Goal: Task Accomplishment & Management: Manage account settings

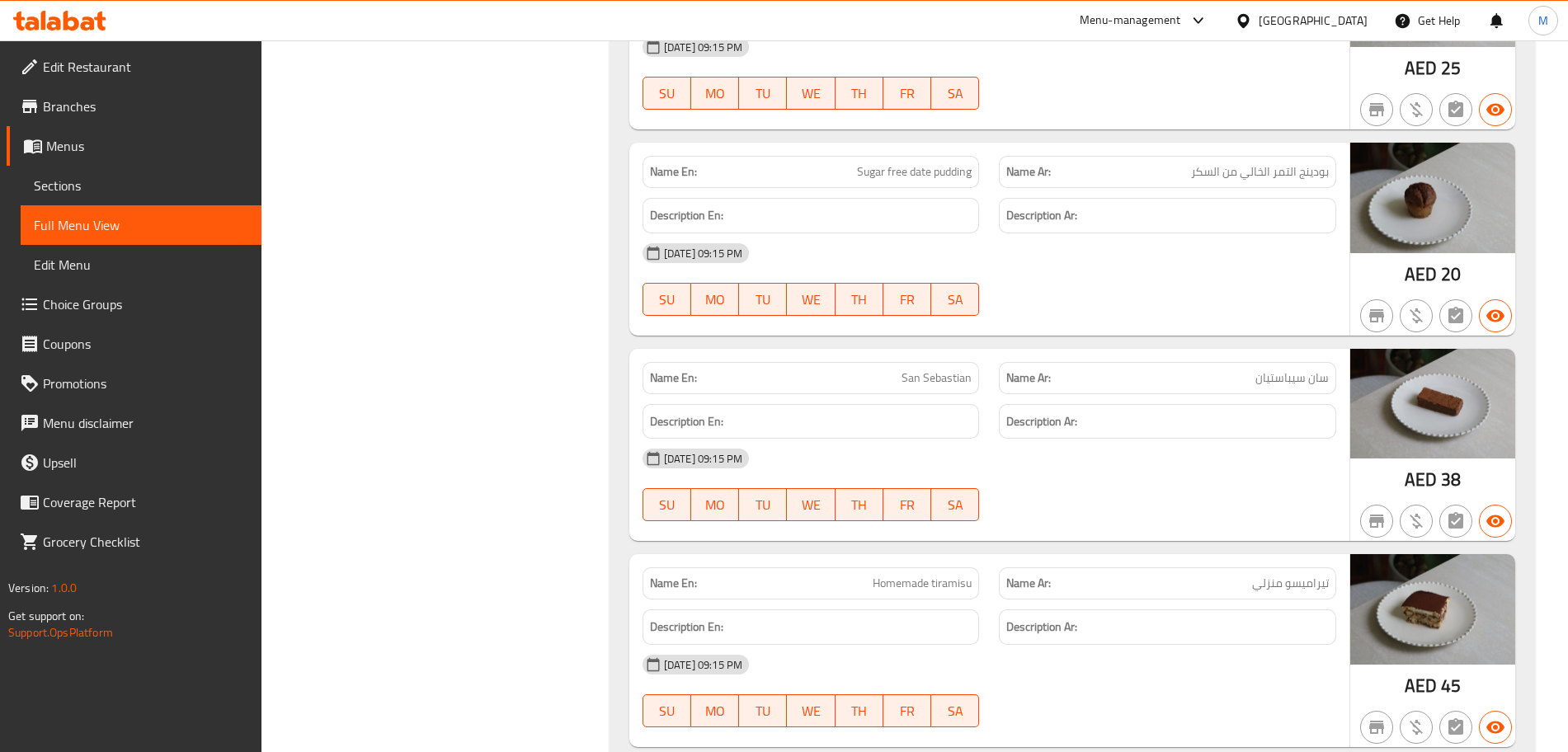
scroll to position [19085, 0]
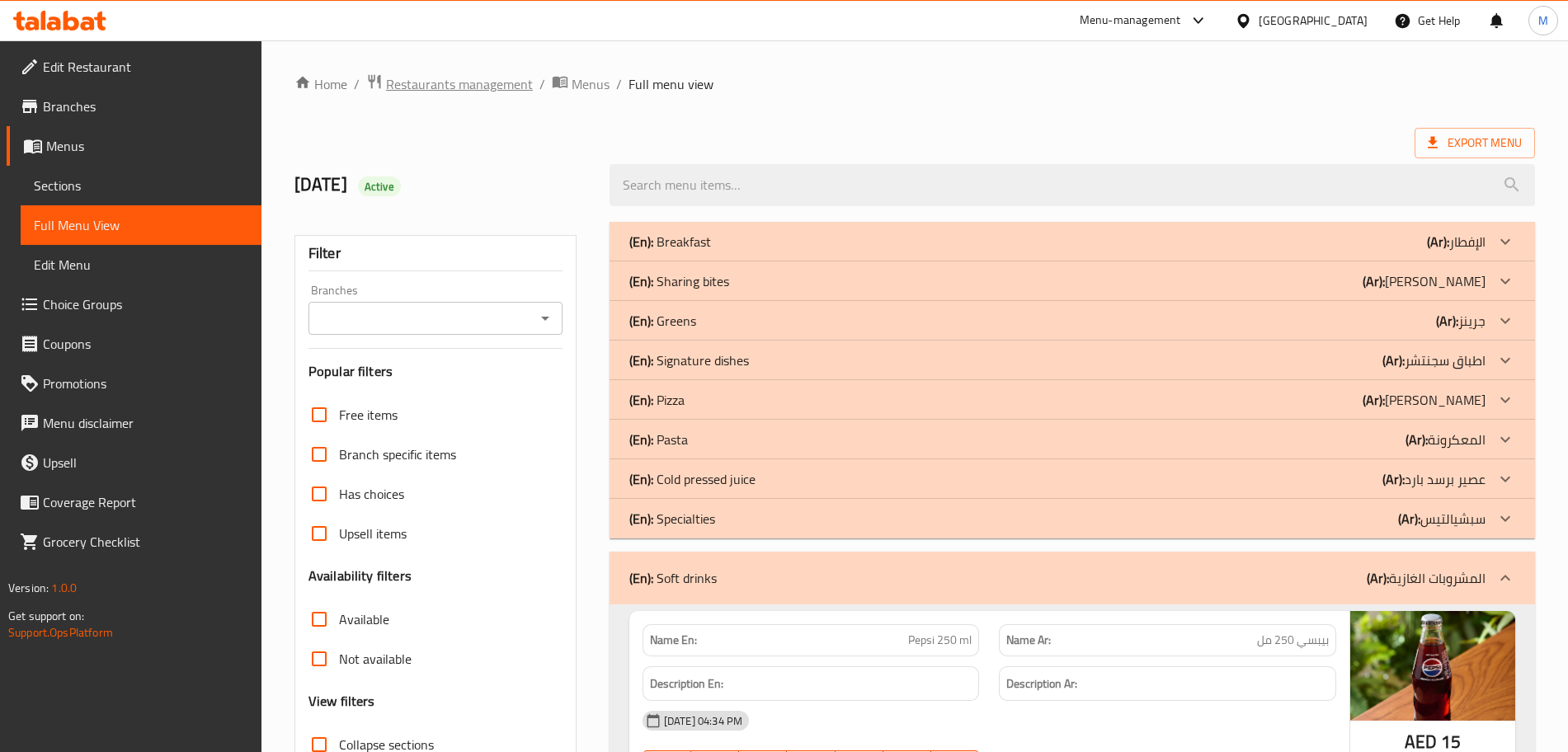
click at [480, 93] on span "Restaurants management" at bounding box center [459, 84] width 147 height 20
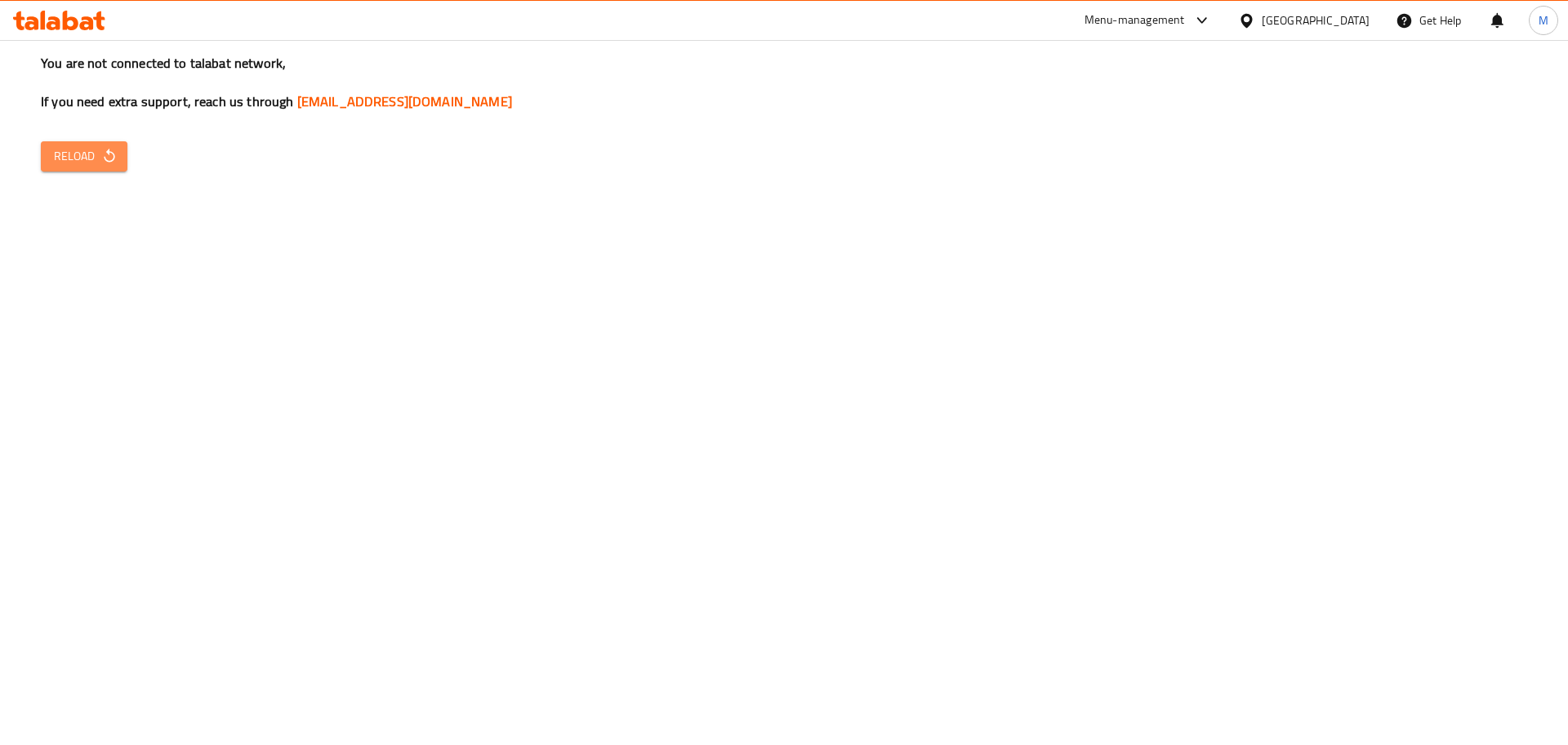
click at [87, 157] on span "Reload" at bounding box center [83, 156] width 60 height 21
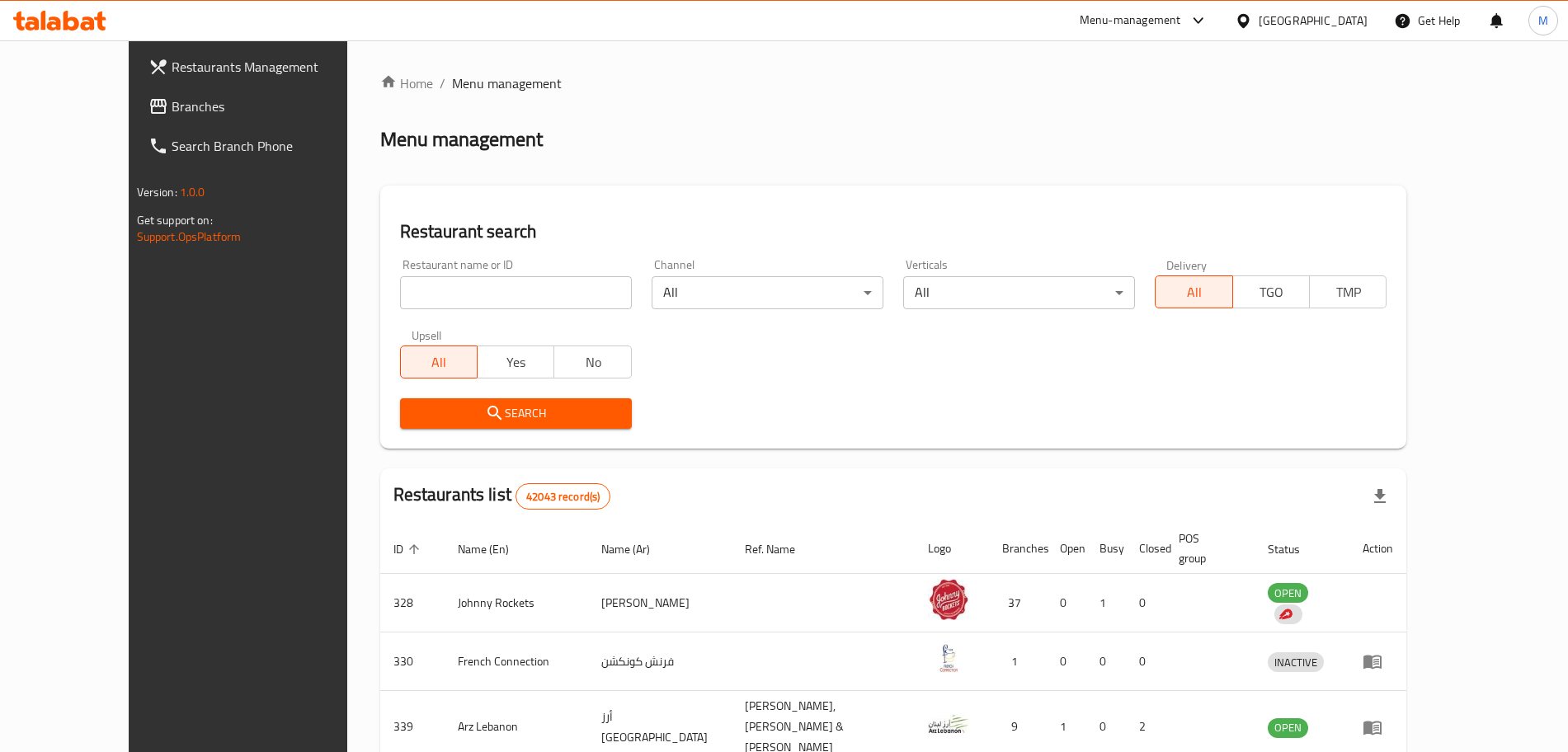
drag, startPoint x: 473, startPoint y: 292, endPoint x: 483, endPoint y: 290, distance: 10.2
click at [473, 292] on input "search" at bounding box center [516, 293] width 232 height 33
paste input "Crispy King"
click button "Search" at bounding box center [516, 413] width 232 height 31
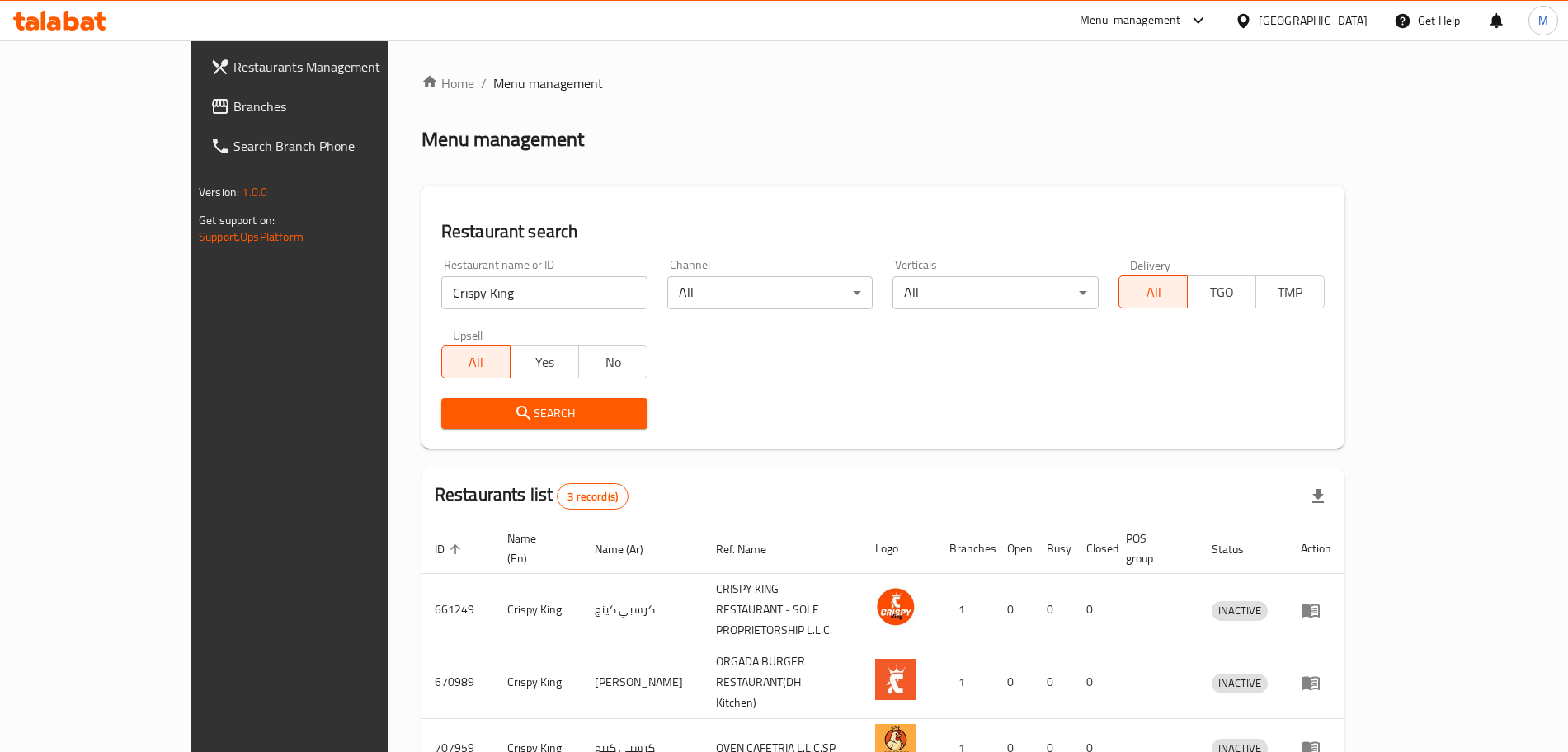
click at [461, 304] on input "Crispy King" at bounding box center [544, 293] width 206 height 33
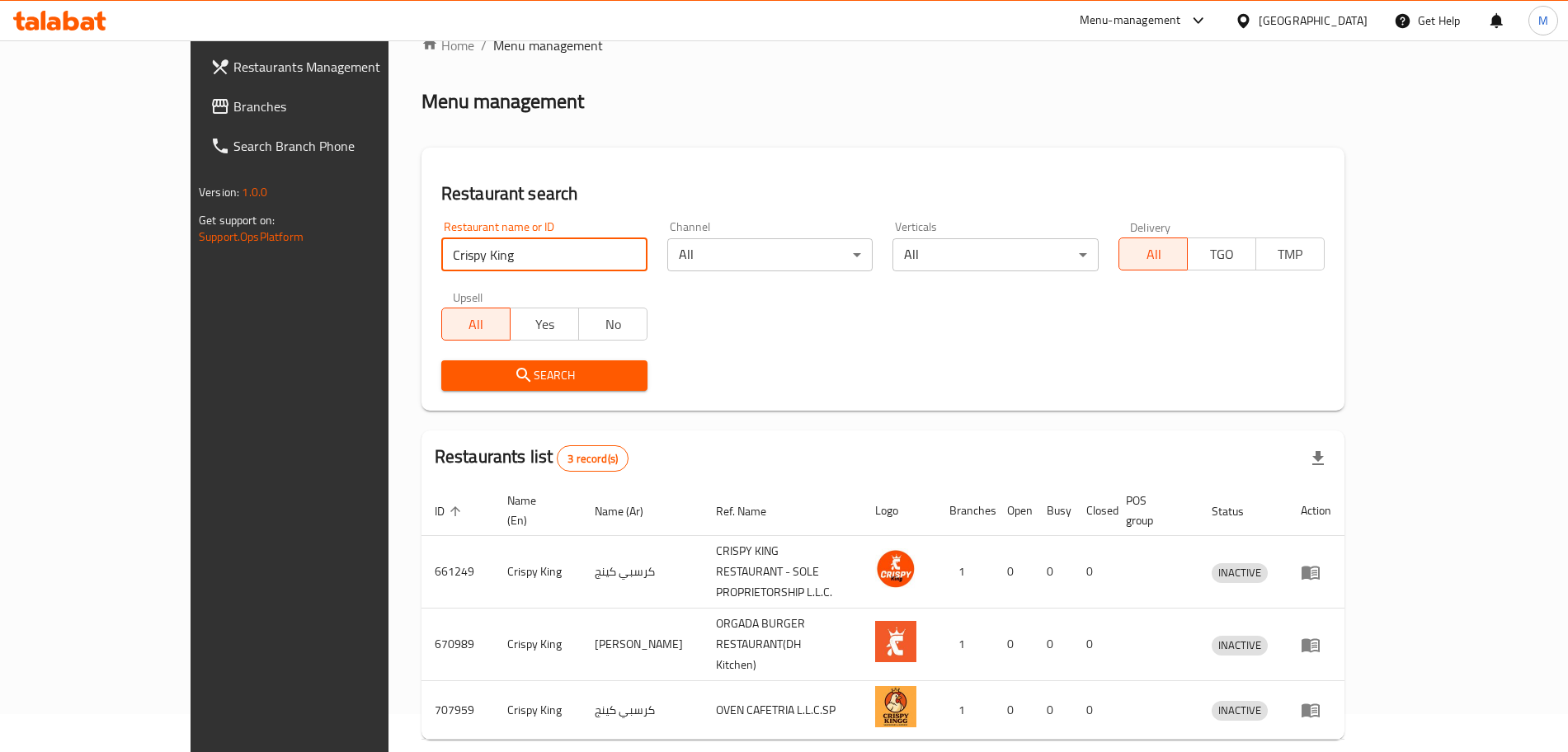
scroll to position [68, 0]
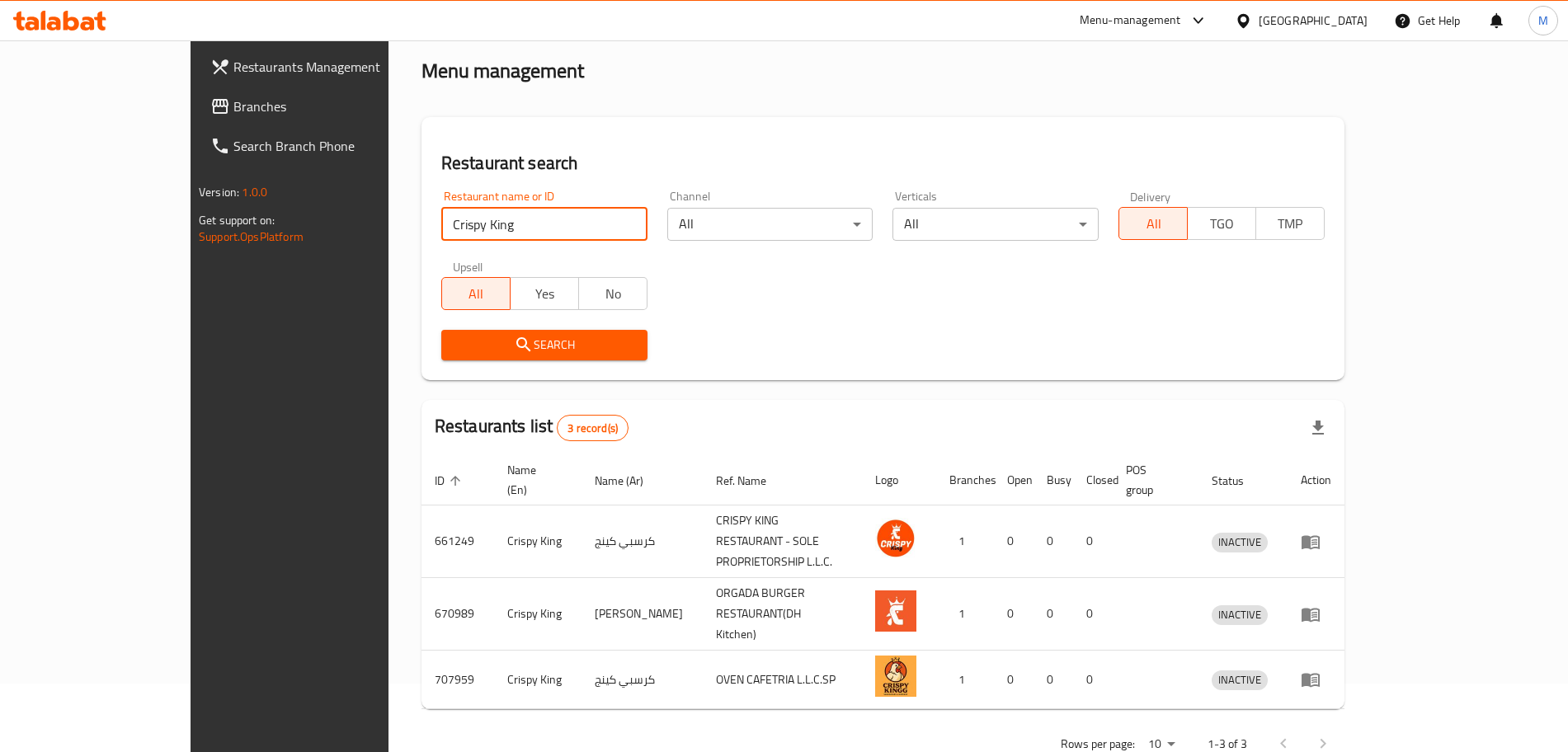
click at [442, 226] on input "Crispy King" at bounding box center [544, 225] width 206 height 33
paste input "search"
type input "Crispy King"
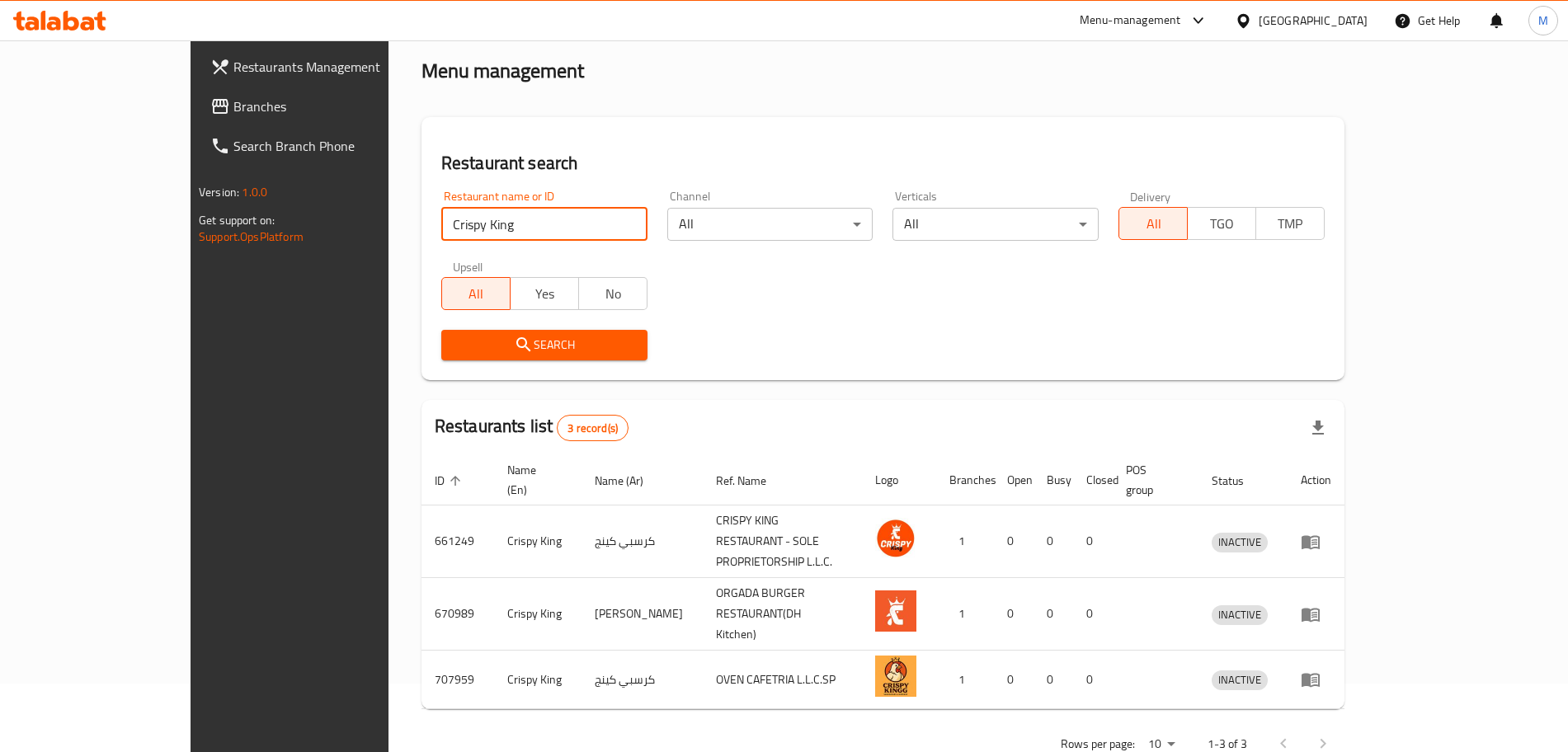
click at [477, 346] on span "Search" at bounding box center [544, 345] width 180 height 21
click at [964, 337] on div "Search" at bounding box center [883, 345] width 903 height 50
click at [234, 115] on span "Branches" at bounding box center [336, 107] width 205 height 20
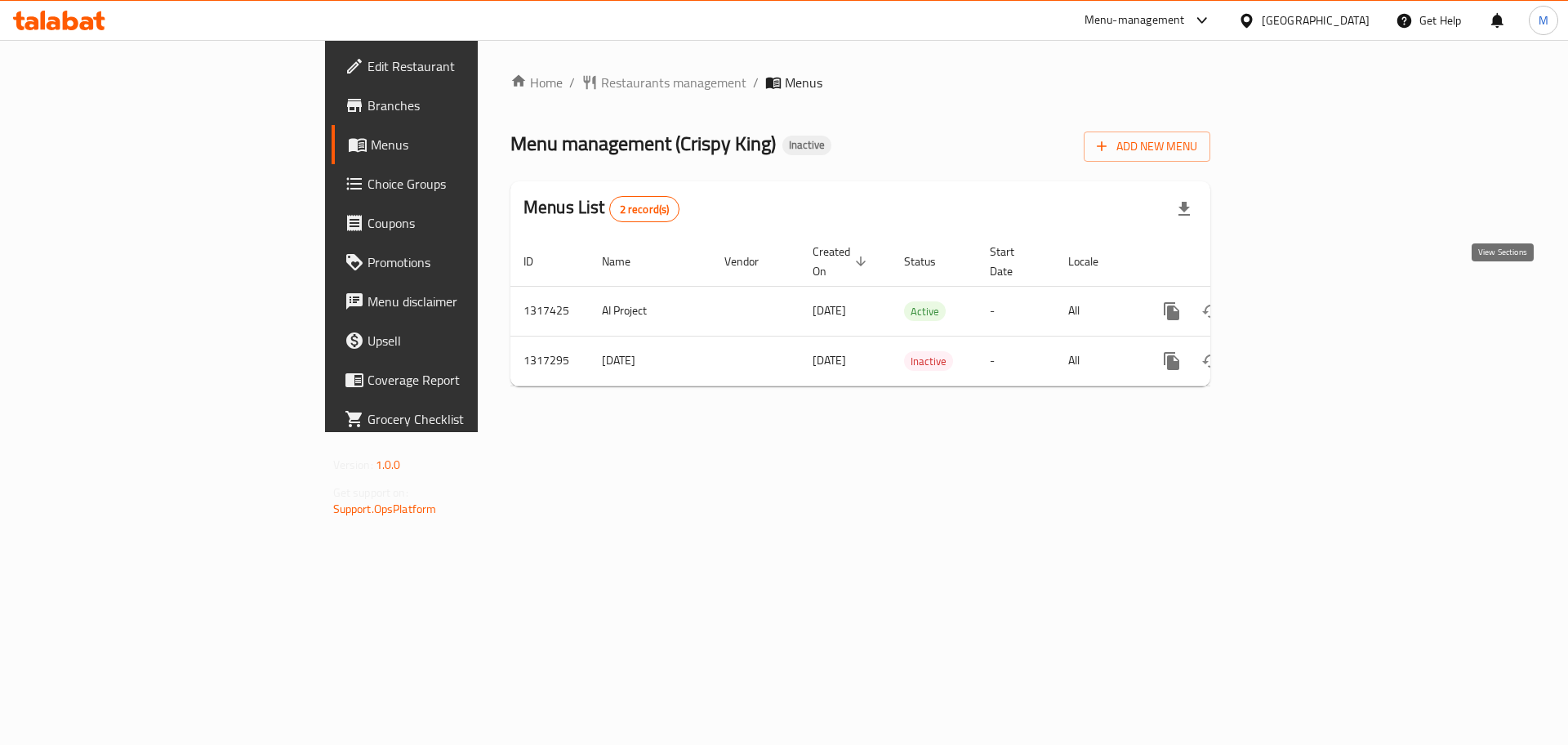
click at [1297, 304] on icon "enhanced table" at bounding box center [1289, 312] width 15 height 15
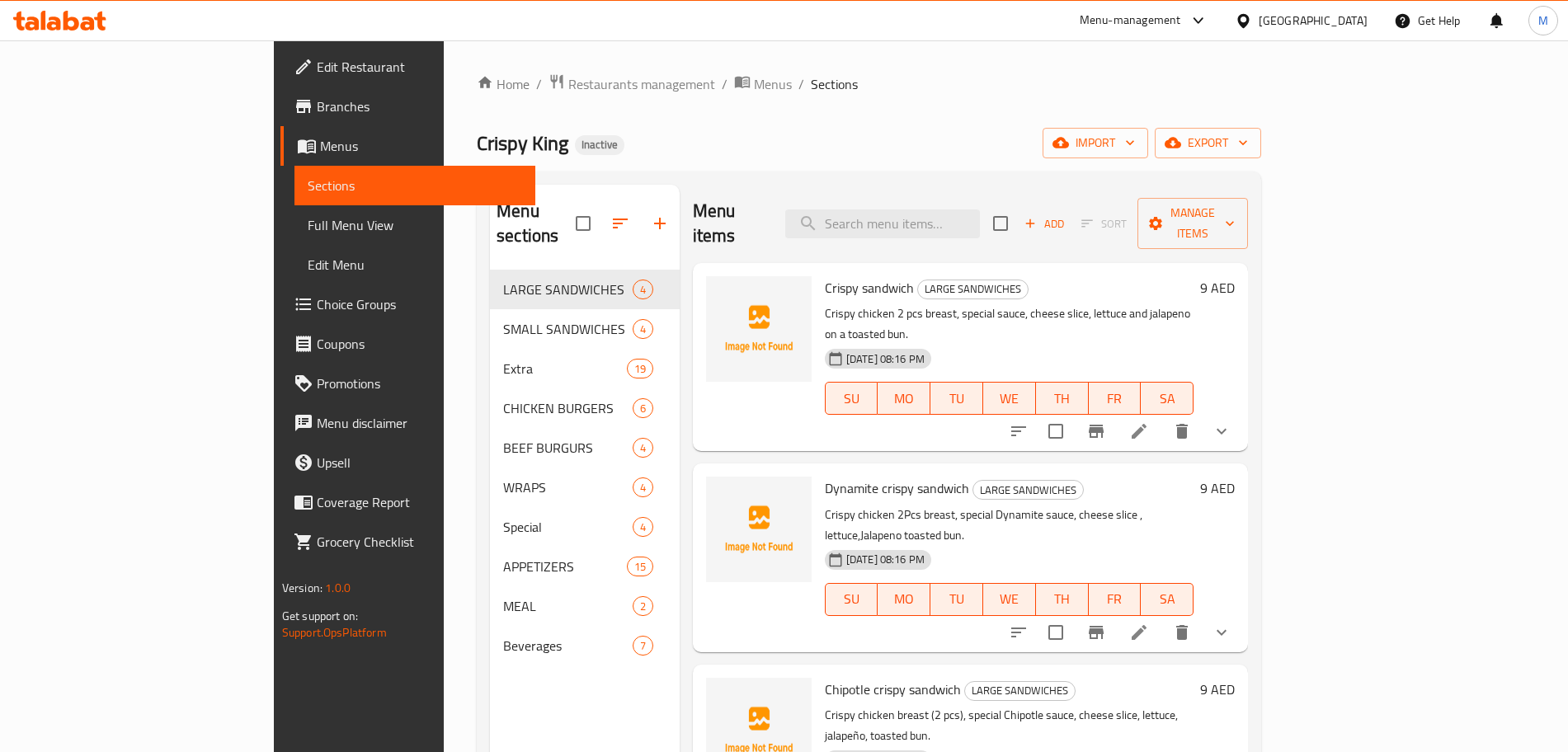
click at [308, 224] on span "Full Menu View" at bounding box center [415, 225] width 215 height 20
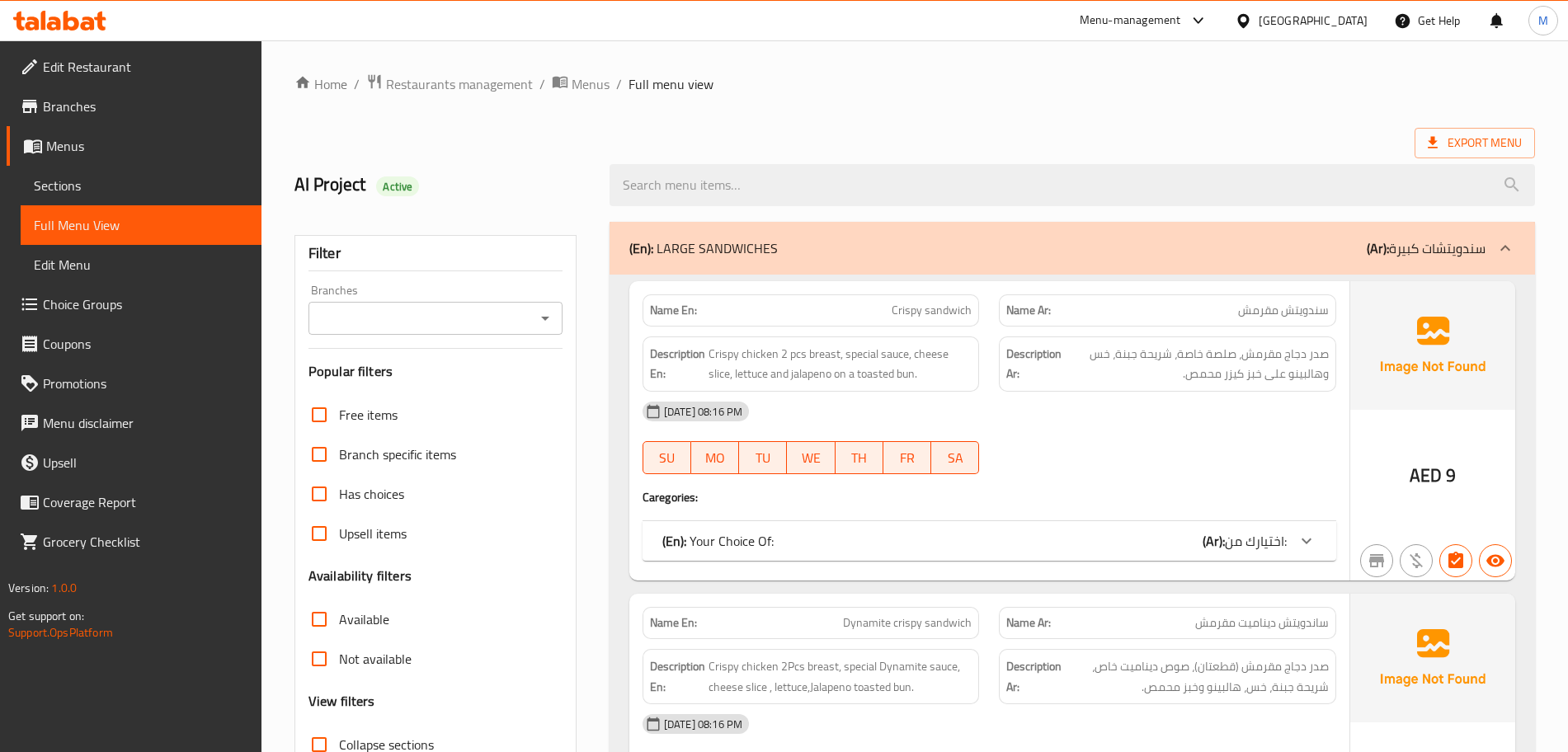
scroll to position [206, 0]
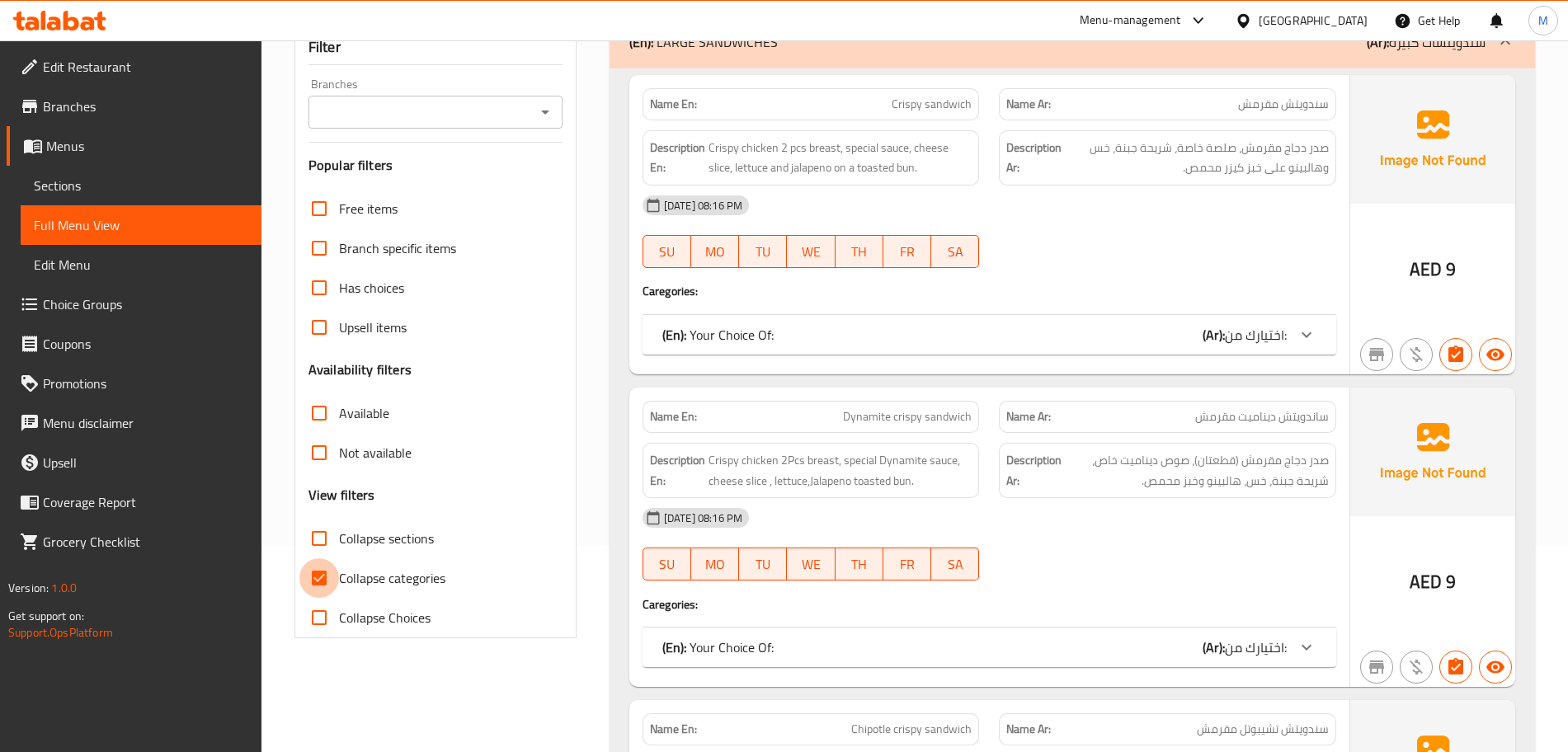
click at [338, 577] on input "Collapse categories" at bounding box center [319, 578] width 39 height 39
checkbox input "false"
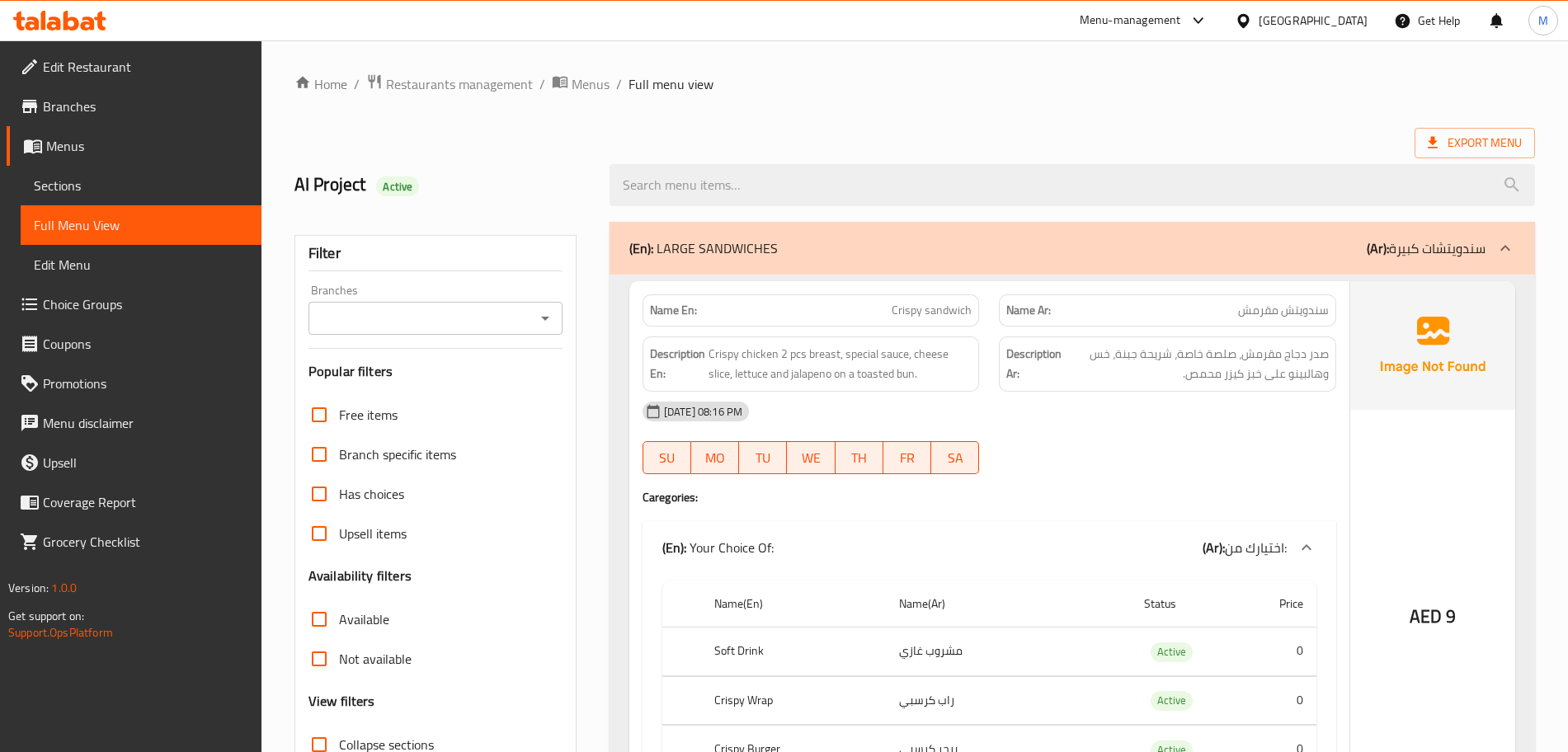
scroll to position [310, 0]
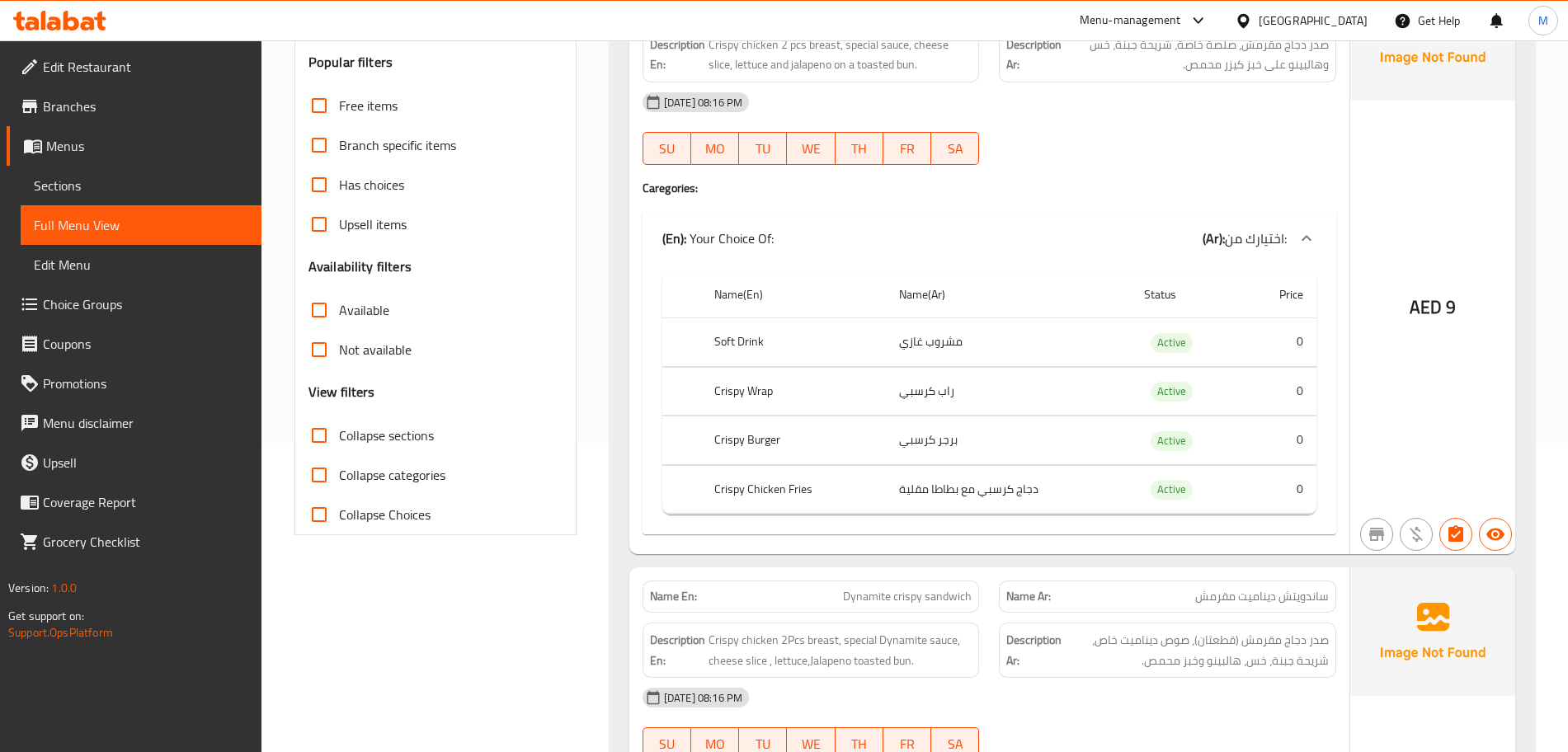
click at [85, 183] on span "Sections" at bounding box center [141, 185] width 215 height 20
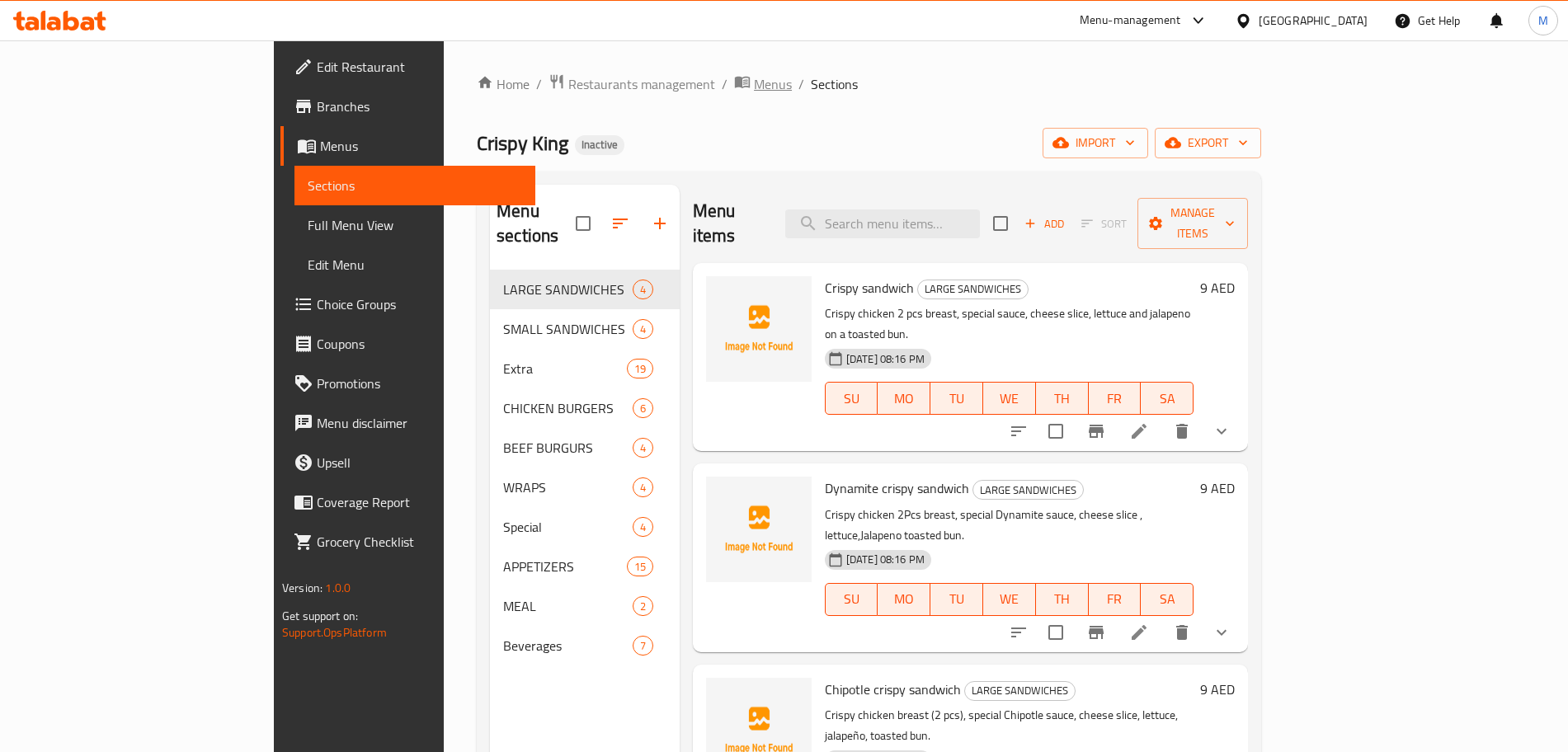
click at [754, 75] on span "Menus" at bounding box center [772, 84] width 38 height 20
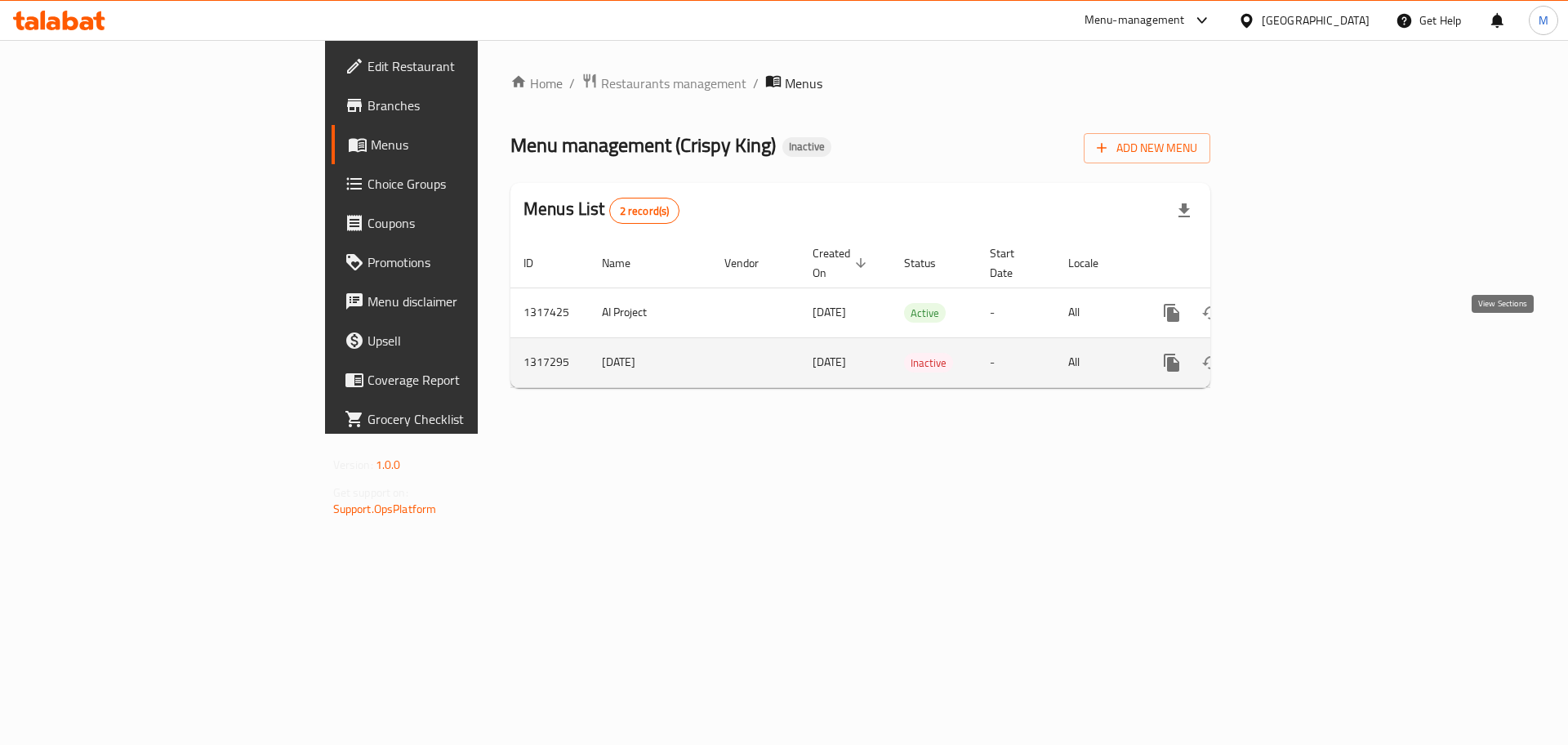
click at [1299, 353] on icon "enhanced table" at bounding box center [1289, 363] width 20 height 20
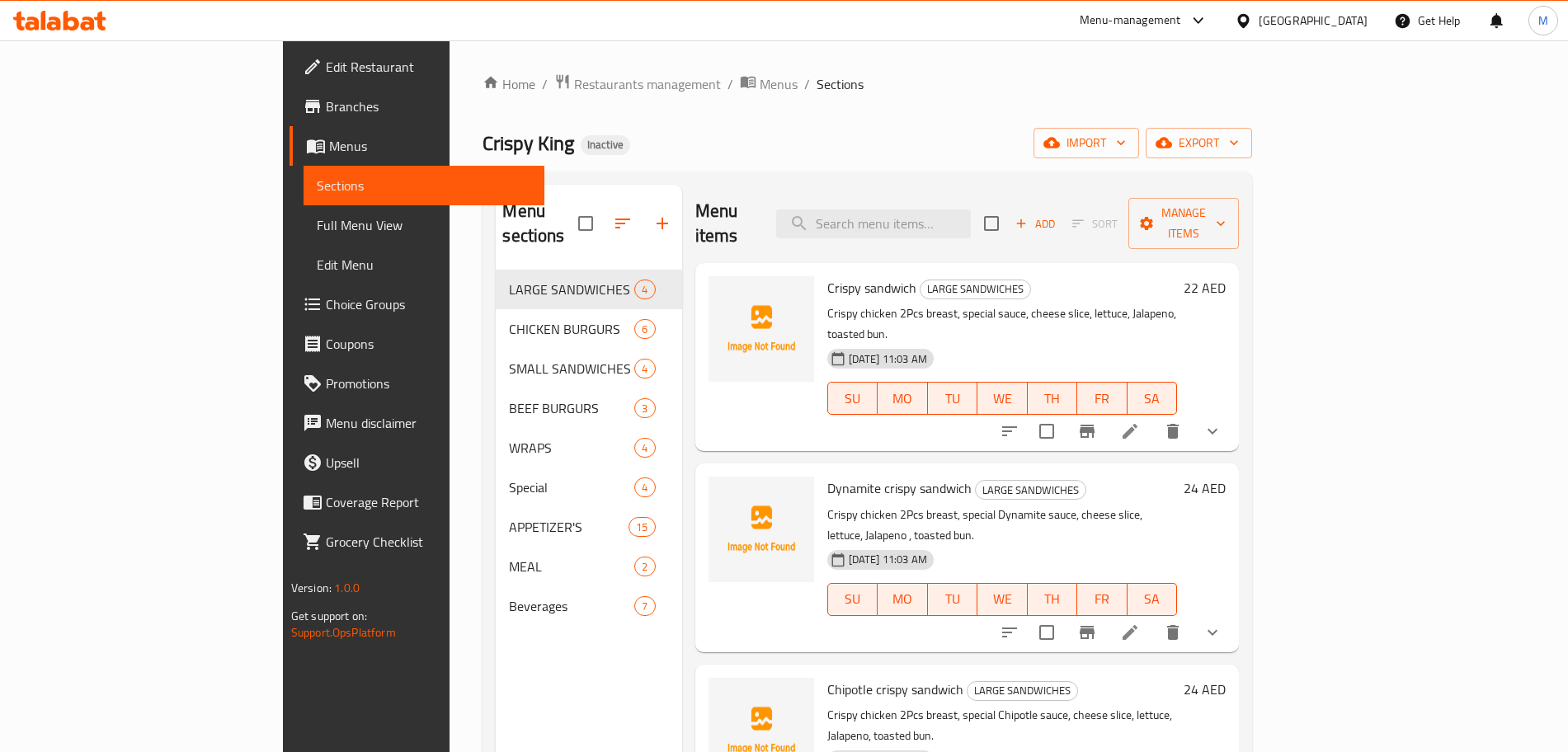
click at [304, 236] on link "Full Menu View" at bounding box center [424, 225] width 241 height 39
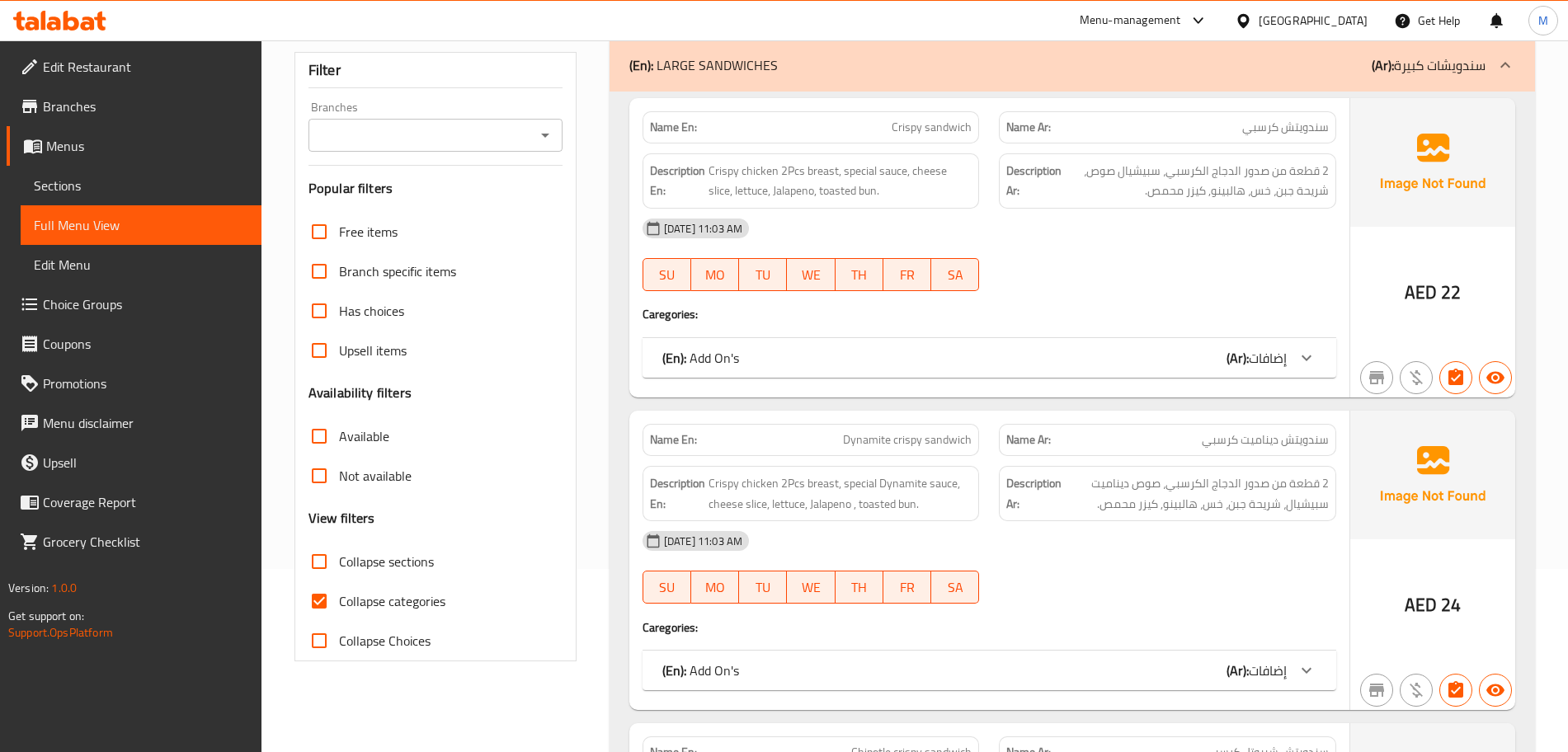
scroll to position [310, 0]
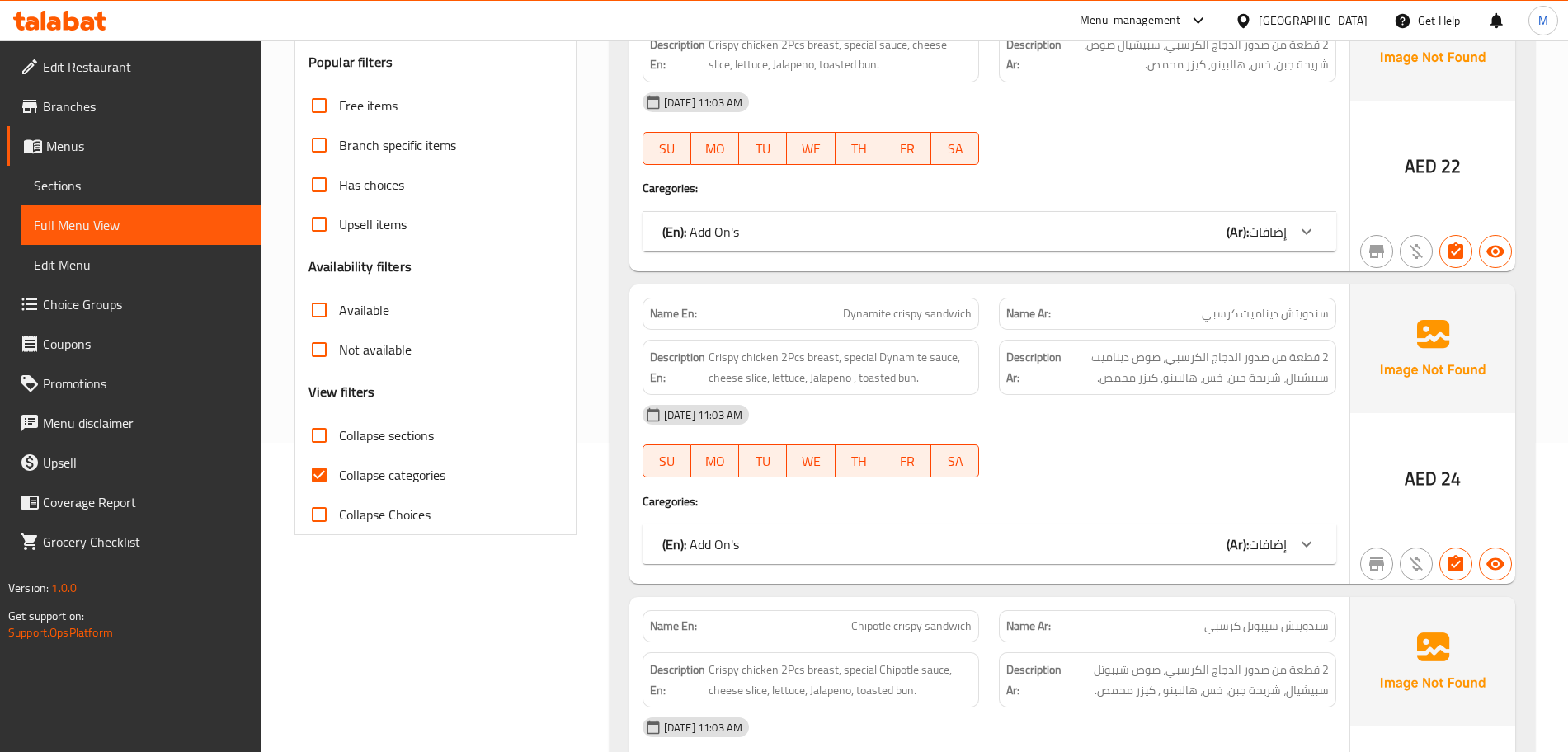
click at [323, 478] on input "Collapse categories" at bounding box center [319, 474] width 39 height 39
checkbox input "false"
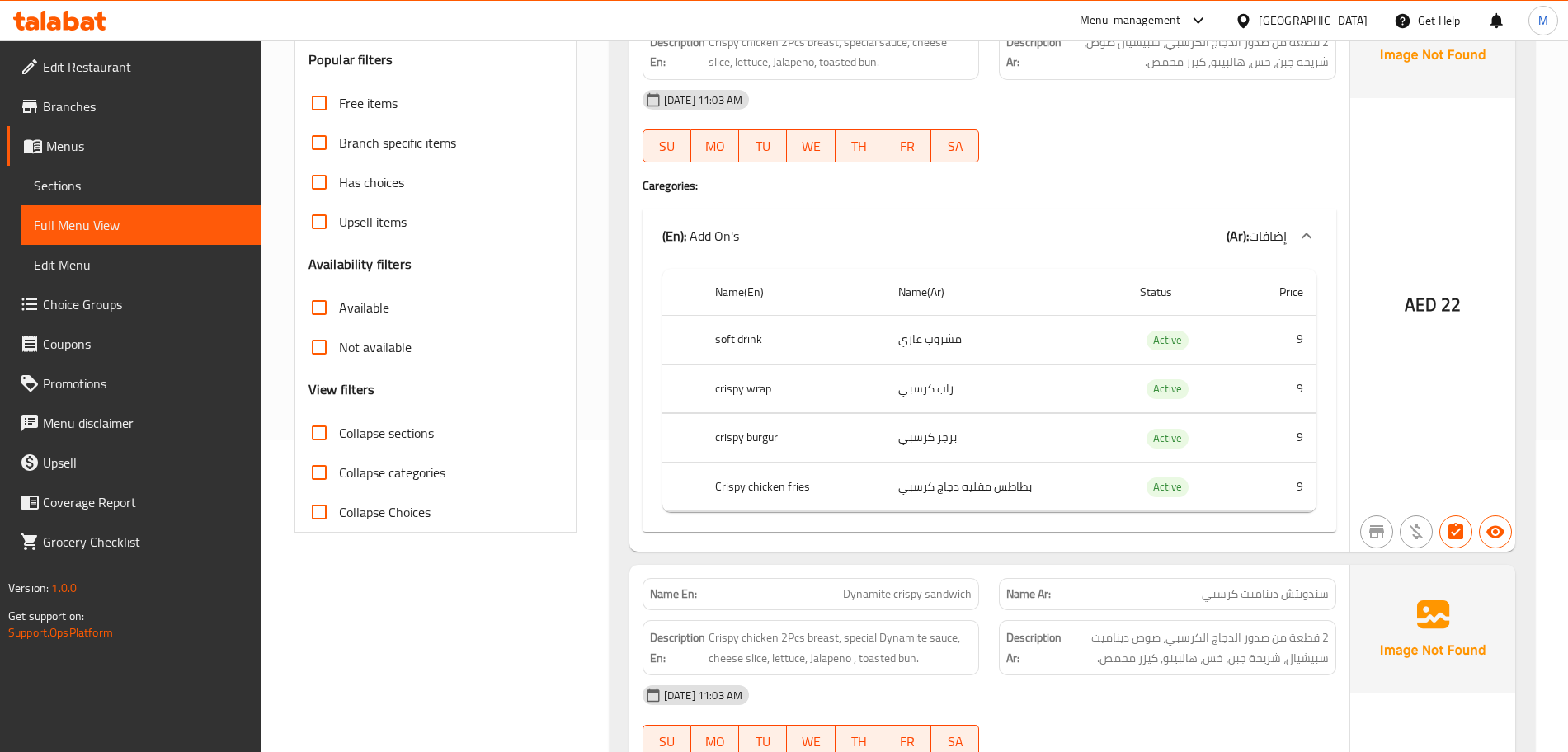
scroll to position [412, 0]
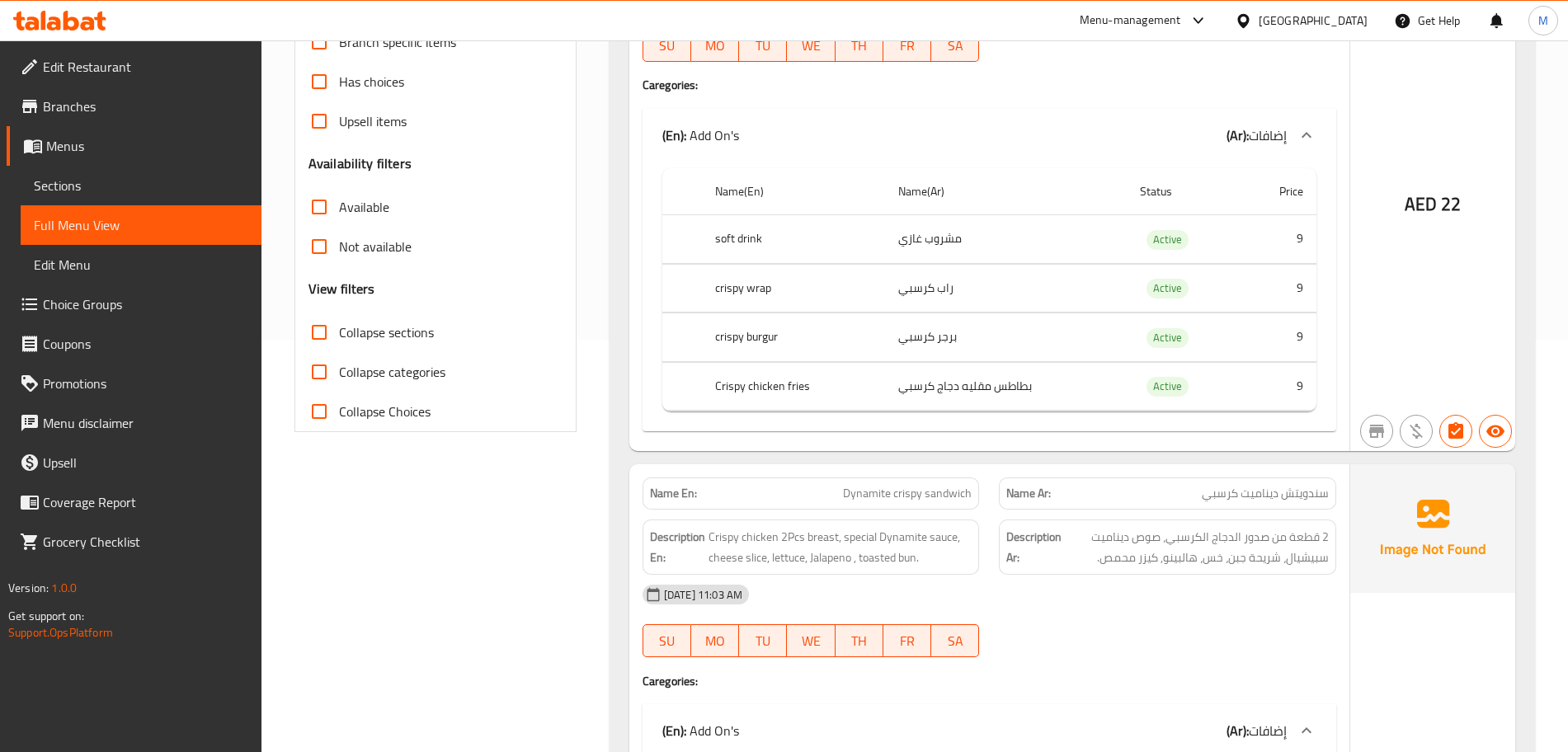
click at [325, 336] on input "Collapse sections" at bounding box center [319, 331] width 39 height 39
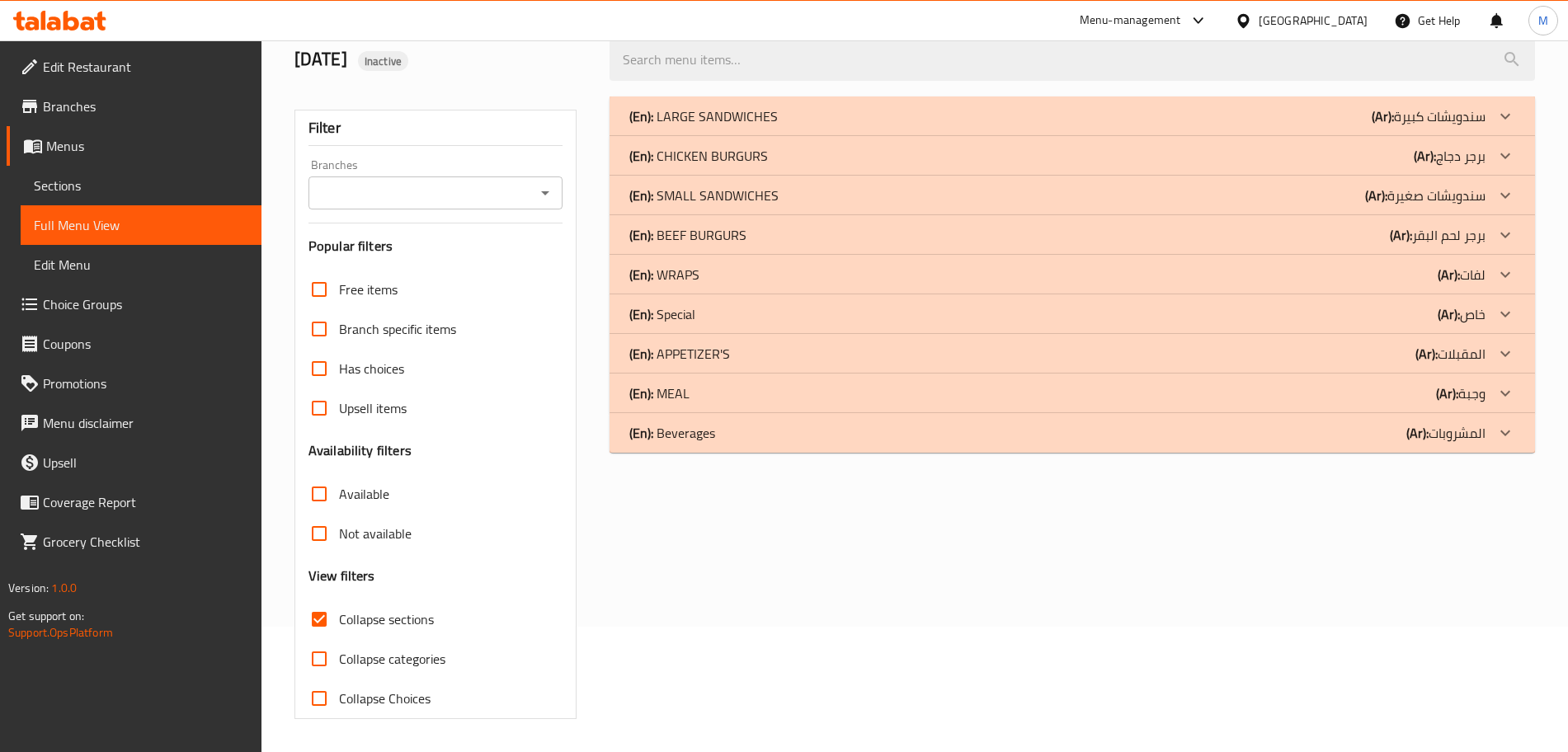
scroll to position [125, 0]
click at [837, 428] on div "(En): Beverages (Ar): المشروبات" at bounding box center [1058, 433] width 857 height 20
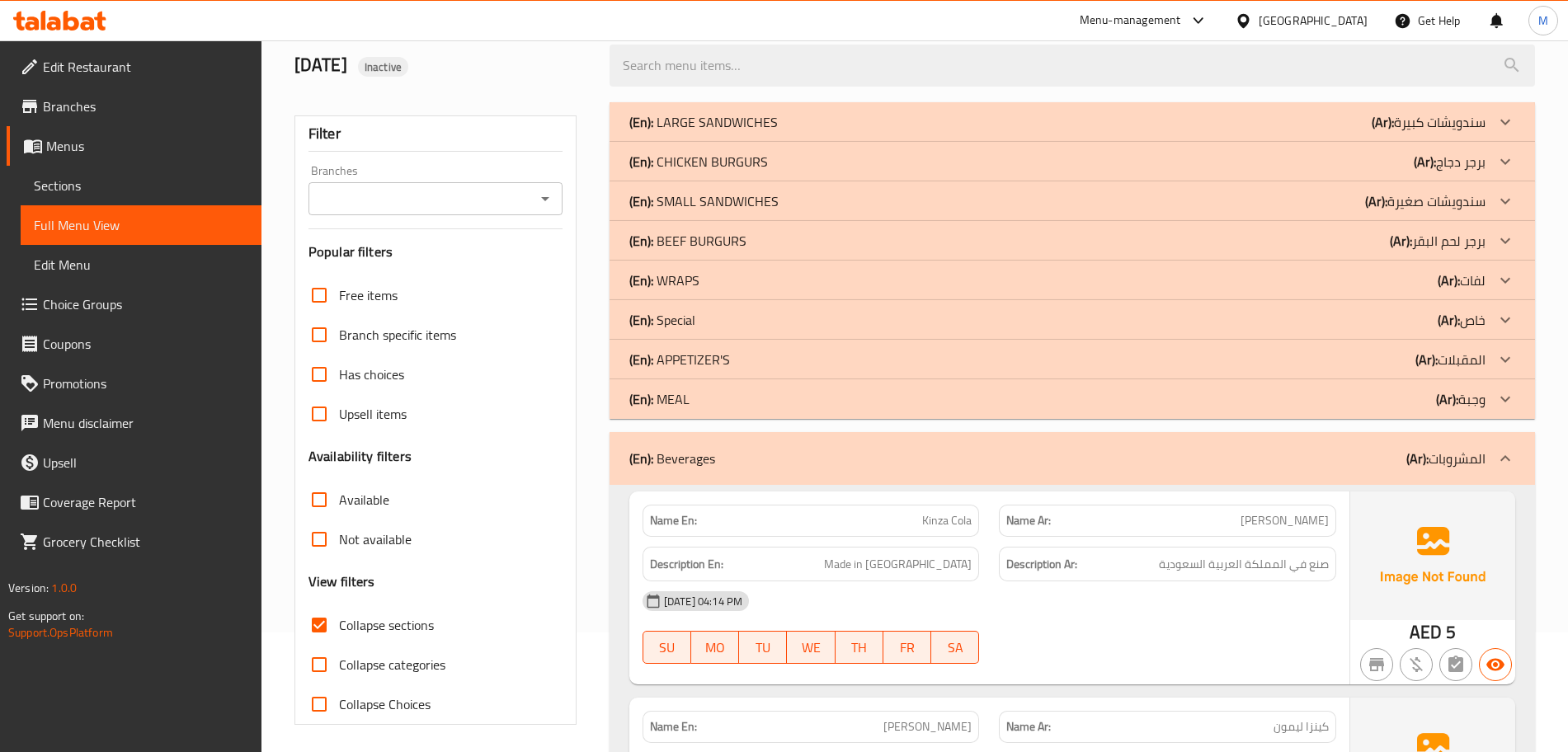
scroll to position [0, 0]
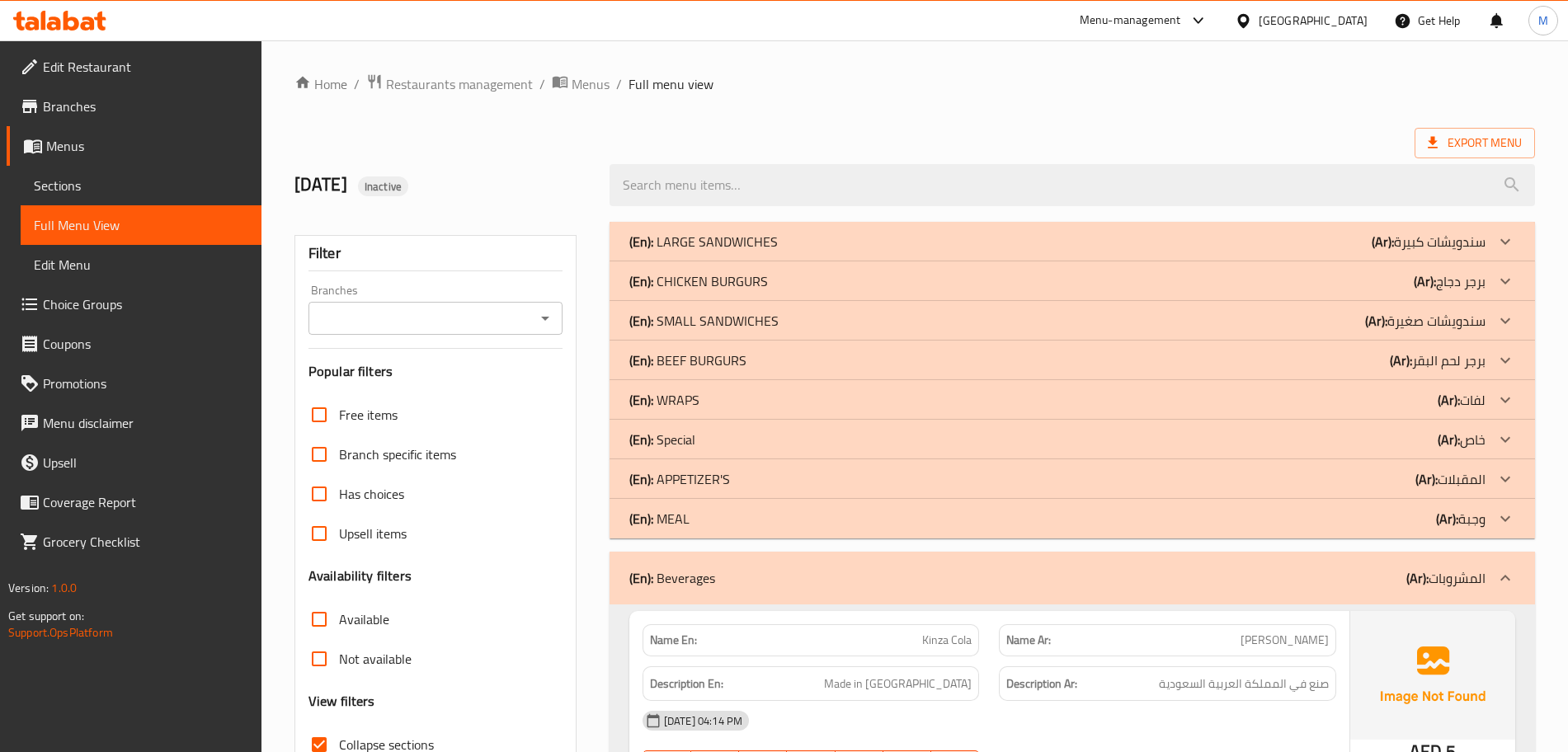
click at [719, 586] on div "(En): Beverages (Ar): المشروبات" at bounding box center [1058, 578] width 857 height 20
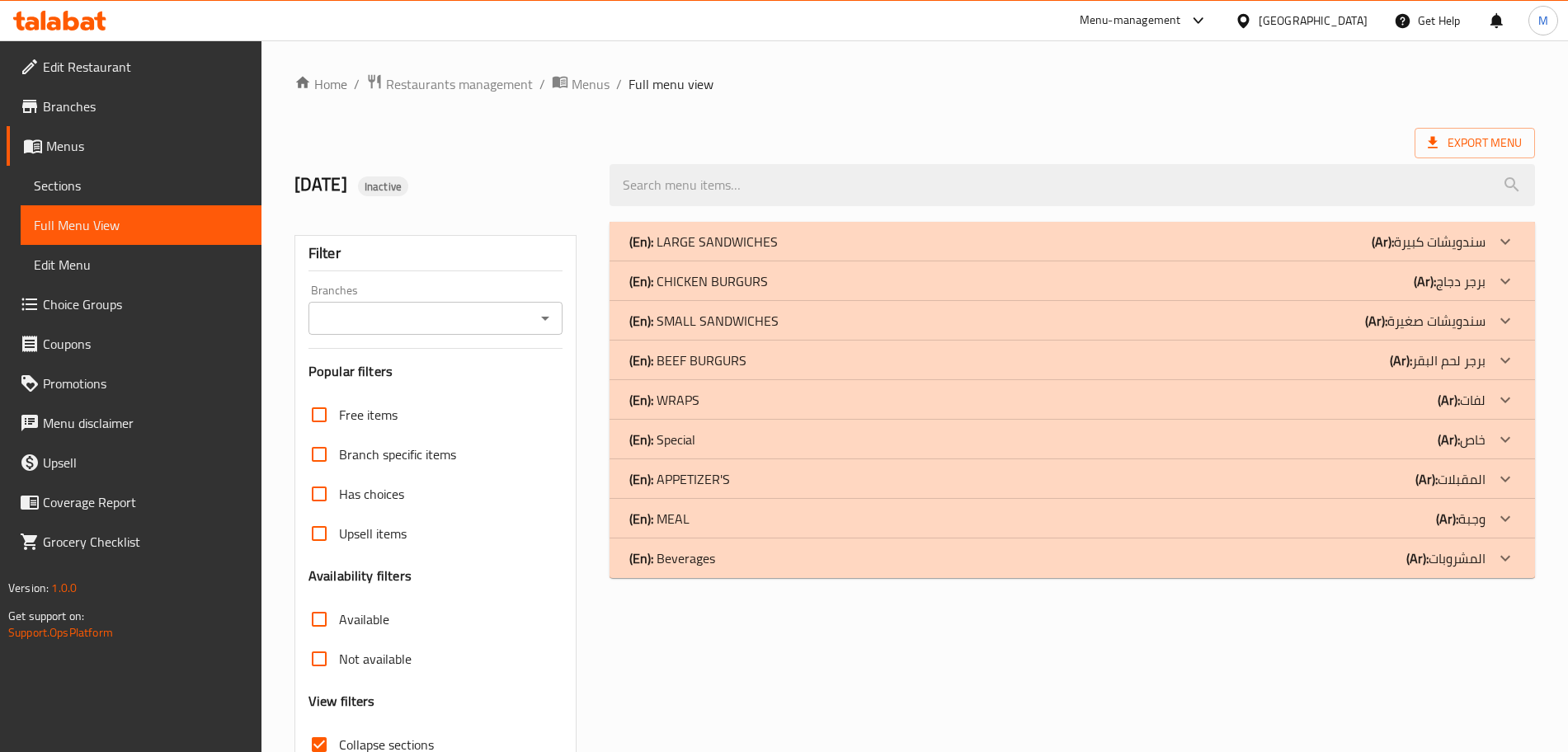
click at [728, 521] on div "(En): MEAL (Ar): وجبة" at bounding box center [1058, 519] width 857 height 20
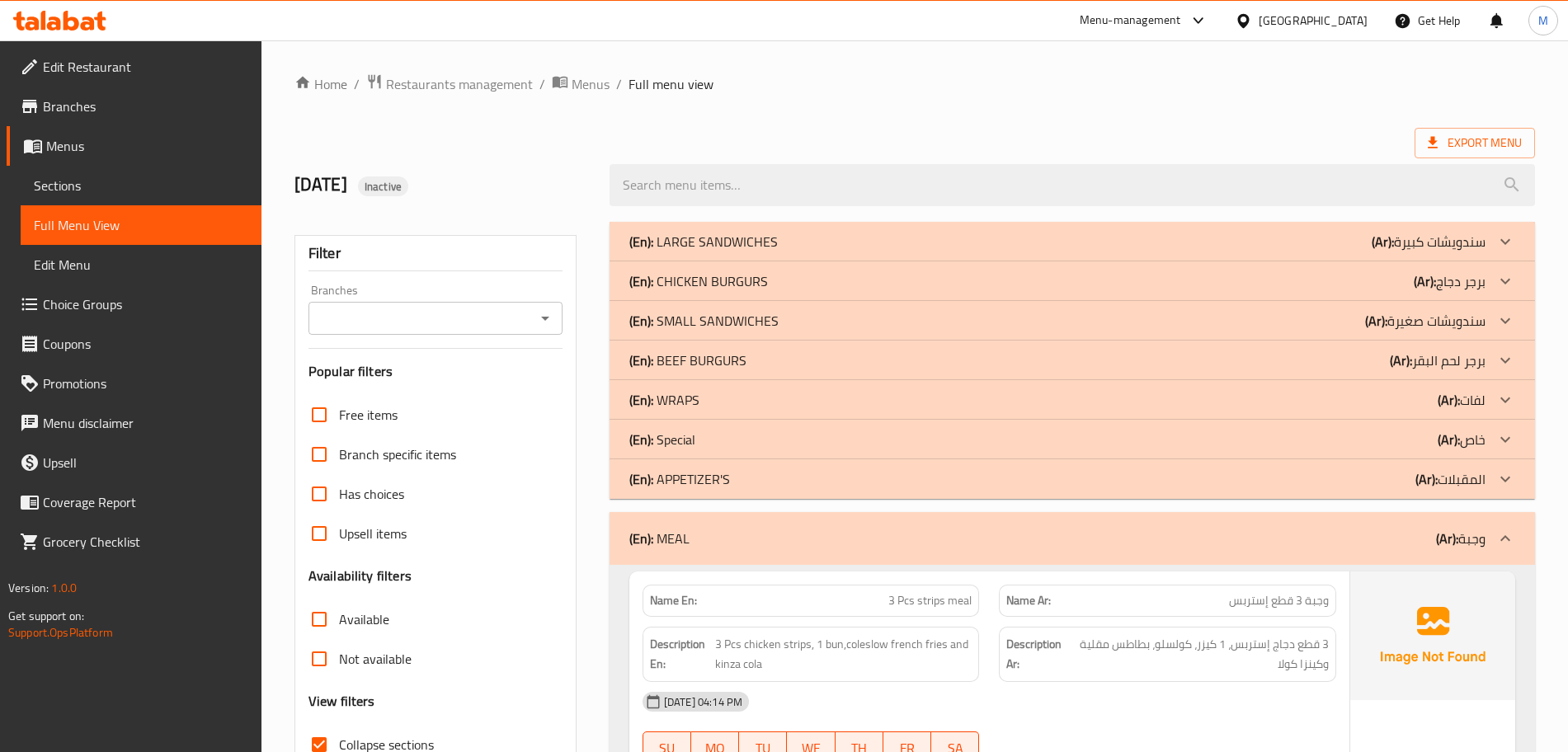
click at [793, 523] on div "(En): MEAL (Ar): وجبة" at bounding box center [1072, 538] width 926 height 53
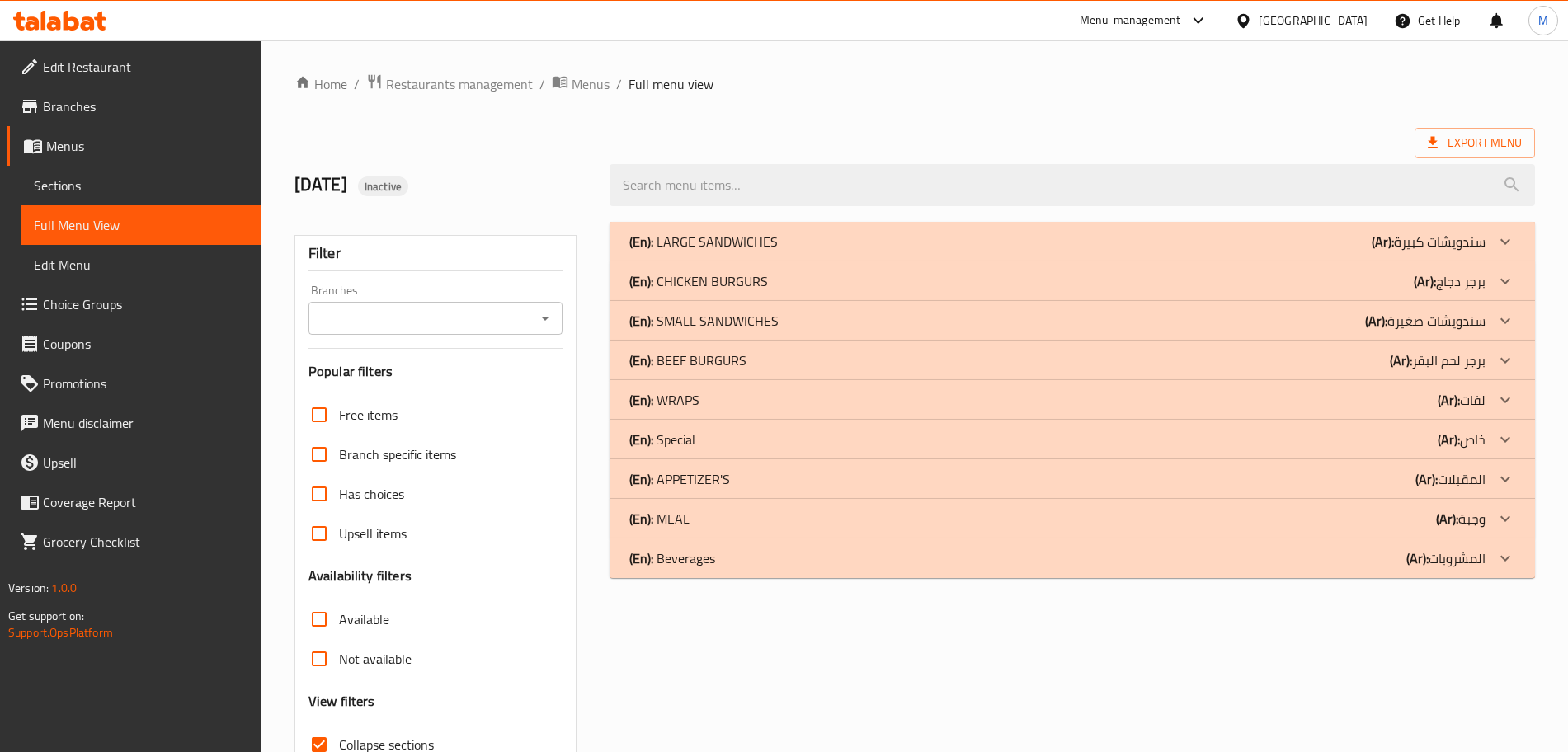
click at [690, 246] on p "(En): LARGE SANDWICHES" at bounding box center [704, 242] width 149 height 20
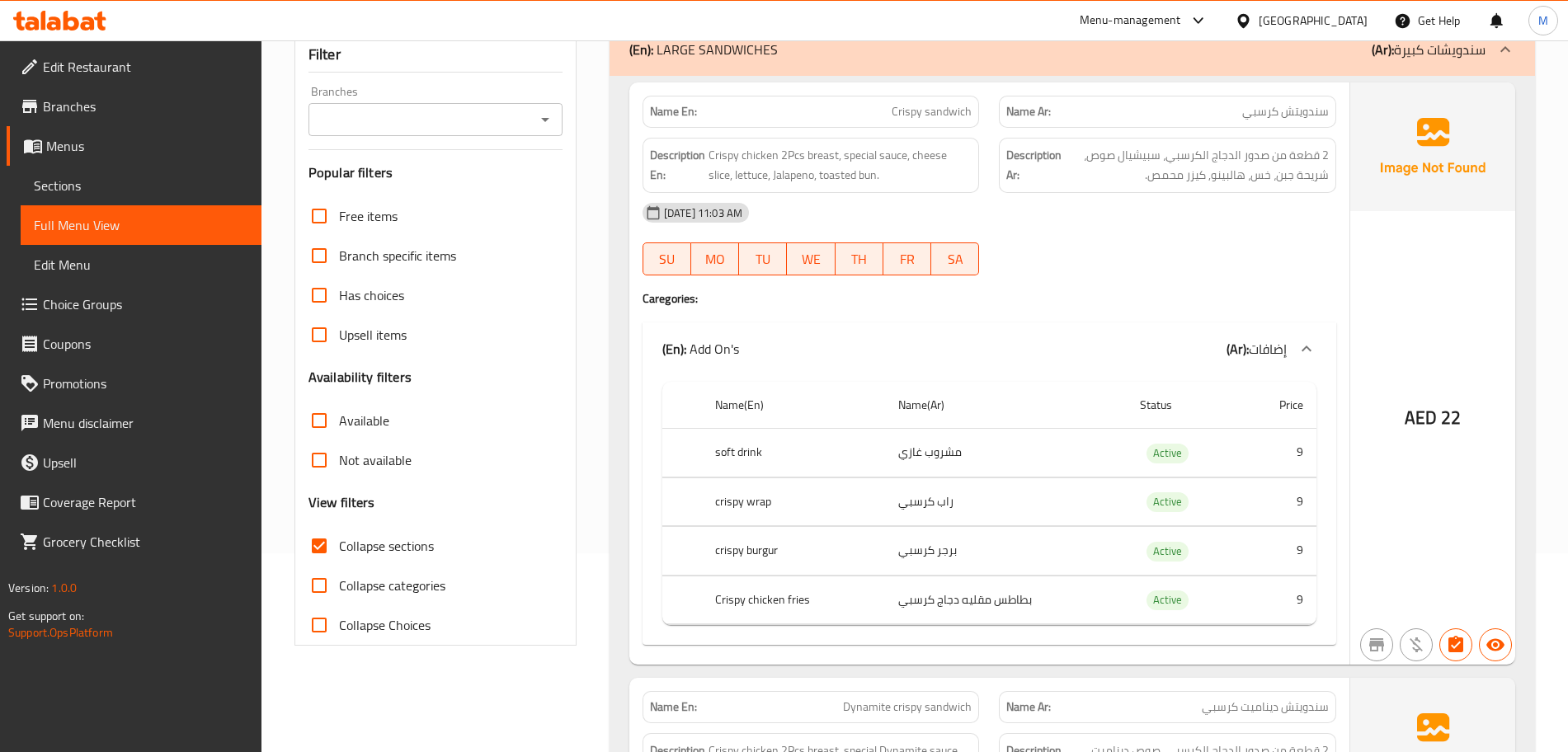
scroll to position [310, 0]
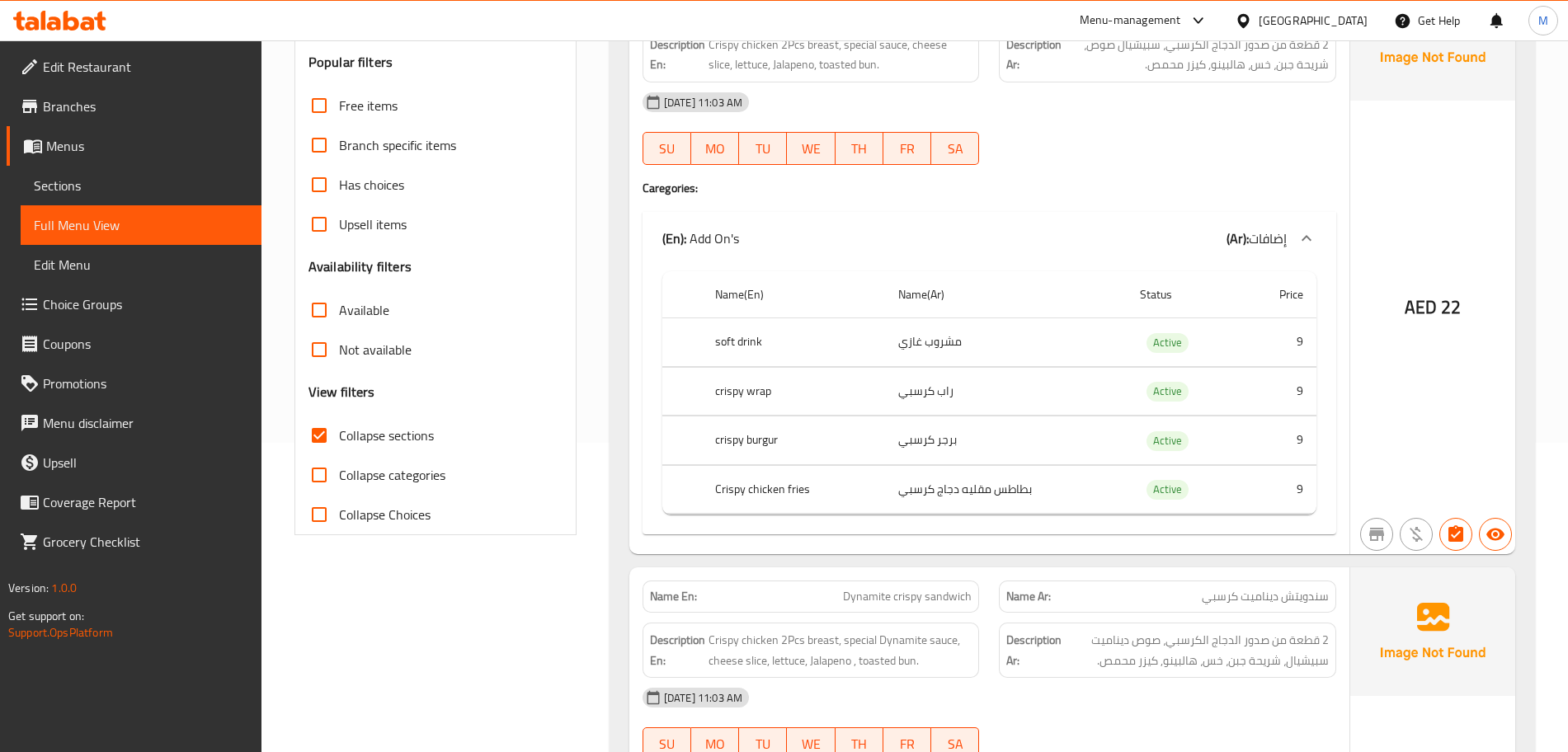
drag, startPoint x: 323, startPoint y: 435, endPoint x: 922, endPoint y: 101, distance: 685.8
click at [323, 435] on input "Collapse sections" at bounding box center [319, 435] width 39 height 39
click at [331, 451] on input "Collapse sections" at bounding box center [319, 435] width 39 height 39
checkbox input "true"
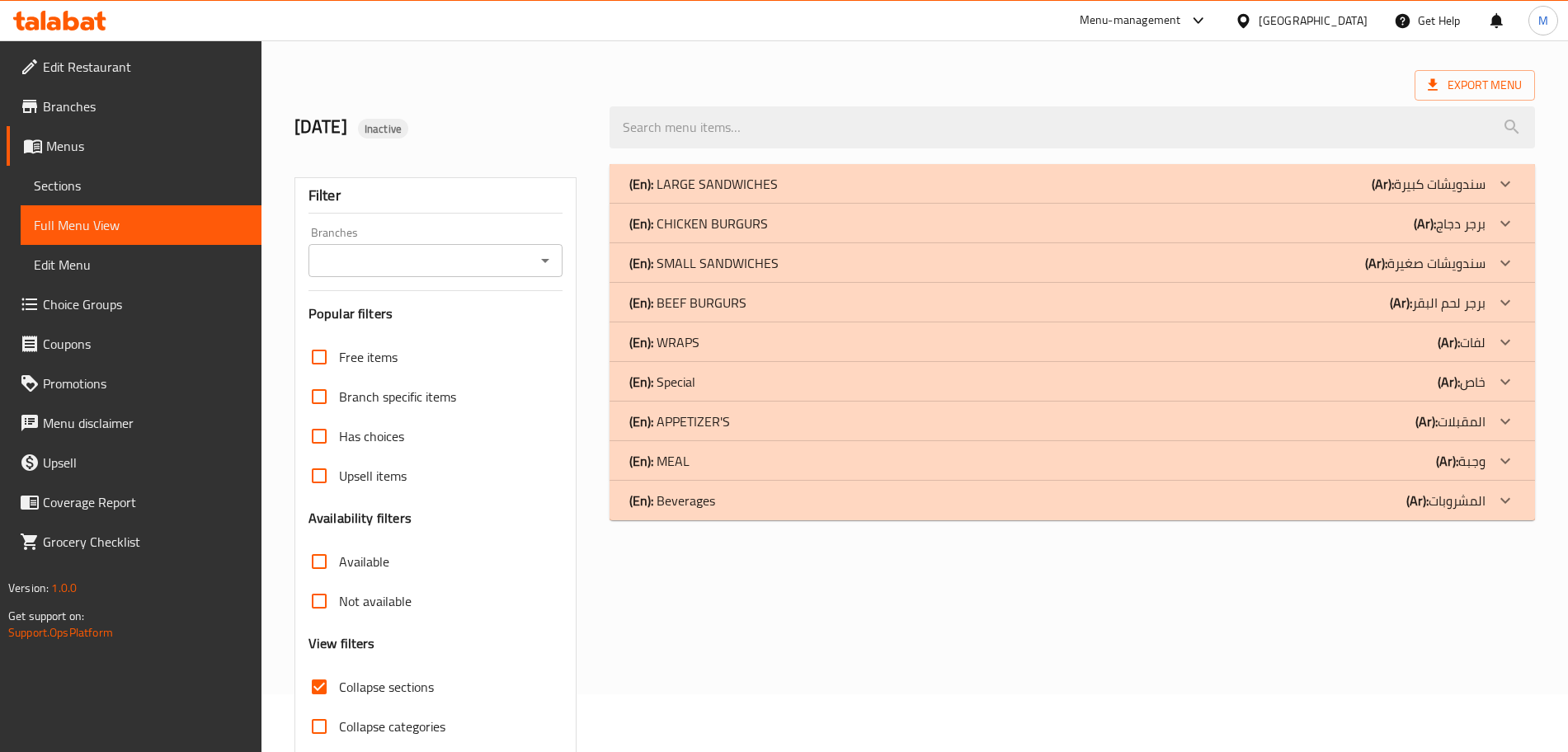
scroll to position [23, 0]
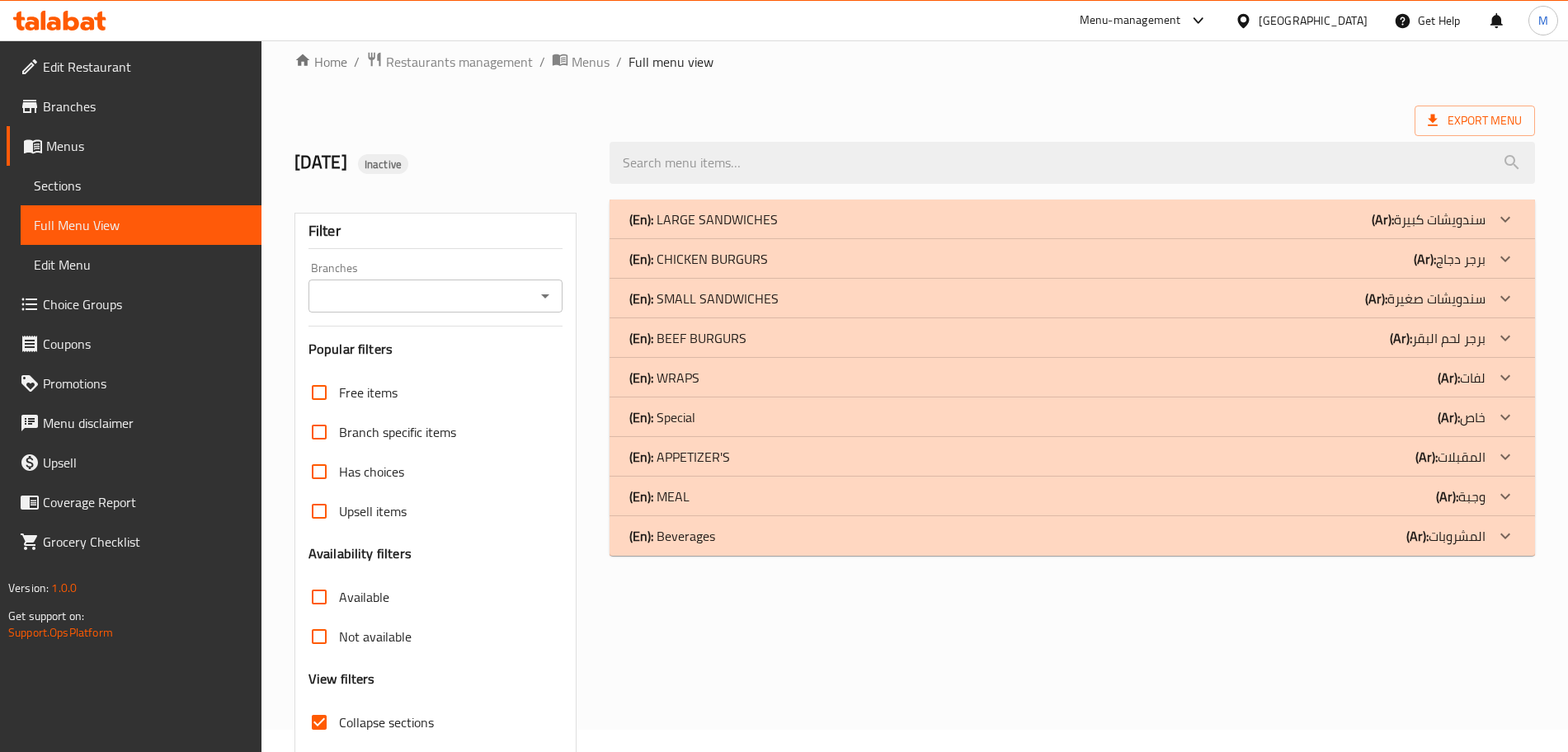
click at [920, 236] on div "(En): LARGE SANDWICHES (Ar): سندويشات كبيرة" at bounding box center [1072, 219] width 926 height 39
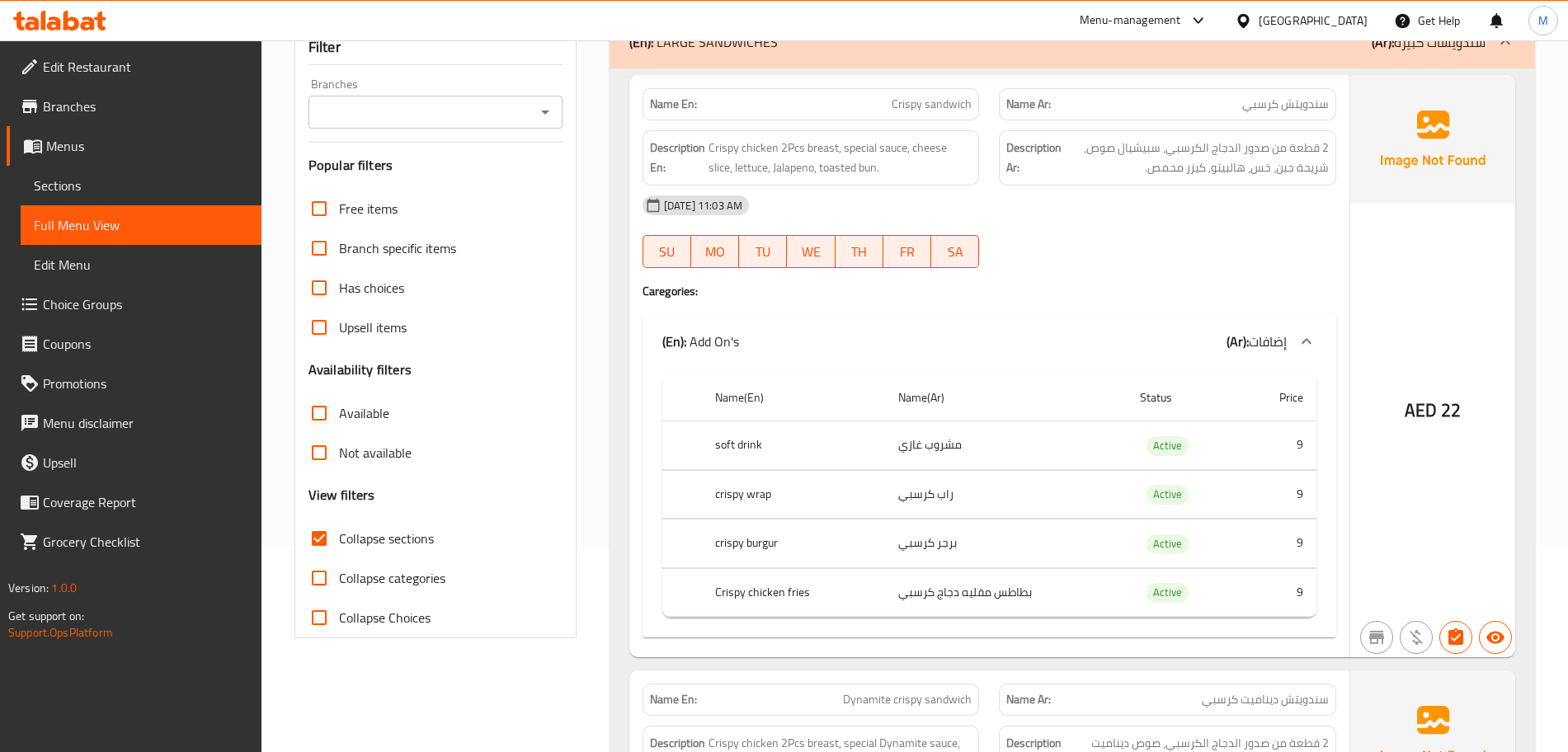
scroll to position [103, 0]
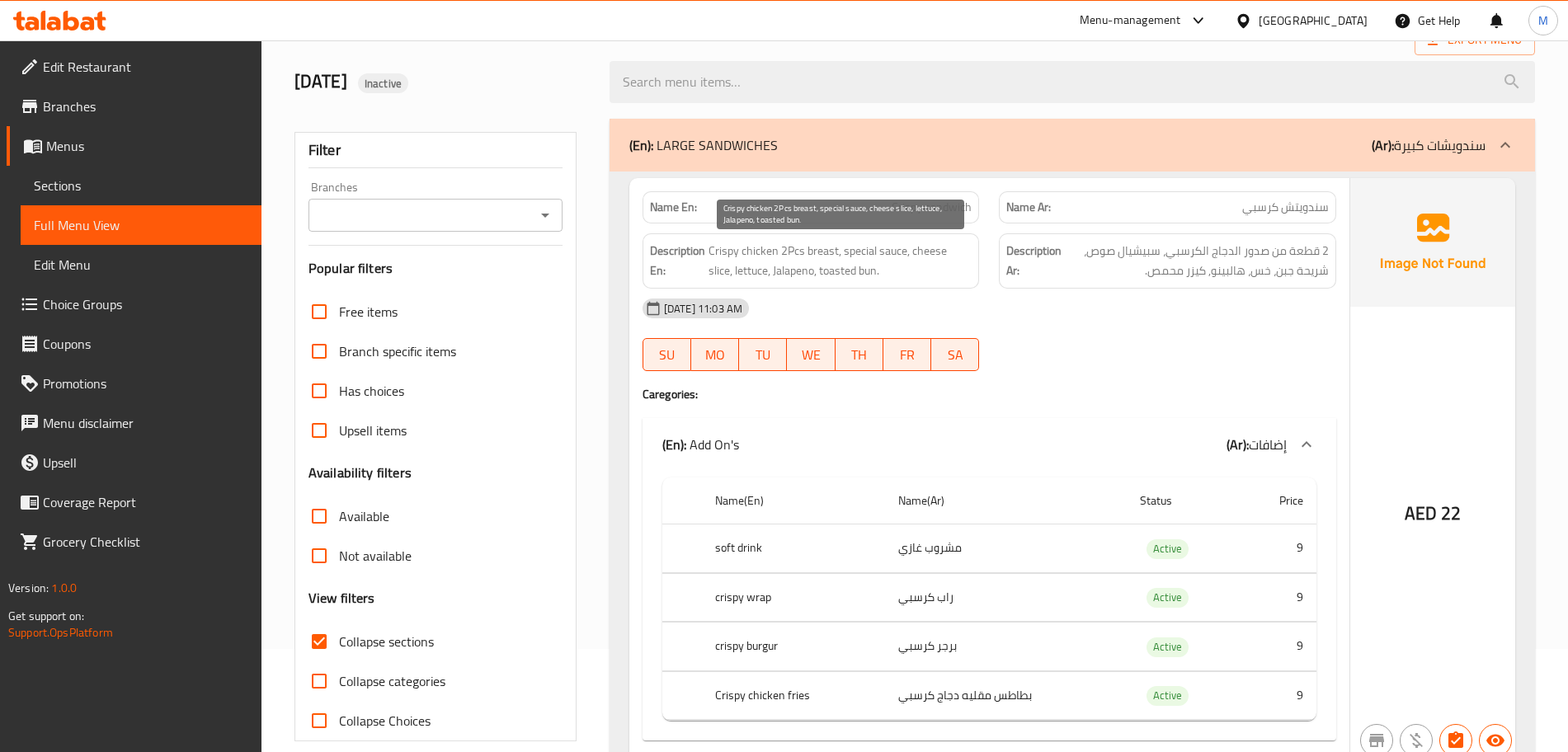
click at [840, 262] on span "Crispy chicken 2Pcs breast, special sauce, cheese slice, lettuce, Jalapeno, toa…" at bounding box center [841, 261] width 264 height 40
copy span "Crispy chicken 2Pcs breast, special sauce, cheese slice, lettuce, Jalapeno, toa…"
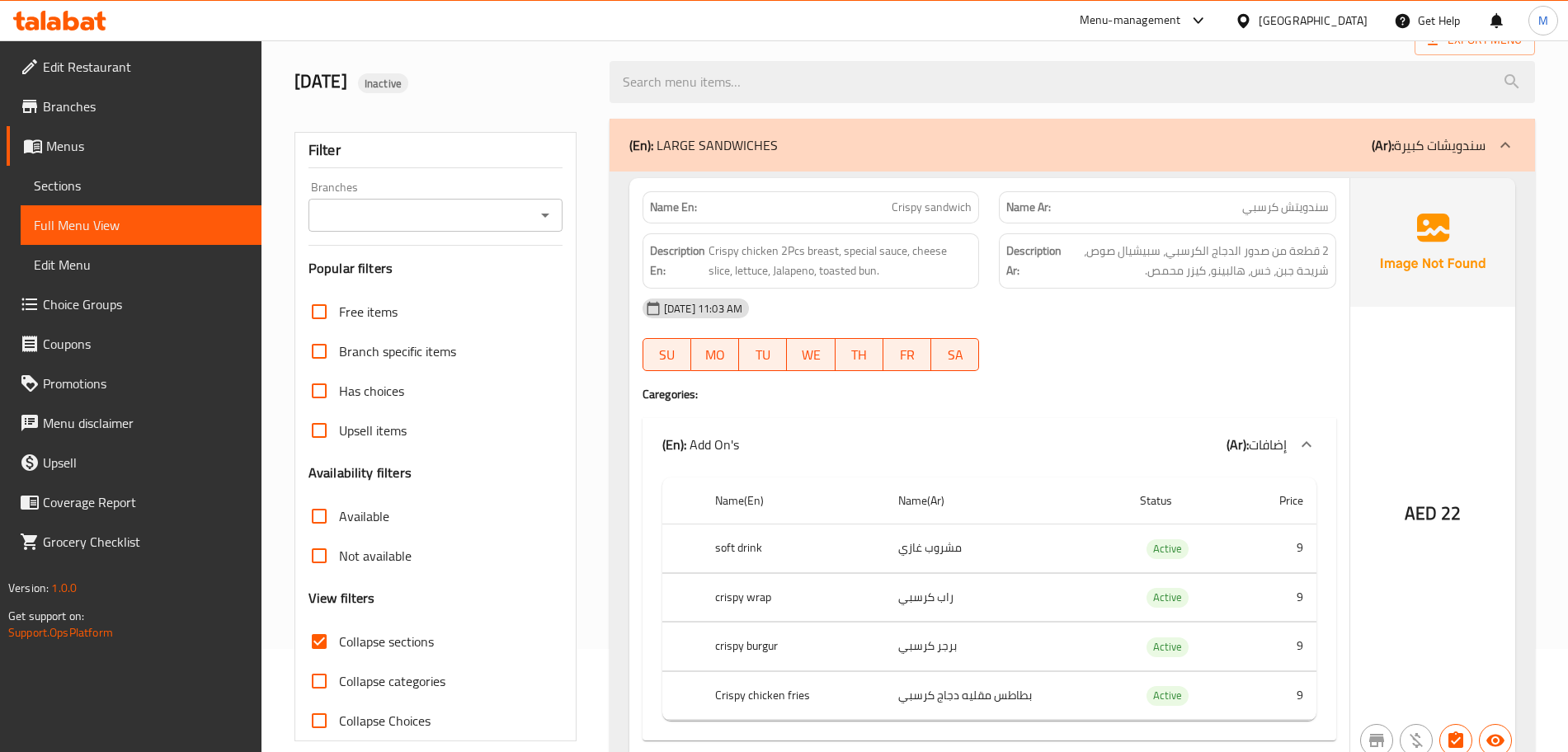
click at [1048, 311] on div "[DATE] 11:03 AM" at bounding box center [989, 308] width 714 height 39
click at [791, 268] on span "Crispy chicken 2Pcs breast, special sauce, cheese slice, lettuce, Jalapeno, toa…" at bounding box center [841, 261] width 264 height 40
click at [844, 251] on span "Crispy chicken 2Pcs breast, special sauce, cheese slice, lettuce, Jalapeno, toa…" at bounding box center [841, 261] width 264 height 40
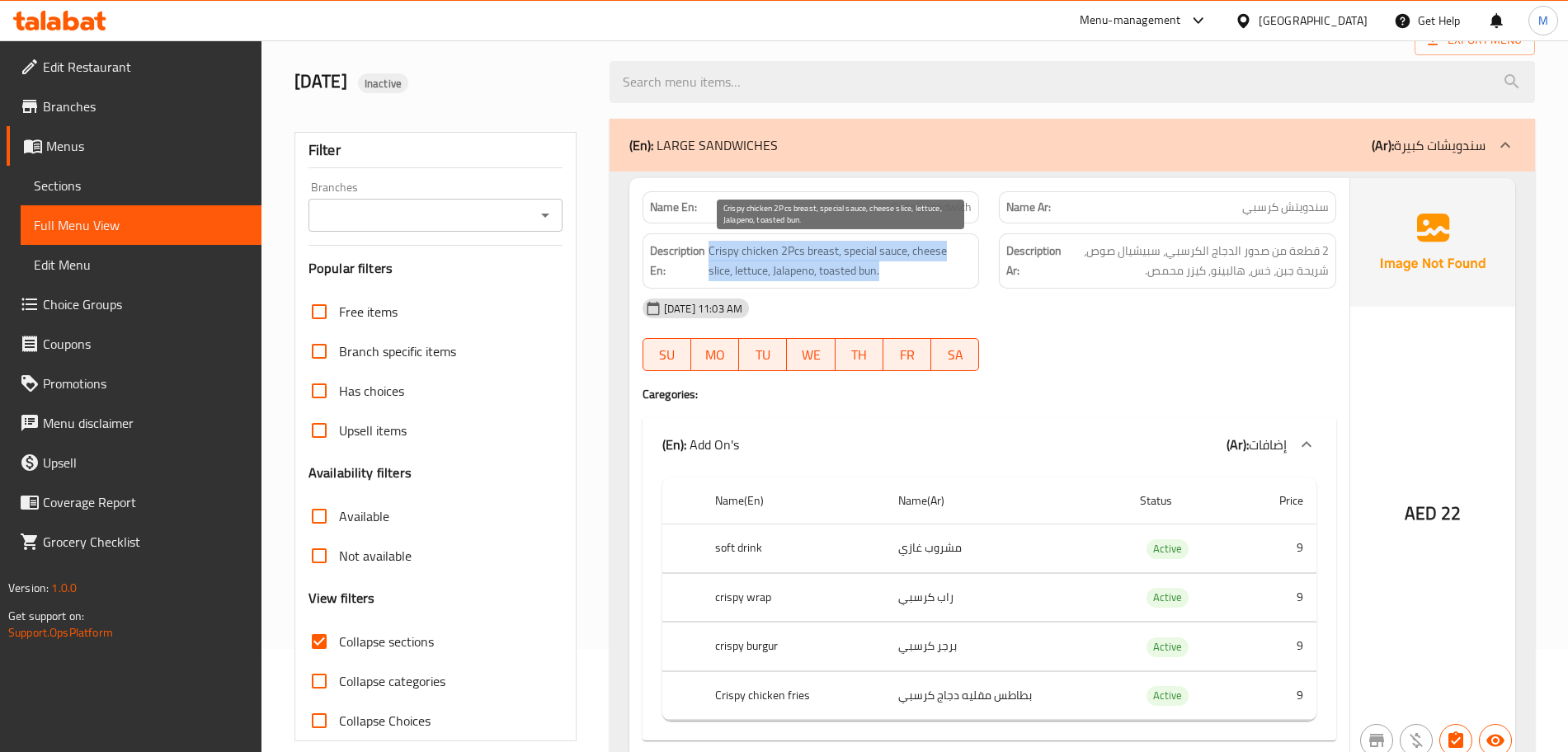
click at [844, 251] on span "Crispy chicken 2Pcs breast, special sauce, cheese slice, lettuce, Jalapeno, toa…" at bounding box center [841, 261] width 264 height 40
click at [894, 251] on span "Crispy chicken 2Pcs breast, special sauce, cheese slice, lettuce, Jalapeno, toa…" at bounding box center [841, 261] width 264 height 40
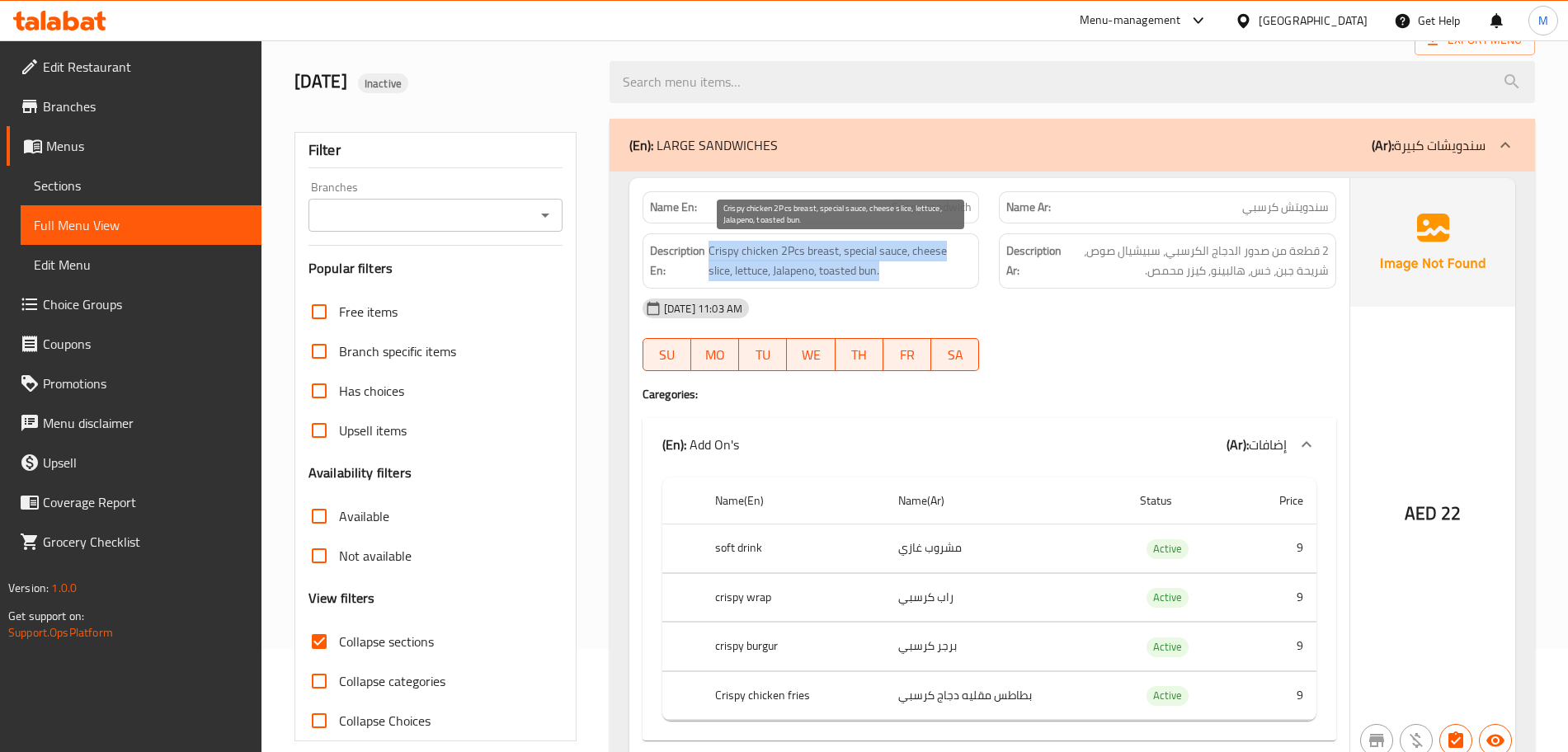
click at [897, 279] on span "Crispy chicken 2Pcs breast, special sauce, cheese slice, lettuce, Jalapeno, toa…" at bounding box center [841, 261] width 264 height 40
click at [881, 265] on span "Crispy chicken 2Pcs breast, special sauce, cheese slice, lettuce, Jalapeno, toa…" at bounding box center [841, 261] width 264 height 40
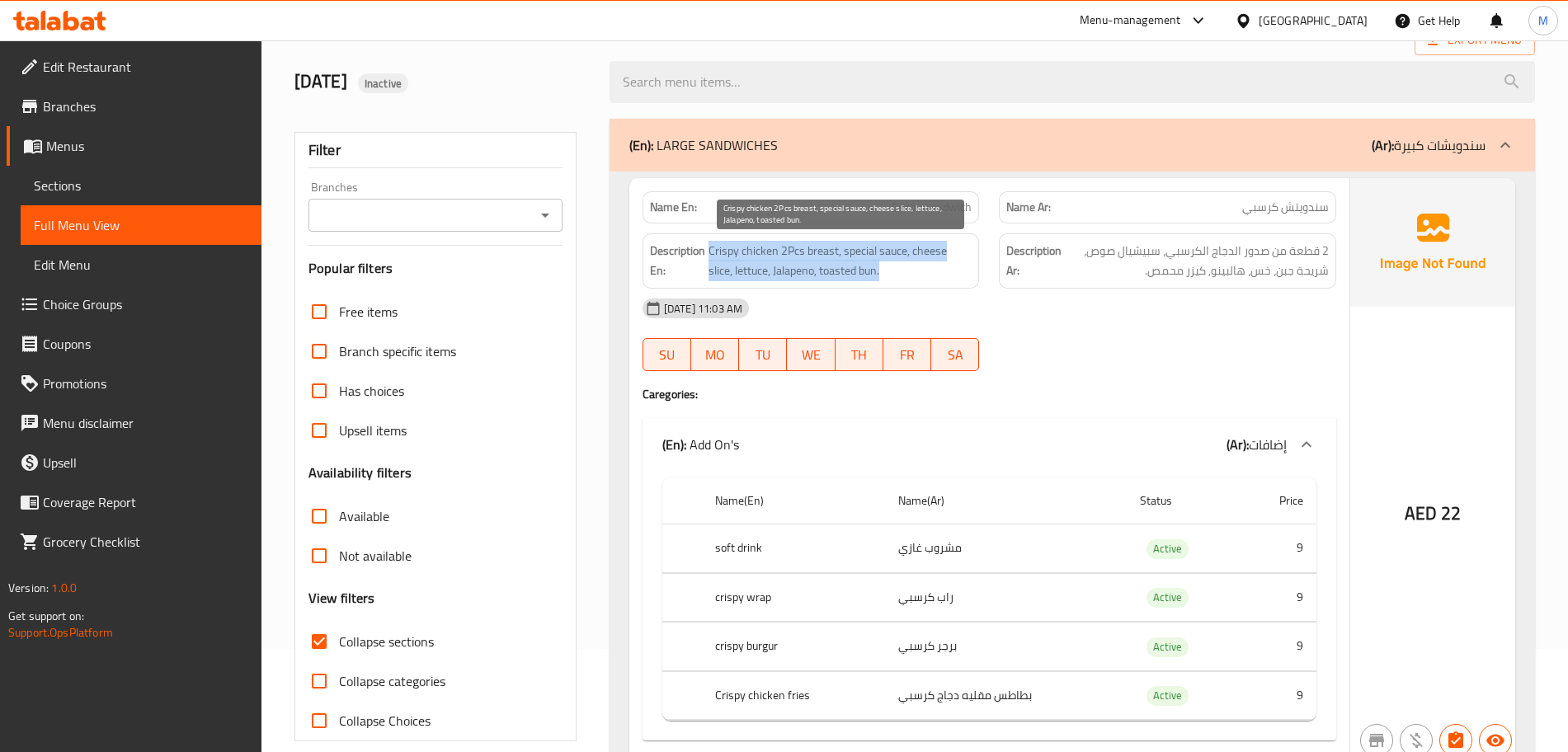
click at [881, 265] on span "Crispy chicken 2Pcs breast, special sauce, cheese slice, lettuce, Jalapeno, toa…" at bounding box center [841, 261] width 264 height 40
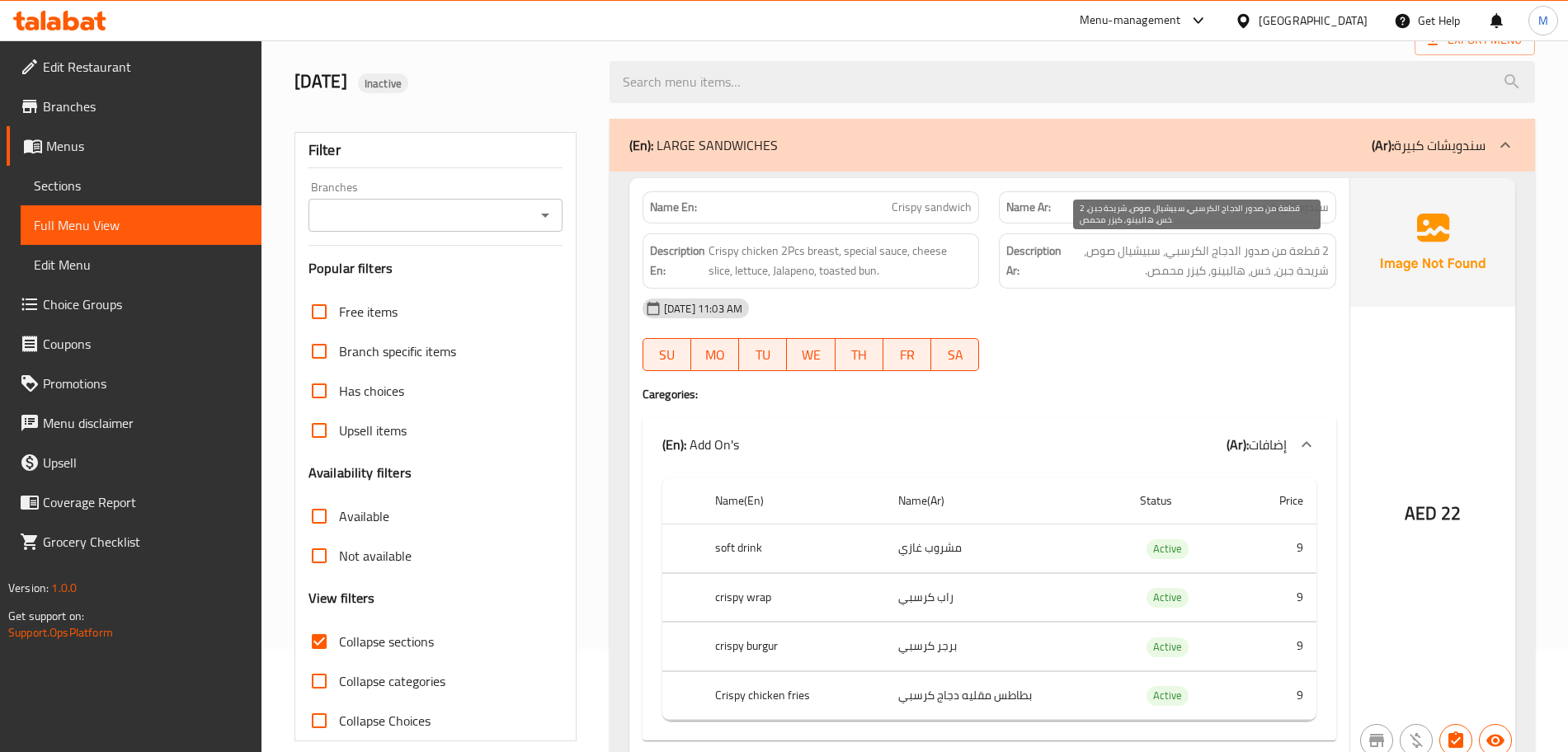
click at [1122, 263] on span "2 قطعة من صدور الدجاج الكرسبي، سبيشيال صوص، شريحة جبن، خس، هالبينو, كيزر محمص." at bounding box center [1197, 261] width 264 height 40
click at [1106, 311] on div "[DATE] 11:03 AM" at bounding box center [989, 308] width 714 height 39
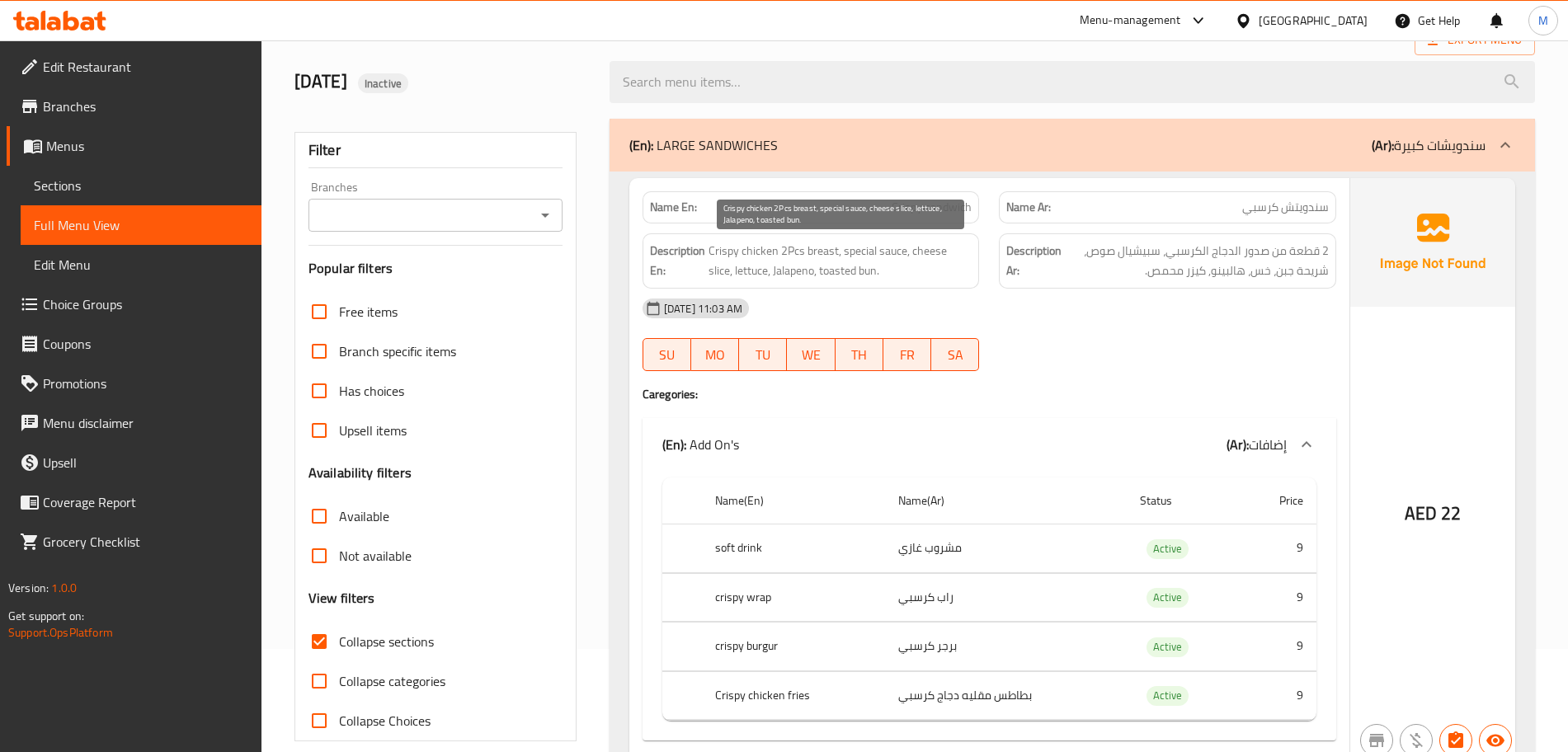
click at [928, 267] on span "Crispy chicken 2Pcs breast, special sauce, cheese slice, lettuce, Jalapeno, toa…" at bounding box center [841, 261] width 264 height 40
click at [898, 251] on span "Crispy chicken 2Pcs breast, special sauce, cheese slice, lettuce, Jalapeno, toa…" at bounding box center [841, 261] width 264 height 40
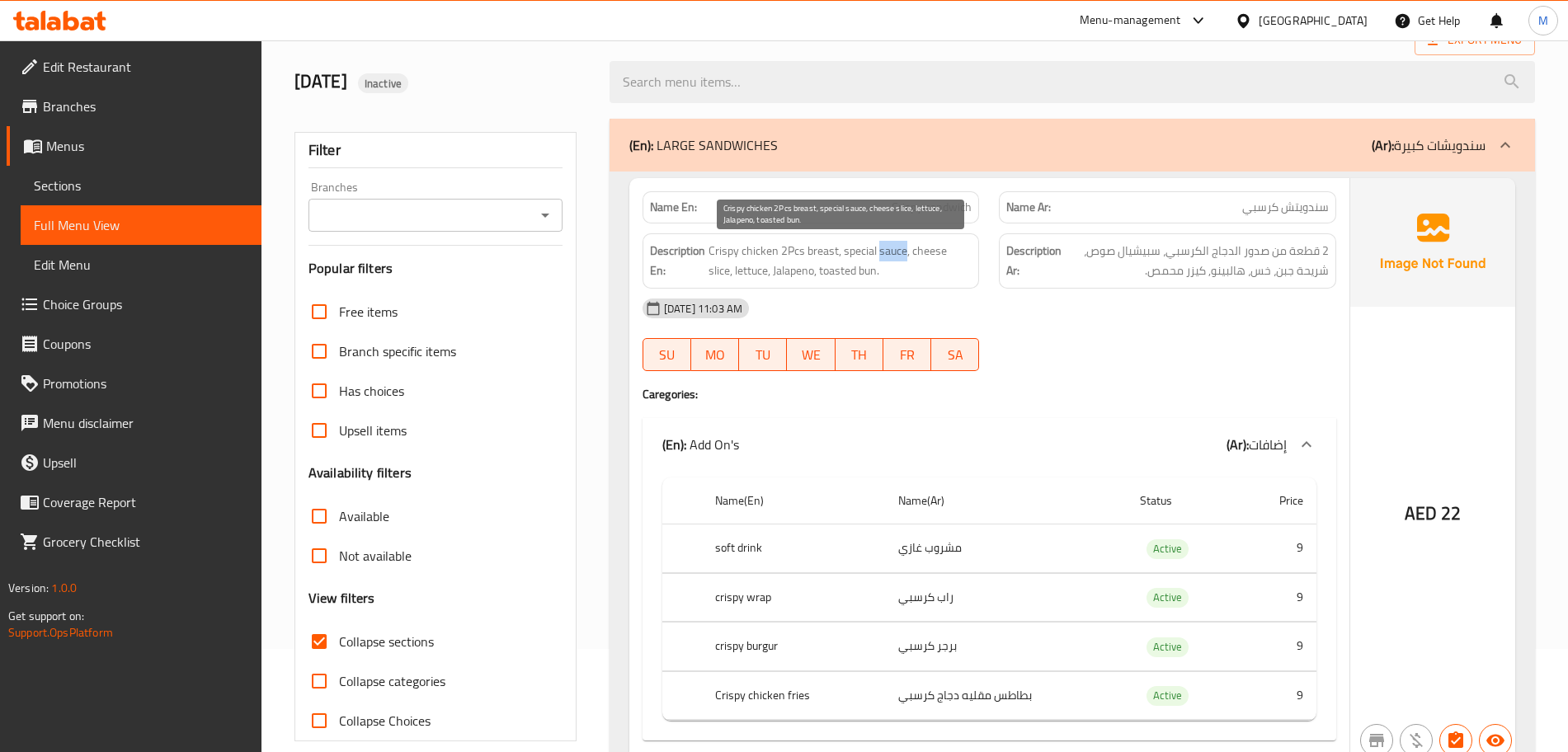
click at [898, 251] on span "Crispy chicken 2Pcs breast, special sauce, cheese slice, lettuce, Jalapeno, toa…" at bounding box center [841, 261] width 264 height 40
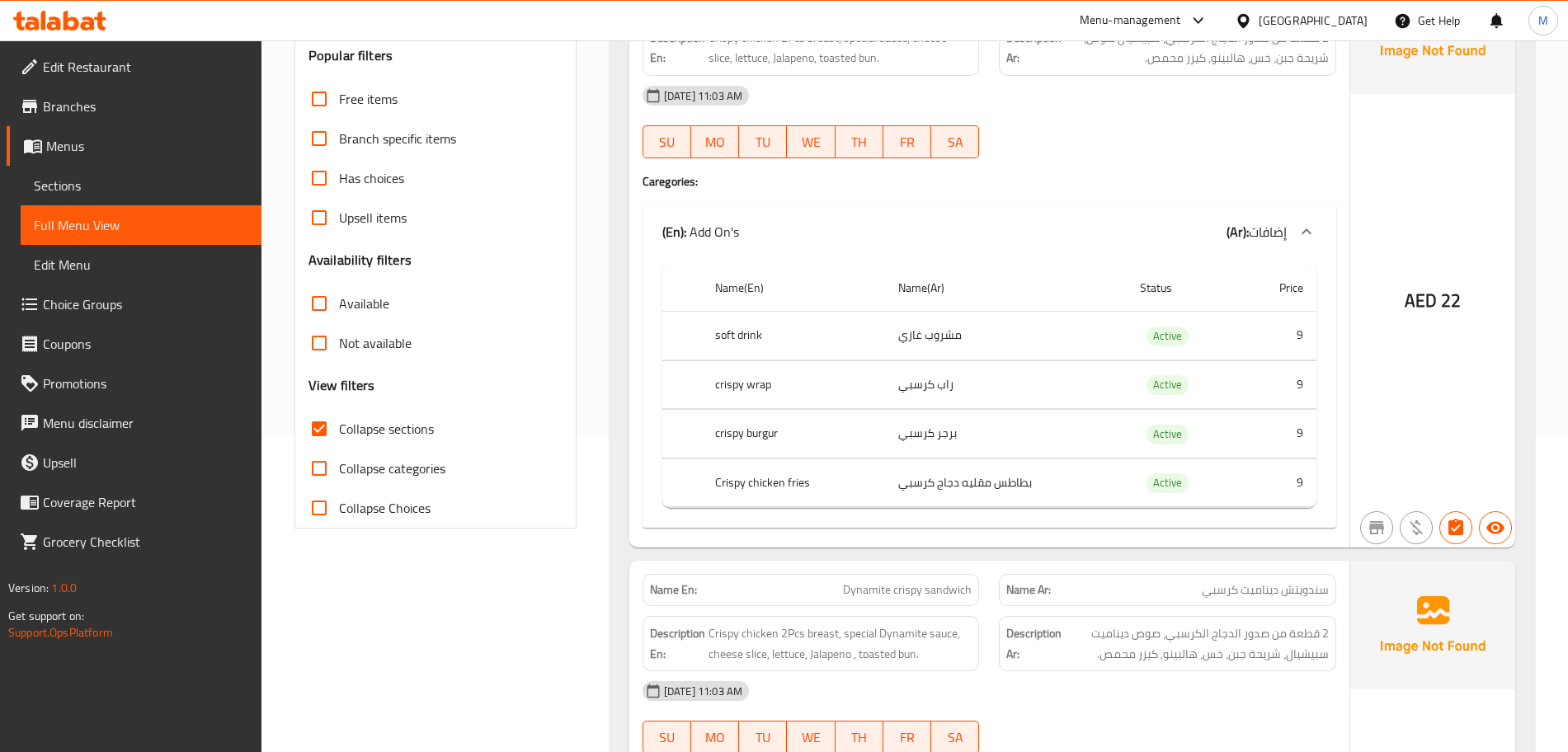
scroll to position [618, 0]
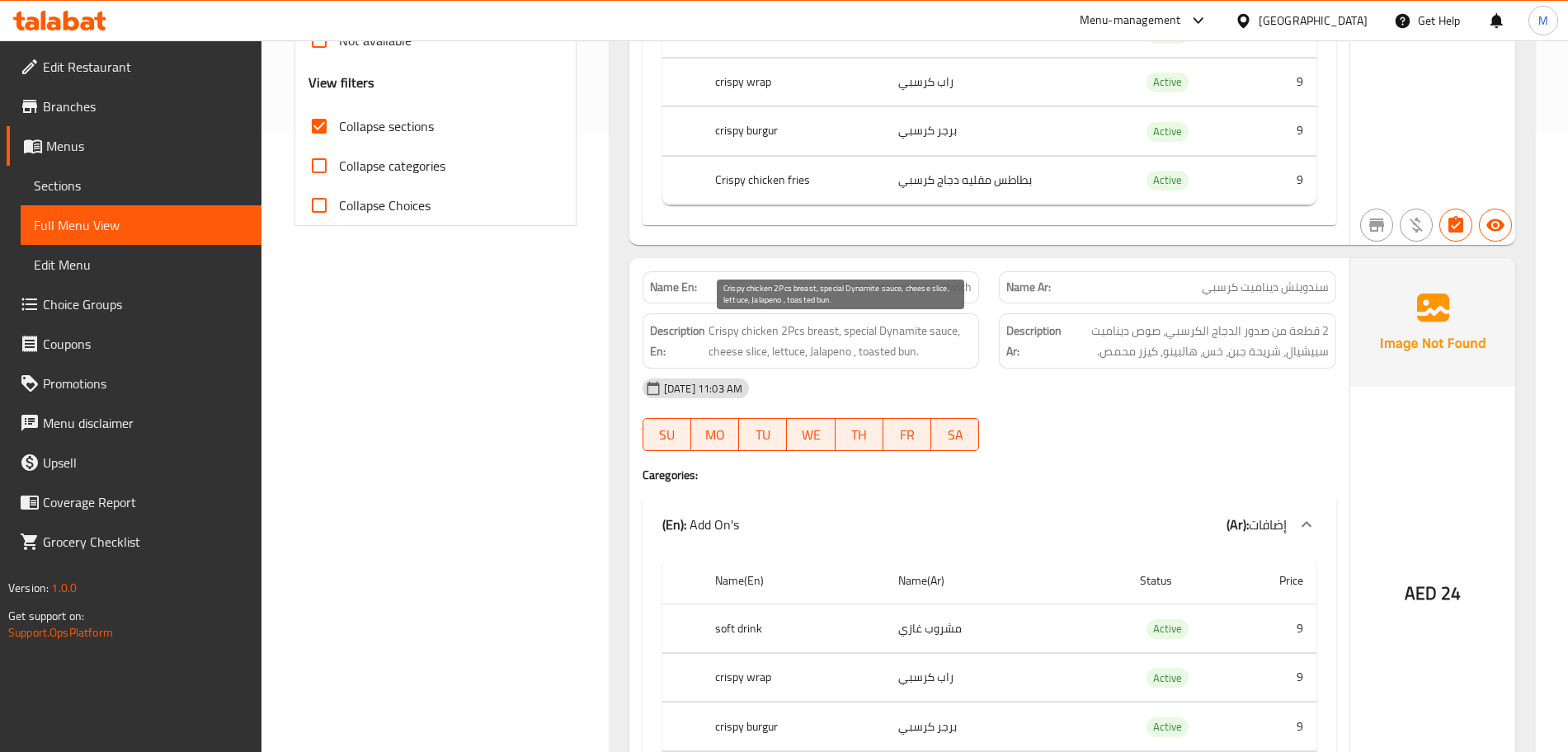
click at [807, 354] on span "Crispy chicken 2Pcs breast, special Dynamite sauce, cheese slice, lettuce, Jala…" at bounding box center [841, 341] width 264 height 40
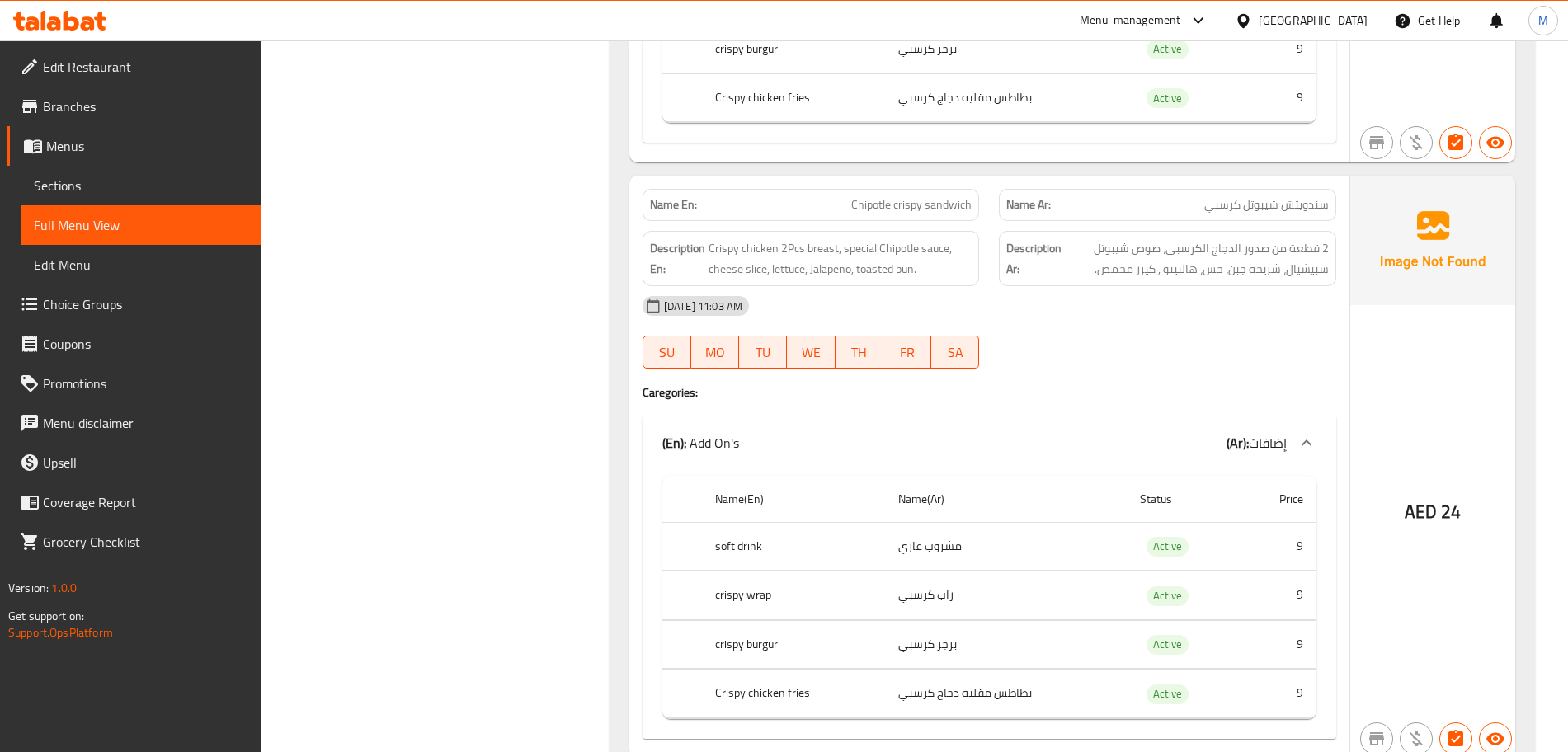
scroll to position [1332, 0]
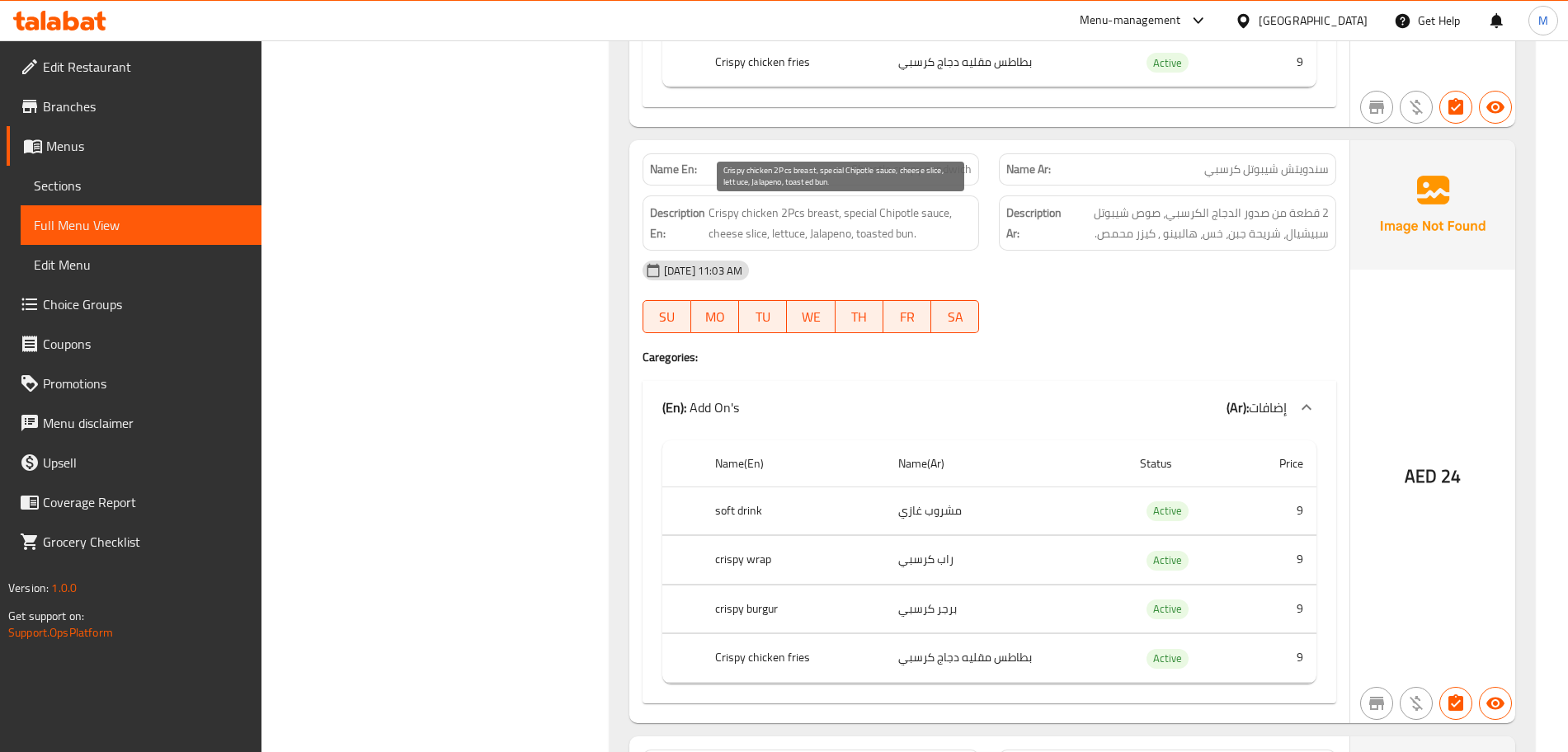
click at [879, 230] on span "Crispy chicken 2Pcs breast, special Chipotle sauce, cheese slice, lettuce, Jala…" at bounding box center [841, 223] width 264 height 40
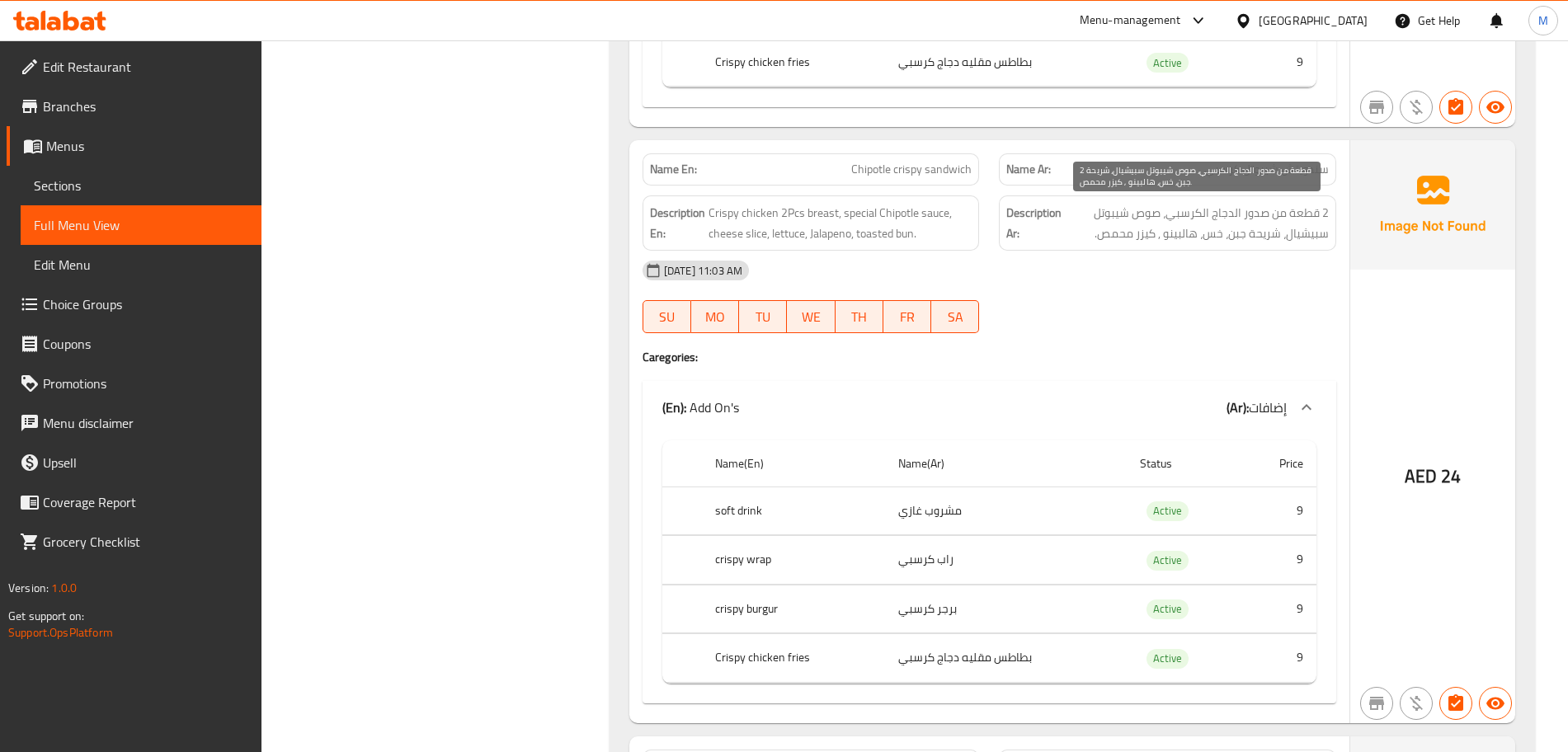
click at [1166, 225] on span "2 قطعة من صدور الدجاج الكرسبي، صوص شيبوتل سبيشيال، شريحة جبن، خس، هالبينو , كيز…" at bounding box center [1197, 223] width 264 height 40
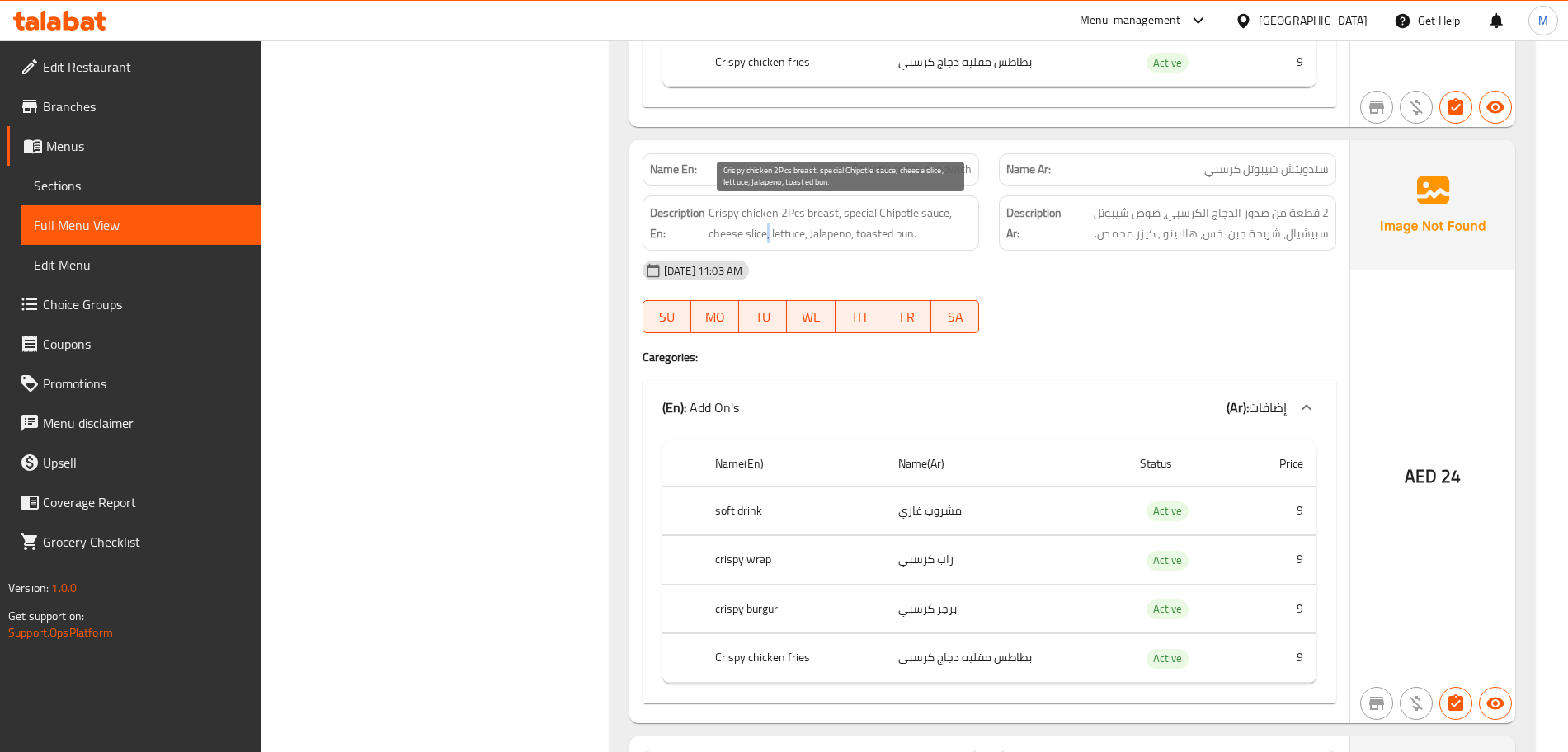
click at [767, 229] on span "Crispy chicken 2Pcs breast, special Chipotle sauce, cheese slice, lettuce, Jala…" at bounding box center [841, 223] width 264 height 40
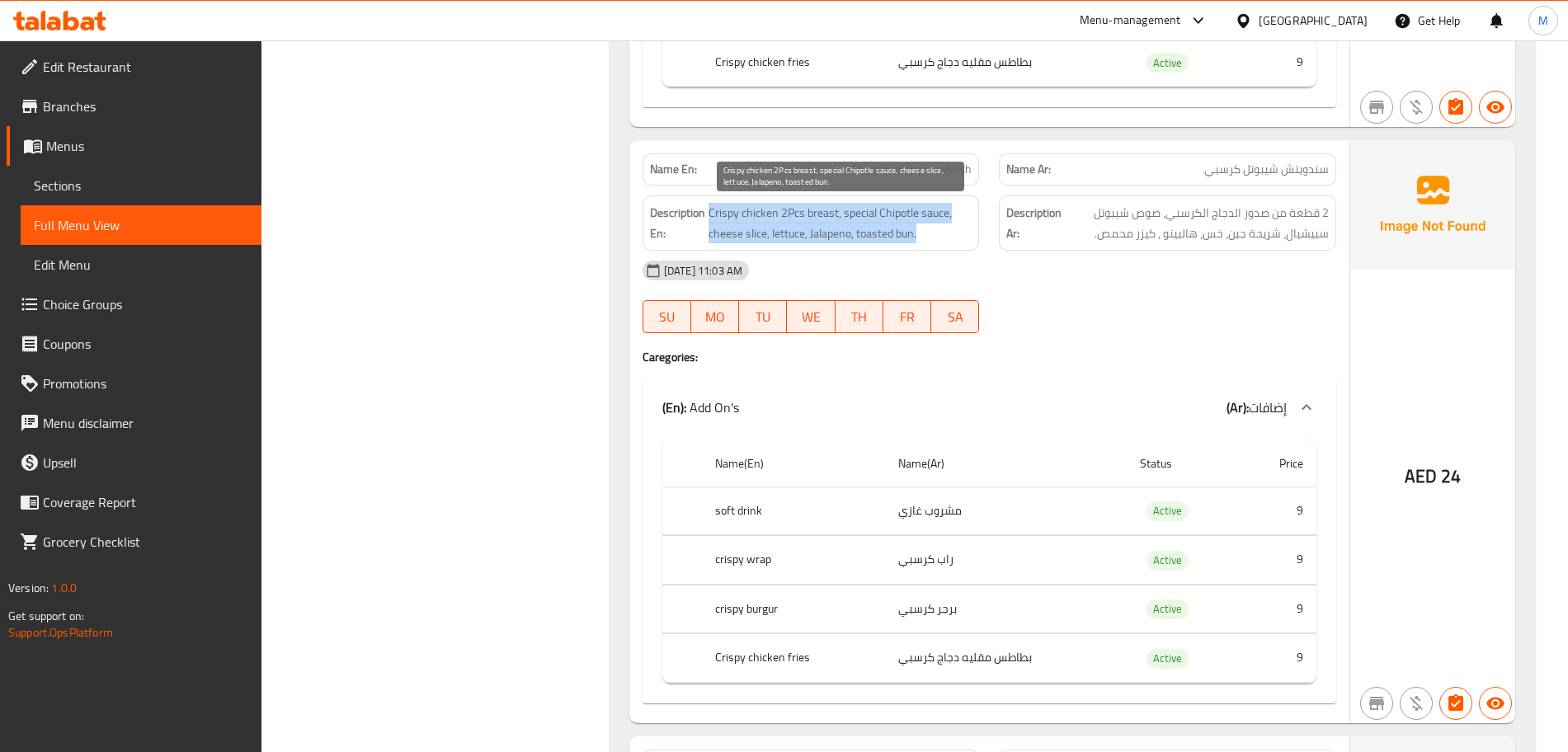
click at [767, 229] on span "Crispy chicken 2Pcs breast, special Chipotle sauce, cheese slice, lettuce, Jala…" at bounding box center [841, 223] width 264 height 40
click at [862, 230] on span "Crispy chicken 2Pcs breast, special Chipotle sauce, cheese slice, lettuce, Jala…" at bounding box center [841, 223] width 264 height 40
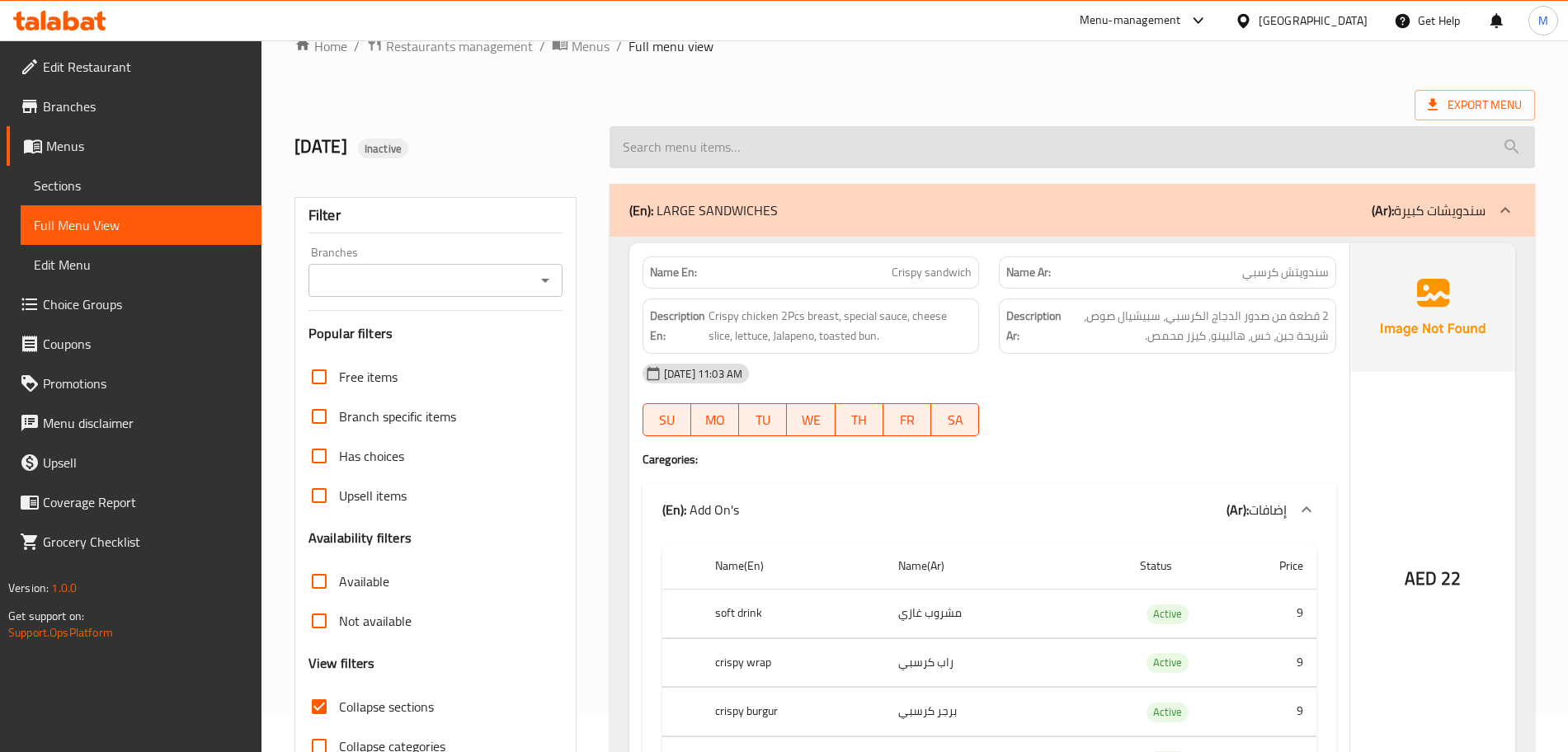
scroll to position [0, 0]
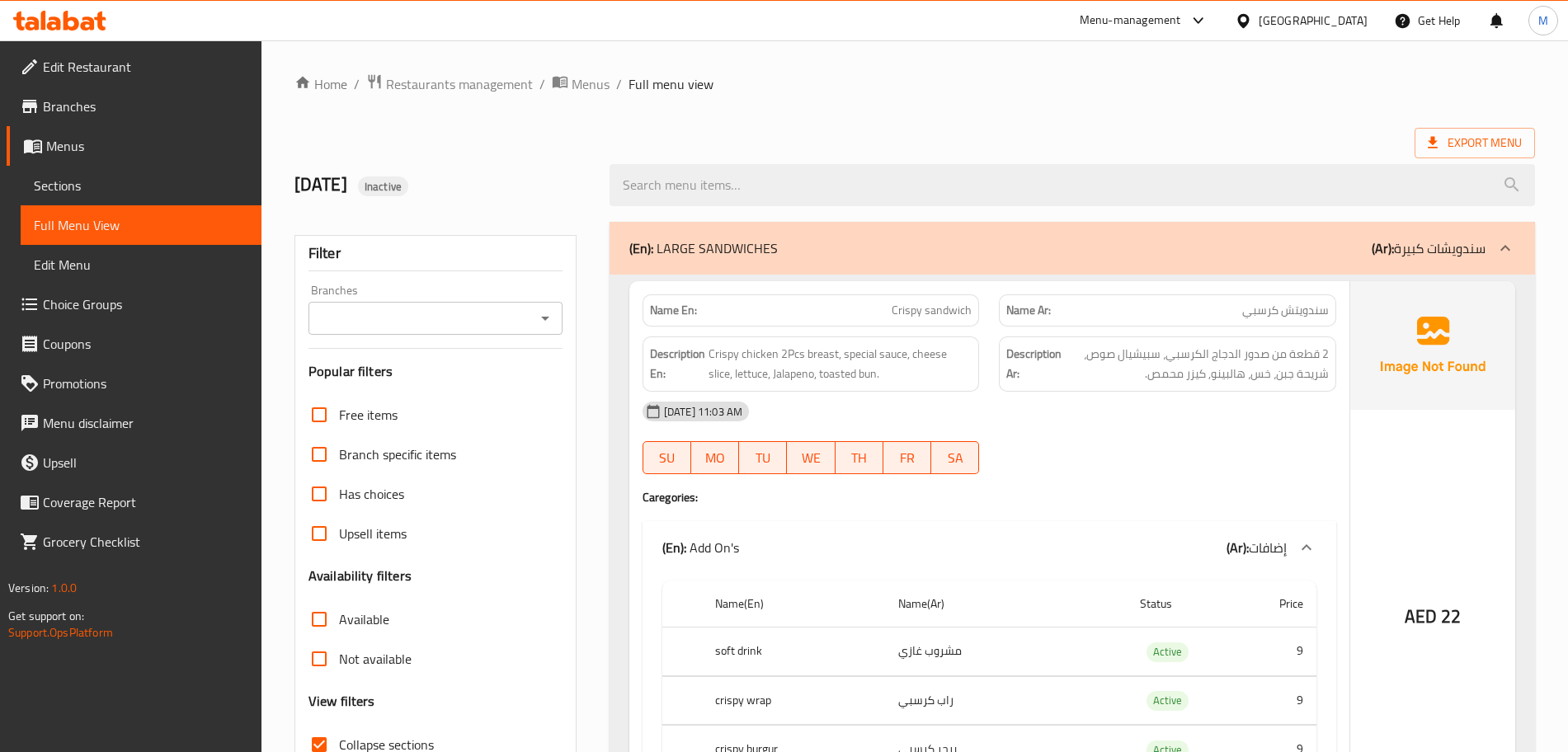
click at [984, 232] on div "(En): LARGE SANDWICHES (Ar): سندويشات كبيرة" at bounding box center [1072, 248] width 926 height 53
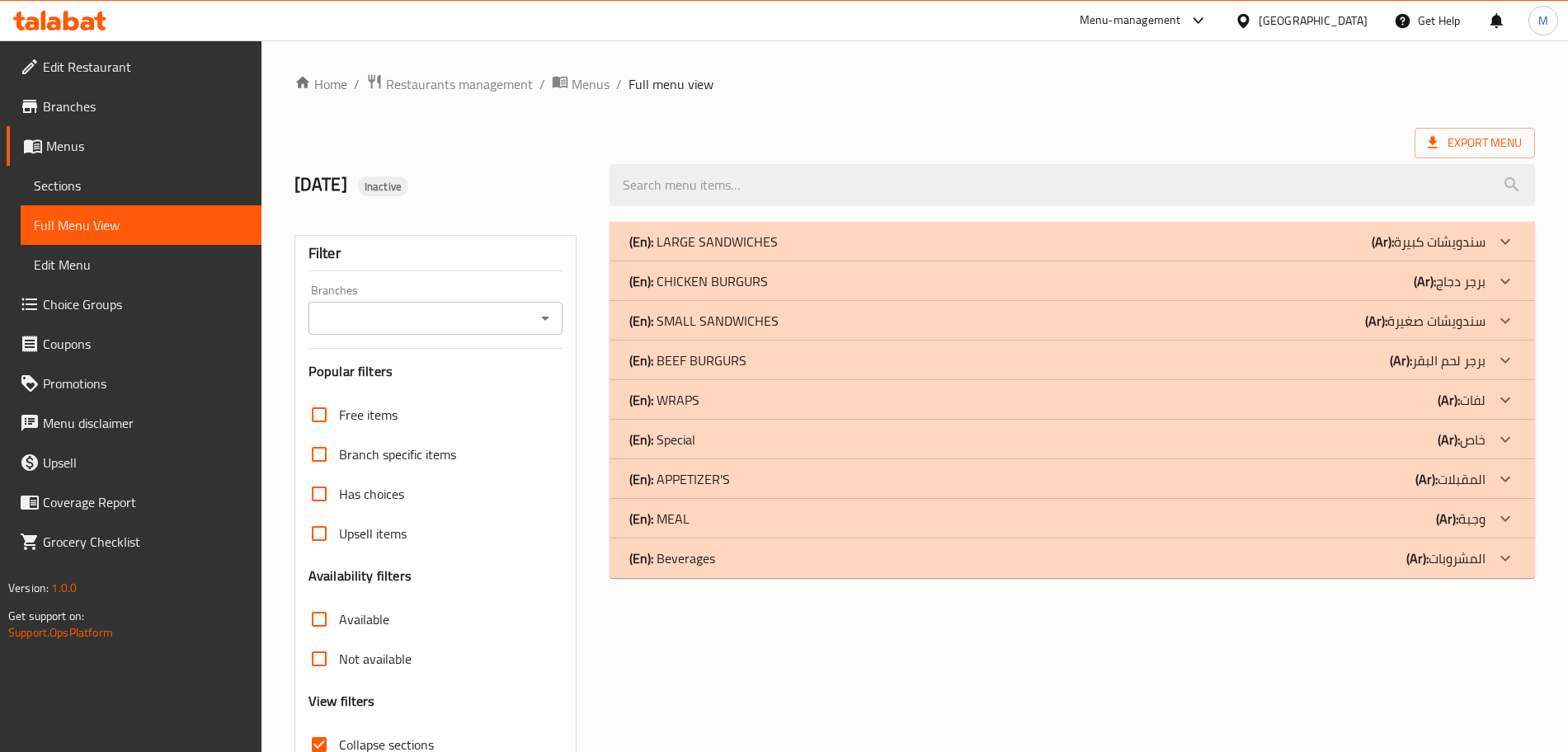
click at [751, 288] on p "(En): CHICKEN BURGURS" at bounding box center [699, 281] width 139 height 20
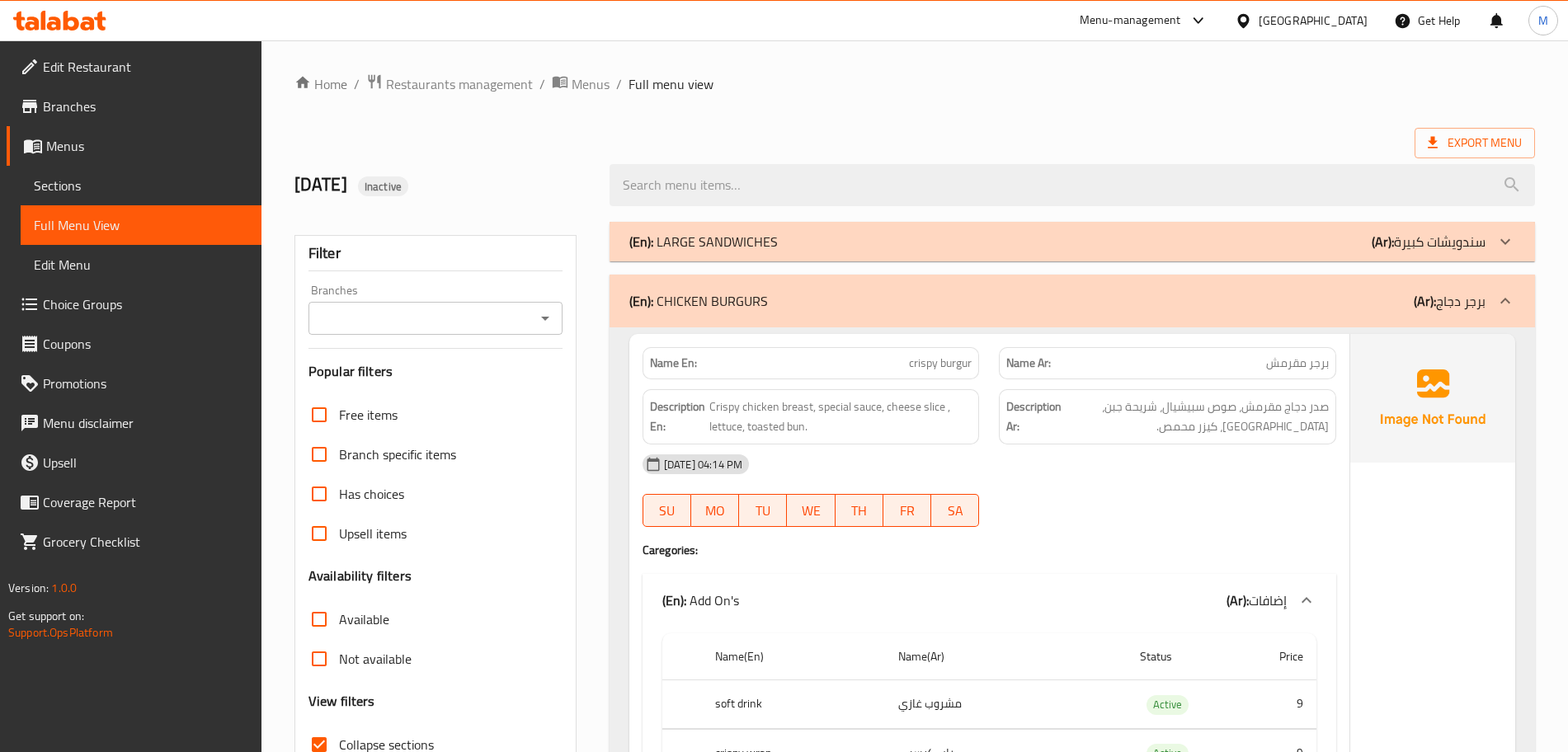
click at [831, 260] on div "(En): LARGE SANDWICHES (Ar): سندويشات كبيرة" at bounding box center [1072, 241] width 926 height 39
click at [806, 239] on div "(En): LARGE SANDWICHES (Ar): سندويشات كبيرة" at bounding box center [1058, 242] width 857 height 20
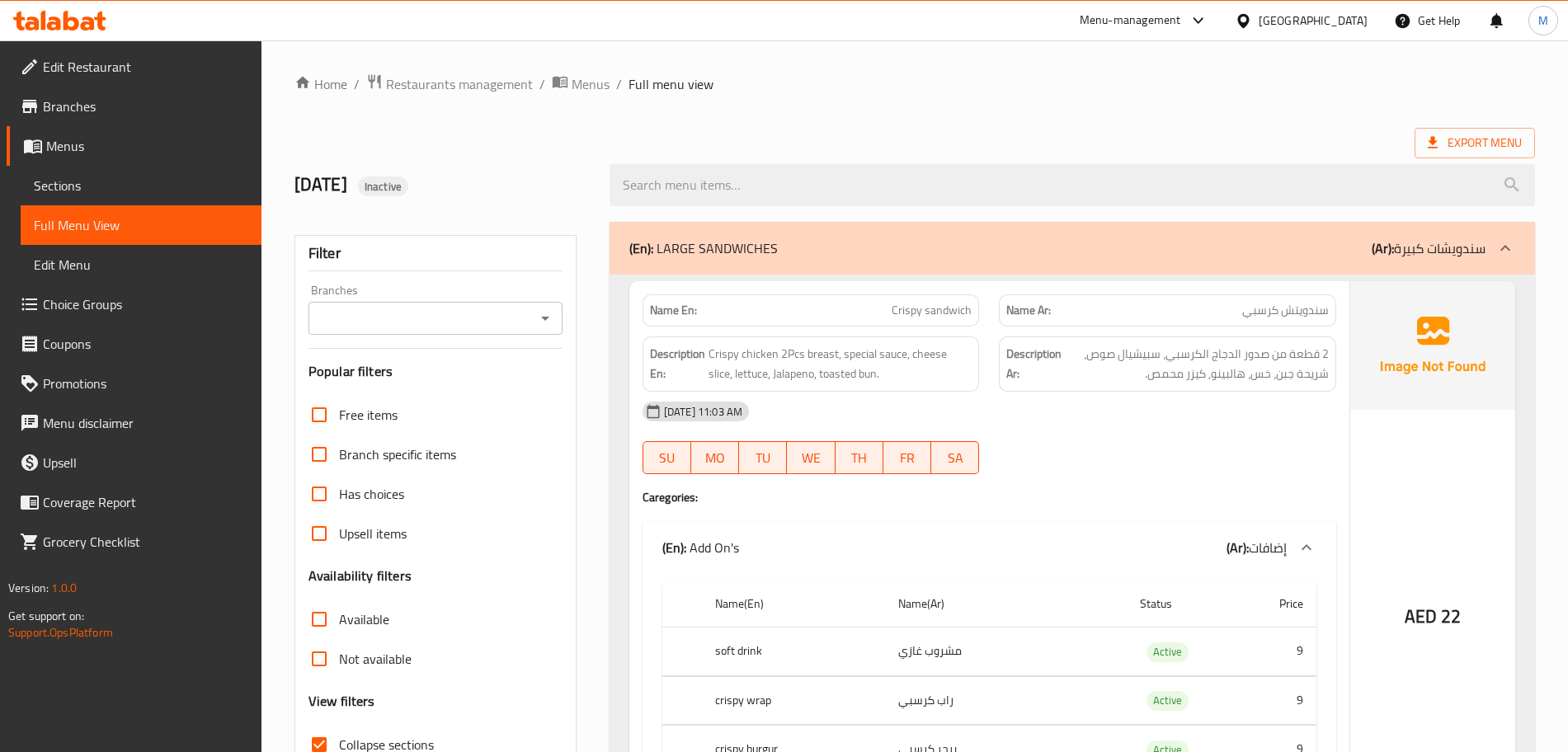
click at [845, 255] on div "(En): LARGE SANDWICHES (Ar): سندويشات كبيرة" at bounding box center [1058, 249] width 857 height 20
click at [814, 241] on div "(En): LARGE SANDWICHES (Ar): سندويشات كبيرة" at bounding box center [1058, 249] width 857 height 20
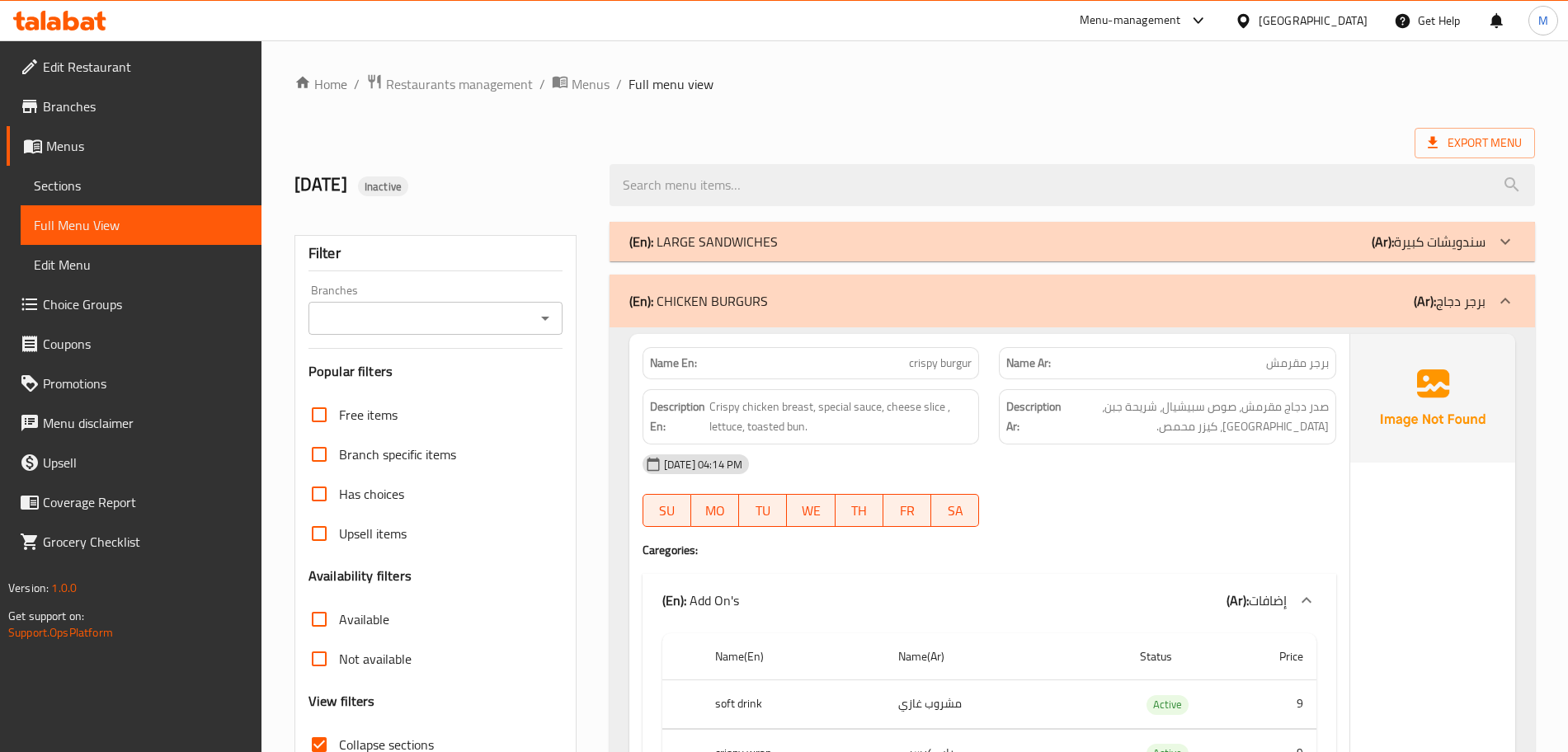
click at [761, 303] on p "(En): CHICKEN BURGURS" at bounding box center [699, 301] width 139 height 20
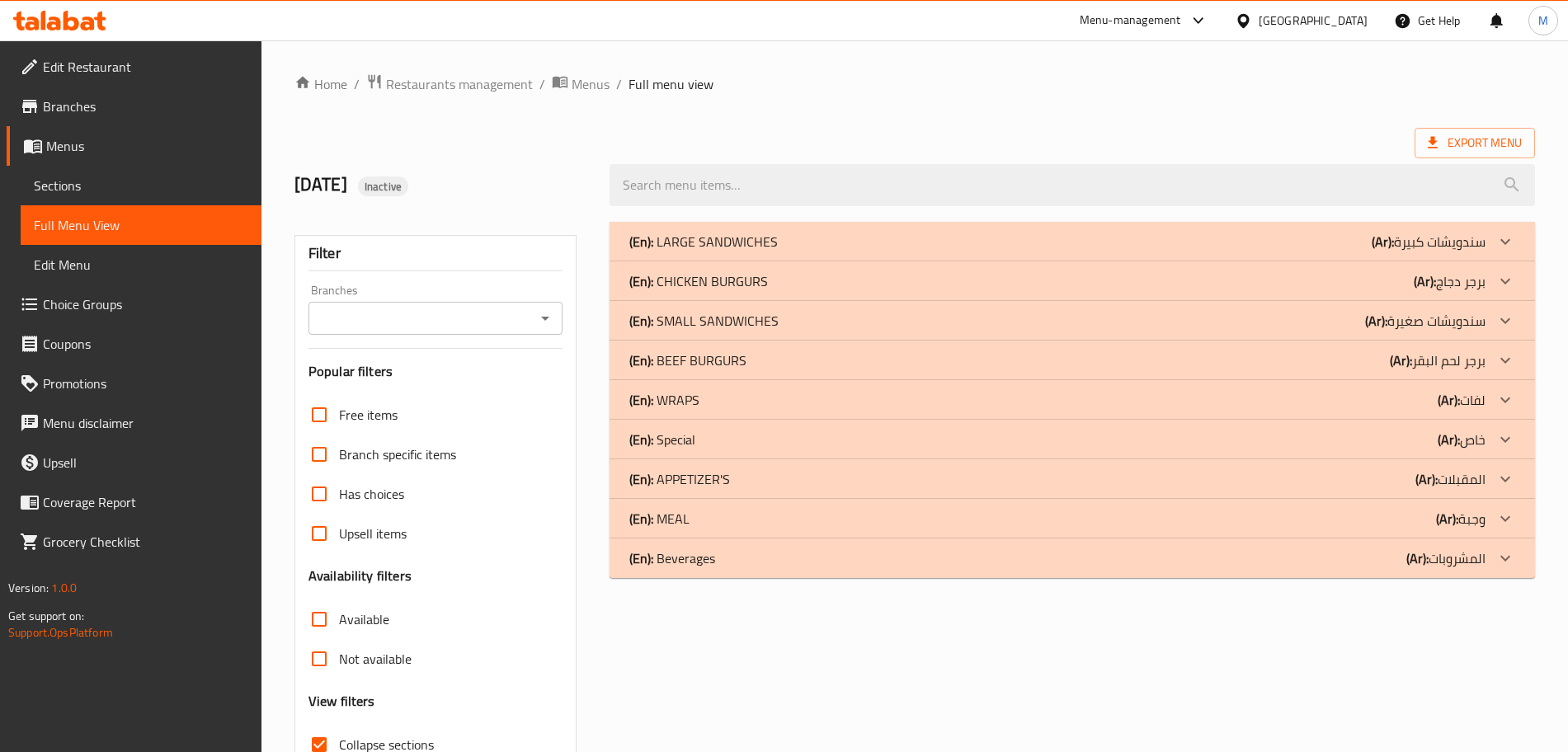
click at [761, 326] on p "(En): SMALL SANDWICHES" at bounding box center [704, 320] width 149 height 20
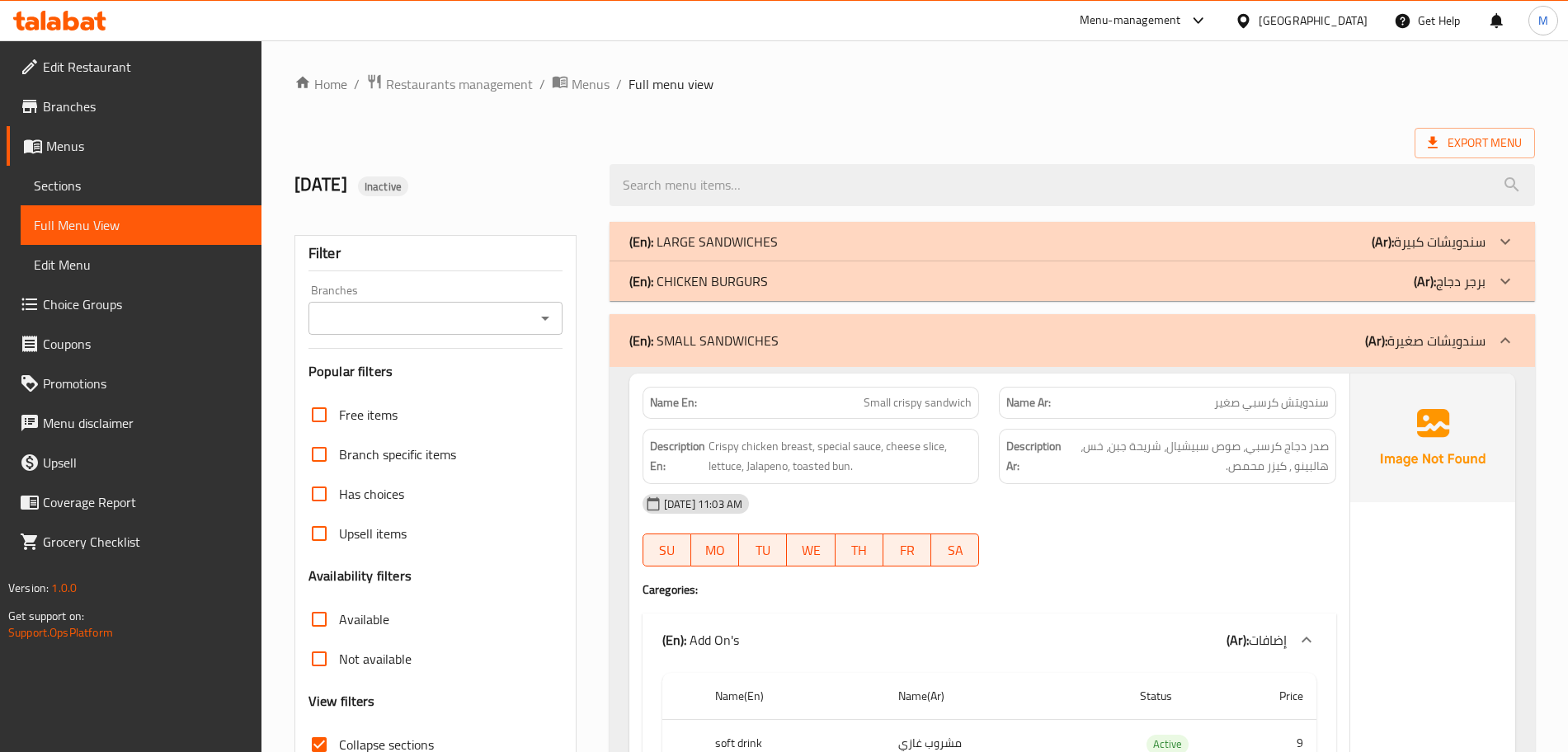
click at [818, 344] on div "(En): SMALL SANDWICHES (Ar): سندويشات صغيرة" at bounding box center [1058, 341] width 857 height 20
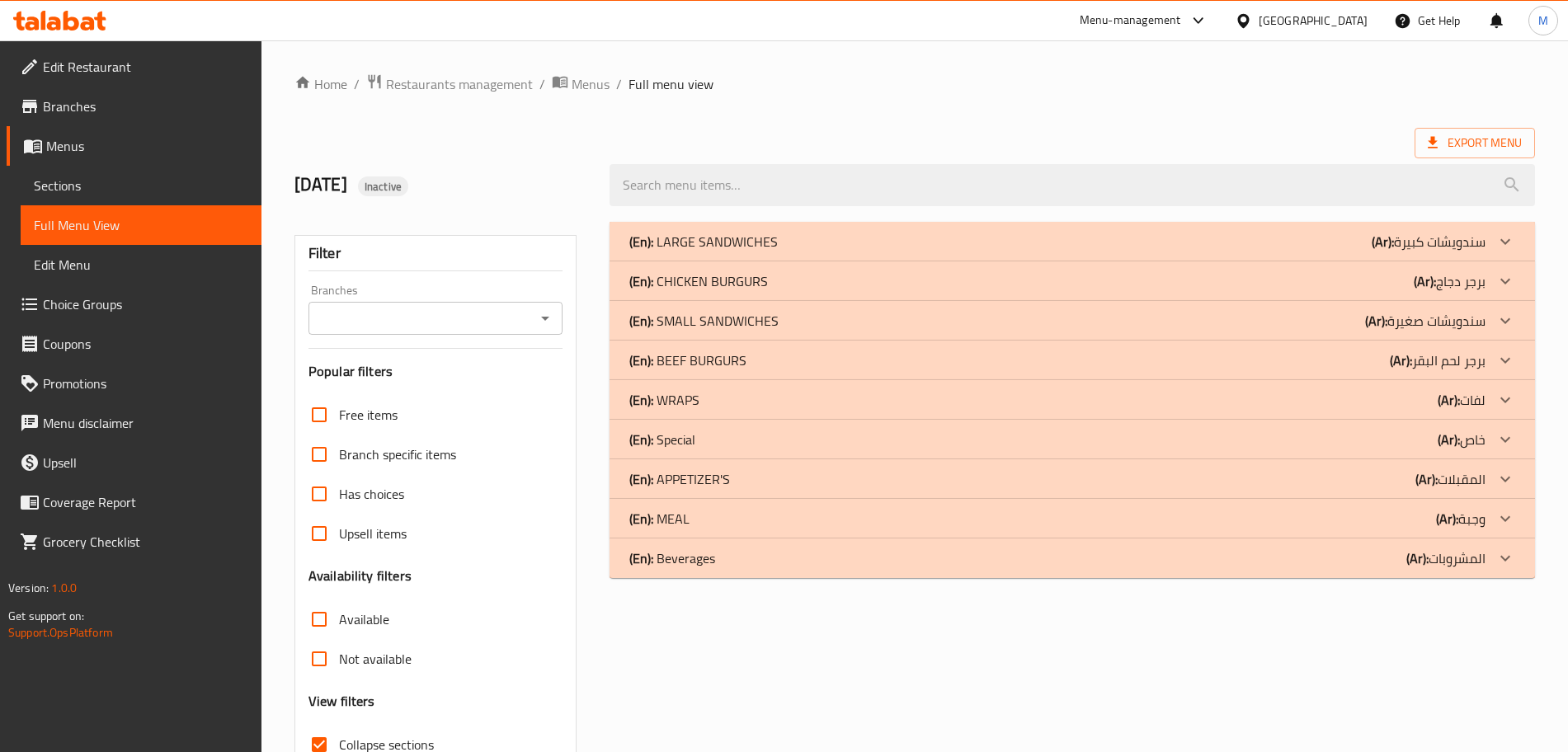
click at [729, 290] on p "(En): CHICKEN BURGURS" at bounding box center [699, 281] width 139 height 20
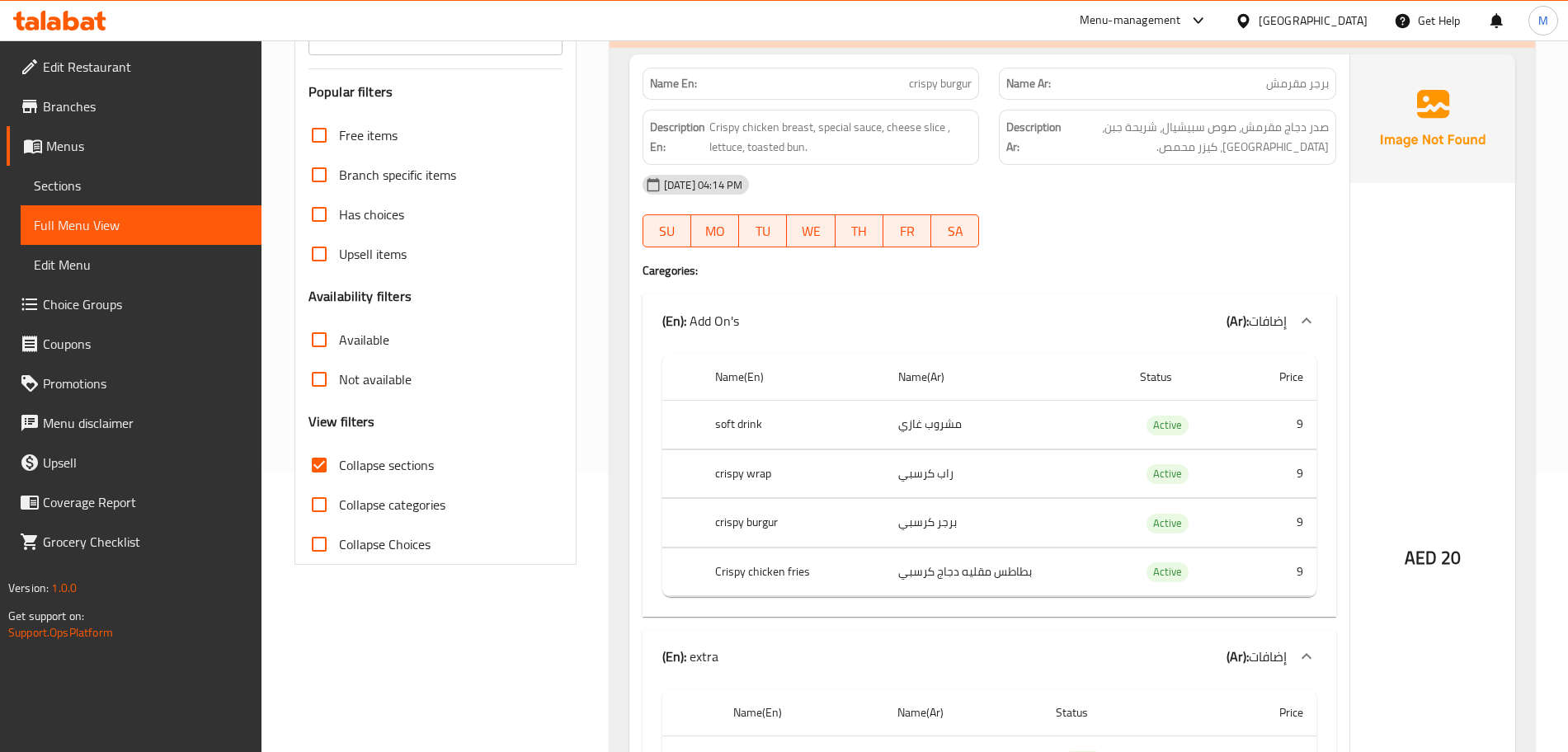
scroll to position [103, 0]
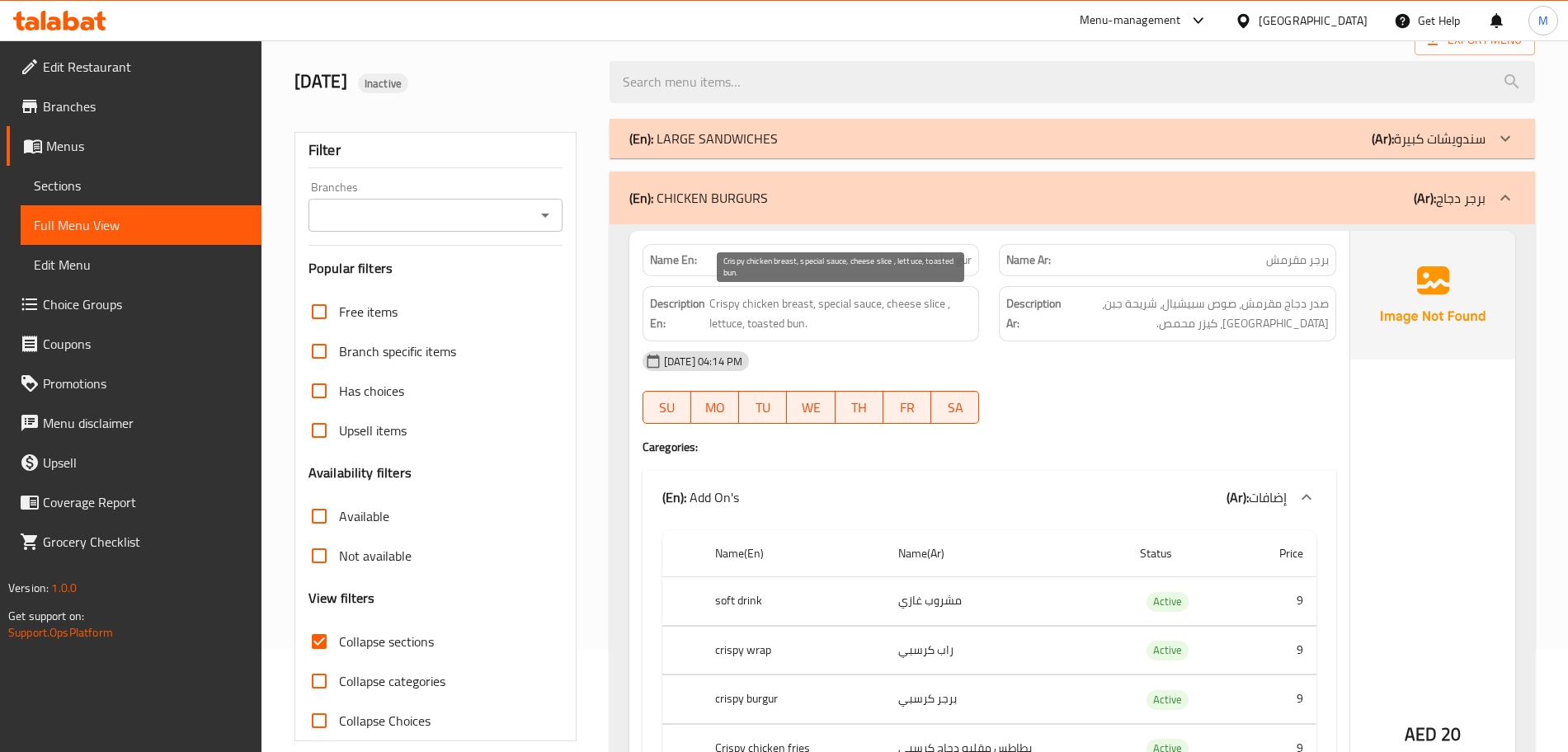
click at [803, 306] on span "Crispy chicken breast, special sauce, cheese slice , lettuce, toasted bun." at bounding box center [841, 314] width 262 height 40
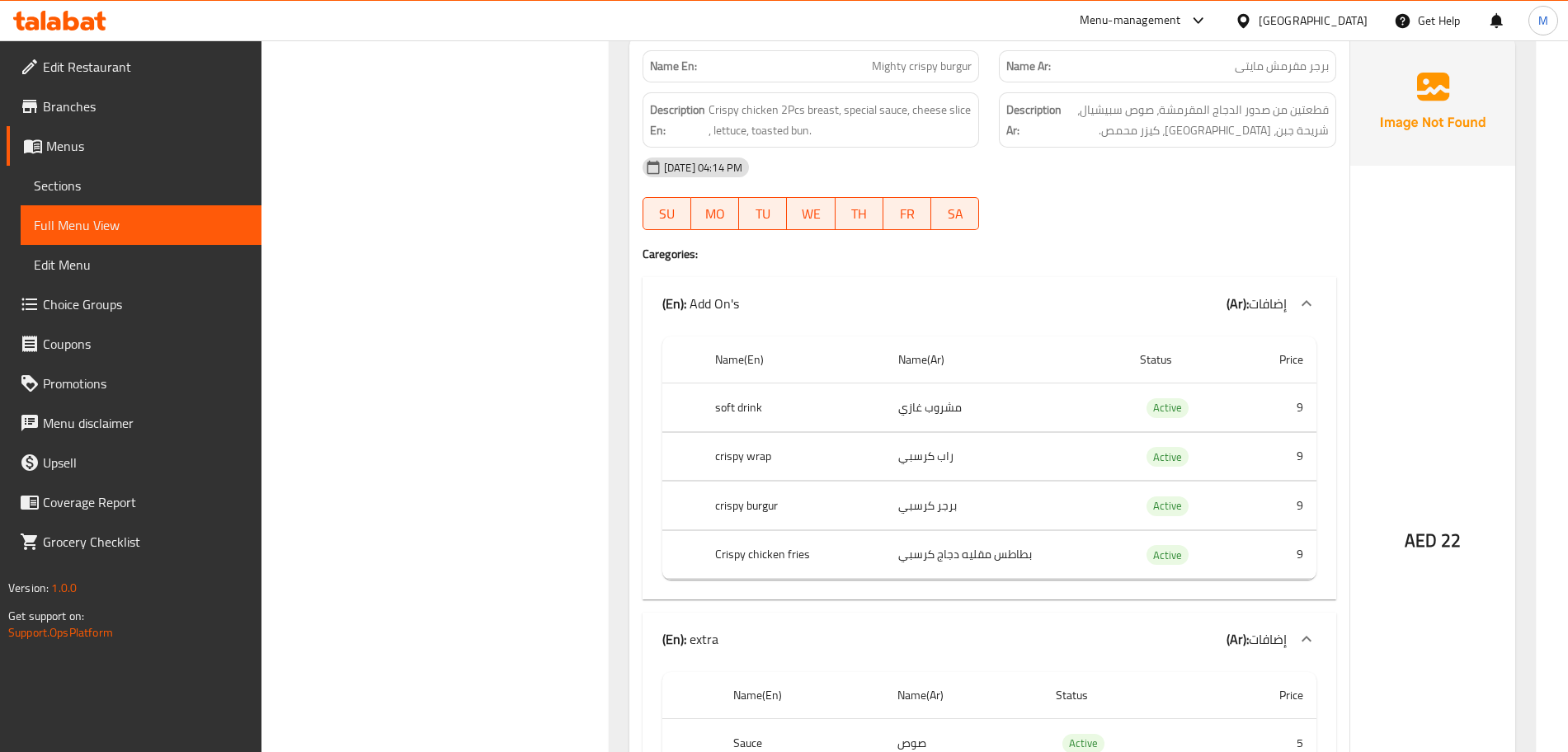
scroll to position [1125, 0]
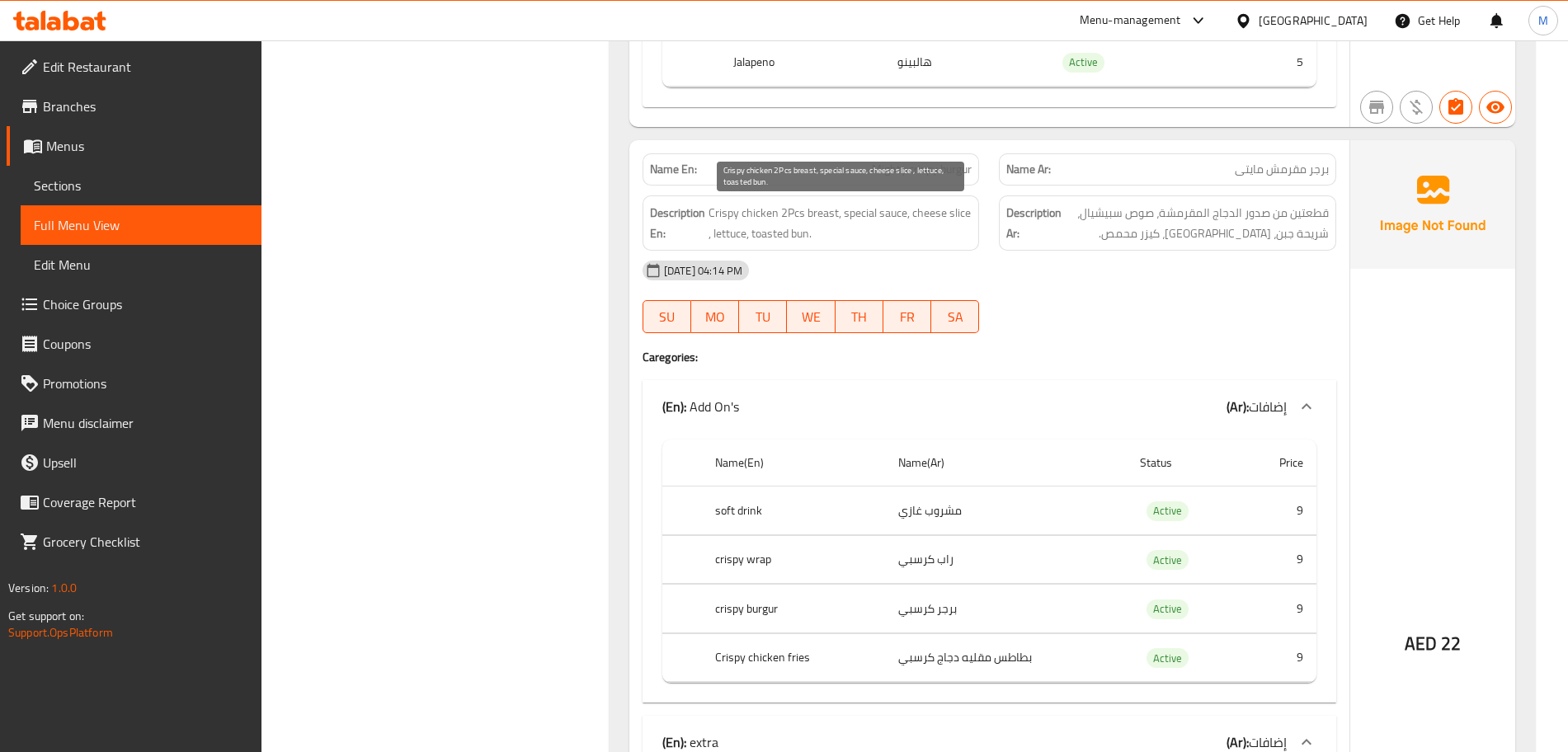
click at [817, 215] on span "Crispy chicken 2Pcs breast, special sauce, cheese slice , lettuce, toasted bun." at bounding box center [841, 223] width 264 height 40
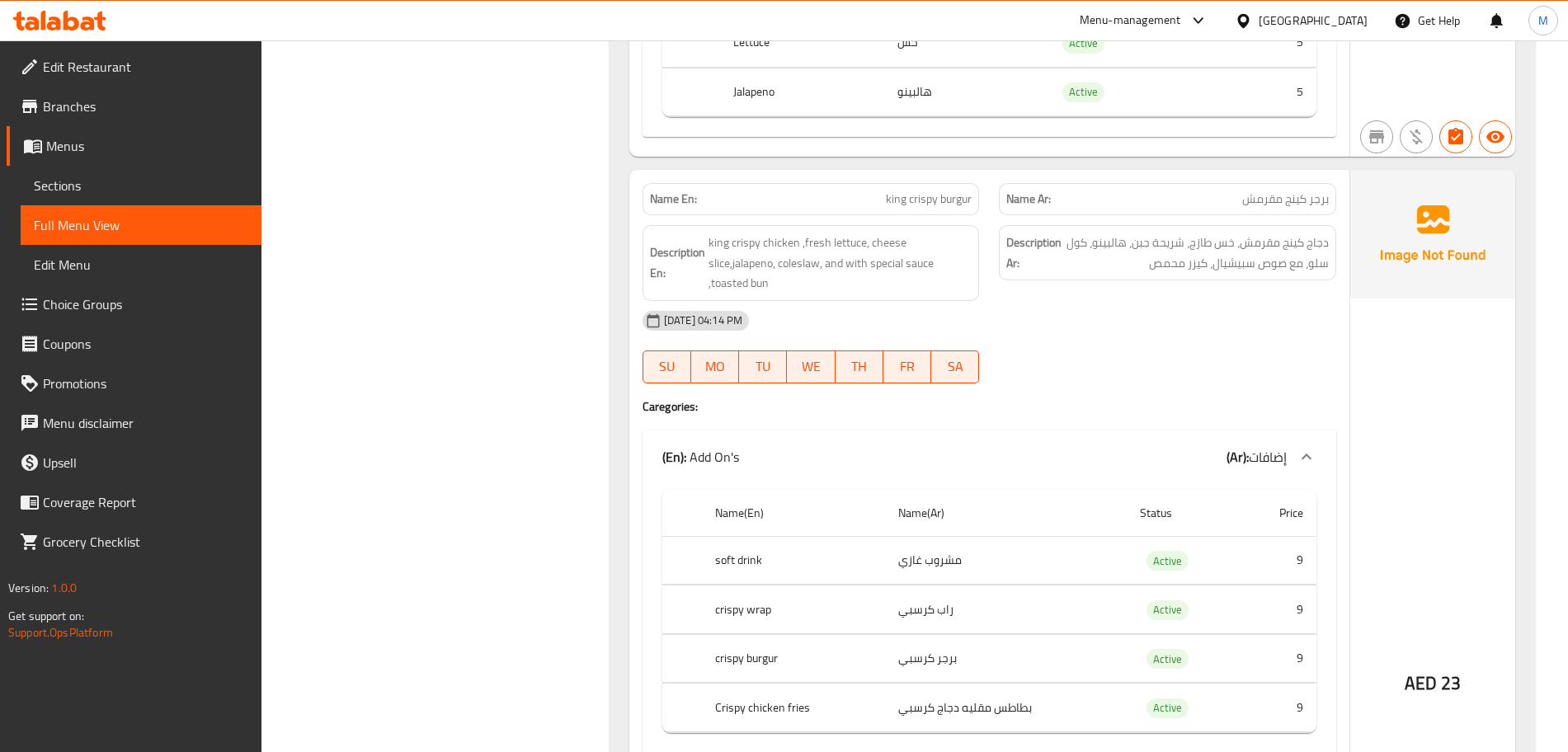
scroll to position [4850, 0]
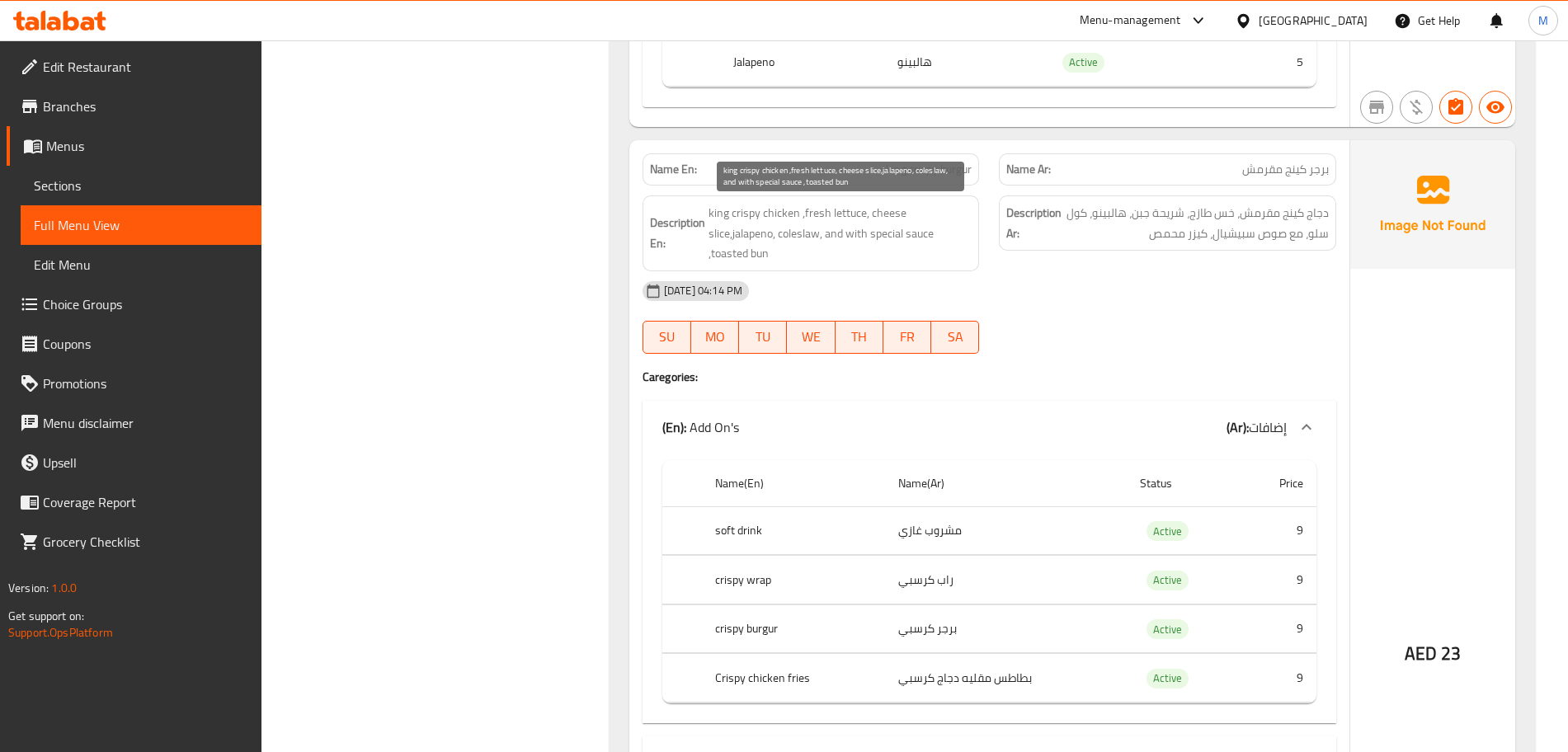
click at [783, 239] on span "king crispy chicken ,fresh lettuce, cheese slice,jalapeno, coleslaw, and with s…" at bounding box center [841, 233] width 264 height 61
copy span "coleslaw"
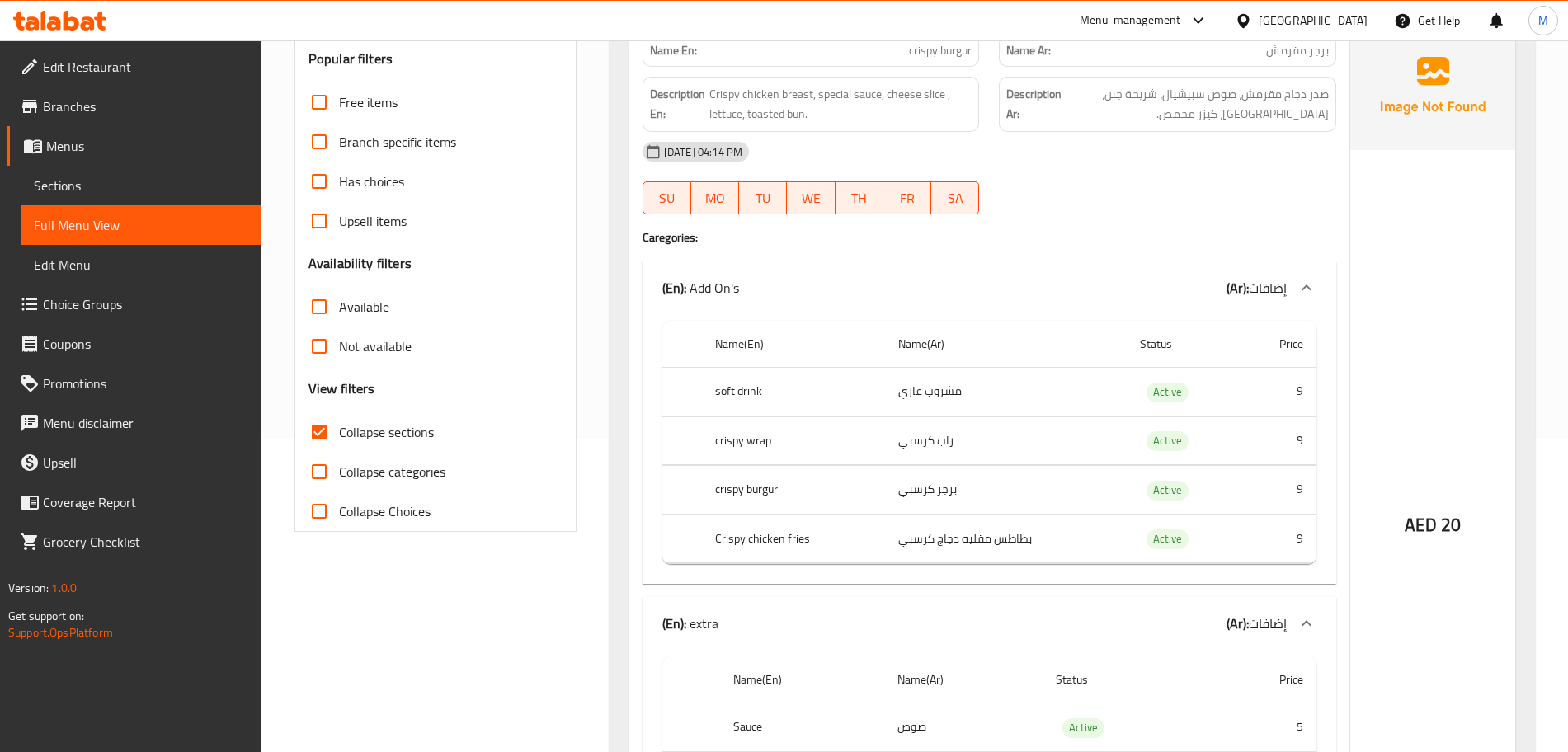
scroll to position [0, 0]
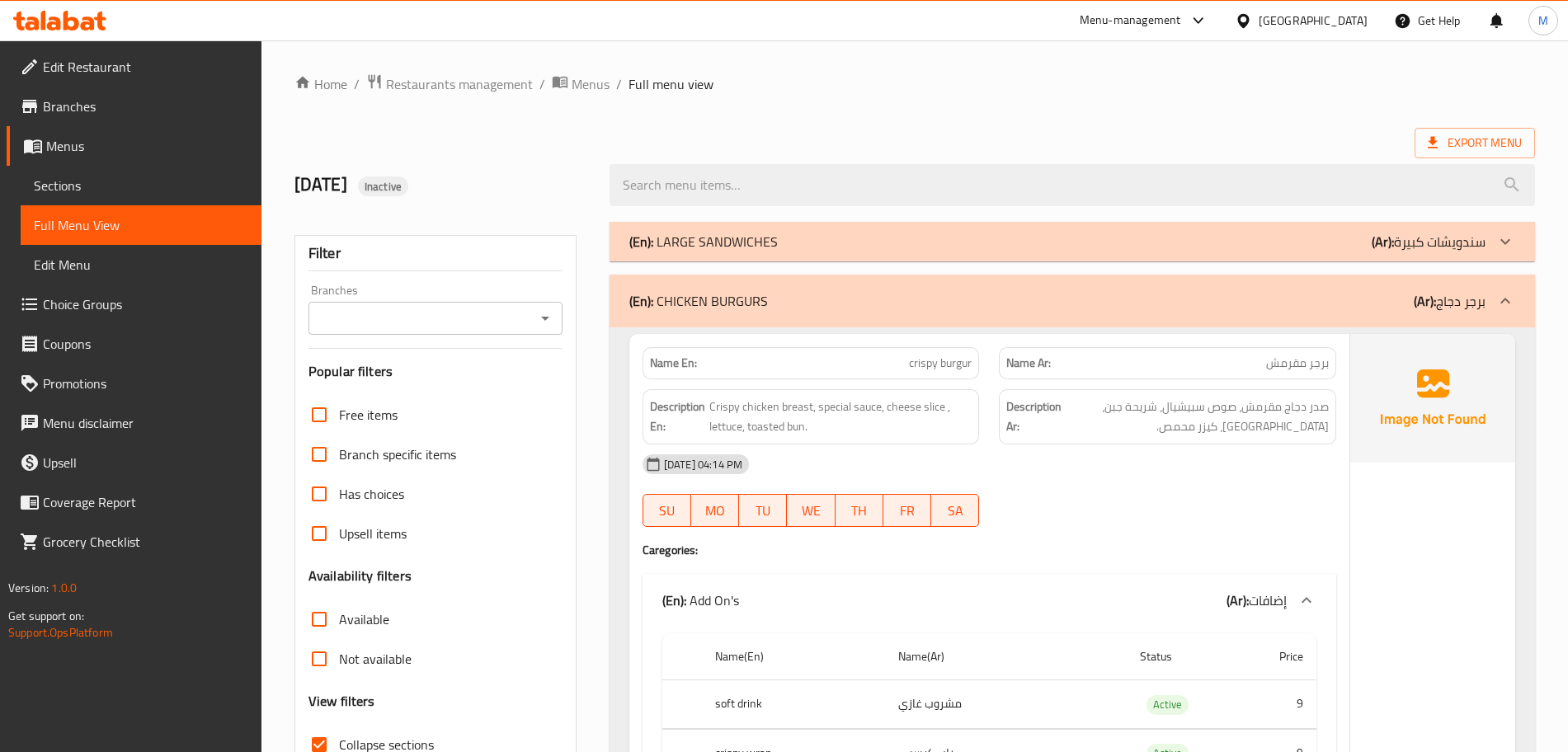
click at [788, 287] on div "(En): CHICKEN BURGURS (Ar): برجر دجاج" at bounding box center [1072, 300] width 926 height 53
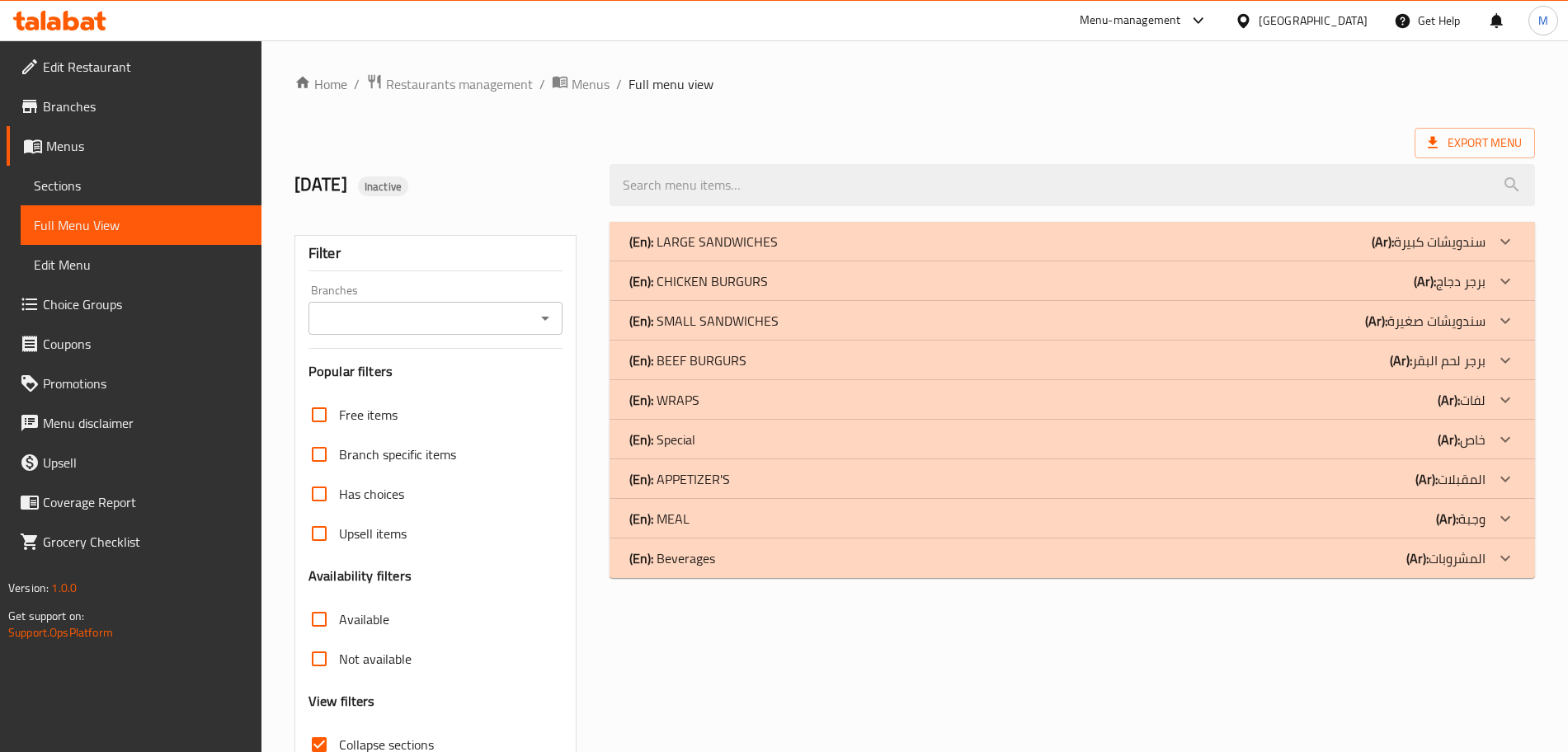
click at [743, 365] on p "(En): BEEF BURGURS" at bounding box center [688, 361] width 117 height 20
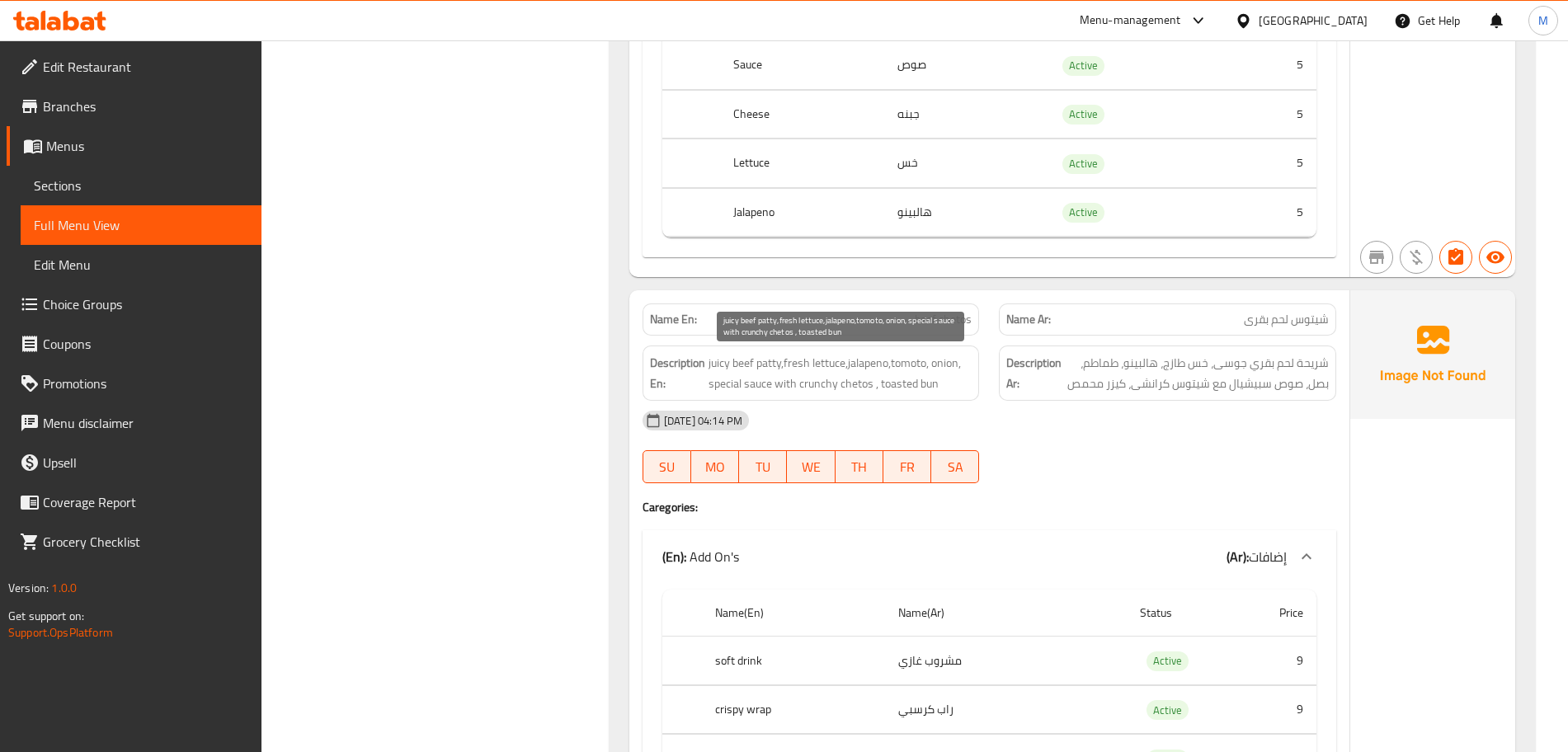
scroll to position [1101, 0]
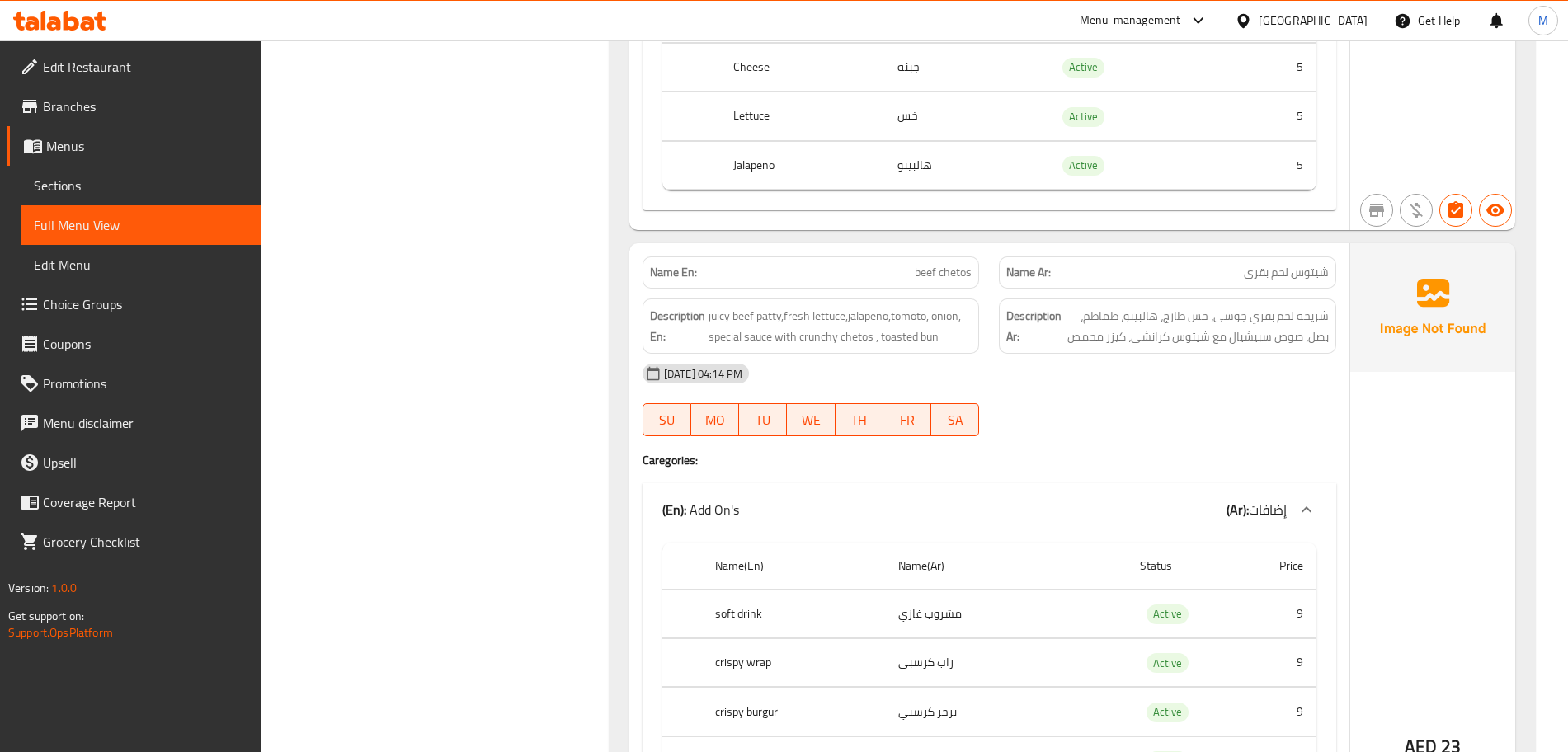
click at [862, 331] on span "juicy beef patty,fresh lettuce,jalapeno,tomoto, onion, special sauce with crunc…" at bounding box center [841, 326] width 264 height 40
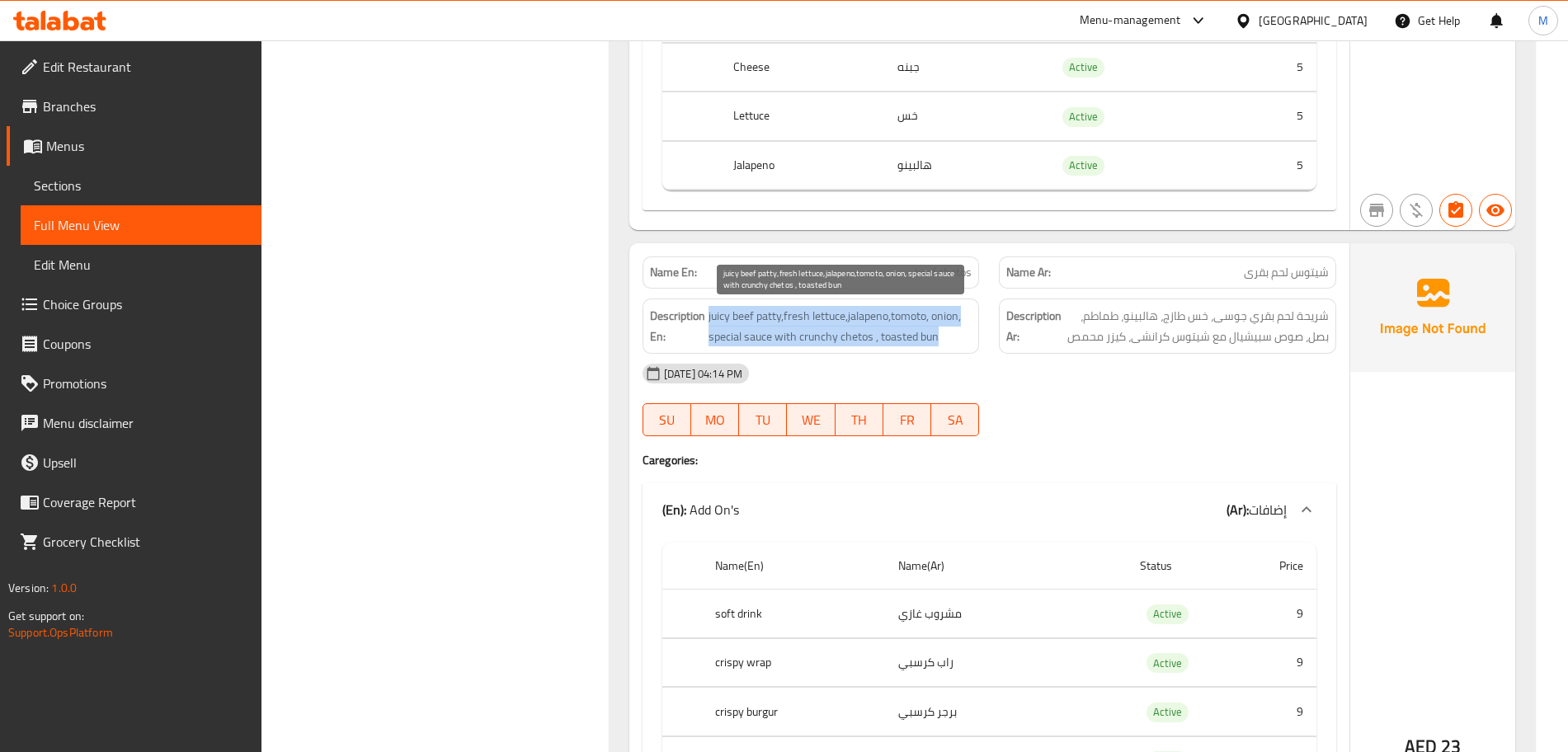
click at [862, 331] on span "juicy beef patty,fresh lettuce,jalapeno,tomoto, onion, special sauce with crunc…" at bounding box center [841, 326] width 264 height 40
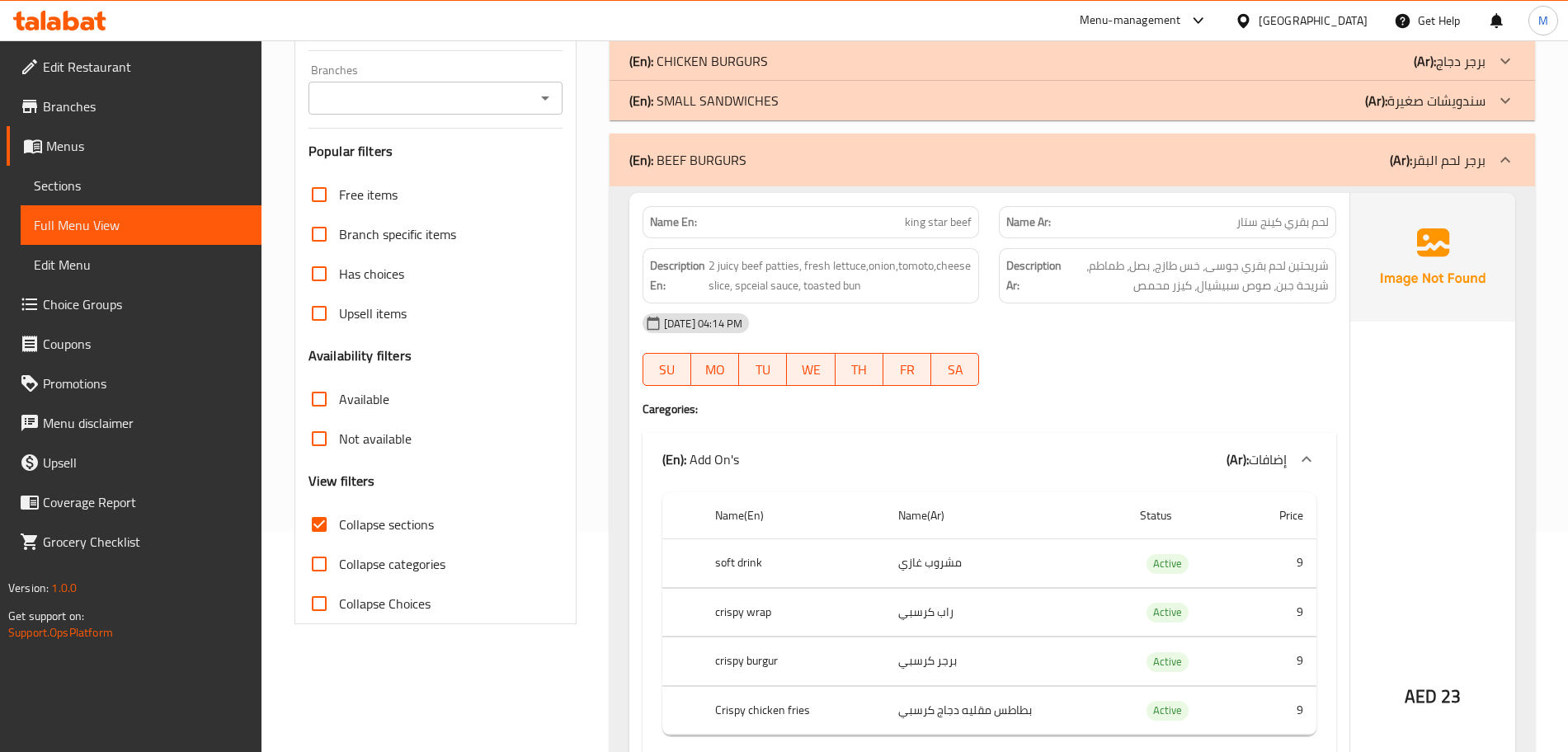
scroll to position [0, 0]
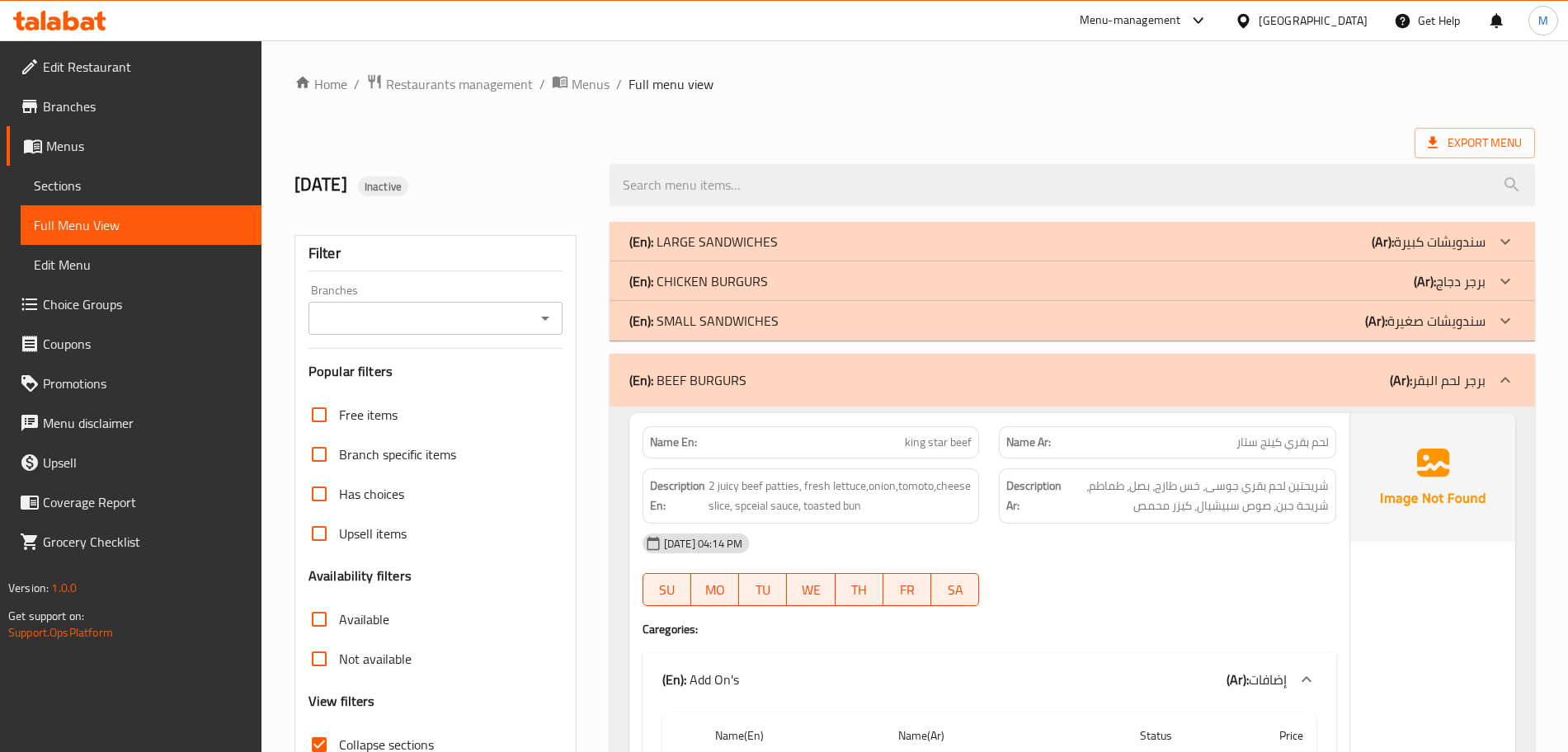
click at [706, 390] on p "(En): BEEF BURGURS" at bounding box center [688, 381] width 117 height 20
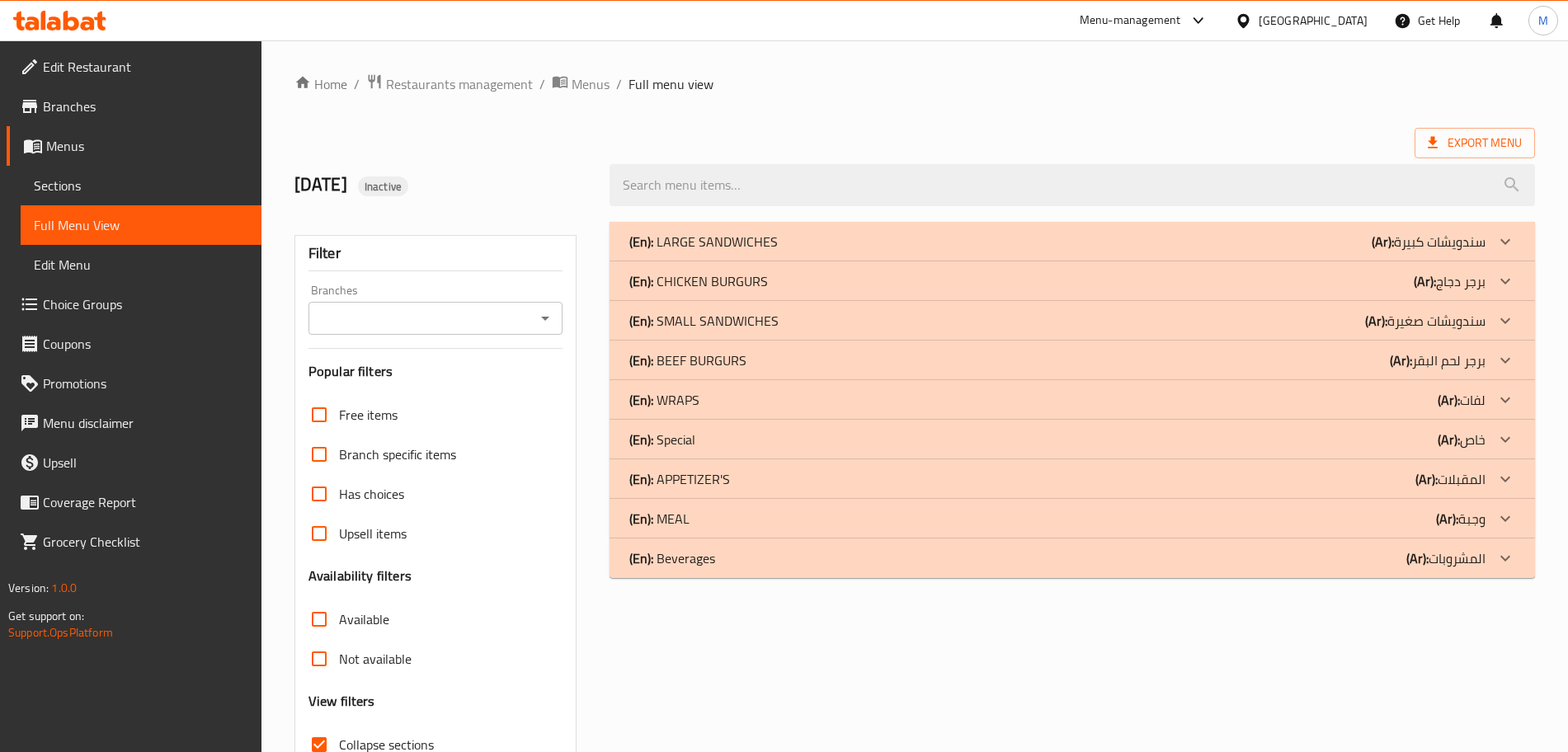
click at [734, 404] on div "(En): WRAPS (Ar): لفات" at bounding box center [1058, 400] width 857 height 20
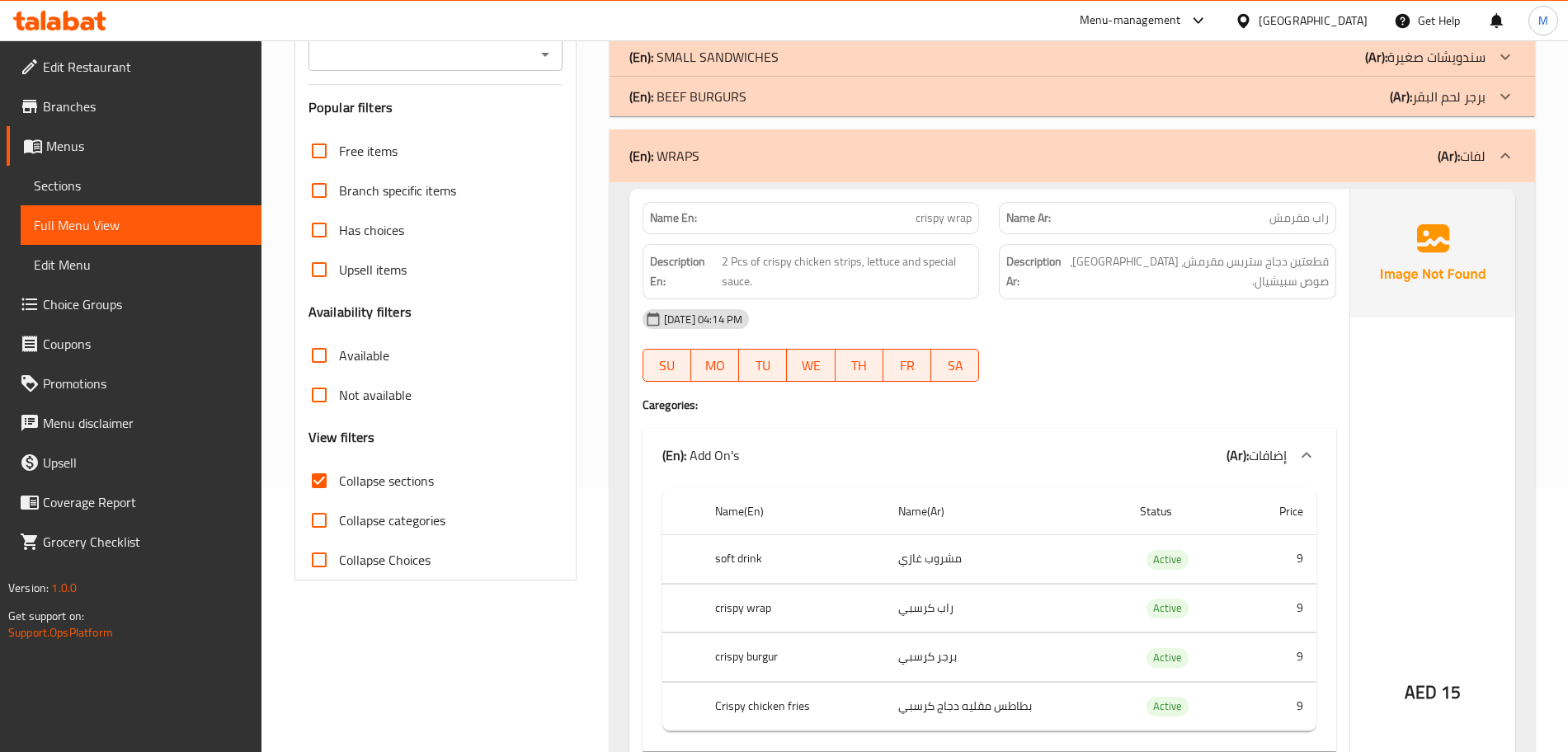
scroll to position [310, 0]
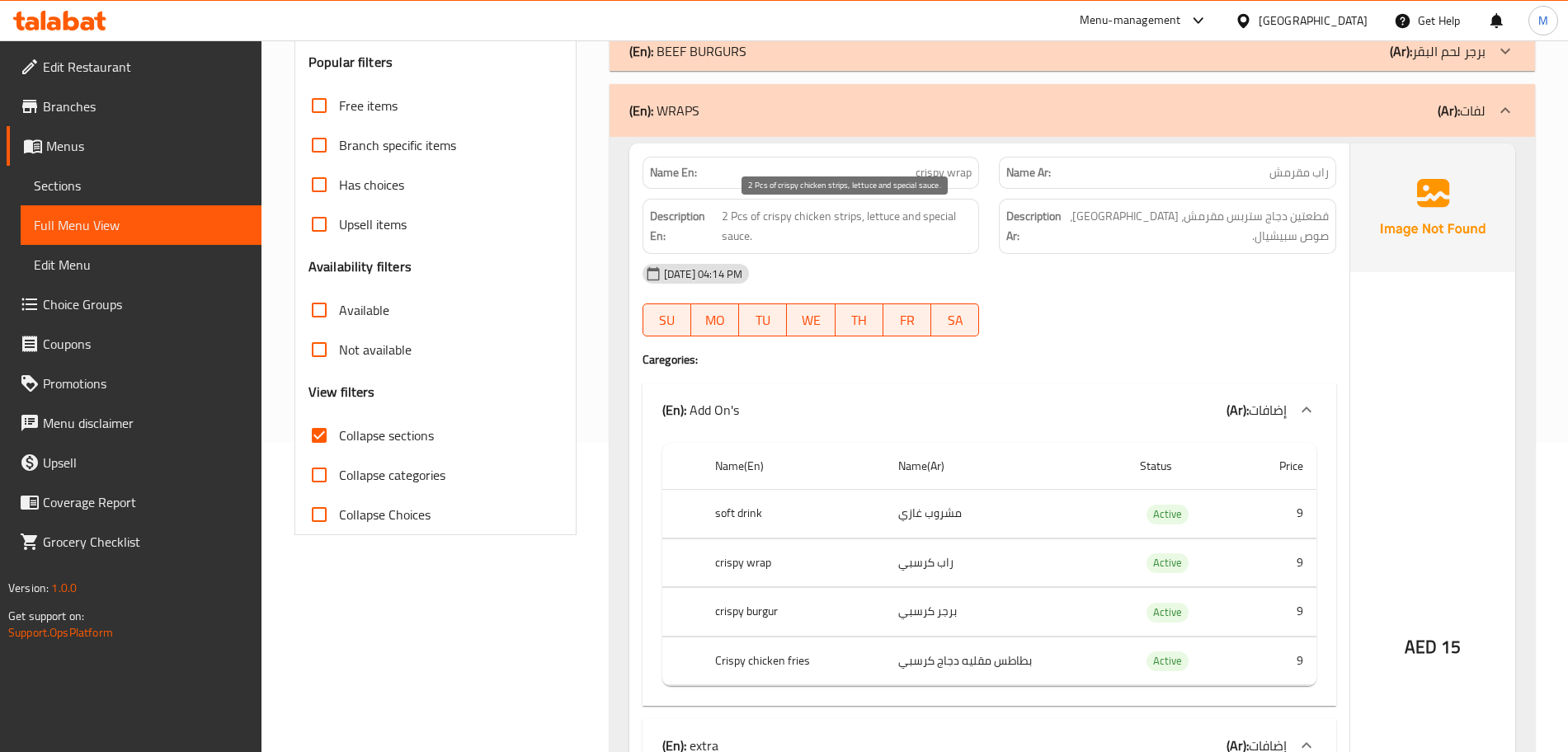
click at [776, 239] on span "2 Pcs of crispy chicken strips, lettuce and special sauce." at bounding box center [847, 226] width 250 height 40
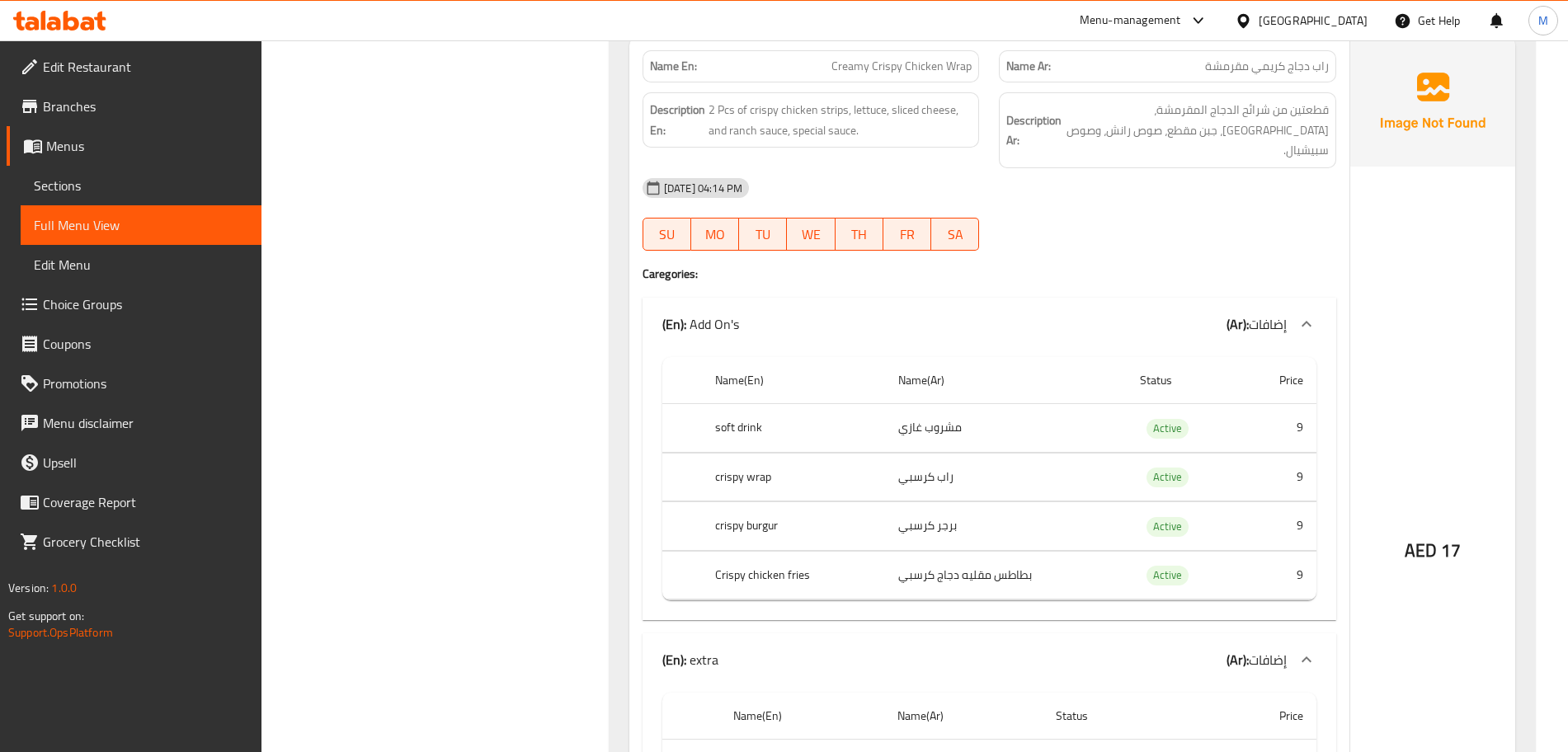
scroll to position [2072, 0]
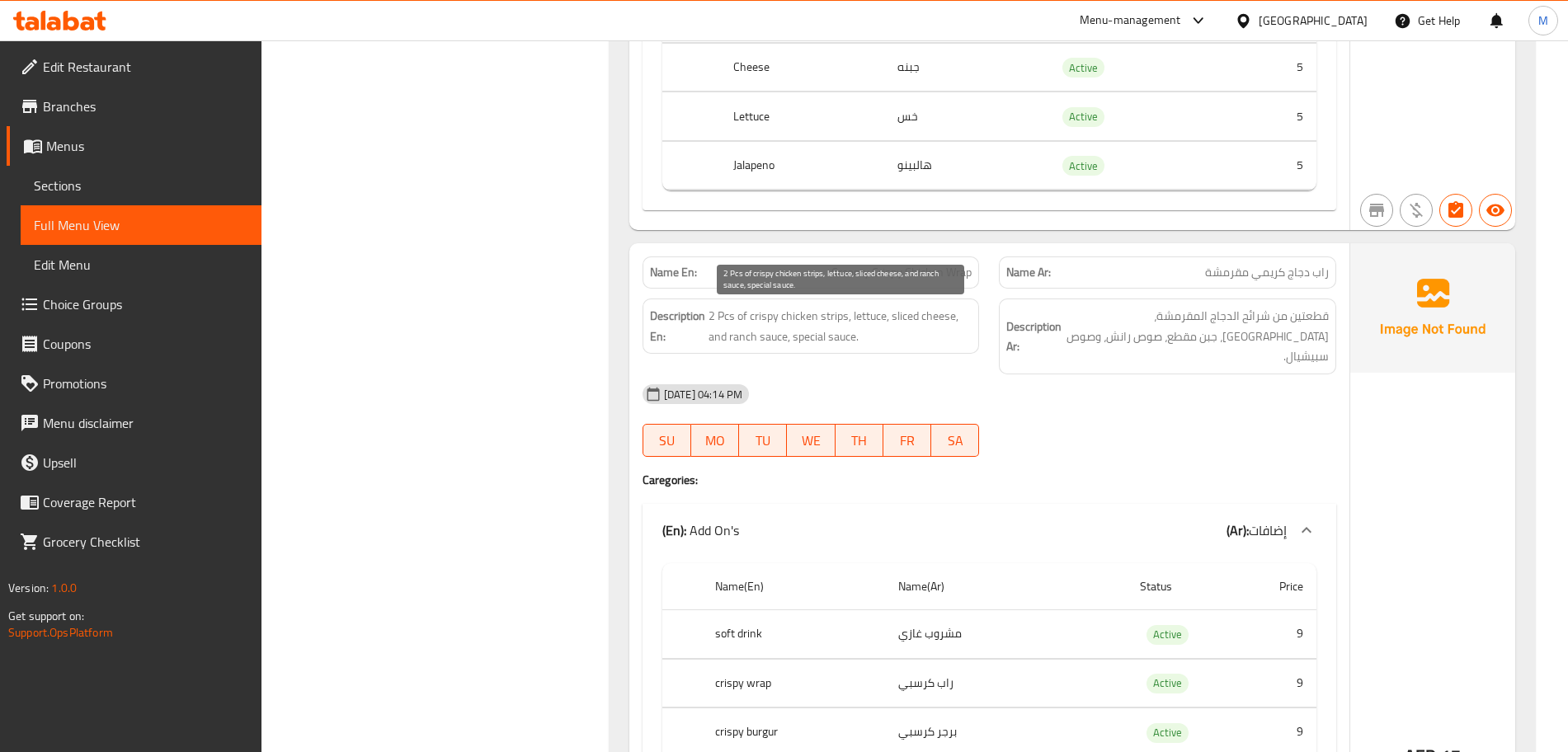
click at [833, 327] on span "2 Pcs of crispy chicken strips, lettuce, sliced cheese, and ranch sauce, specia…" at bounding box center [841, 326] width 264 height 40
click at [832, 329] on span "2 Pcs of crispy chicken strips, lettuce, sliced cheese, and ranch sauce, specia…" at bounding box center [841, 326] width 264 height 40
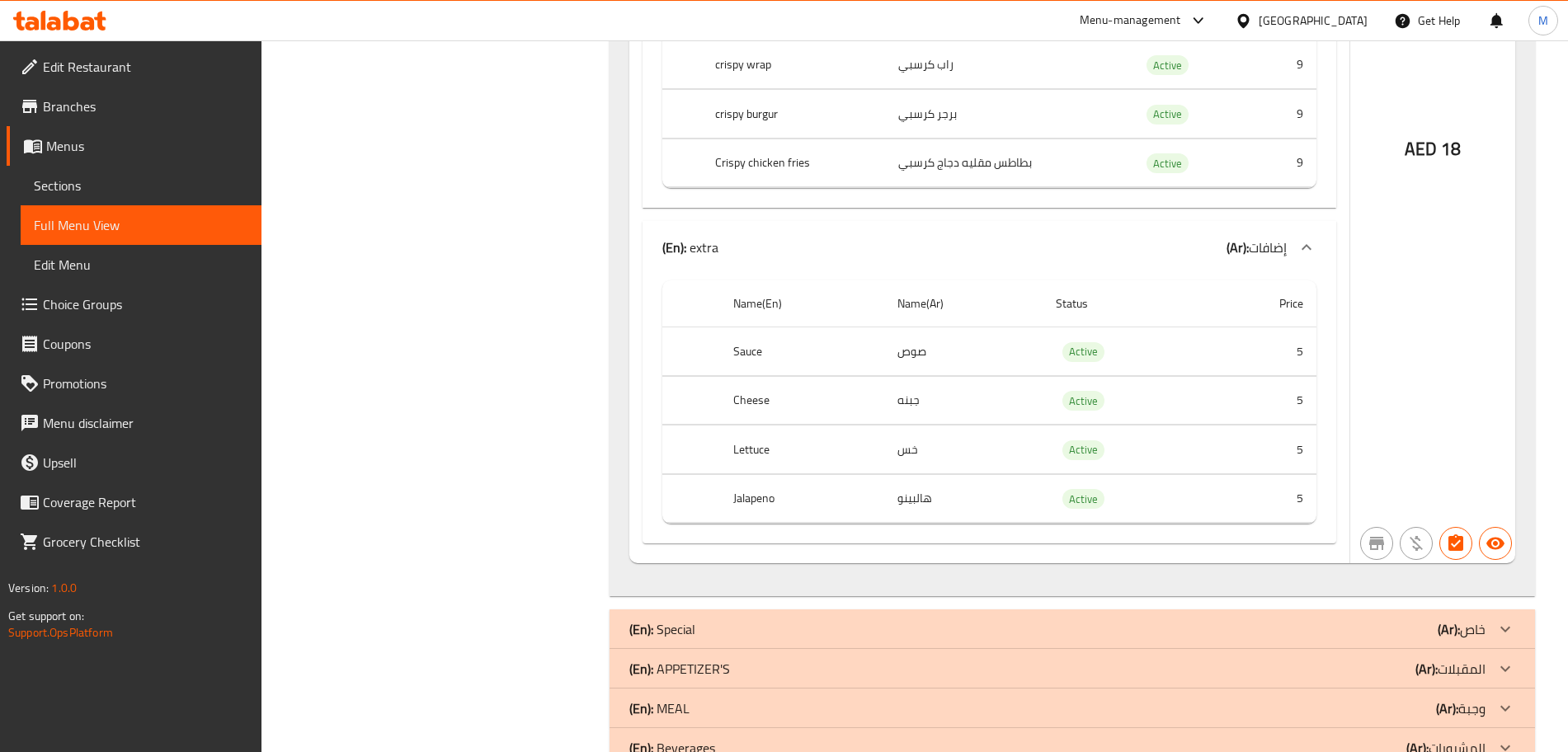
scroll to position [3650, 0]
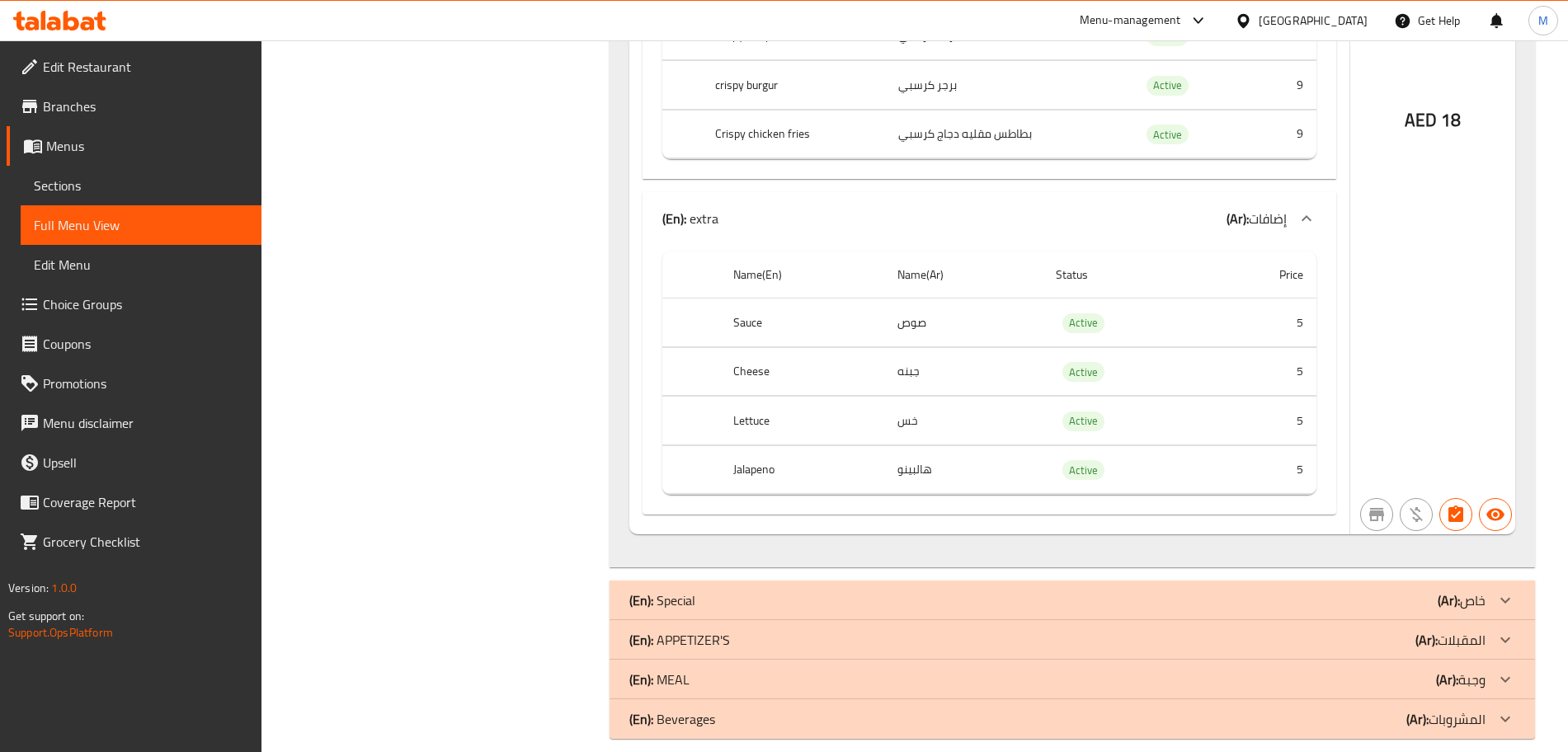
click at [744, 590] on div "(En): Special (Ar): خاص" at bounding box center [1058, 600] width 857 height 20
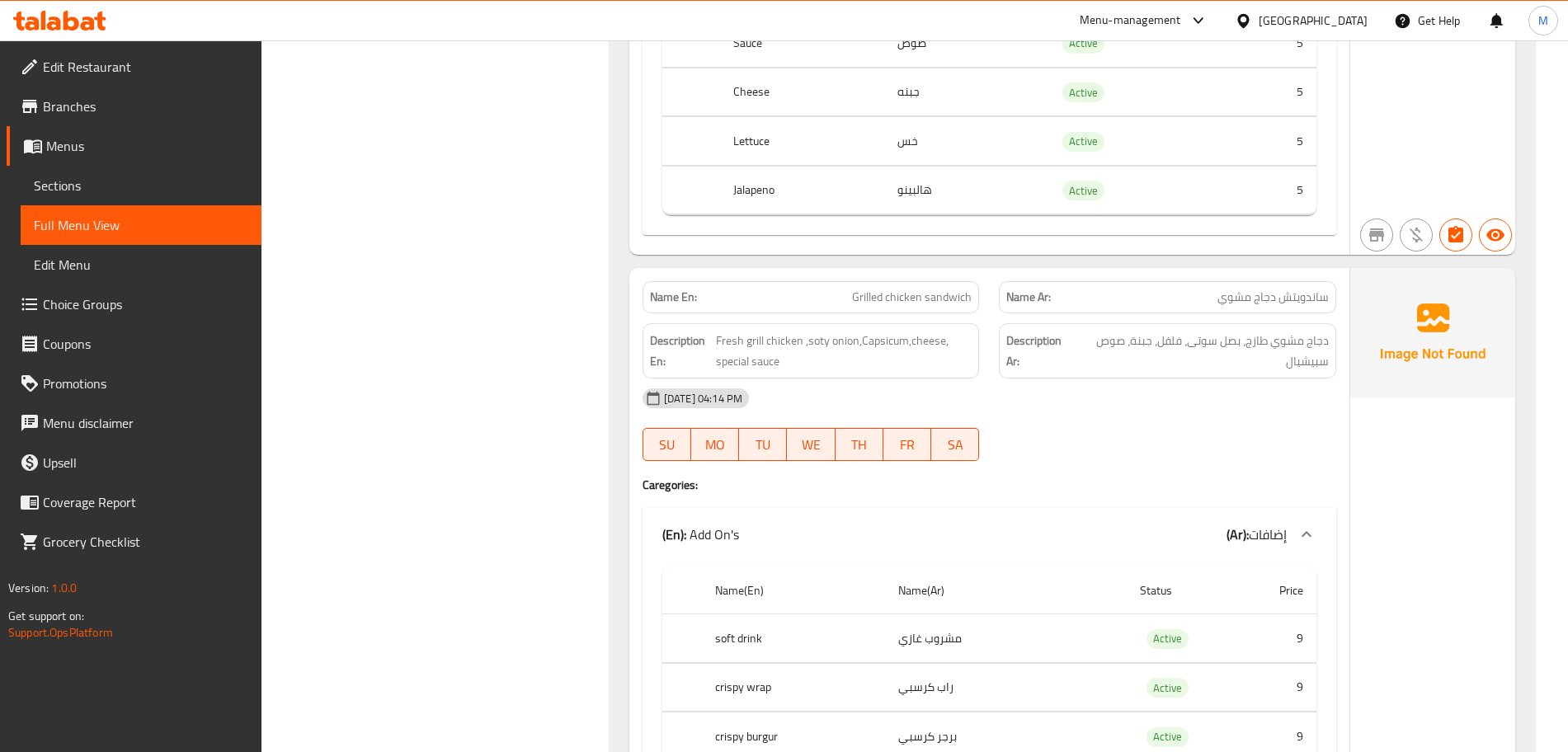
scroll to position [5918, 0]
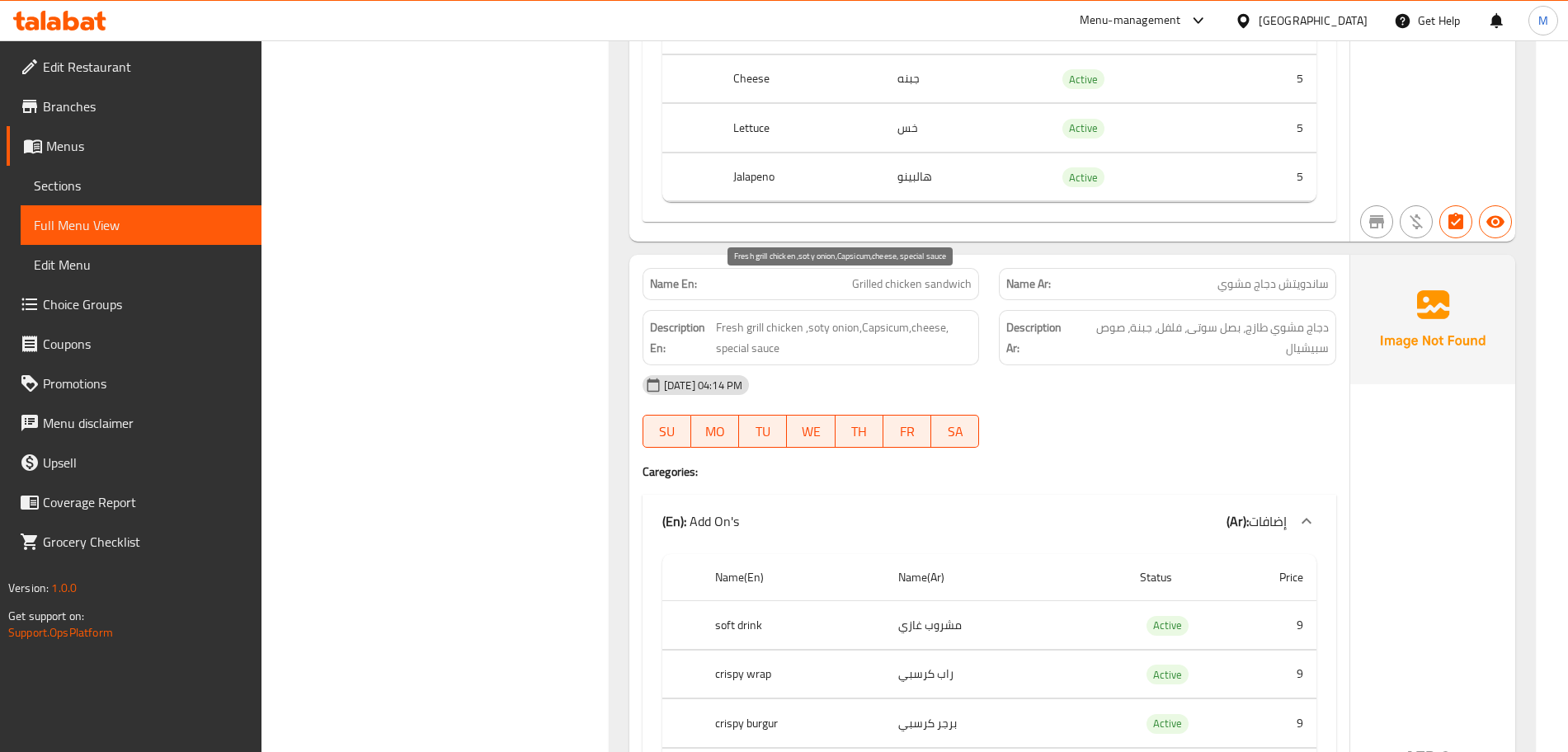
click at [808, 317] on span "Fresh grill chicken ,soty onion,Capsicum,cheese, special sauce" at bounding box center [844, 337] width 255 height 40
click at [810, 317] on span "Fresh grill chicken ,soty onion,Capsicum,cheese, special sauce" at bounding box center [844, 337] width 255 height 40
drag, startPoint x: 810, startPoint y: 290, endPoint x: 832, endPoint y: 290, distance: 22.0
click at [832, 317] on span "Fresh grill chicken ,soty onion,Capsicum,cheese, special sauce" at bounding box center [844, 337] width 255 height 40
copy span "soty onion"
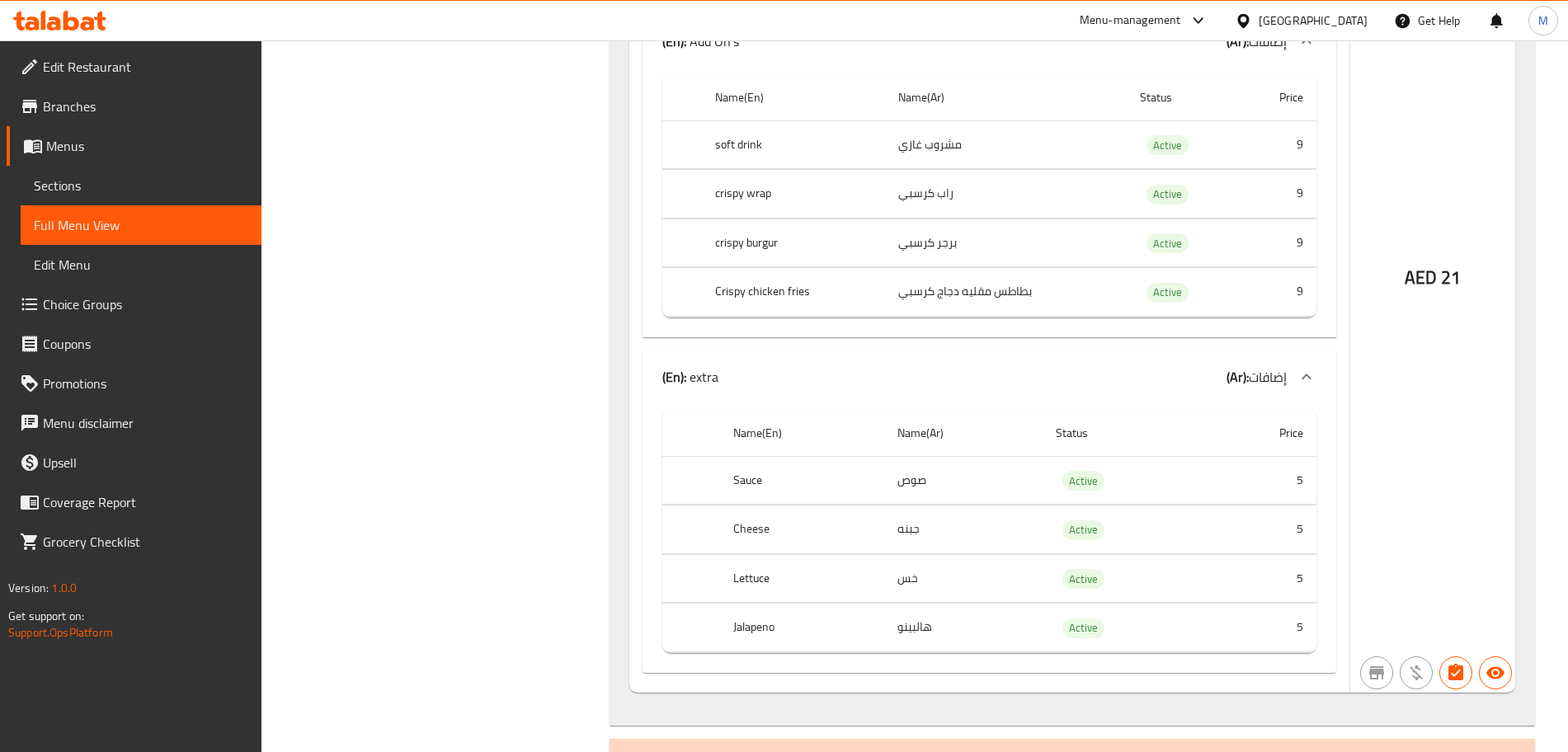
scroll to position [7427, 0]
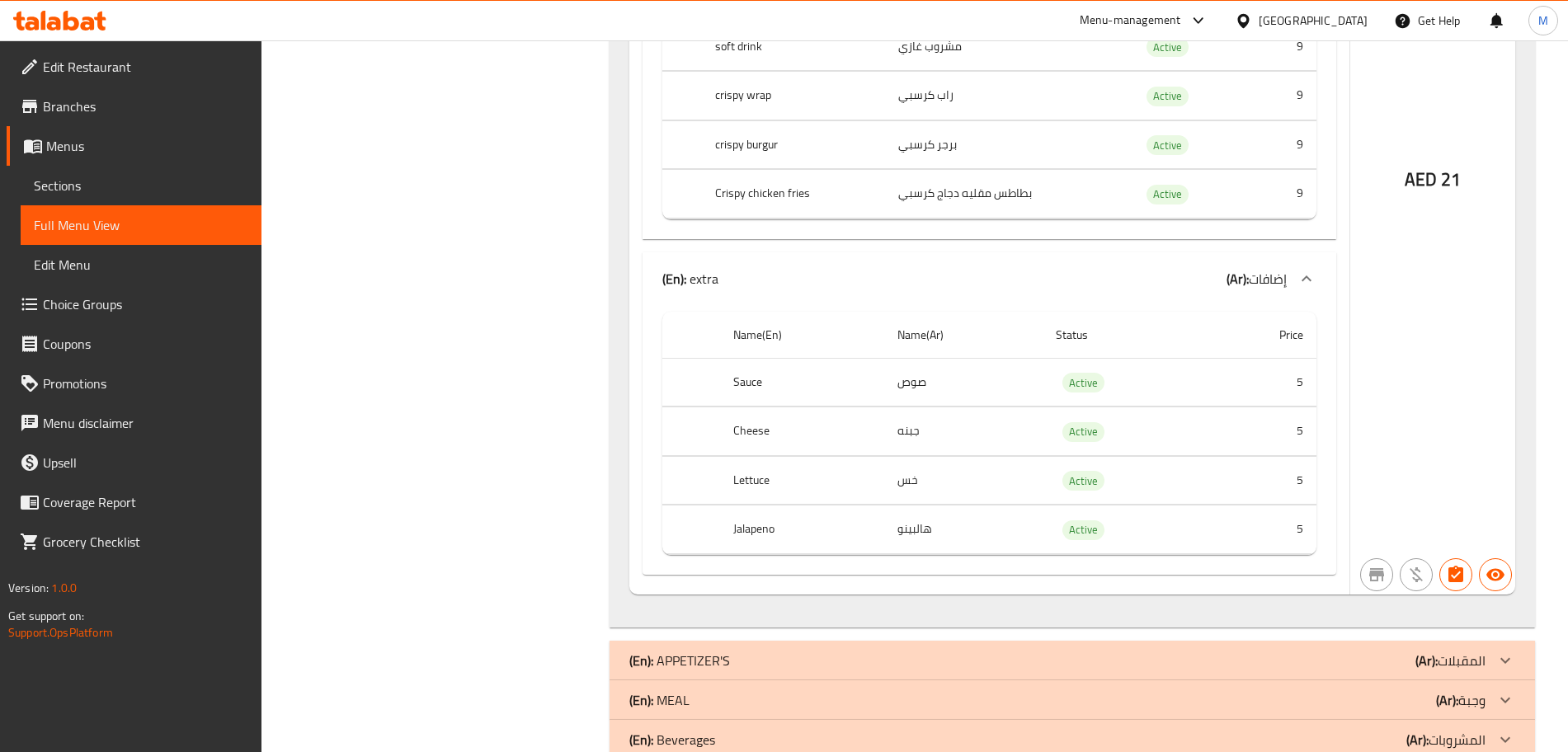
click at [680, 651] on p "(En): APPETIZER'S" at bounding box center [680, 661] width 101 height 20
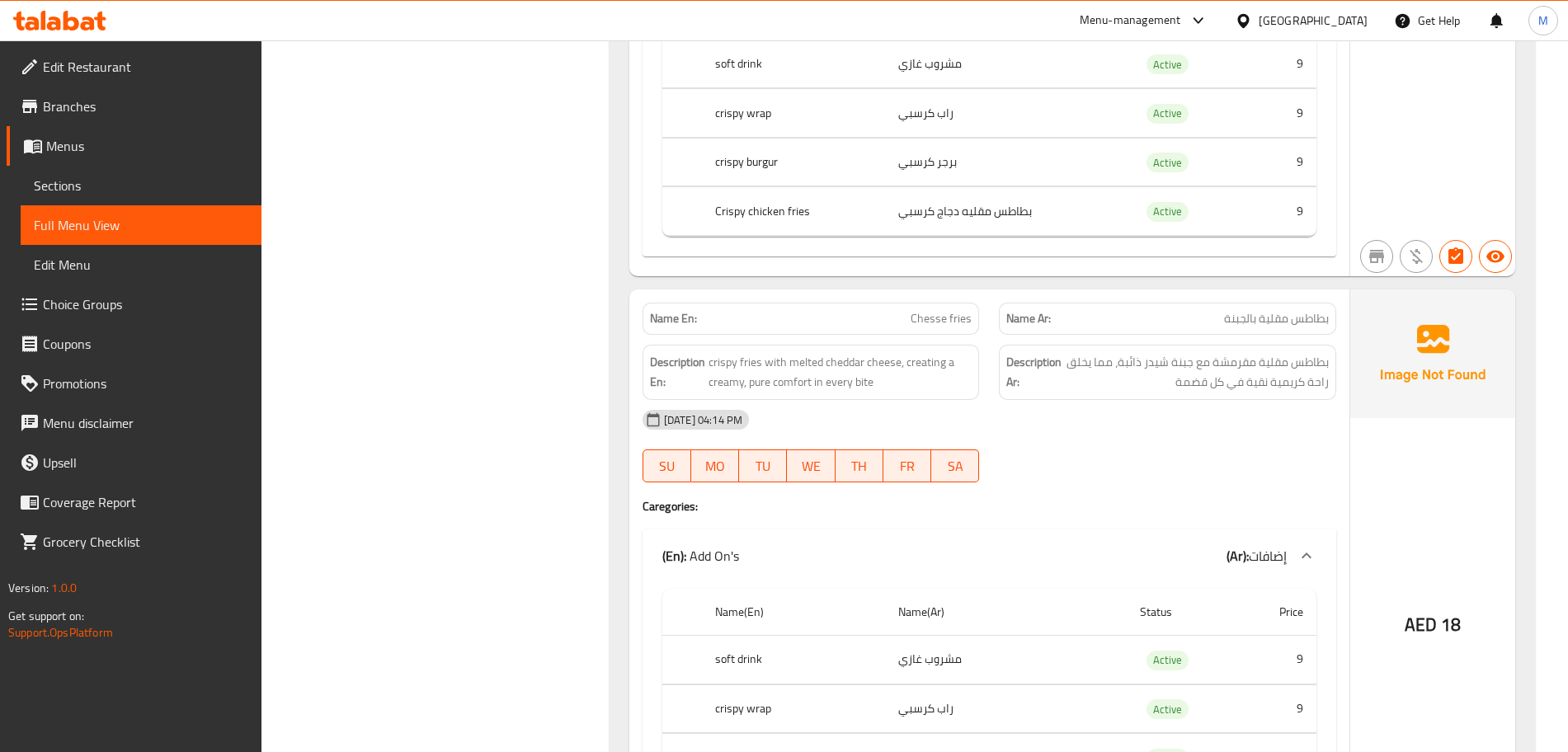
scroll to position [9592, 0]
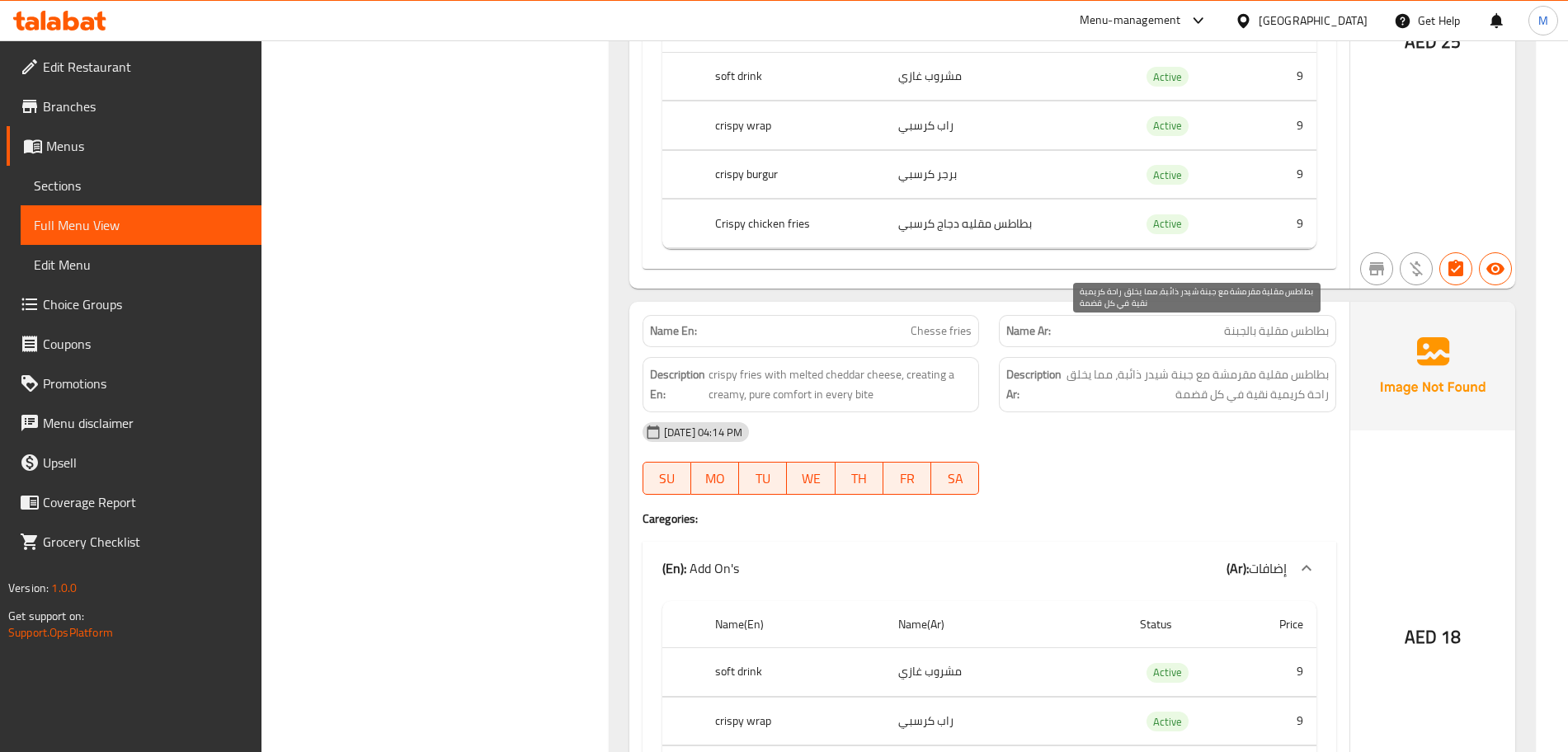
click at [1092, 365] on span "بطاطس مقلية مقرمشة مع جبنة شيدر ذائبة، مما يخلق راحة كريمية نقية في كل قضمة" at bounding box center [1197, 385] width 264 height 40
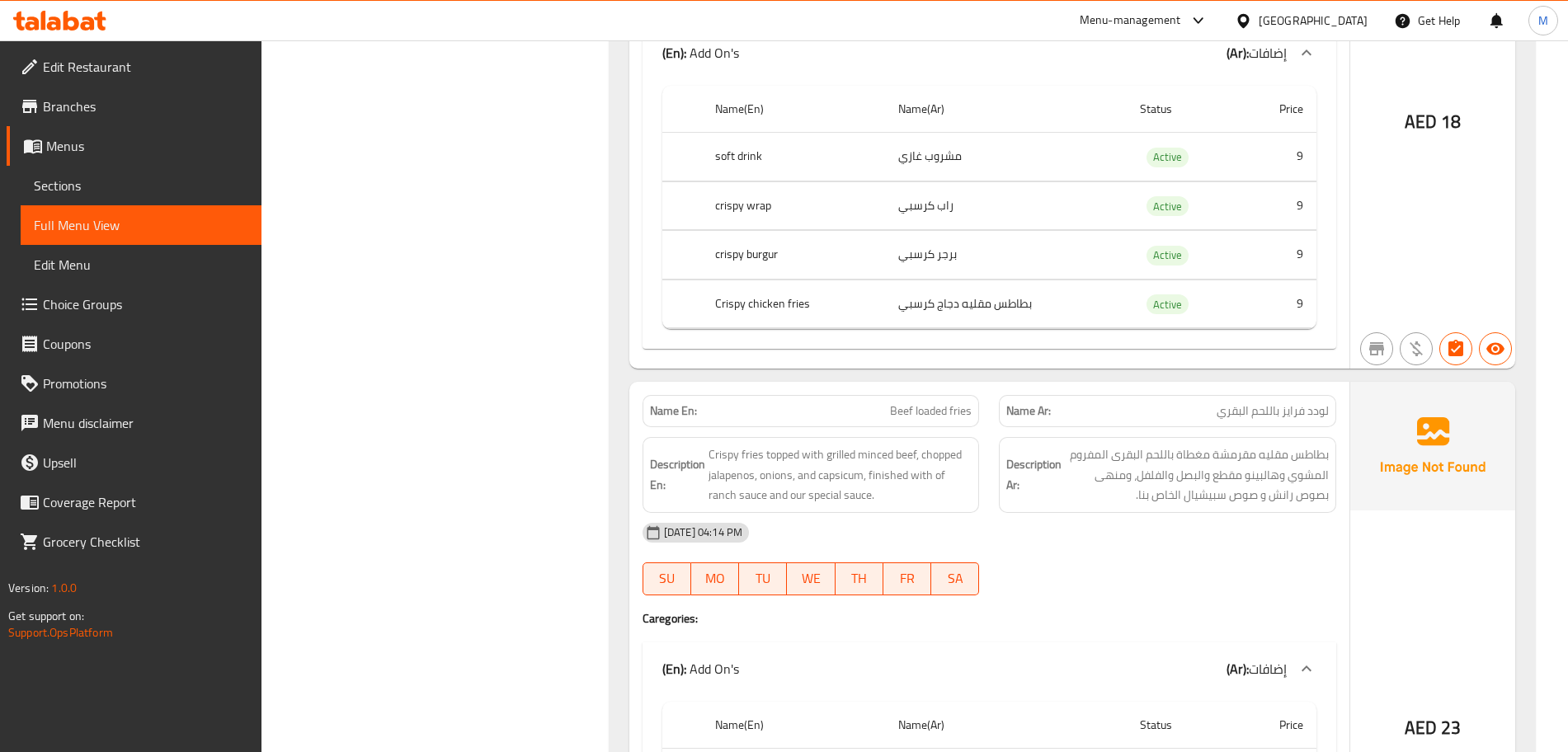
scroll to position [10211, 0]
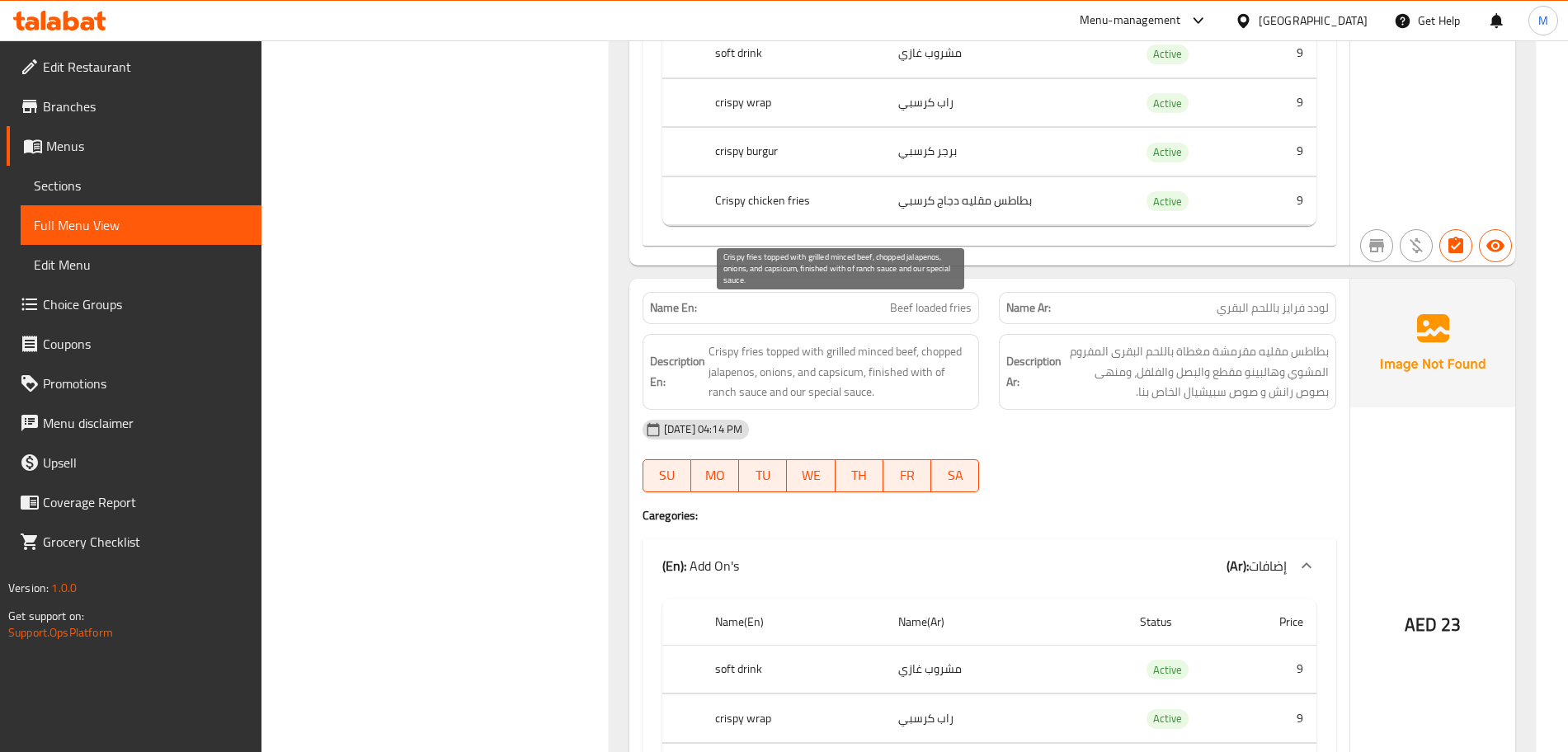
click at [802, 341] on span "Crispy fries topped with grilled minced beef, chopped jalapenos, onions, and ca…" at bounding box center [841, 371] width 264 height 61
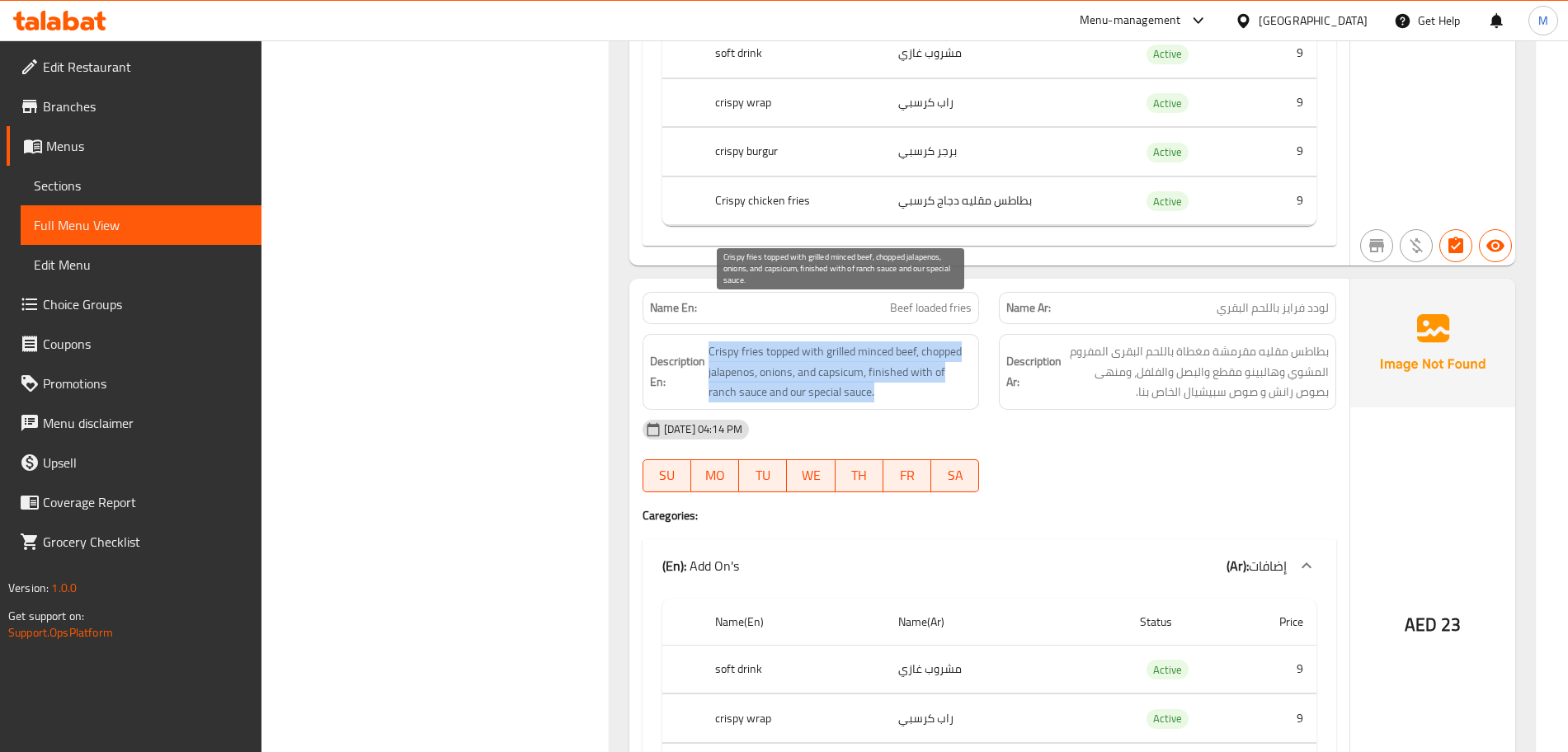
click at [802, 341] on span "Crispy fries topped with grilled minced beef, chopped jalapenos, onions, and ca…" at bounding box center [841, 371] width 264 height 61
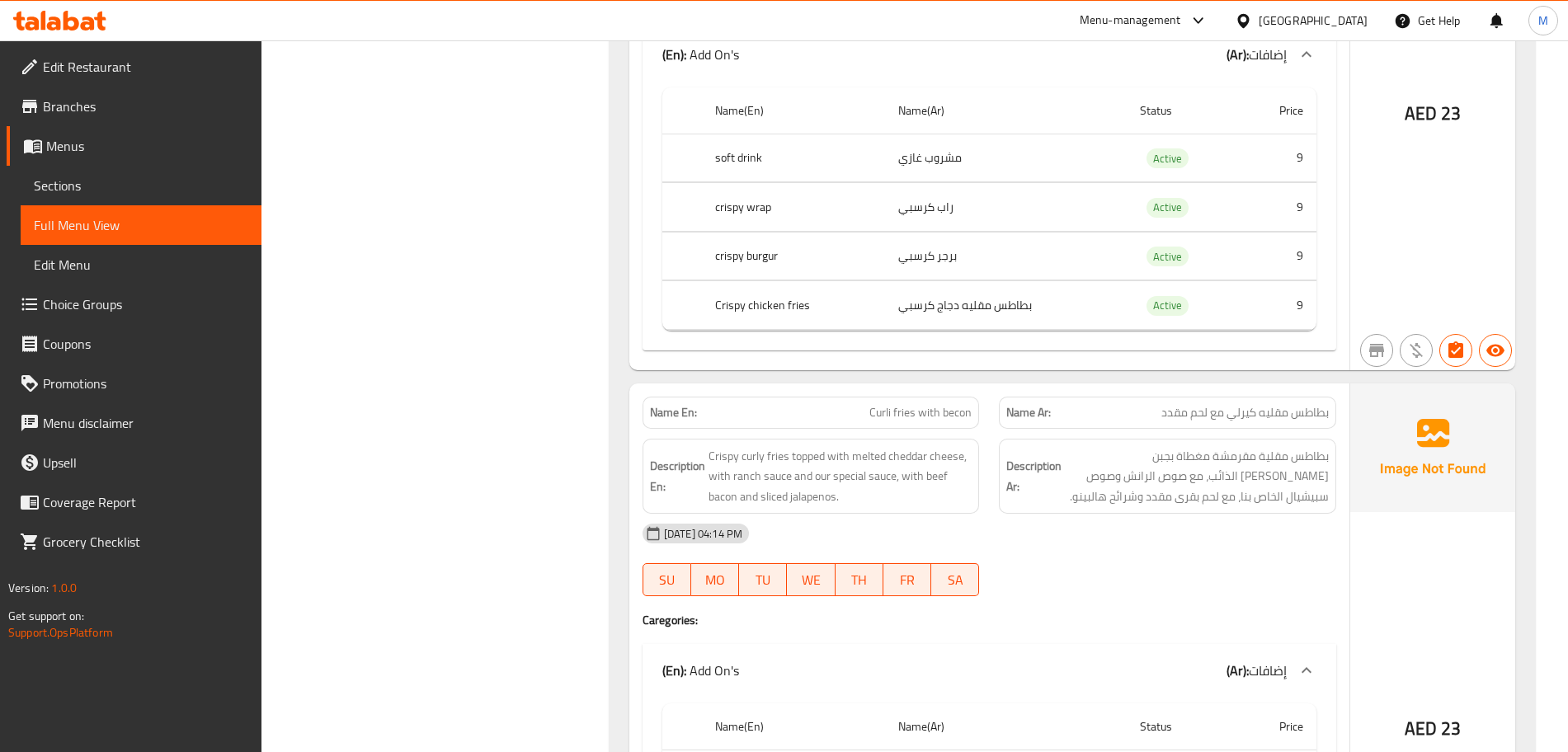
scroll to position [10726, 0]
click at [899, 400] on span "Curli fries with becon" at bounding box center [920, 408] width 103 height 18
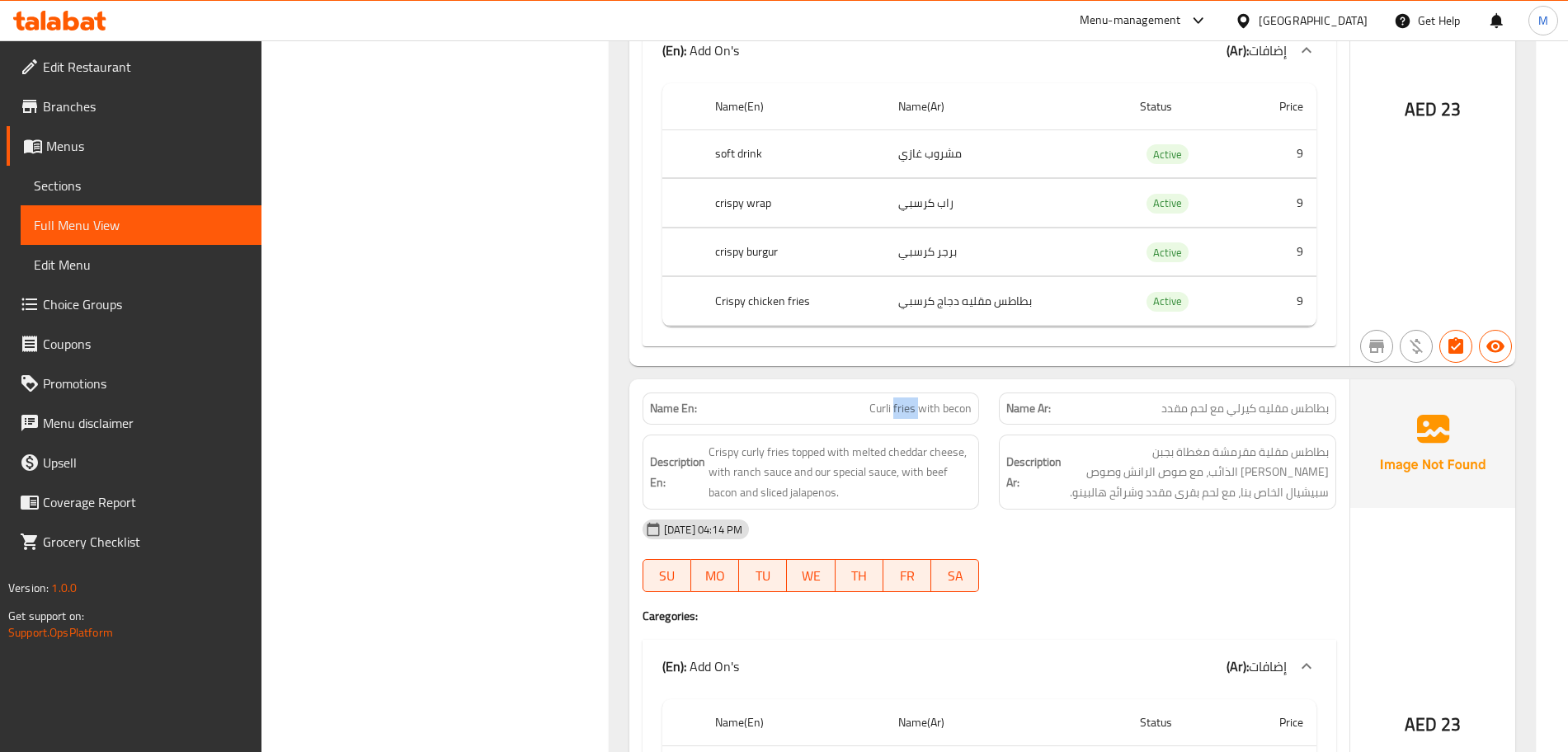
click at [899, 400] on span "Curli fries with becon" at bounding box center [920, 408] width 103 height 18
copy span "Curli fries with becon"
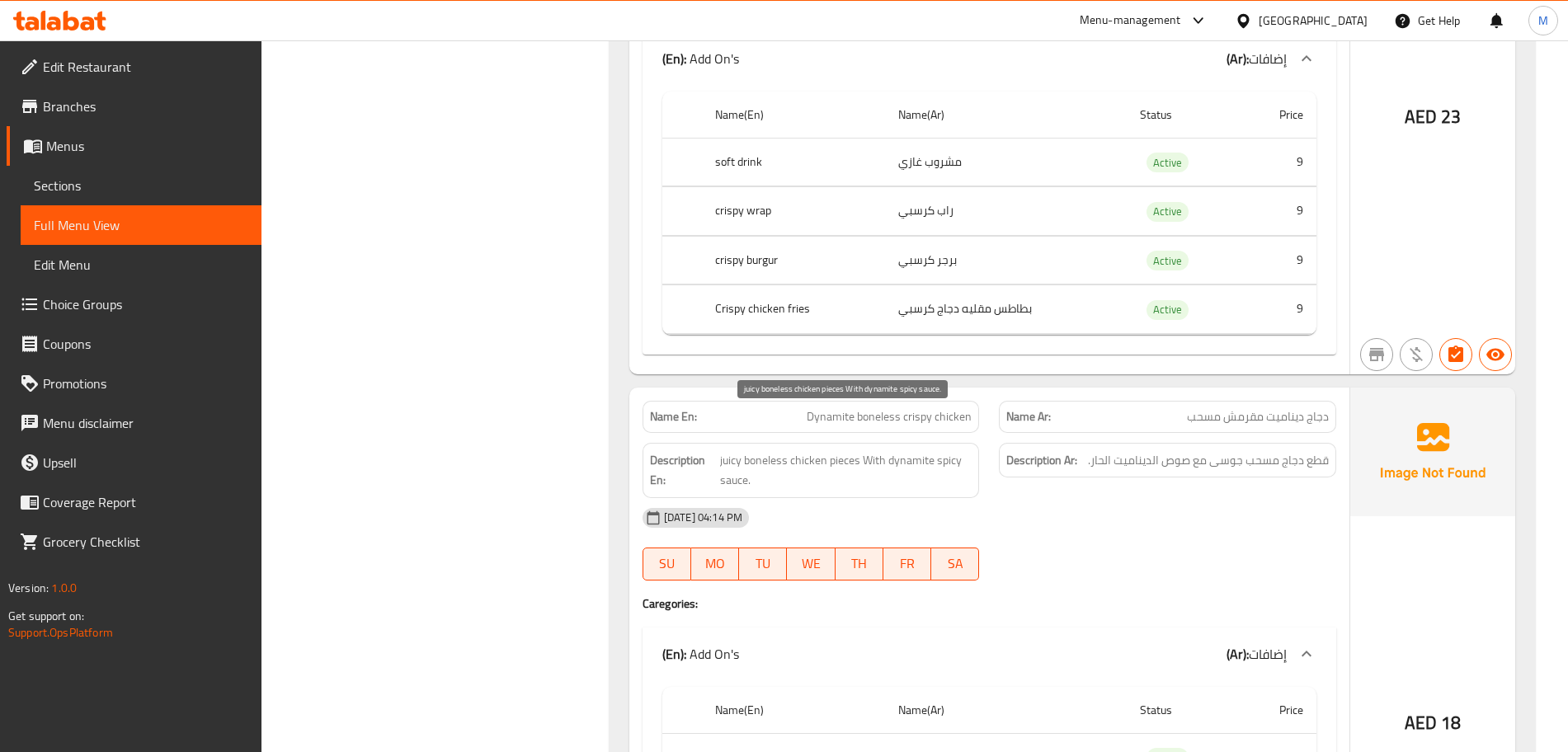
click at [768, 450] on span "juicy boneless chicken pieces With dynamite spicy sauce." at bounding box center [846, 470] width 251 height 40
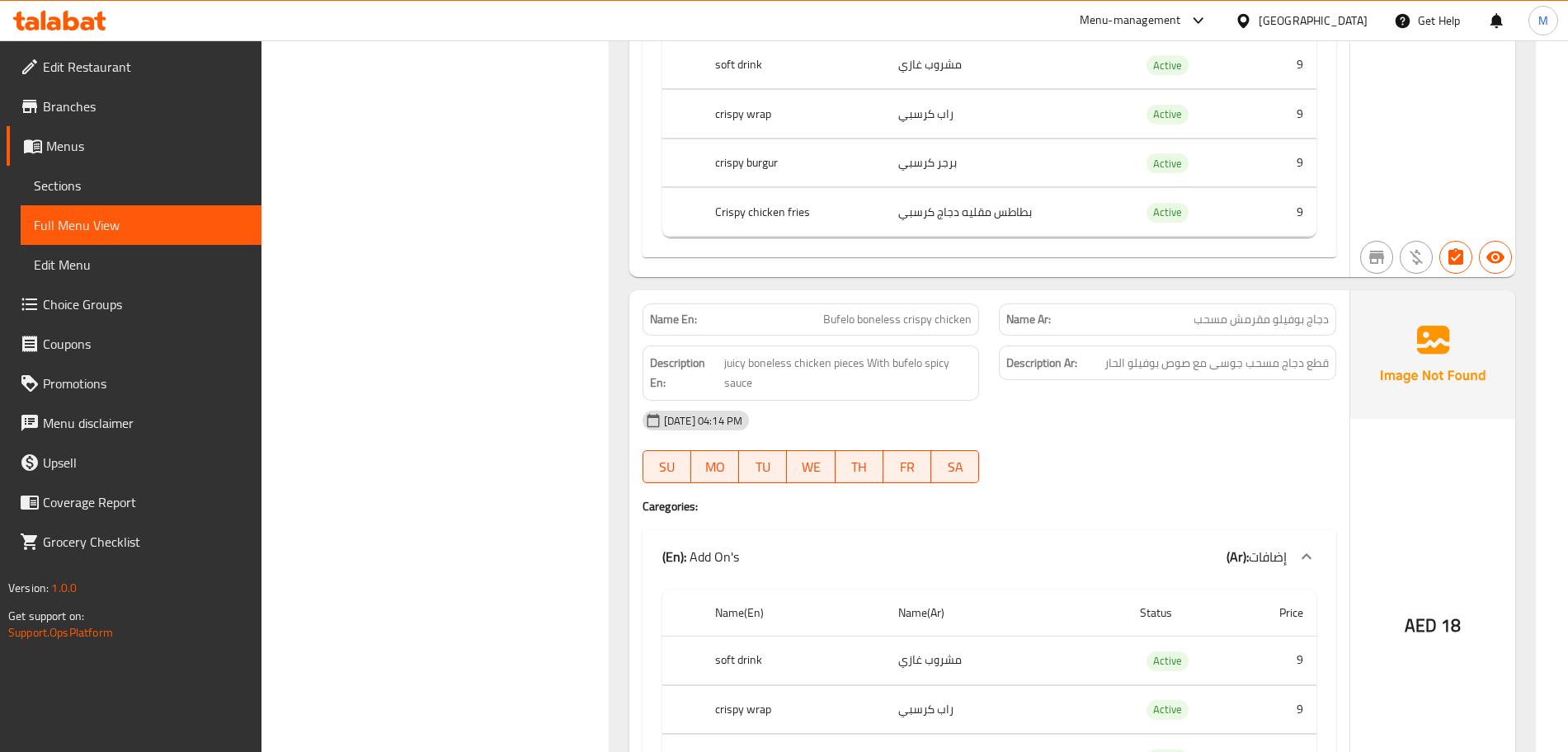
scroll to position [12159, 0]
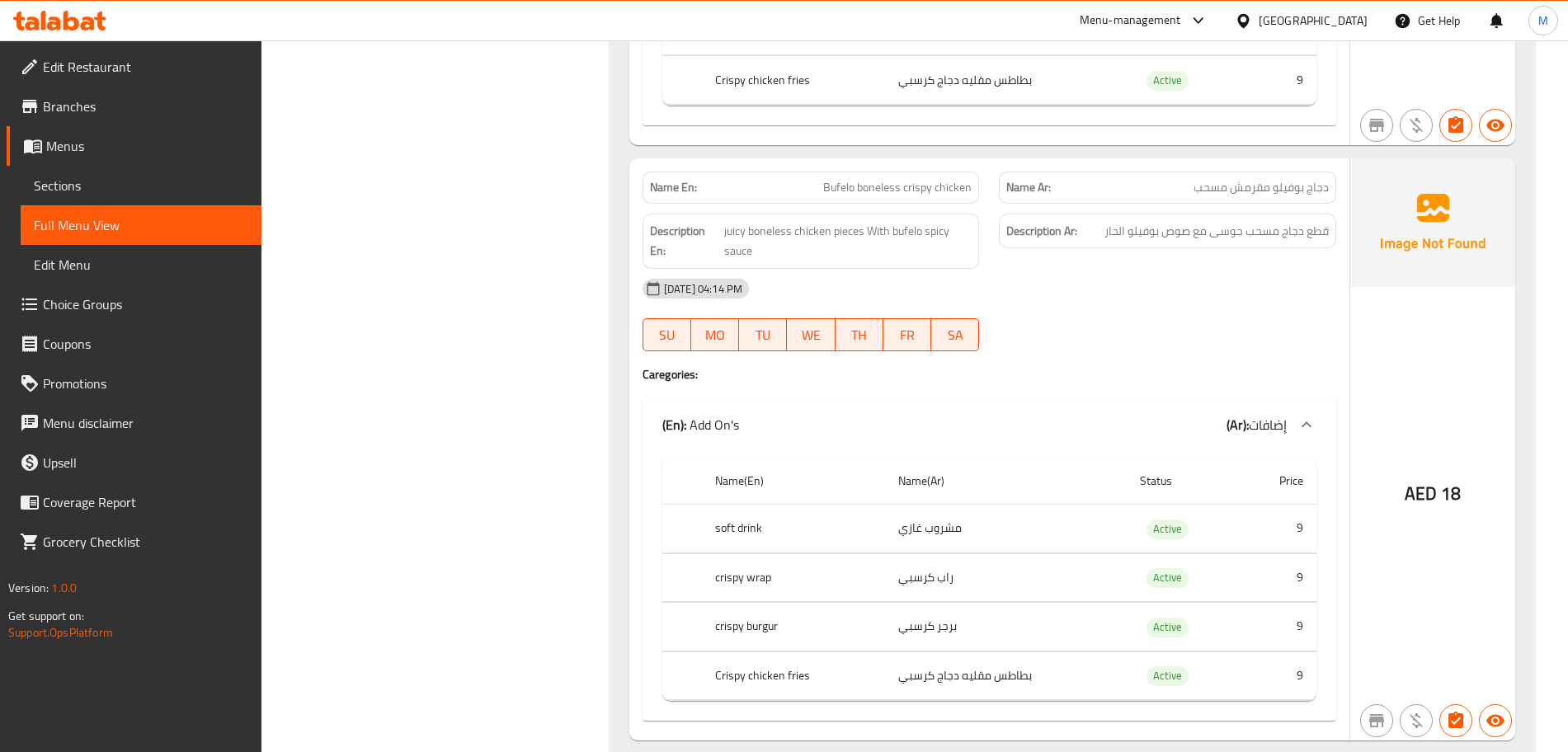
click at [837, 179] on span "Bufelo boneless crispy chicken" at bounding box center [898, 187] width 149 height 18
click at [1290, 179] on span "دجاج بوفيلو مقرمش مسحب" at bounding box center [1262, 187] width 135 height 18
click at [1297, 179] on span "دجاج بوفيلو مقرمش مسحب" at bounding box center [1262, 187] width 135 height 18
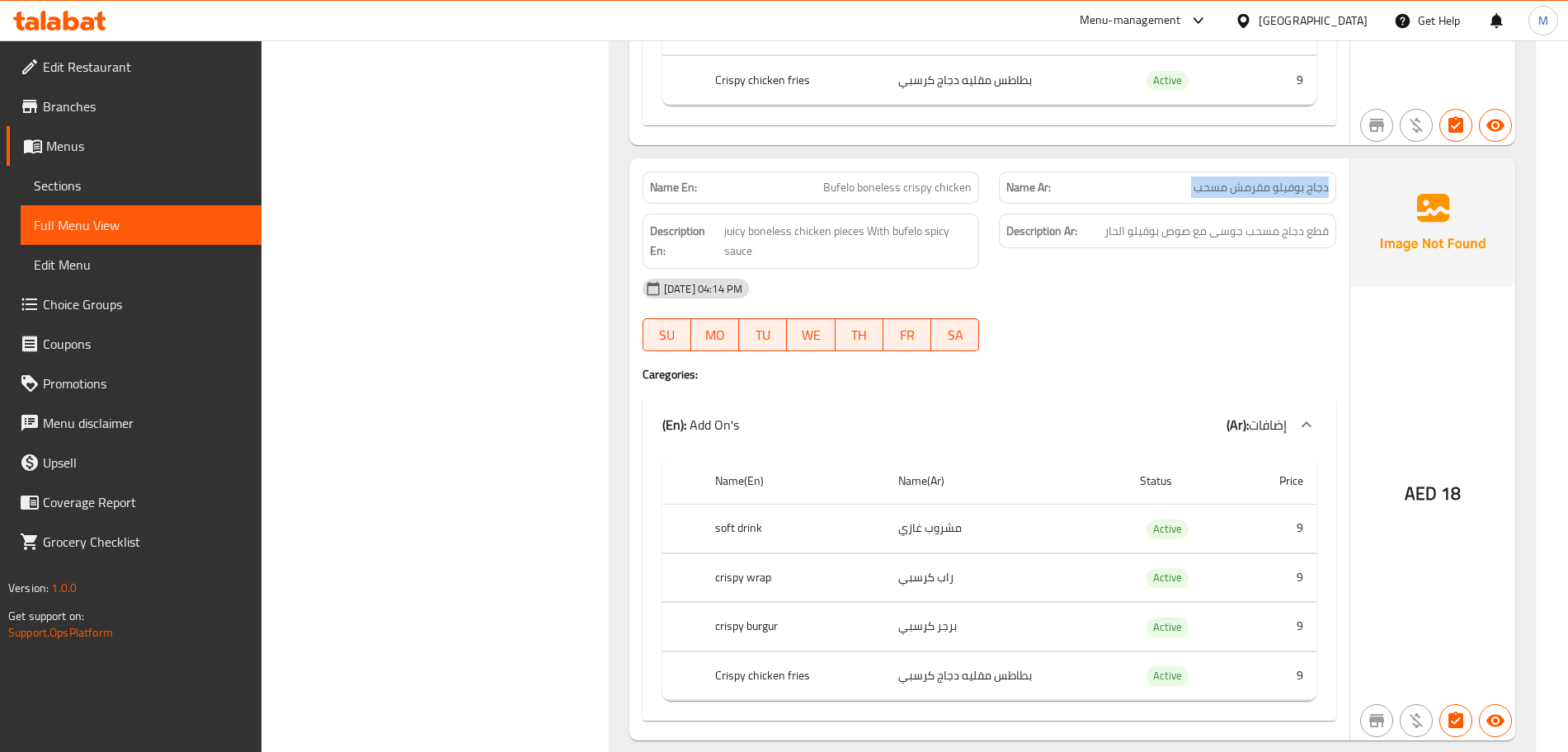
click at [1314, 179] on span "دجاج بوفيلو مقرمش مسحب" at bounding box center [1262, 187] width 135 height 18
drag, startPoint x: 1314, startPoint y: 149, endPoint x: 1303, endPoint y: 149, distance: 11.0
click at [1303, 179] on span "دجاج بوفيلو مقرمش مسحب" at bounding box center [1262, 187] width 135 height 18
click at [1286, 179] on span "دجاج بوفيلو مقرمش مسحب" at bounding box center [1262, 187] width 135 height 18
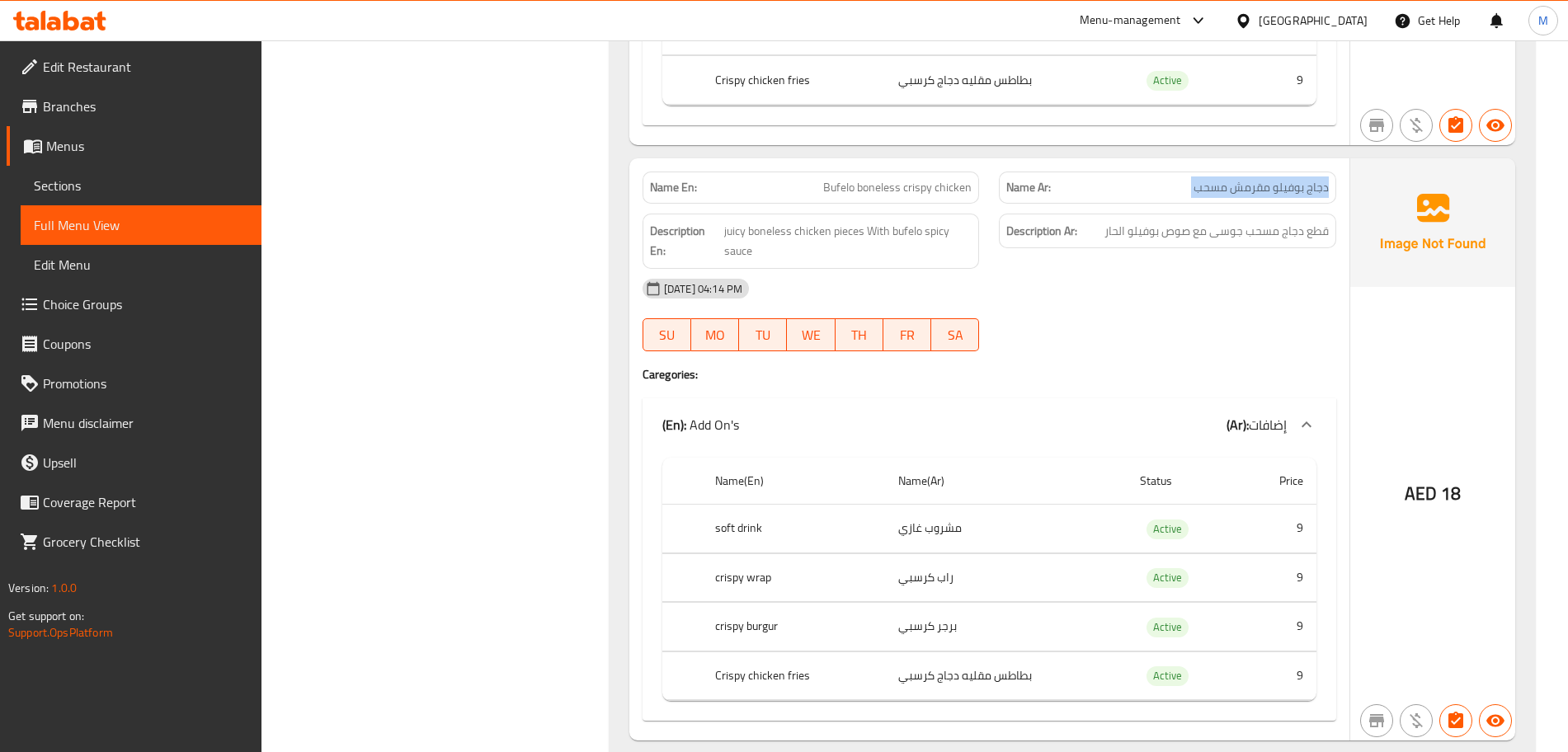
click at [1286, 179] on span "دجاج بوفيلو مقرمش مسحب" at bounding box center [1262, 187] width 135 height 18
click at [1282, 179] on span "دجاج بوفيلو مقرمش مسحب" at bounding box center [1262, 187] width 135 height 18
drag, startPoint x: 1273, startPoint y: 149, endPoint x: 1344, endPoint y: 146, distance: 71.1
click at [1344, 162] on div "Name Ar: دجاج بوفيلو مقرمش مسحب" at bounding box center [1168, 188] width 357 height 52
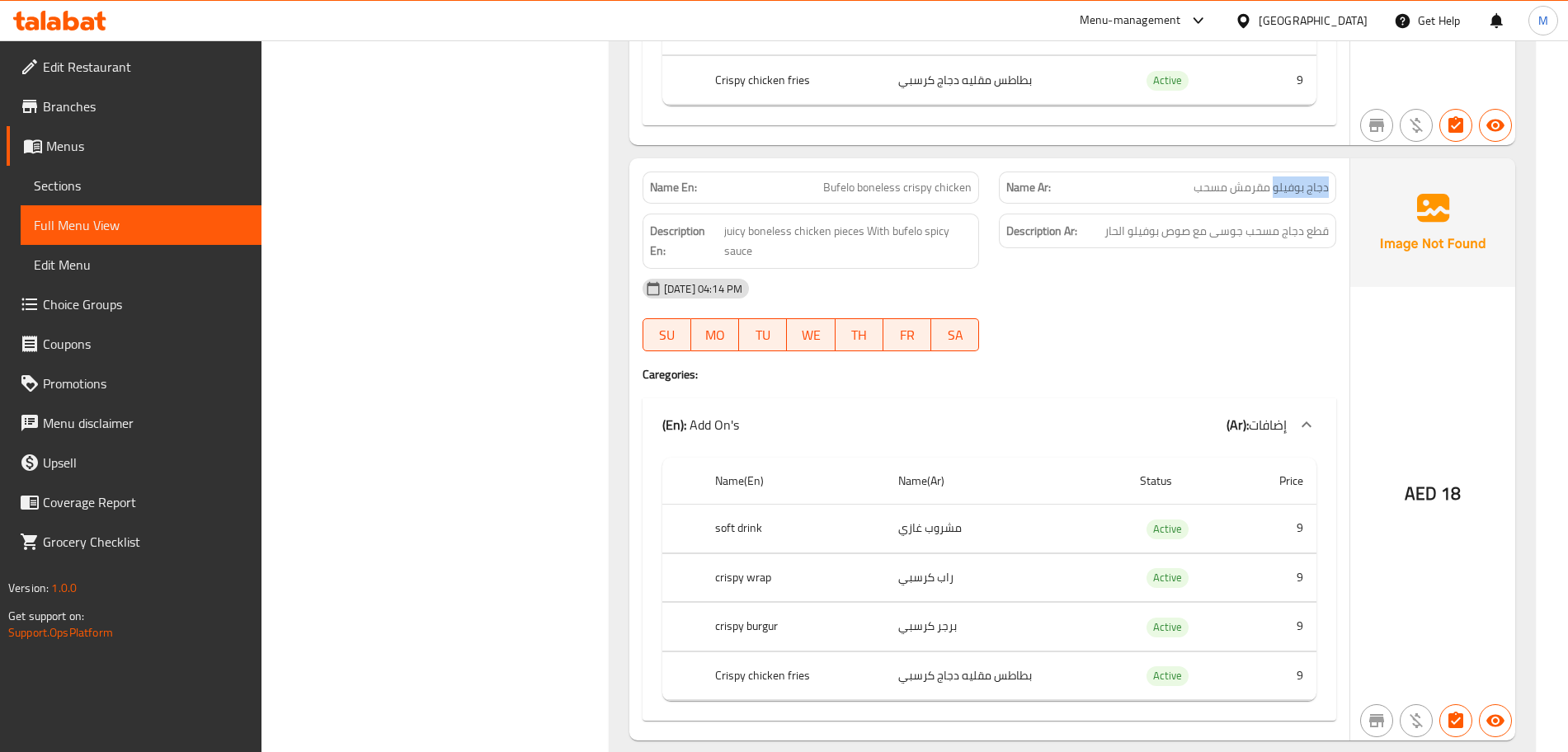
copy span "دجاج بوفيلو"
click at [846, 172] on div "Name En: Bufelo boneless crispy chicken" at bounding box center [812, 188] width 337 height 33
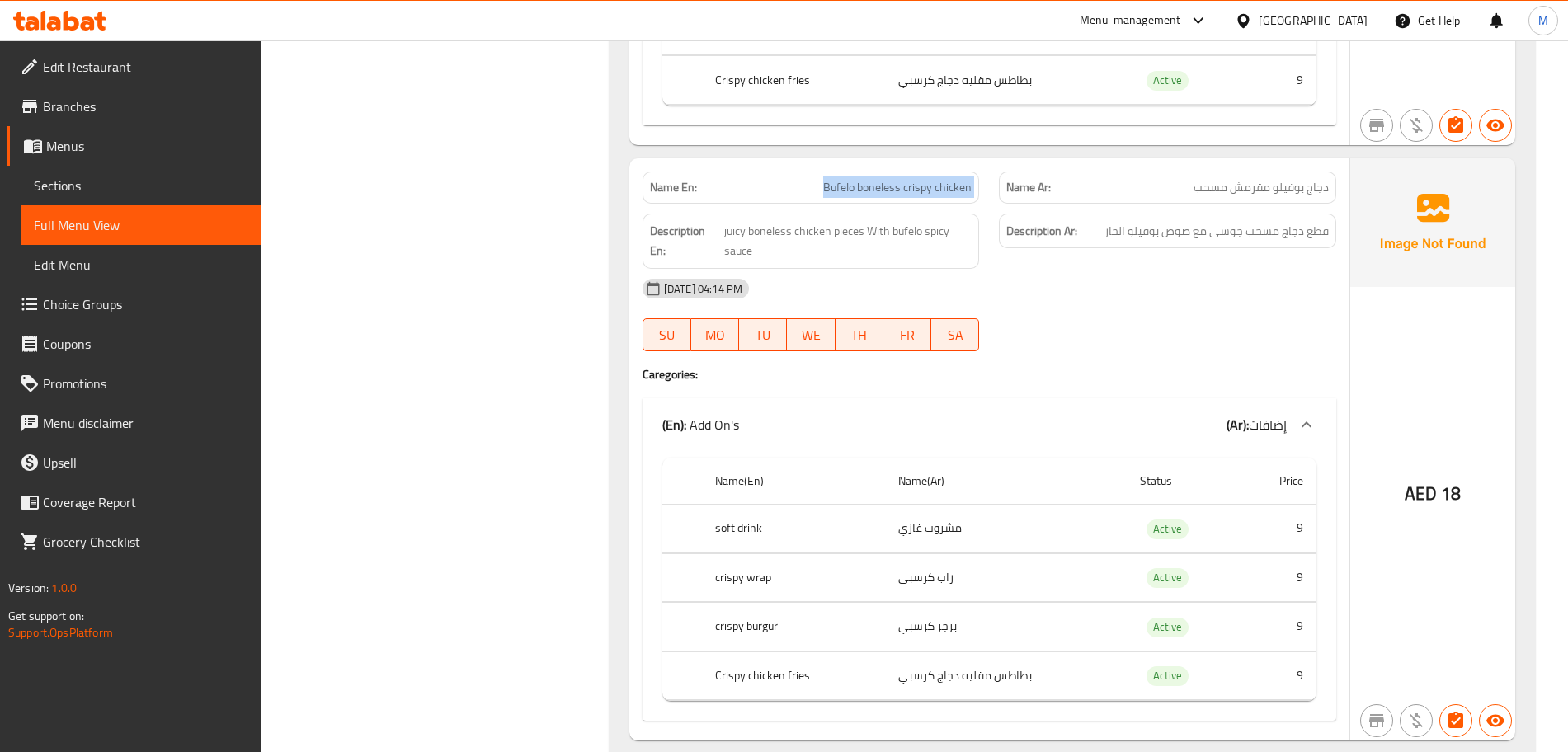
copy span "Bufelo boneless crispy chicken"
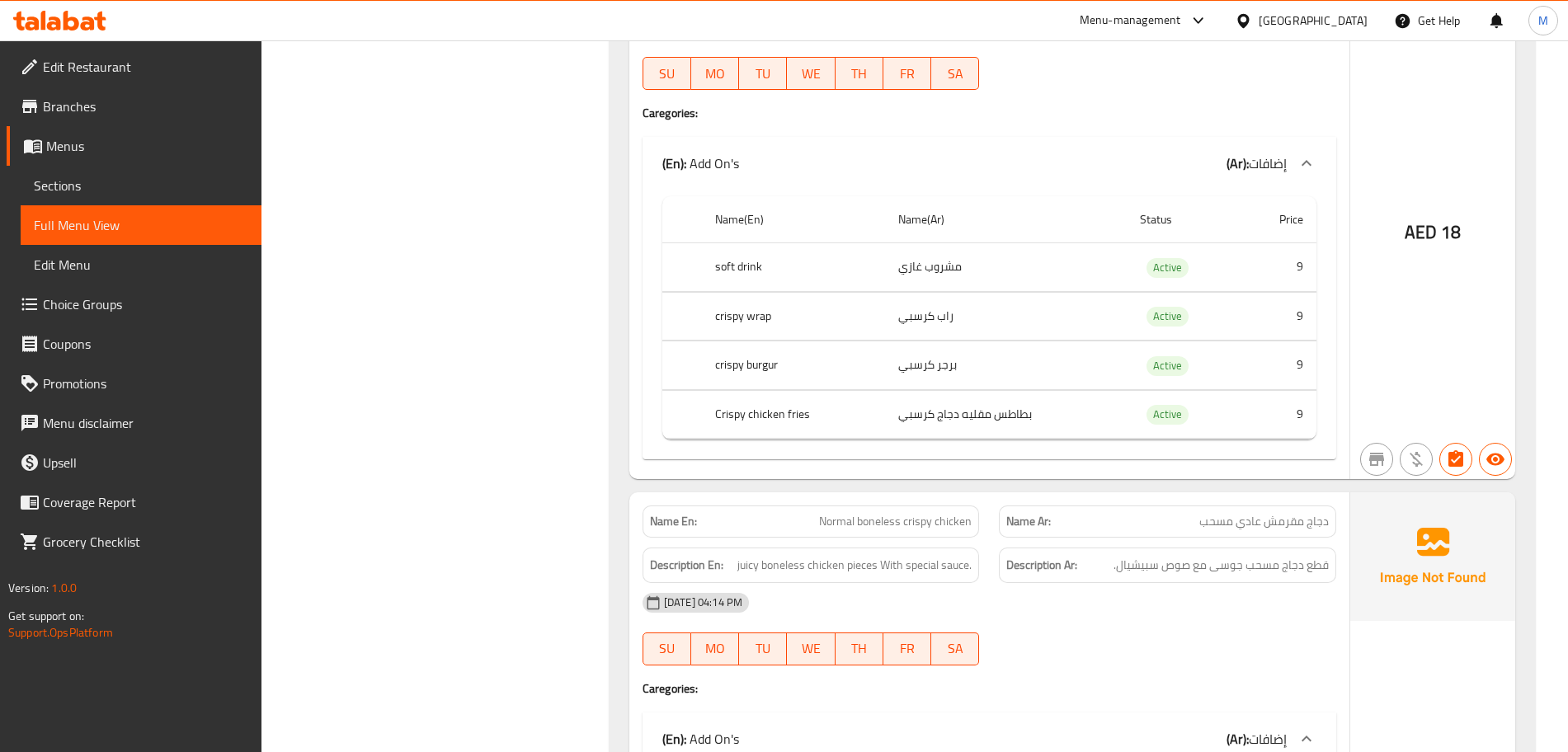
scroll to position [12571, 0]
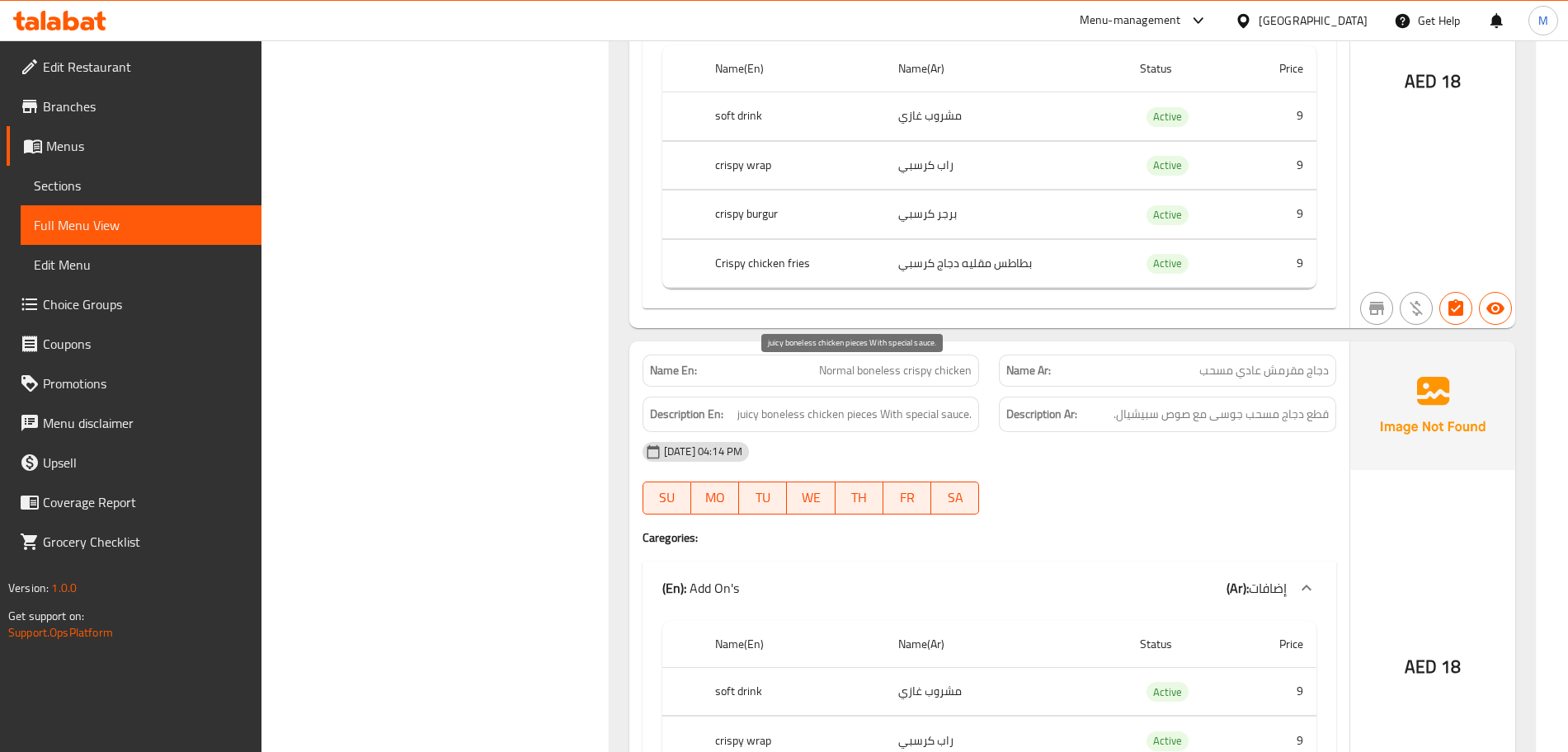
click at [754, 404] on span "juicy boneless chicken pieces With special sauce." at bounding box center [854, 414] width 235 height 21
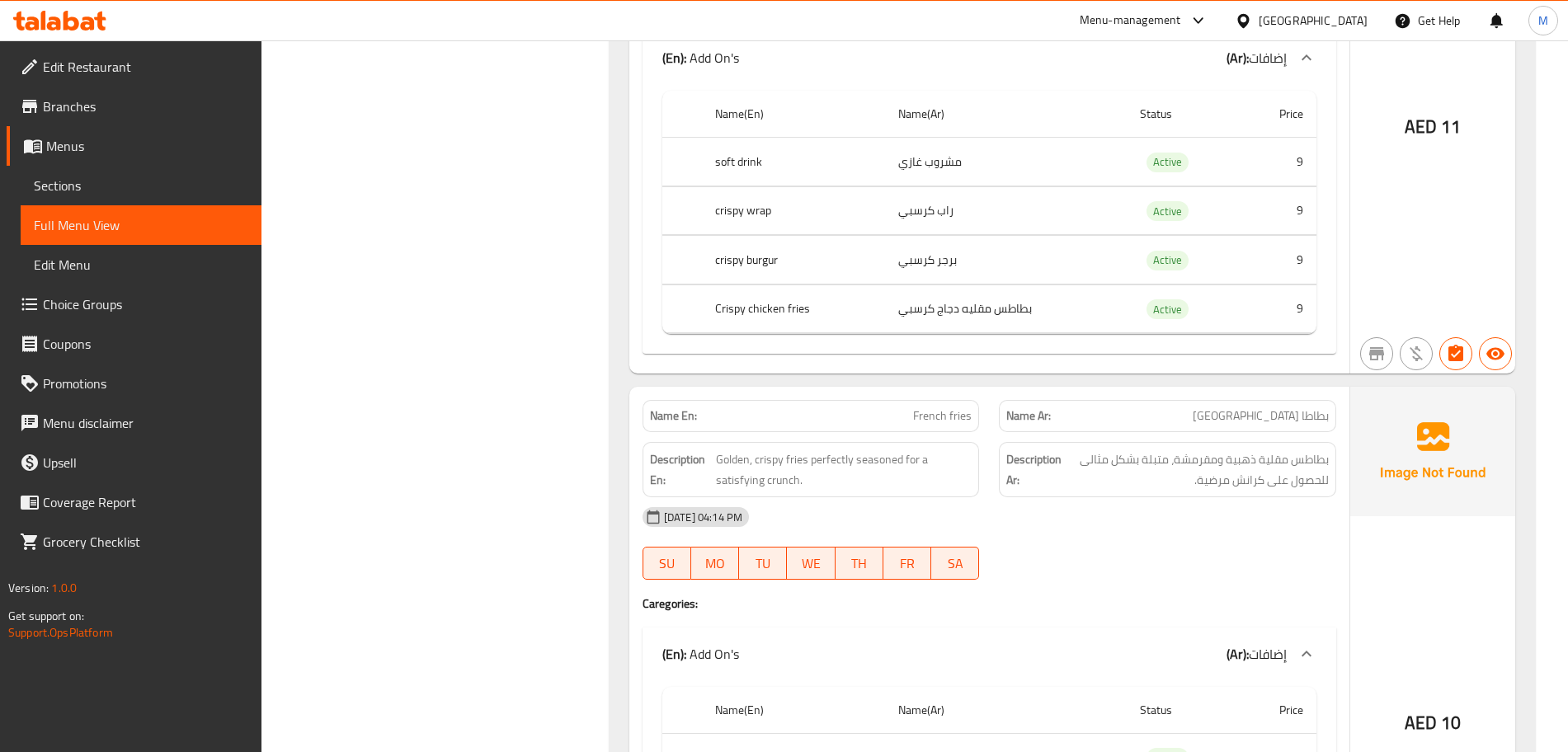
scroll to position [14887, 0]
click at [953, 450] on span "chicken pieces coated in a crispy, golden-brown batter. perfectly bite-sized an…" at bounding box center [841, 470] width 264 height 40
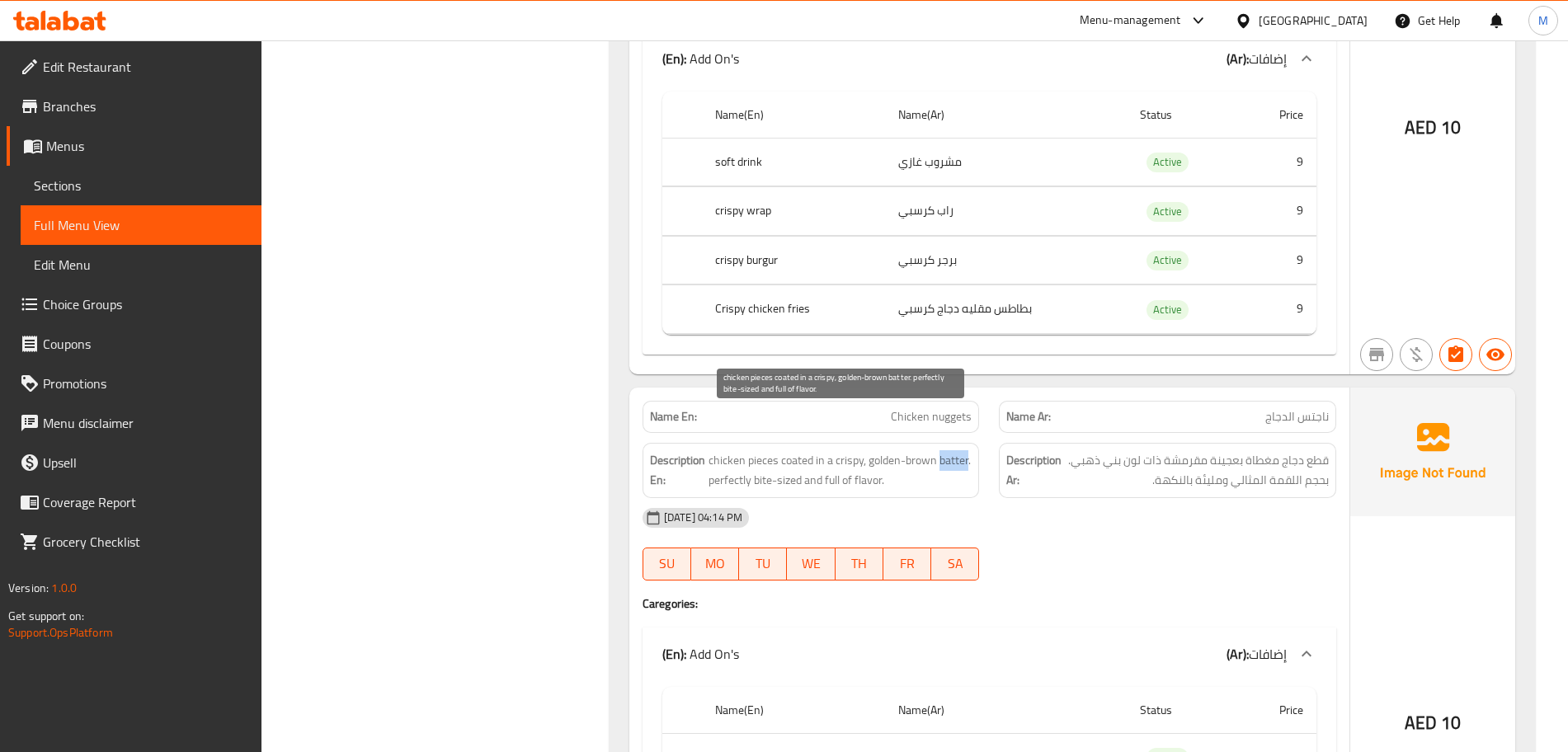
click at [953, 450] on span "chicken pieces coated in a crispy, golden-brown batter. perfectly bite-sized an…" at bounding box center [841, 470] width 264 height 40
copy span "batter"
click at [878, 401] on div "Name En: Chicken nuggets" at bounding box center [812, 416] width 337 height 33
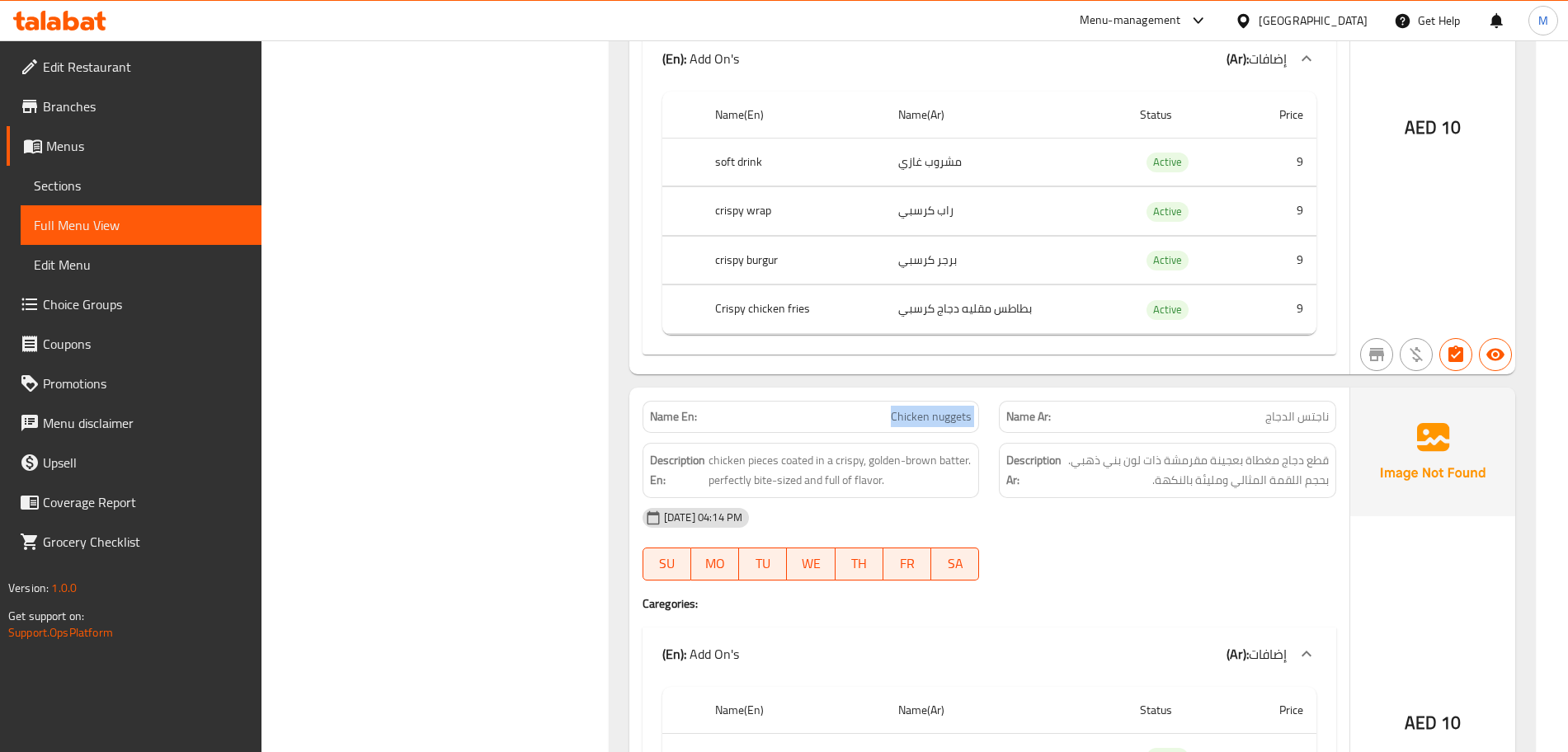
copy span "Chicken nuggets"
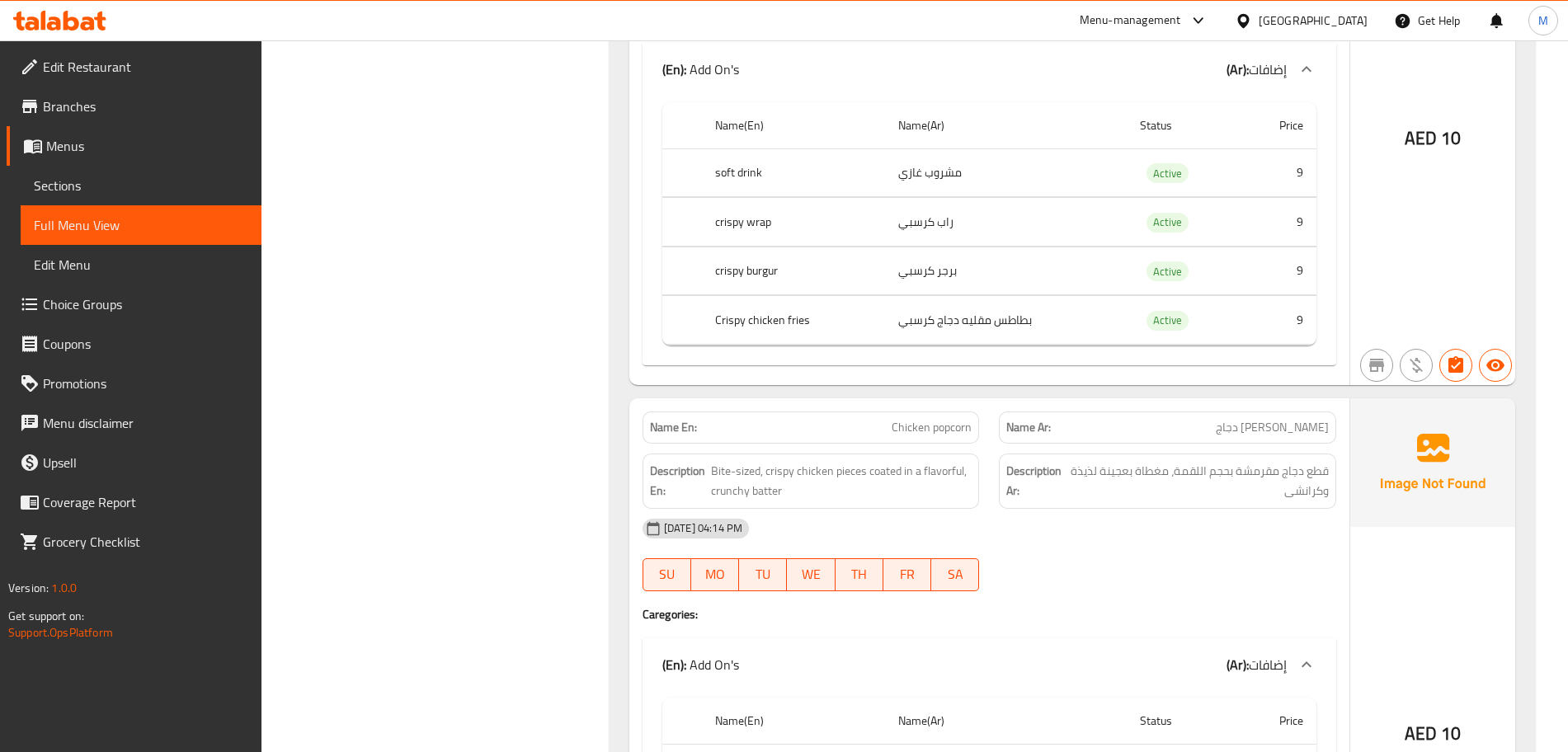
scroll to position [15609, 0]
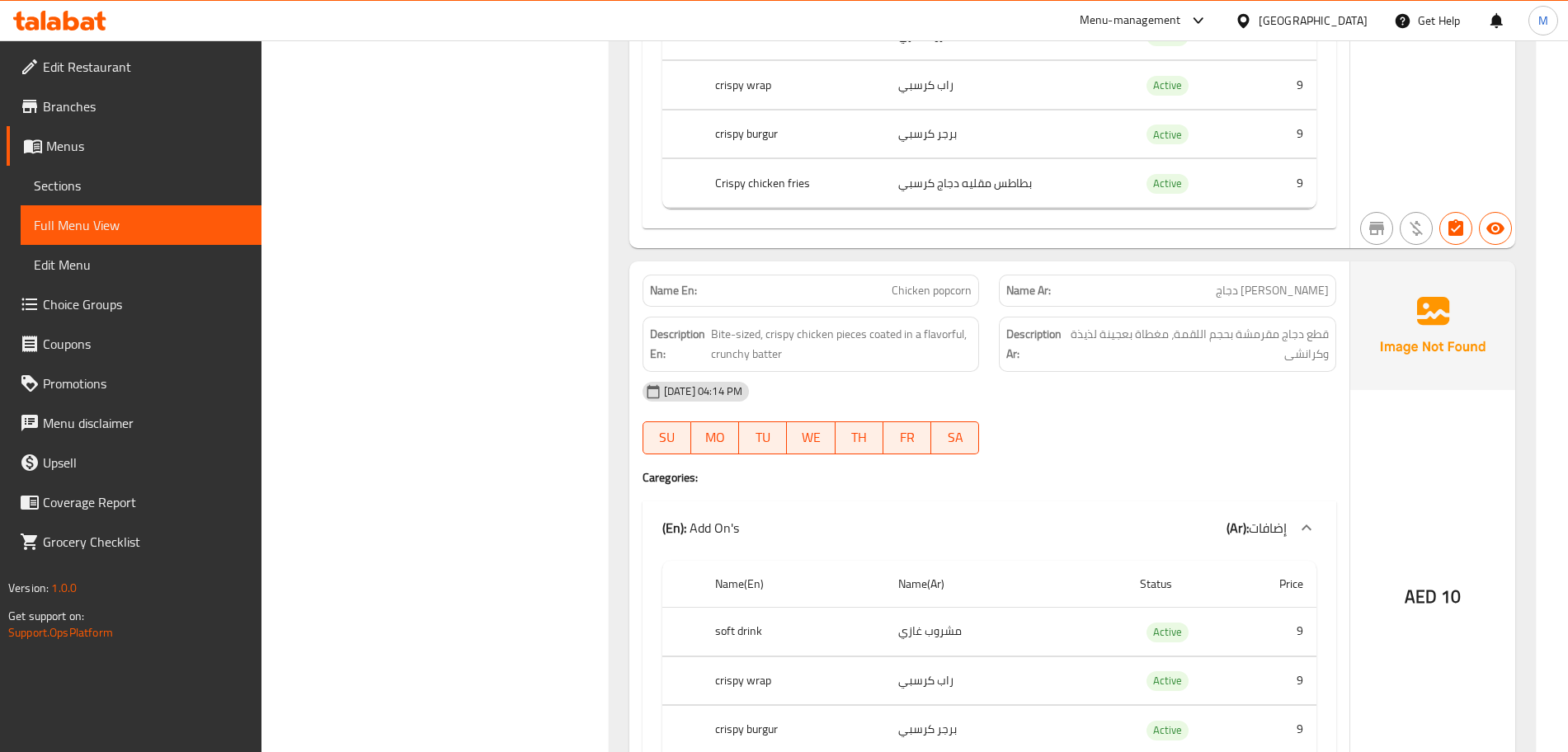
click at [873, 282] on p "Name En: Chicken popcorn" at bounding box center [812, 290] width 322 height 18
copy span "Chicken popcorn"
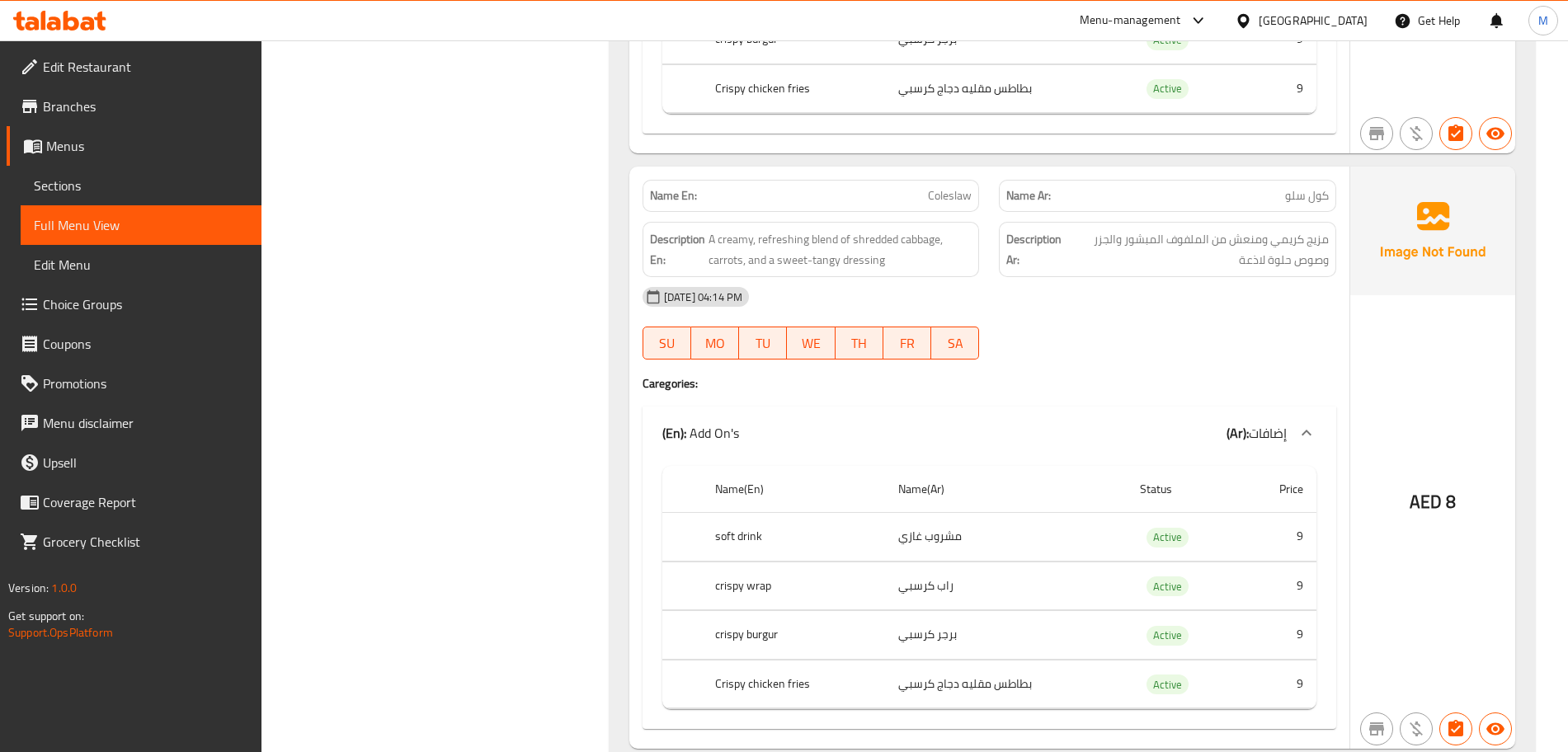
scroll to position [16181, 0]
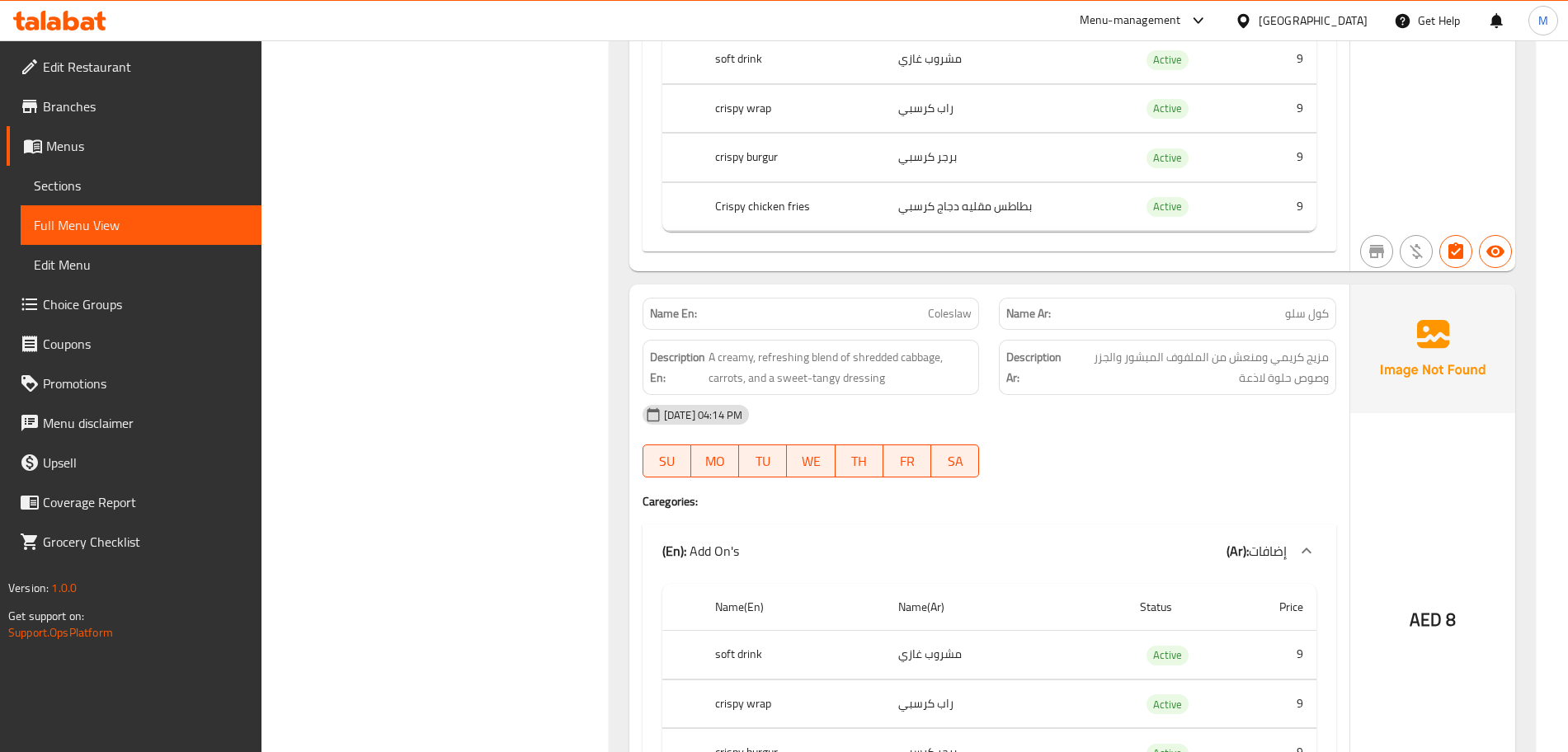
click at [786, 305] on p "Name En: Coleslaw" at bounding box center [812, 314] width 322 height 18
click at [862, 298] on div "Name En: Coleslaw" at bounding box center [812, 314] width 337 height 33
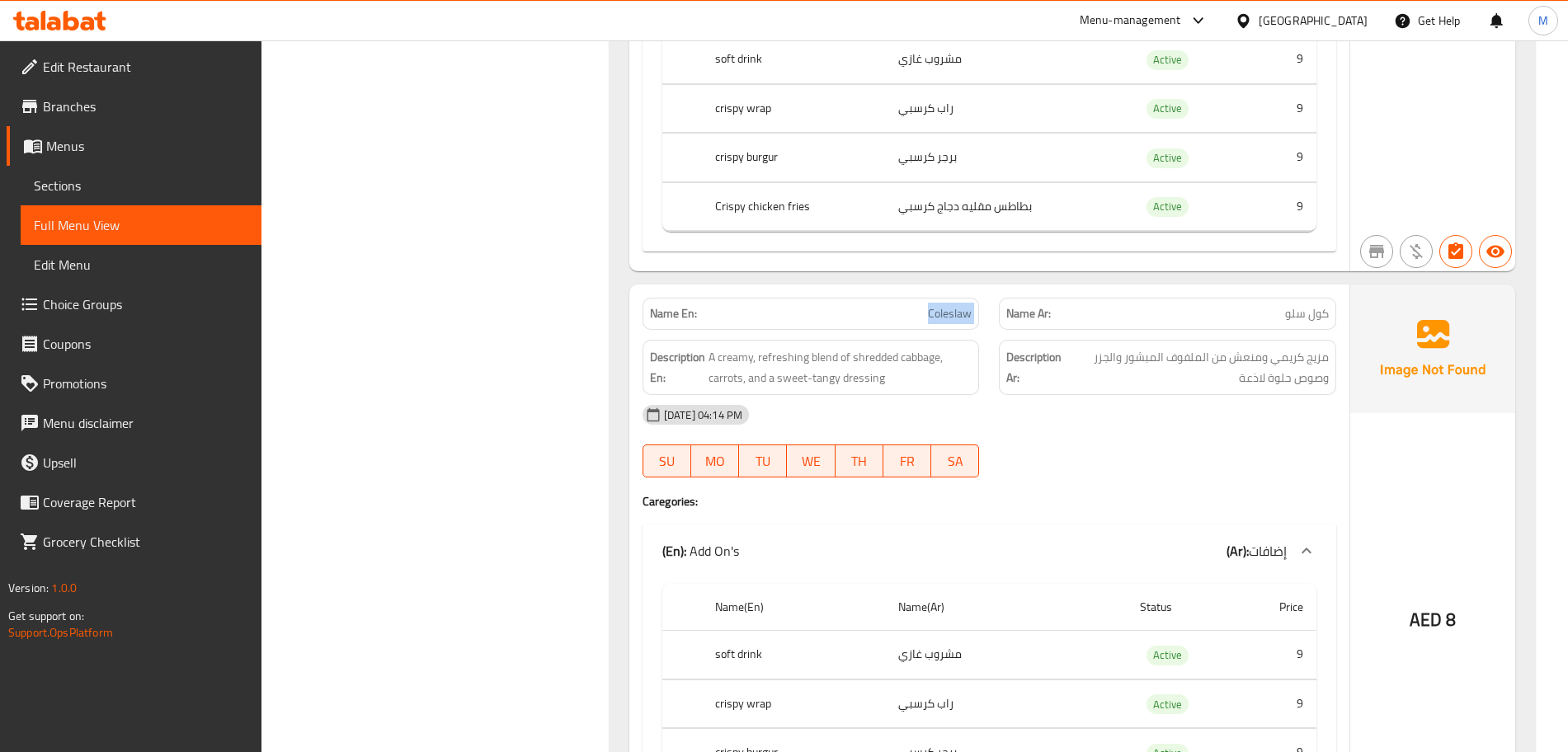
click at [862, 298] on div "Name En: Coleslaw" at bounding box center [812, 314] width 337 height 33
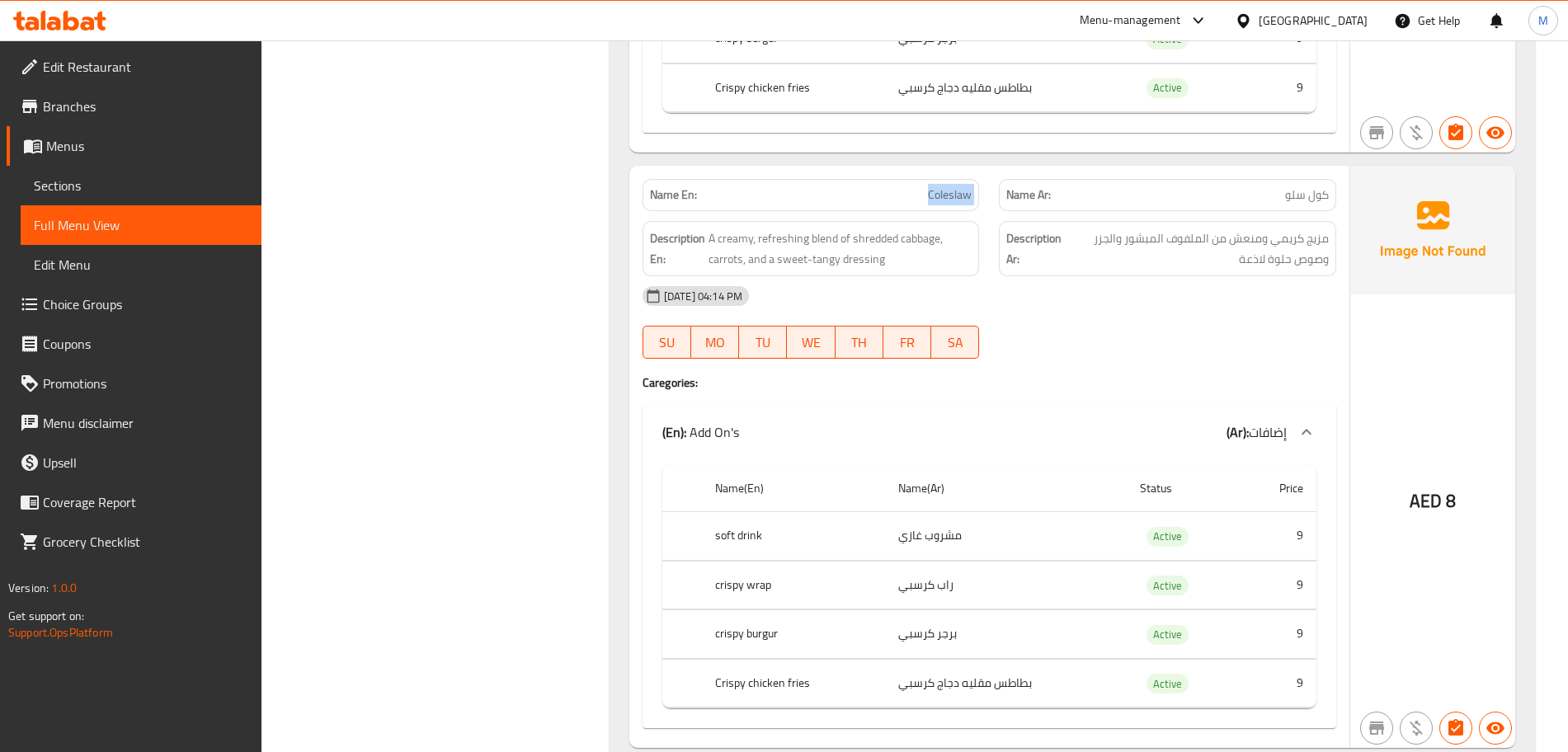
scroll to position [16414, 0]
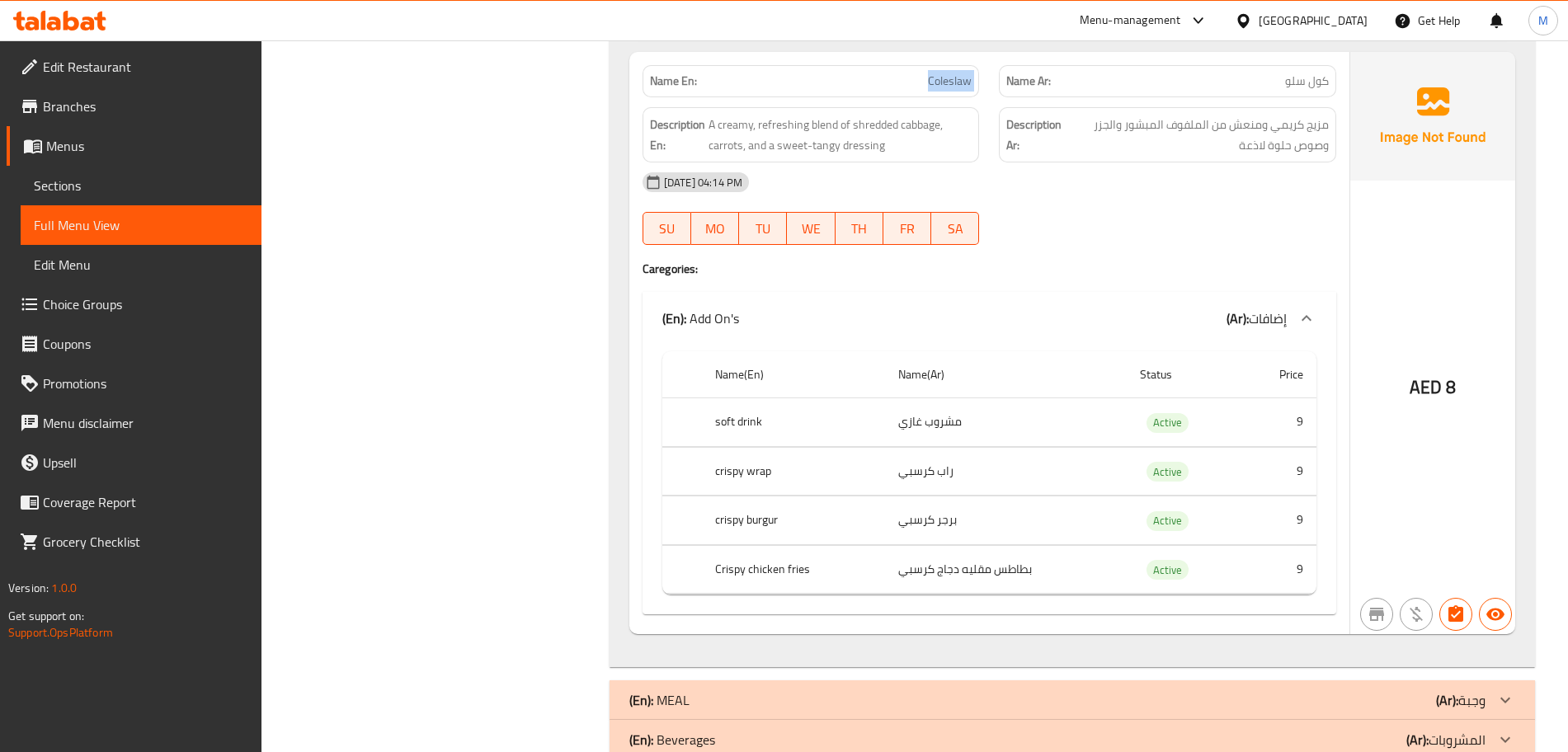
click at [714, 690] on div "(En): MEAL (Ar): وجبة" at bounding box center [1058, 700] width 857 height 20
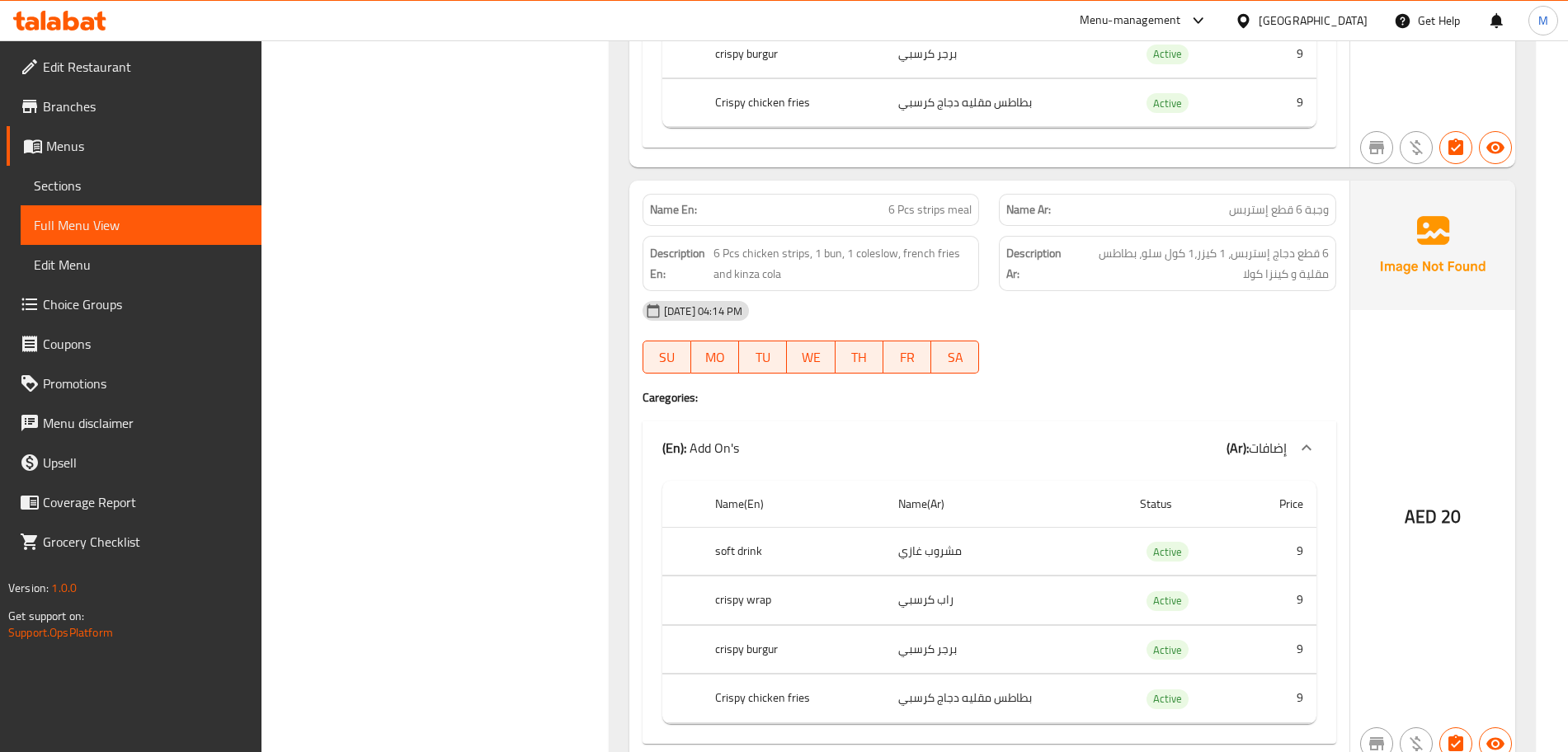
scroll to position [17465, 0]
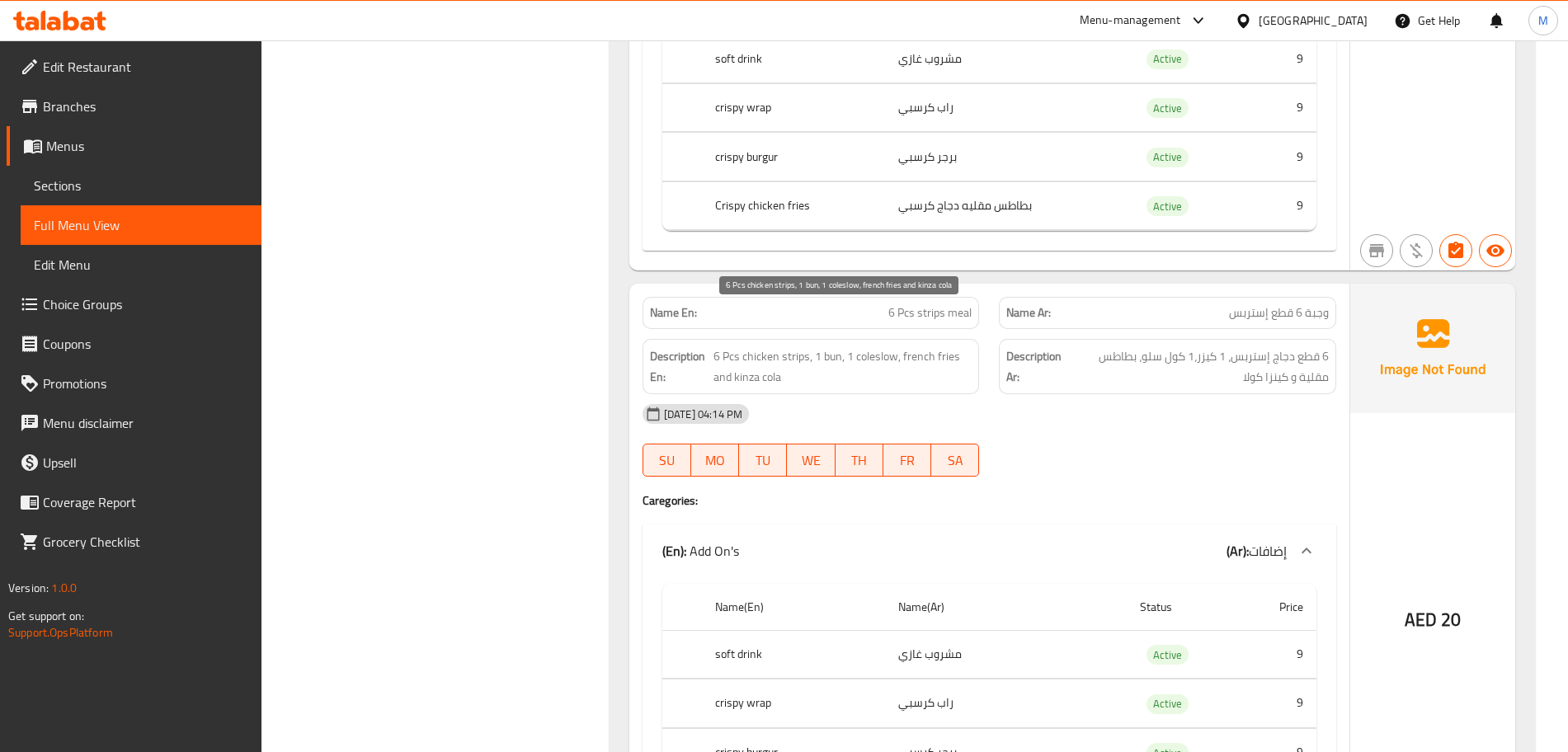
click at [850, 346] on span "6 Pcs chicken strips, 1 bun, 1 coleslow, french fries and kinza cola" at bounding box center [843, 366] width 259 height 40
click at [1236, 349] on div "Description Ar: 6 قطع دجاج إستربس، 1 كيزر،1 كول سلو، بطاطس مقلية و كينزا كولا" at bounding box center [1168, 366] width 337 height 55
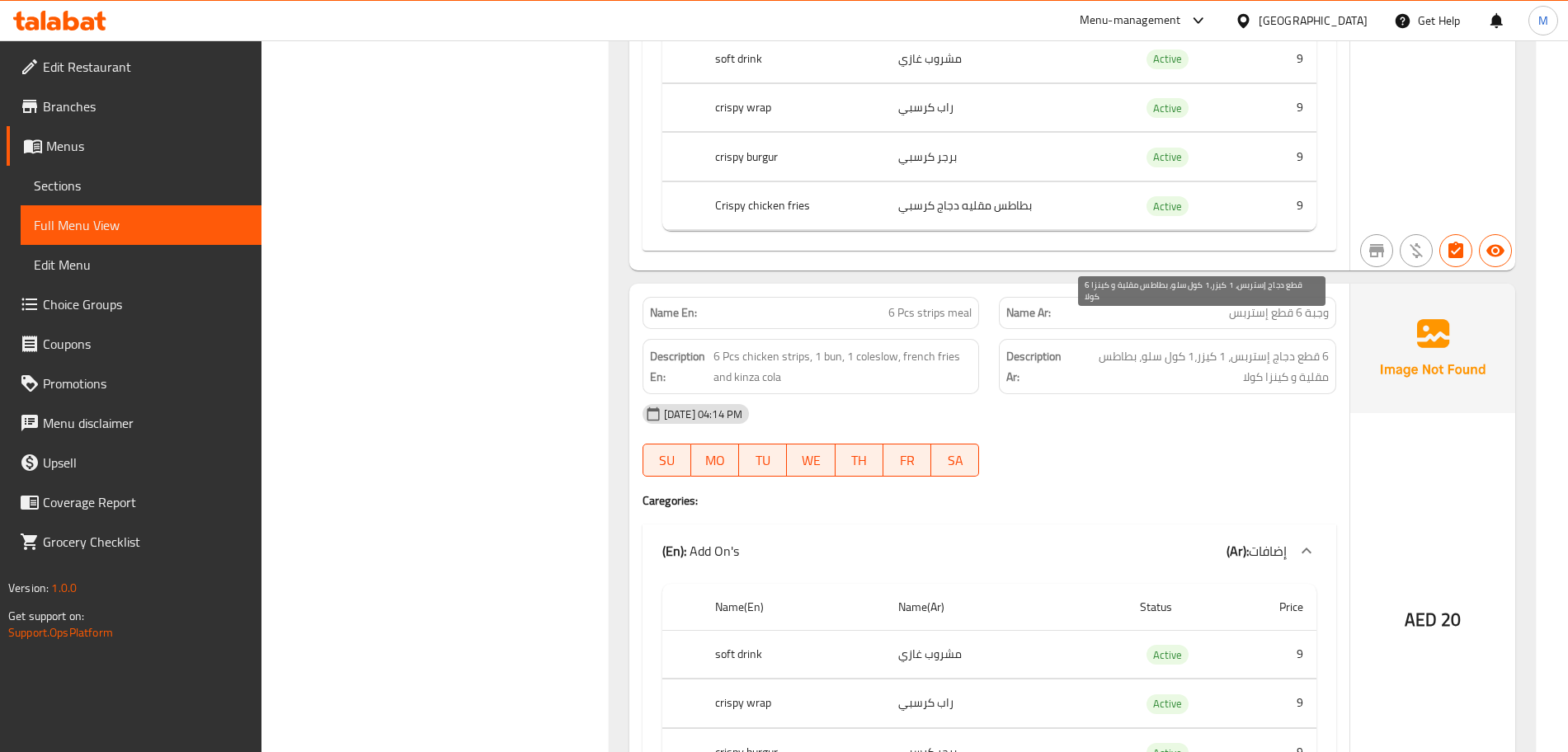
click at [1217, 346] on span "6 قطع دجاج إستربس، 1 كيزر،1 كول سلو، بطاطس مقلية و كينزا كولا" at bounding box center [1199, 366] width 260 height 40
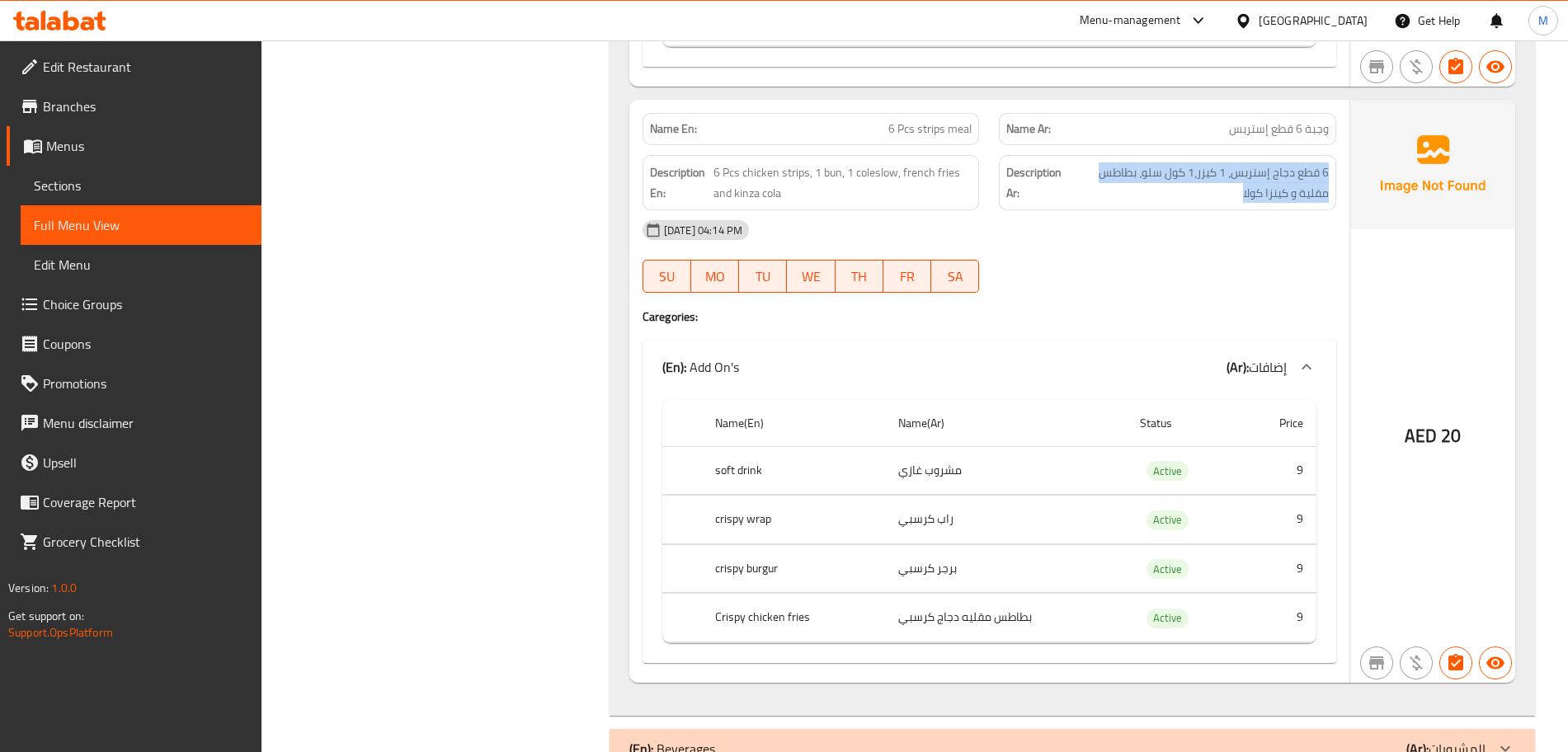
scroll to position [17658, 0]
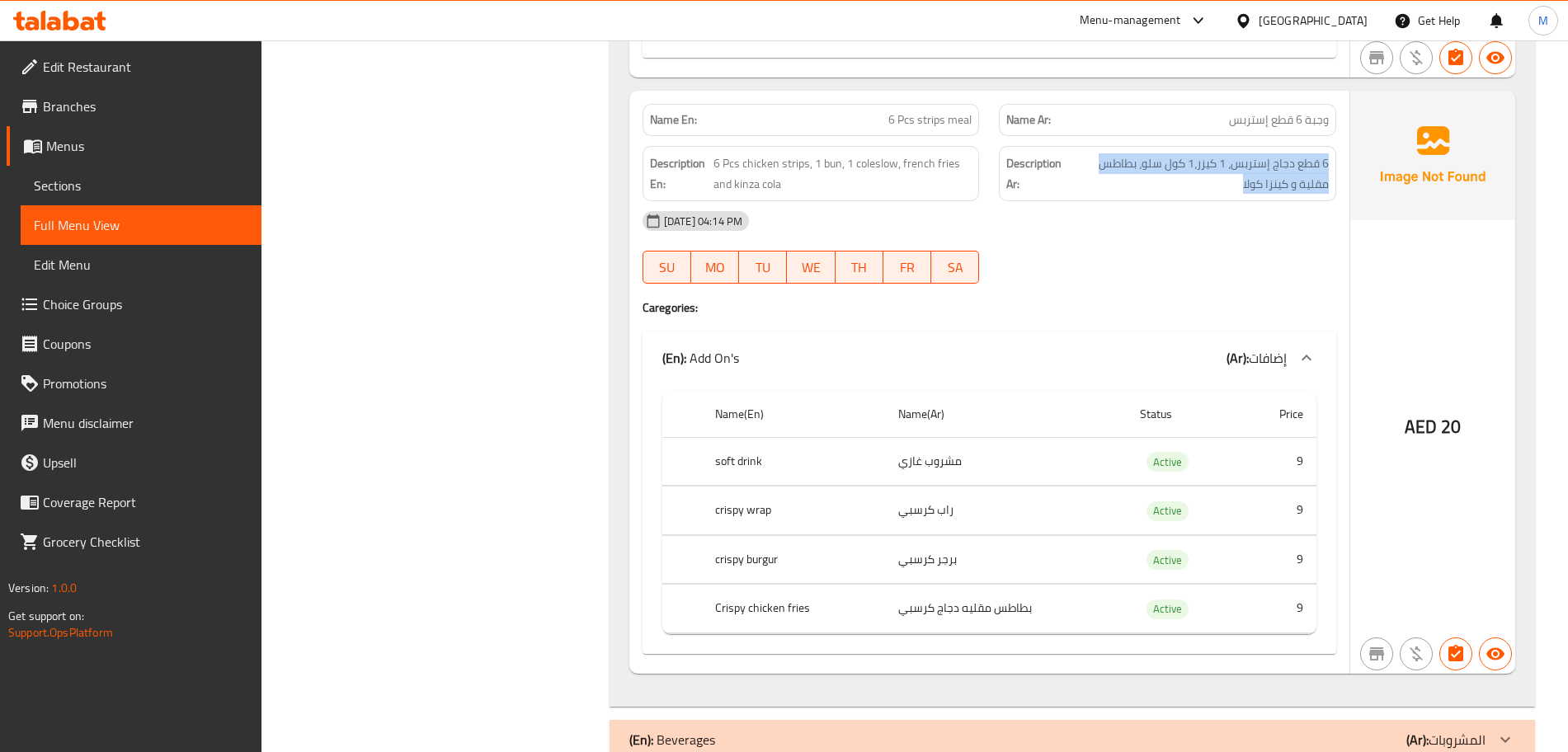
drag, startPoint x: 742, startPoint y: 685, endPoint x: 719, endPoint y: 606, distance: 82.3
click at [742, 720] on div "(En): Beverages (Ar): المشروبات" at bounding box center [1072, 739] width 926 height 39
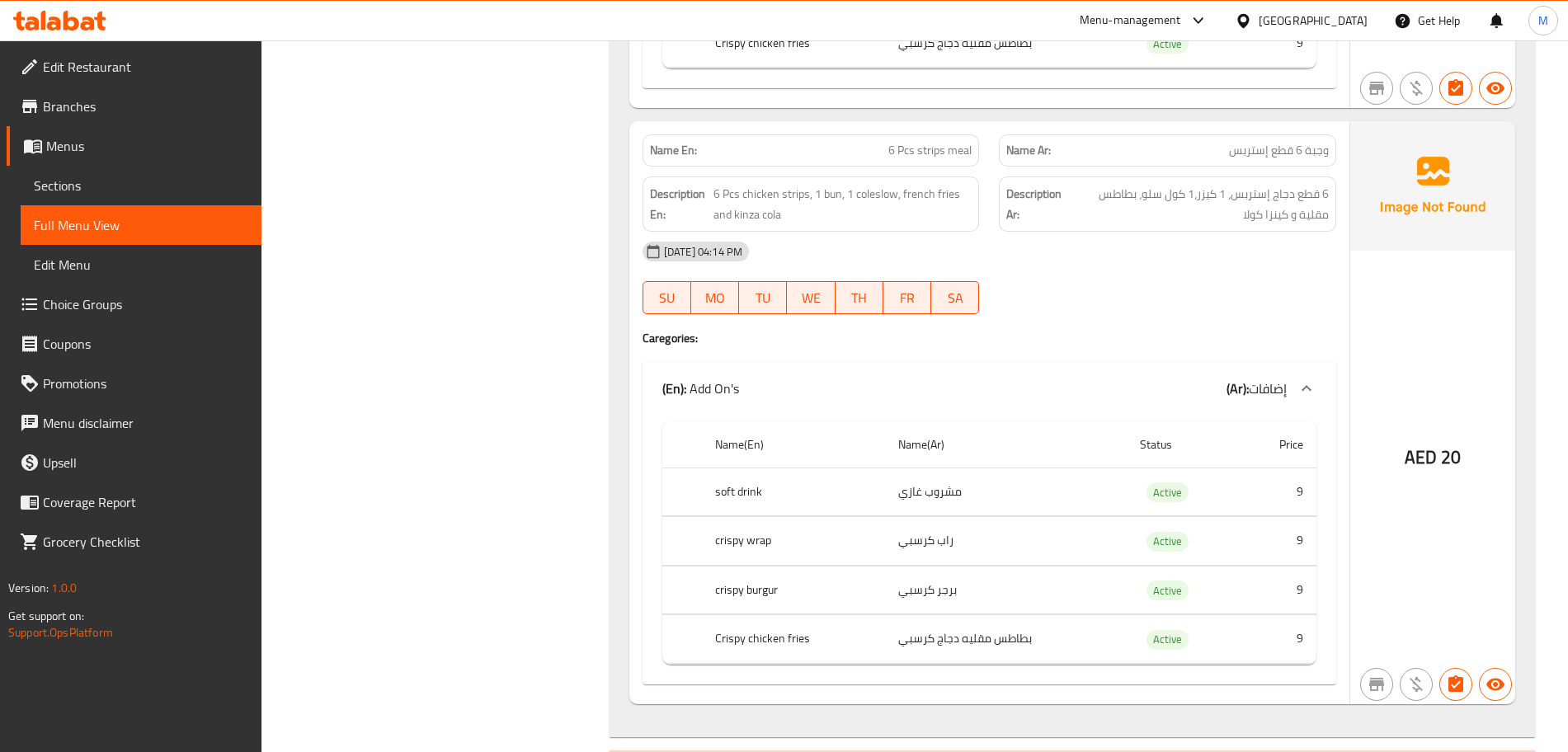
scroll to position [17596, 0]
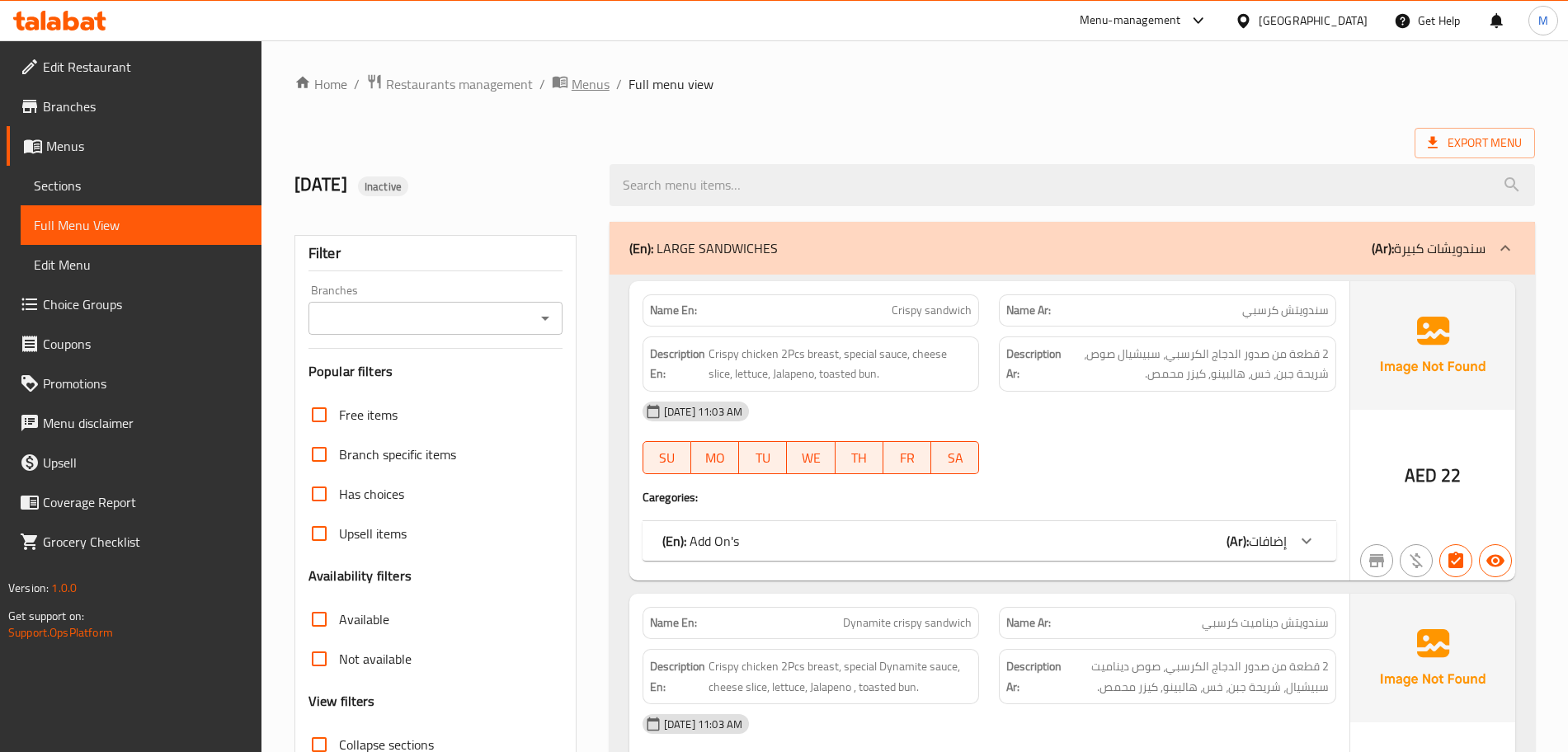
click at [590, 94] on span "Menus" at bounding box center [590, 84] width 38 height 20
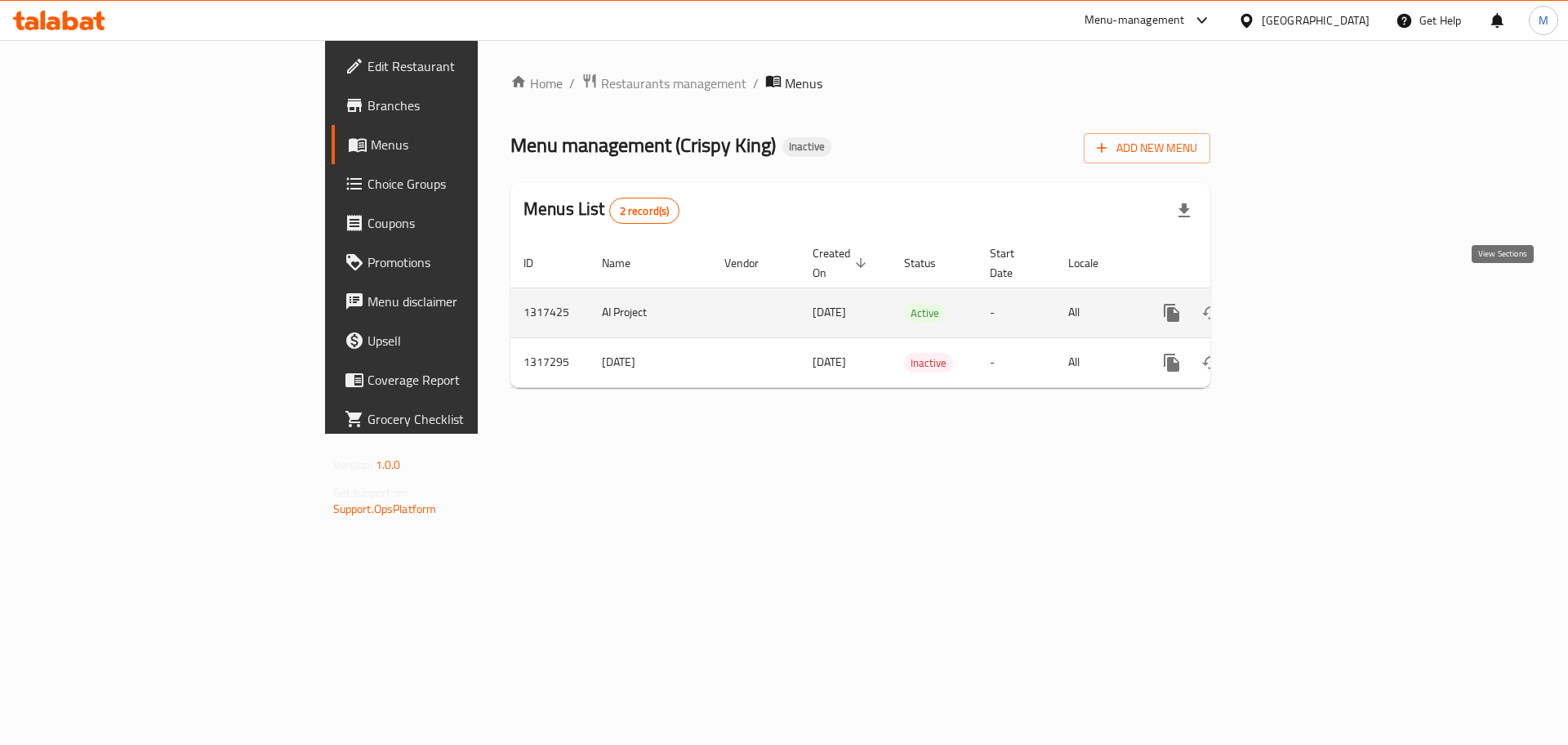
click at [1309, 294] on link "enhanced table" at bounding box center [1289, 313] width 39 height 39
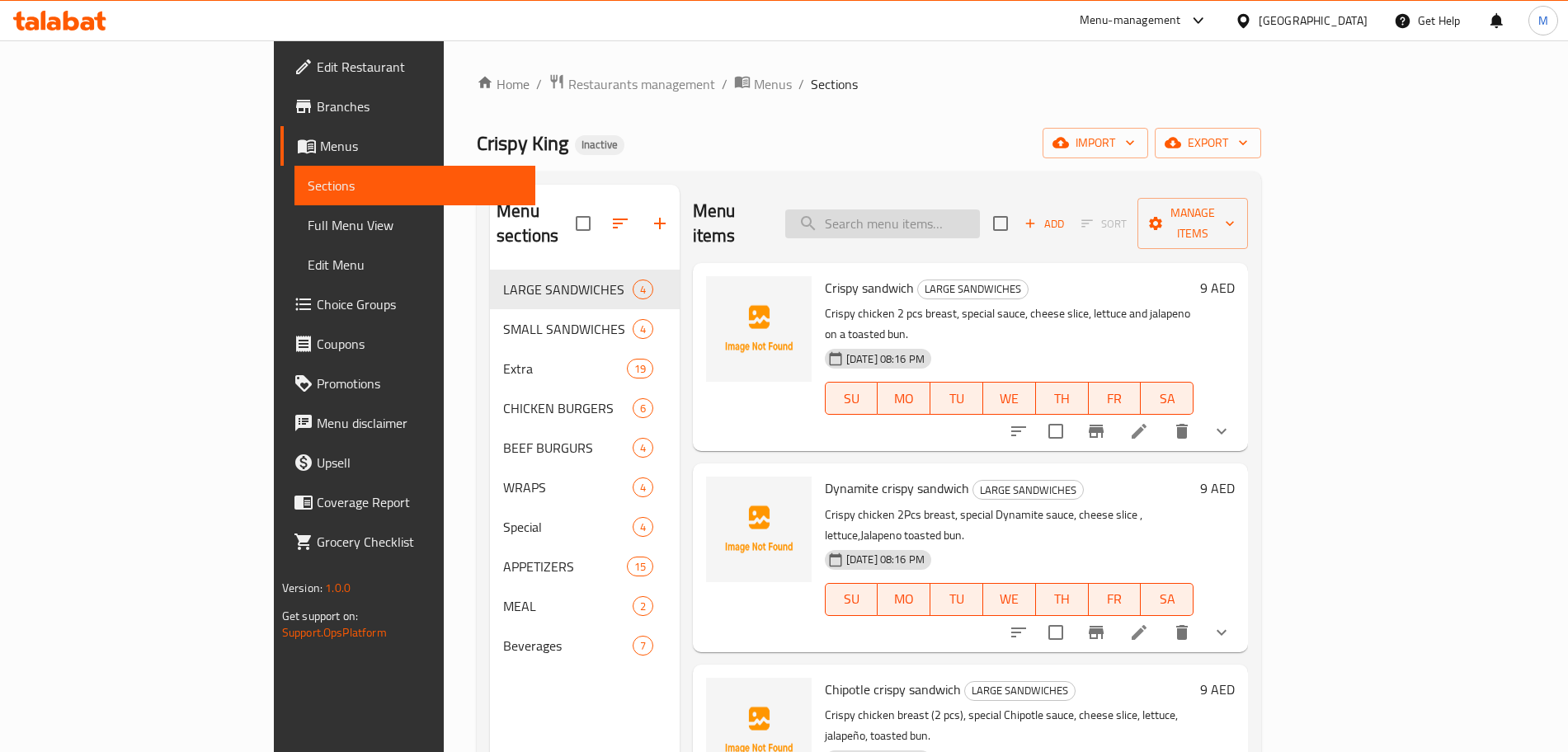
click at [933, 223] on input "search" at bounding box center [883, 224] width 195 height 29
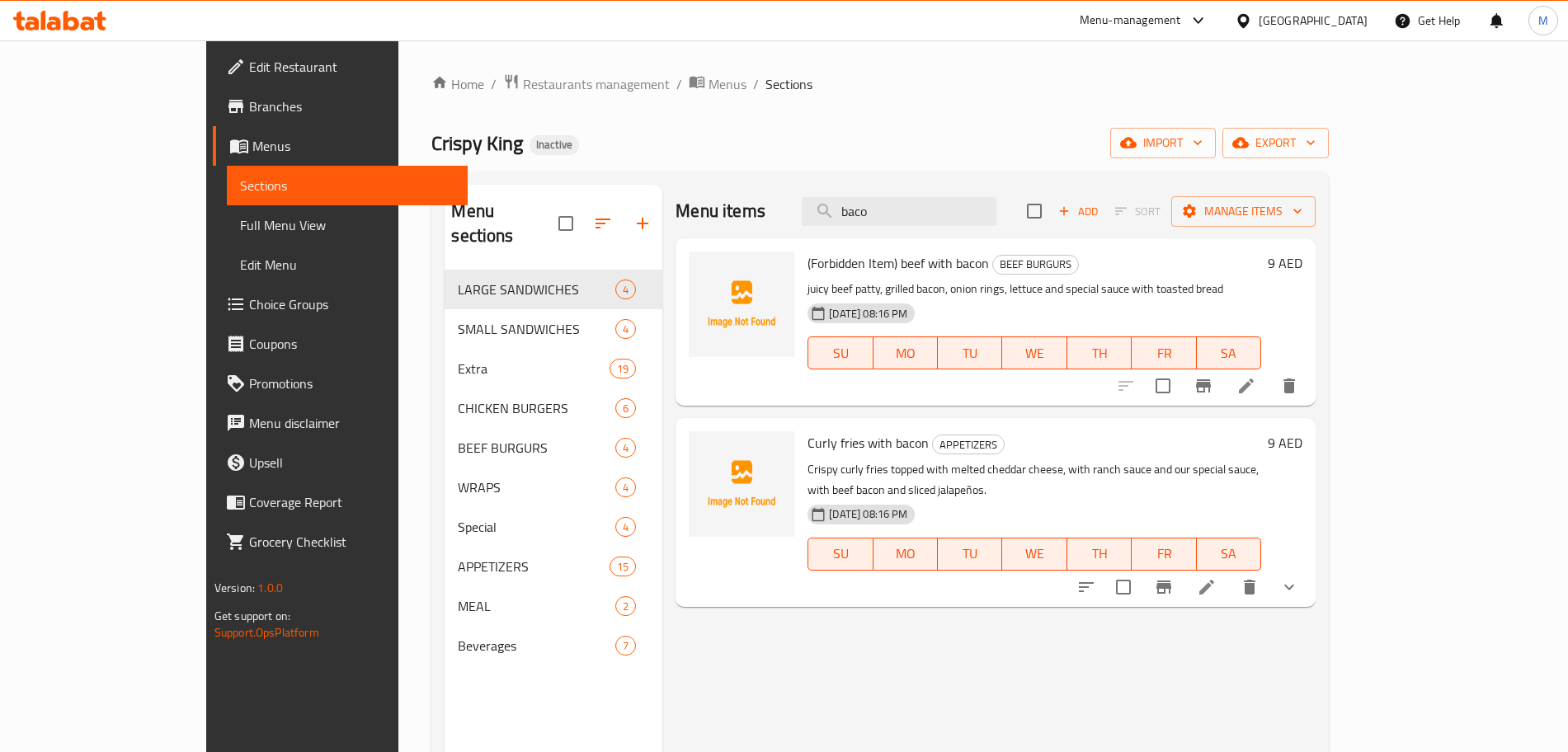
type input "baco"
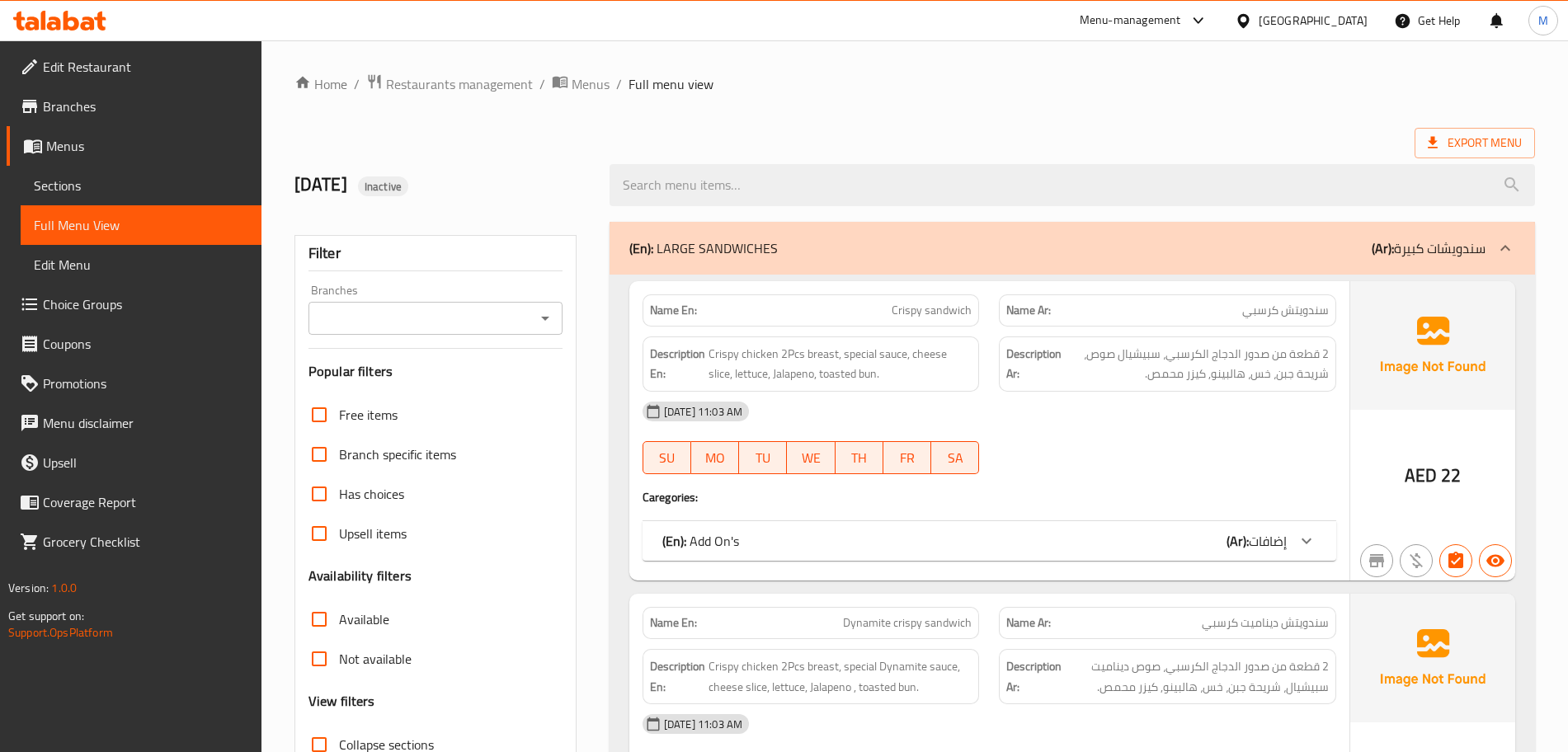
click at [87, 185] on span "Sections" at bounding box center [141, 185] width 215 height 20
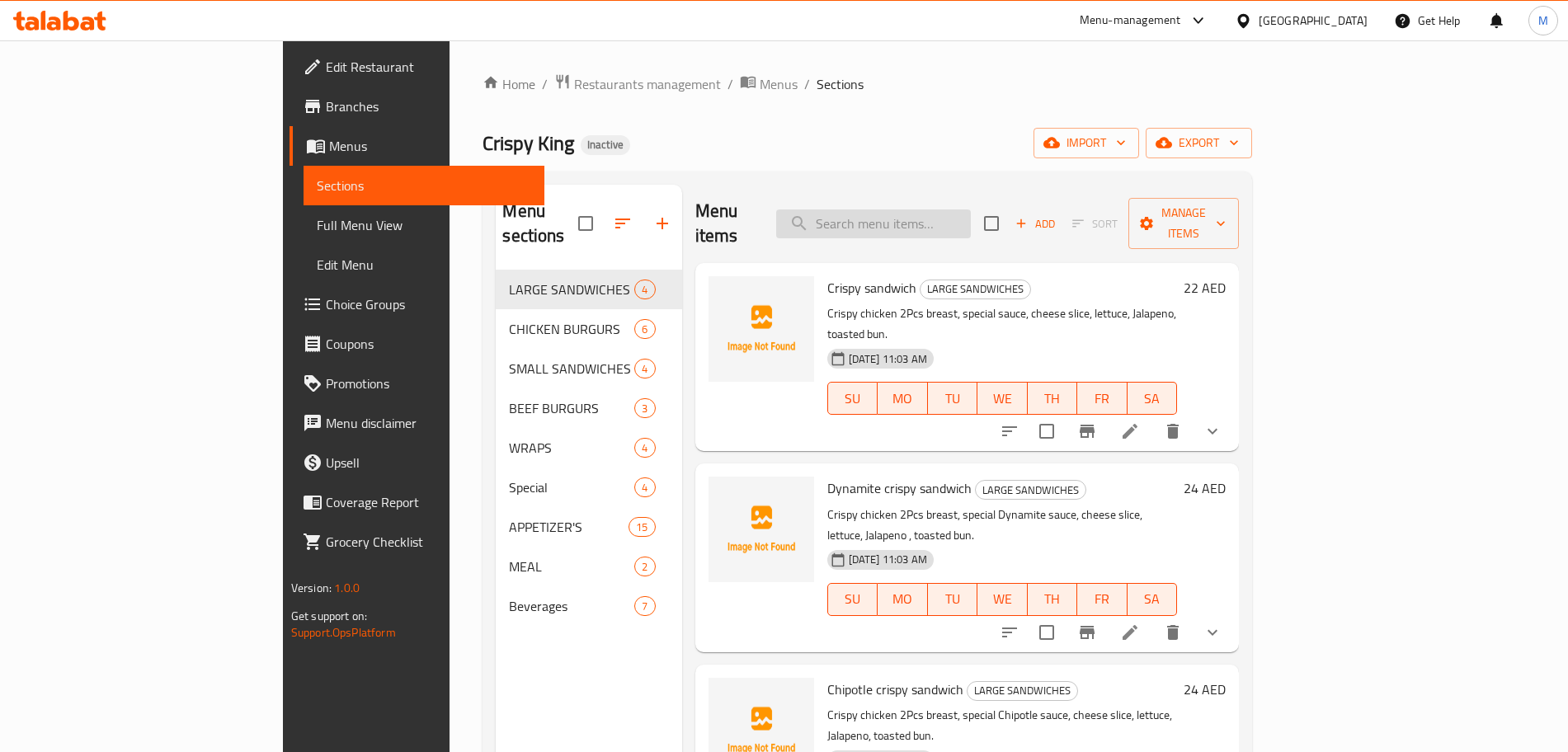
click at [957, 220] on input "search" at bounding box center [873, 224] width 195 height 29
paste input "Curli fries with becon"
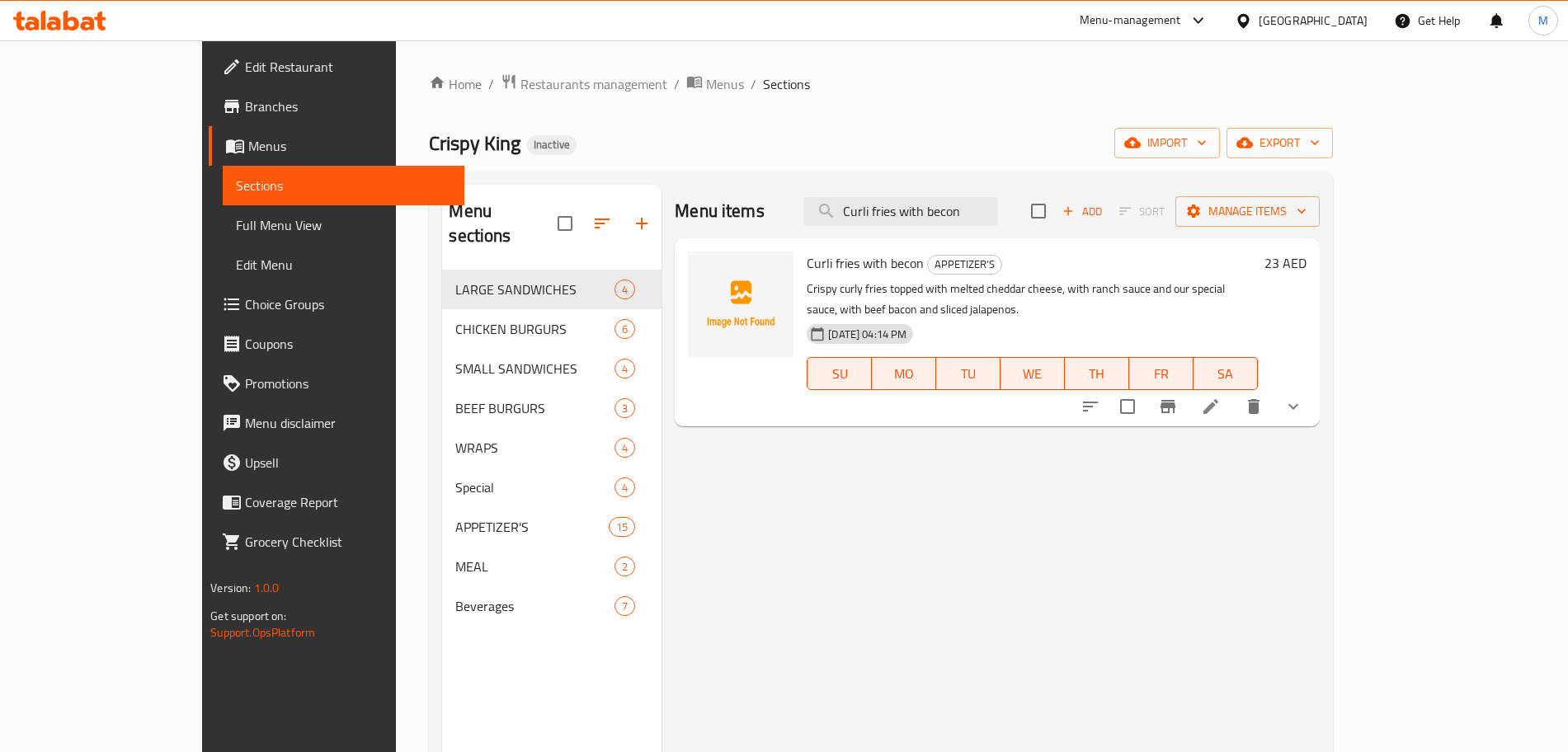
type input "Curli fries with becon"
click at [1234, 391] on li at bounding box center [1211, 406] width 46 height 30
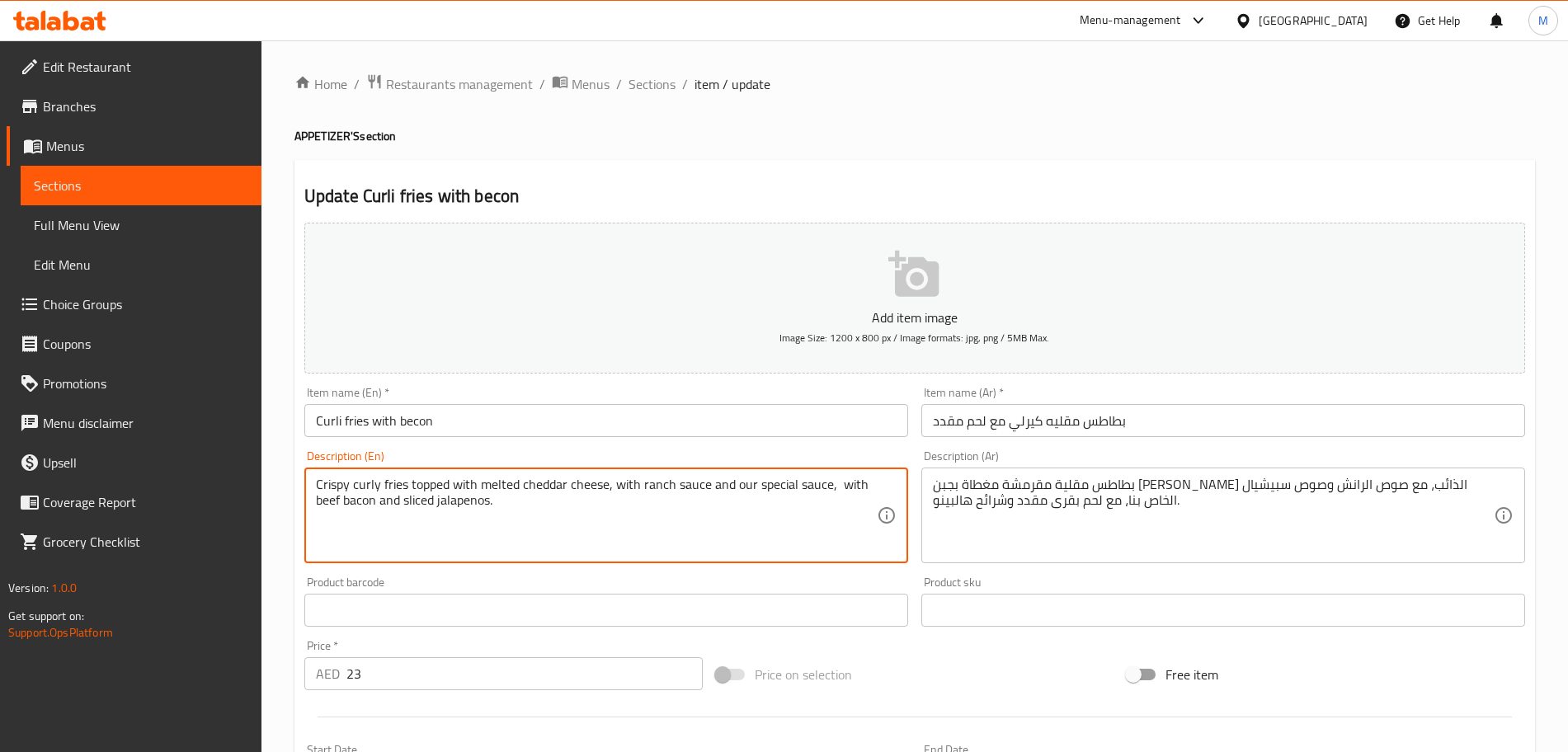
click at [330, 502] on textarea "Crispy curly fries topped with melted cheddar cheese, with ranch sauce and our …" at bounding box center [596, 516] width 561 height 78
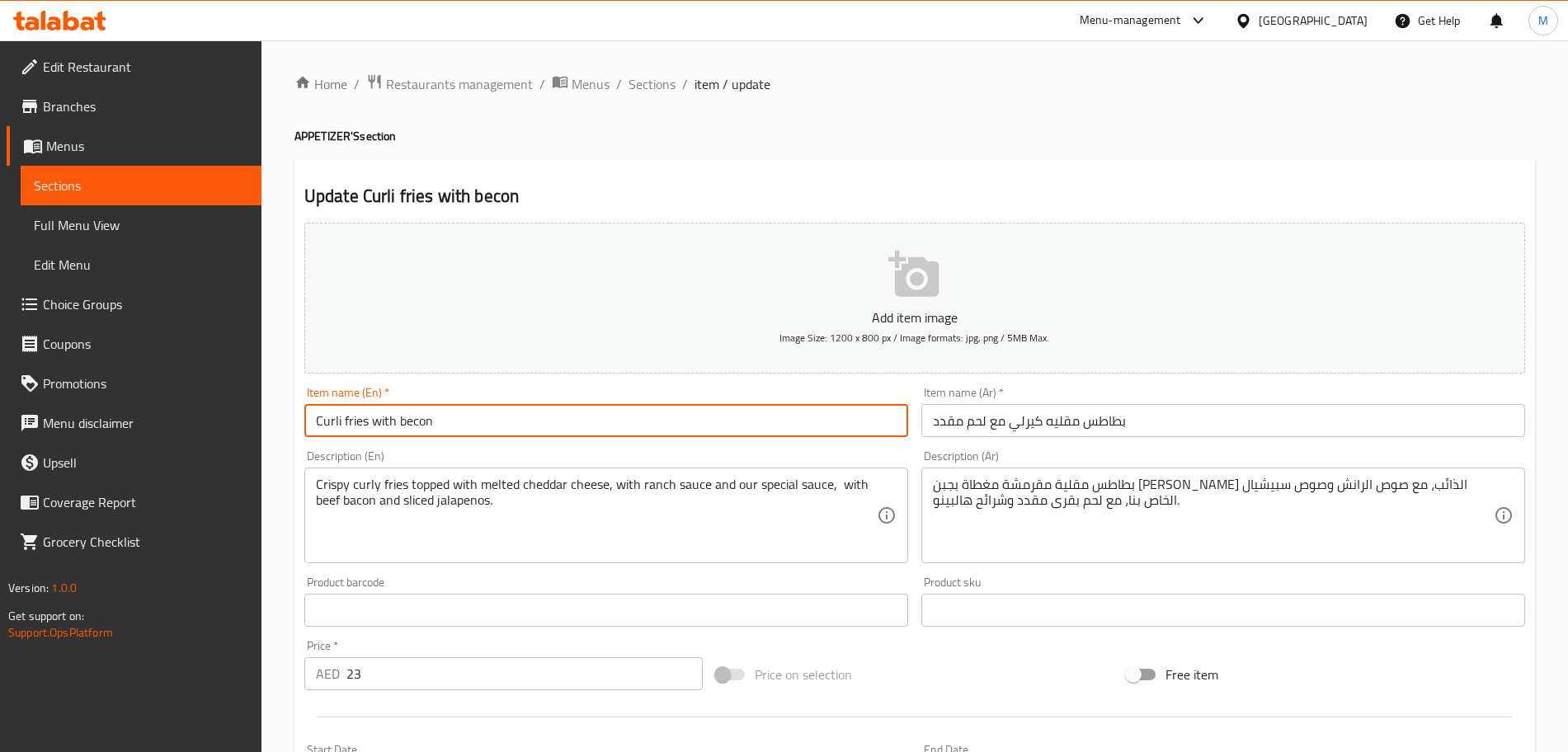
click at [402, 421] on input "Curli fries with becon" at bounding box center [606, 421] width 604 height 33
click at [400, 418] on input "Curli fries with becon" at bounding box center [606, 421] width 604 height 33
paste input "ef be"
type input "Curli fries with beef becon"
click at [962, 419] on input "بطاطس مقليه كيرلي مع لحم مقدد" at bounding box center [1223, 421] width 604 height 33
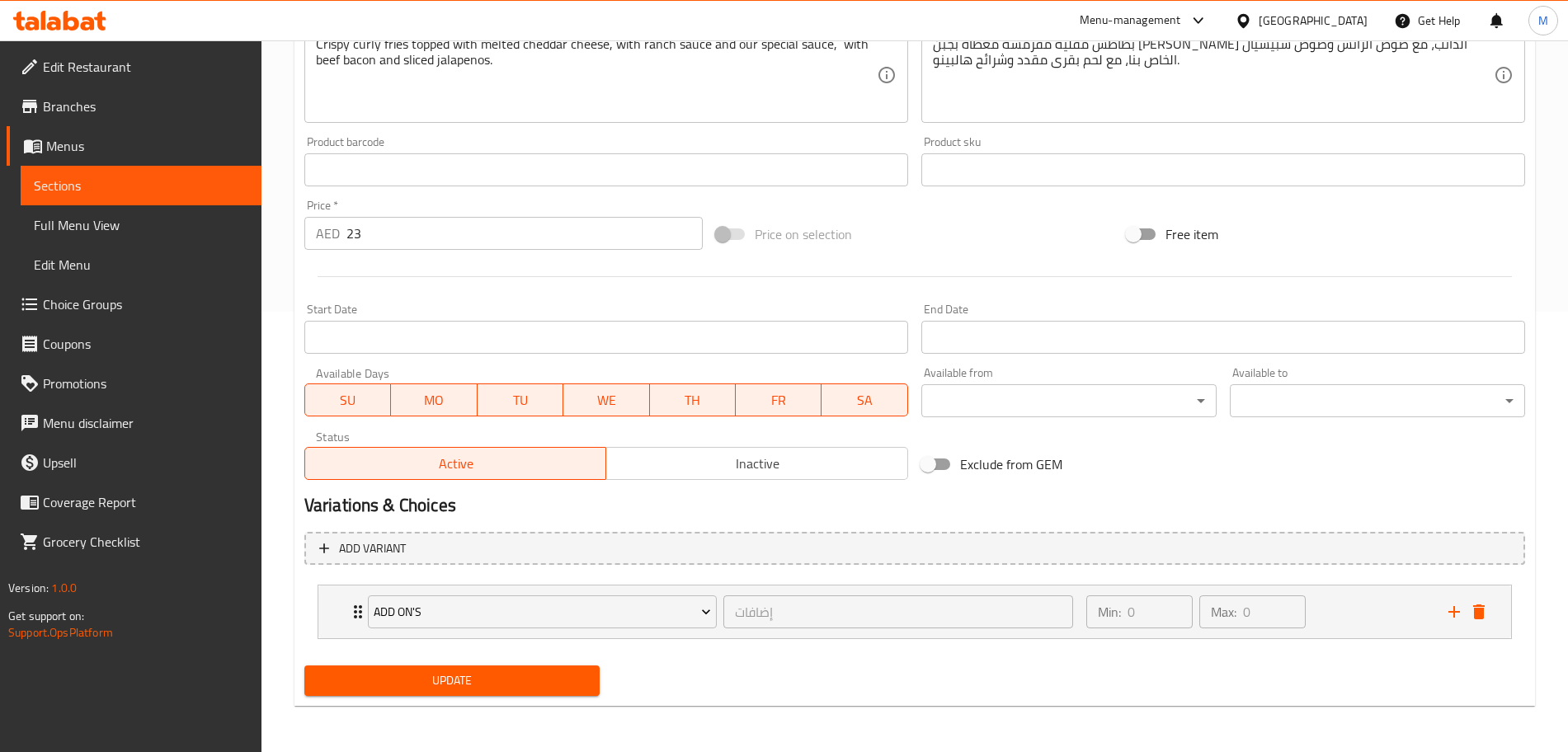
type input "بطاطس مقليه كيرلي مع لحم بقري مقدد"
click at [458, 678] on span "Update" at bounding box center [452, 680] width 269 height 21
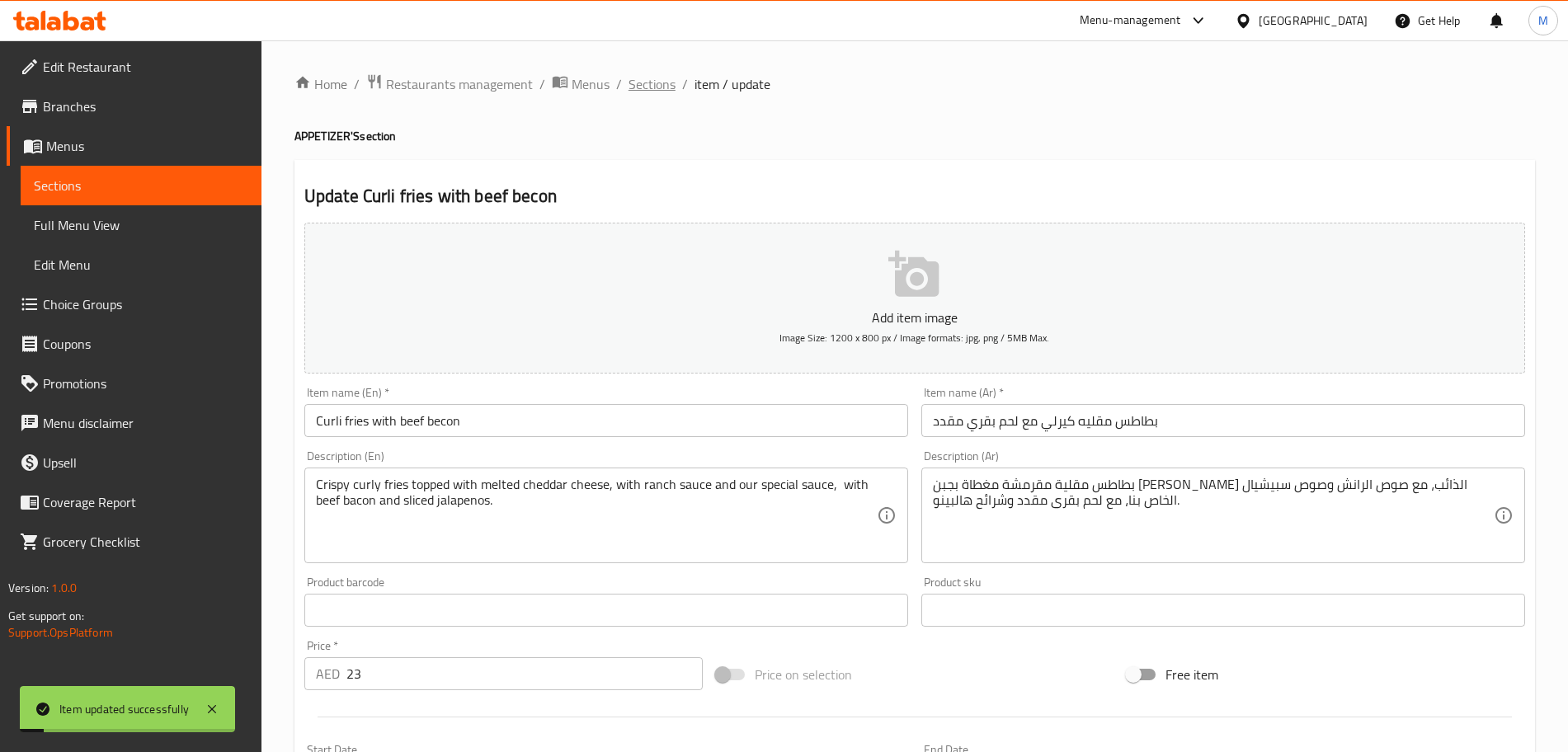
click at [664, 94] on span "Sections" at bounding box center [652, 84] width 47 height 20
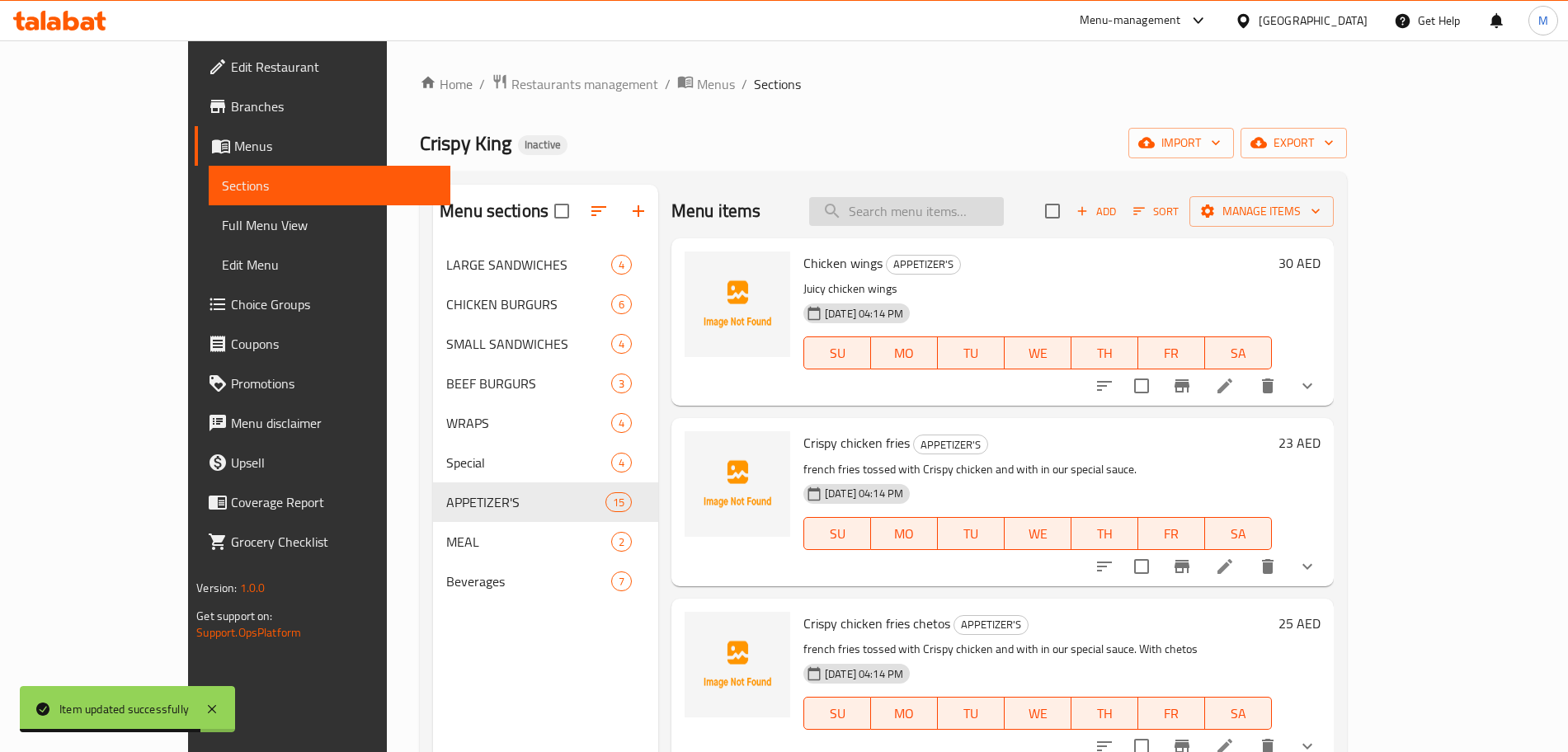
click at [932, 213] on input "search" at bounding box center [906, 211] width 195 height 29
paste input "Bufelo boneless crispy chicken"
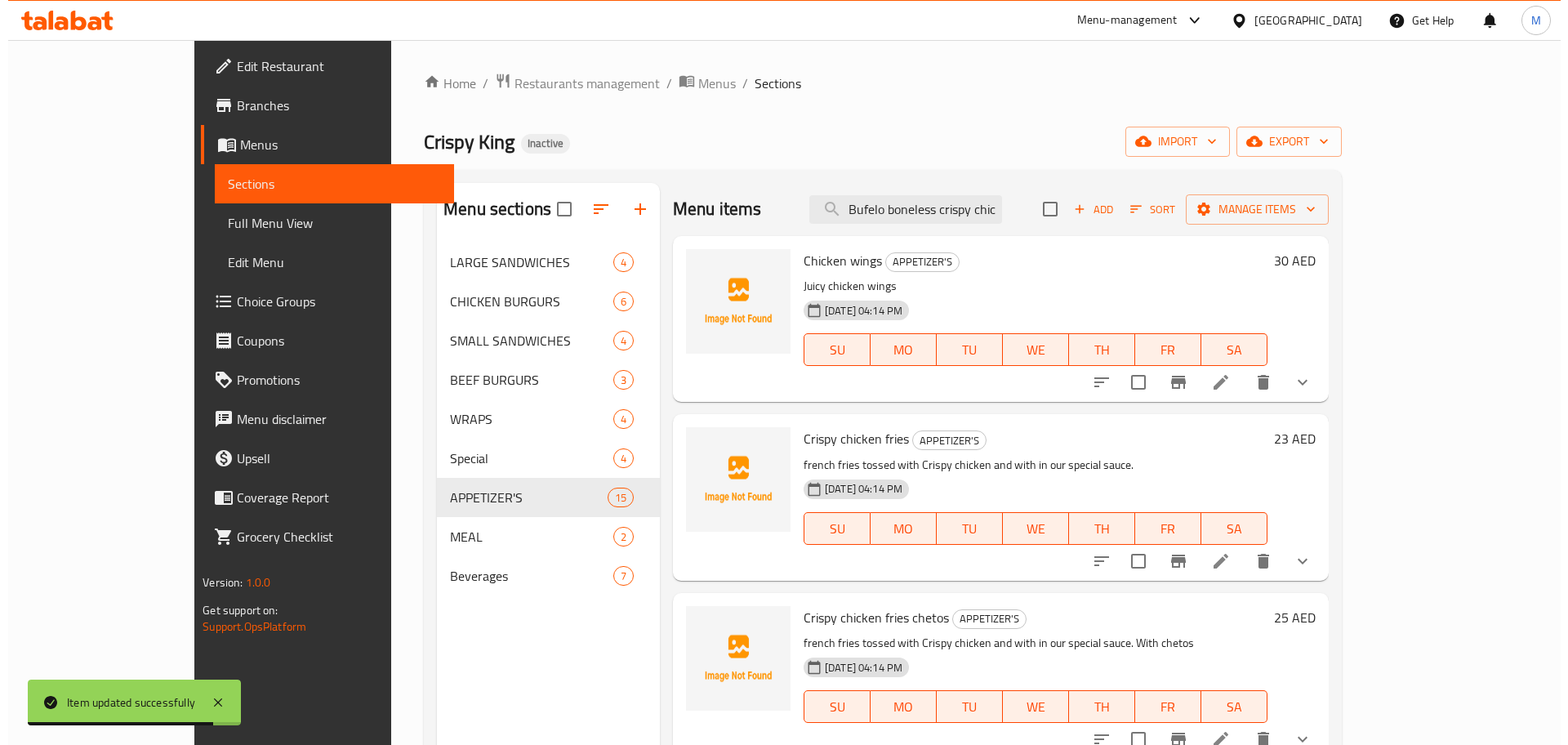
scroll to position [0, 21]
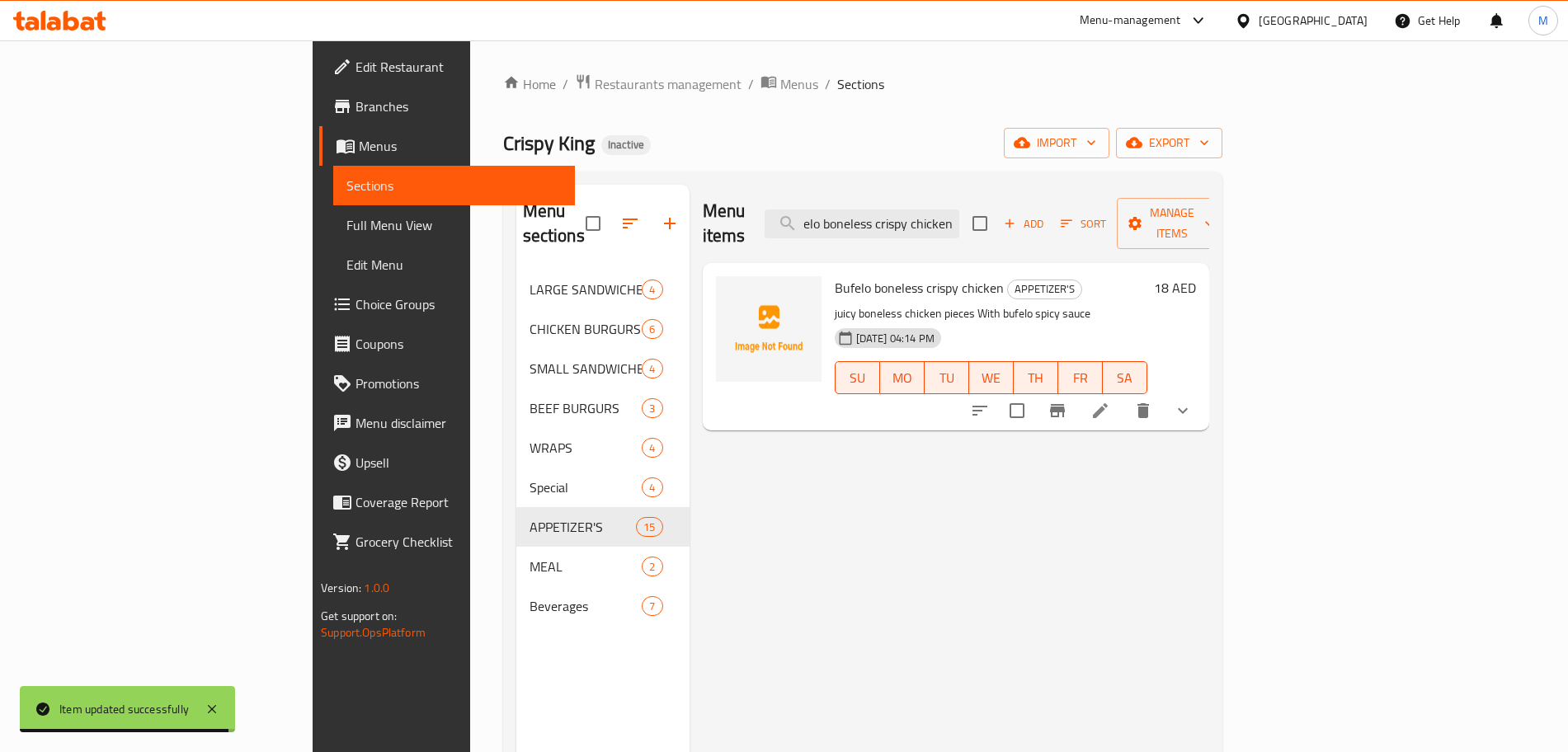
type input "Bufelo boneless crispy chicken"
click at [1110, 401] on icon at bounding box center [1100, 411] width 20 height 20
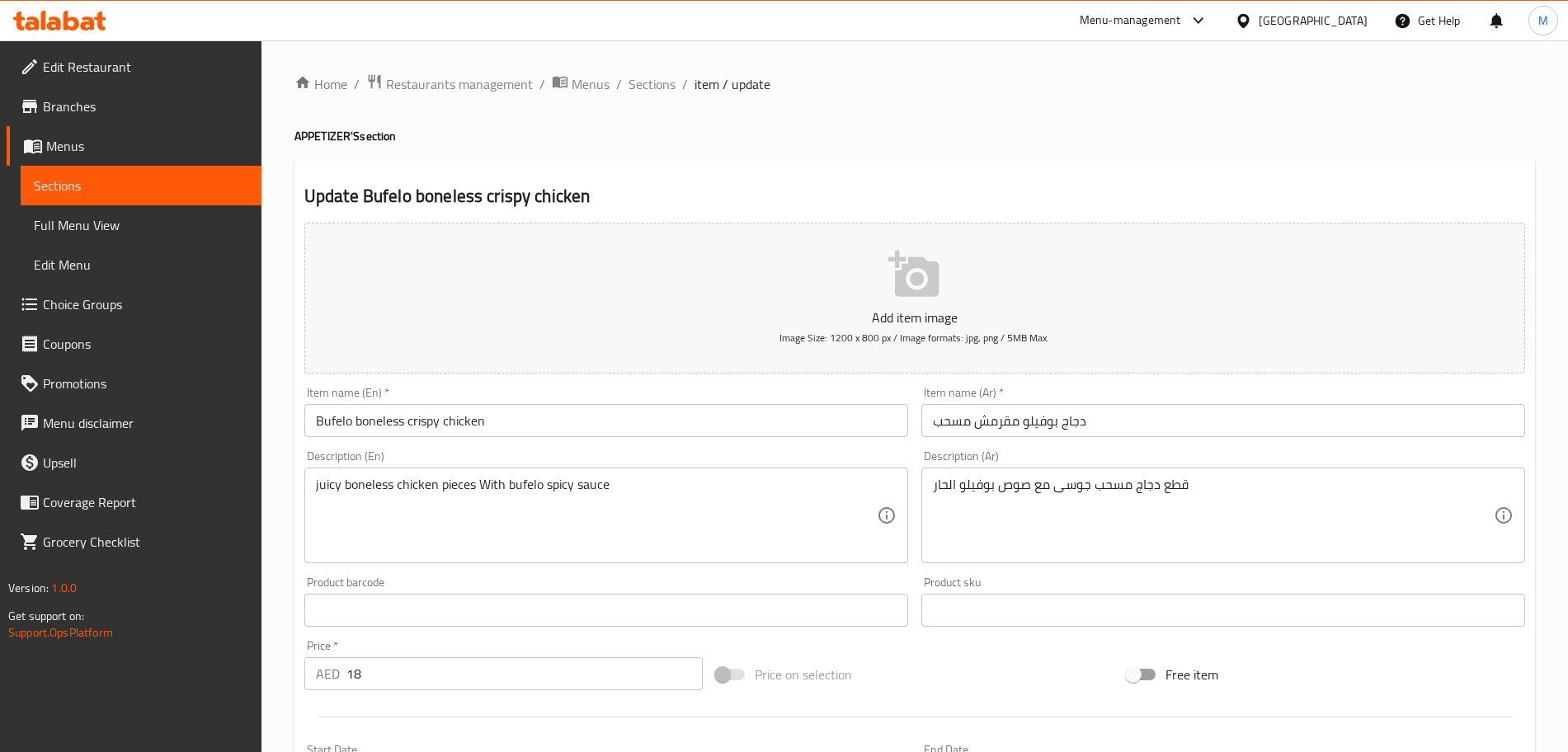
click at [1040, 426] on input "دجاج بوفيلو مقرمش مسحب" at bounding box center [1223, 421] width 604 height 33
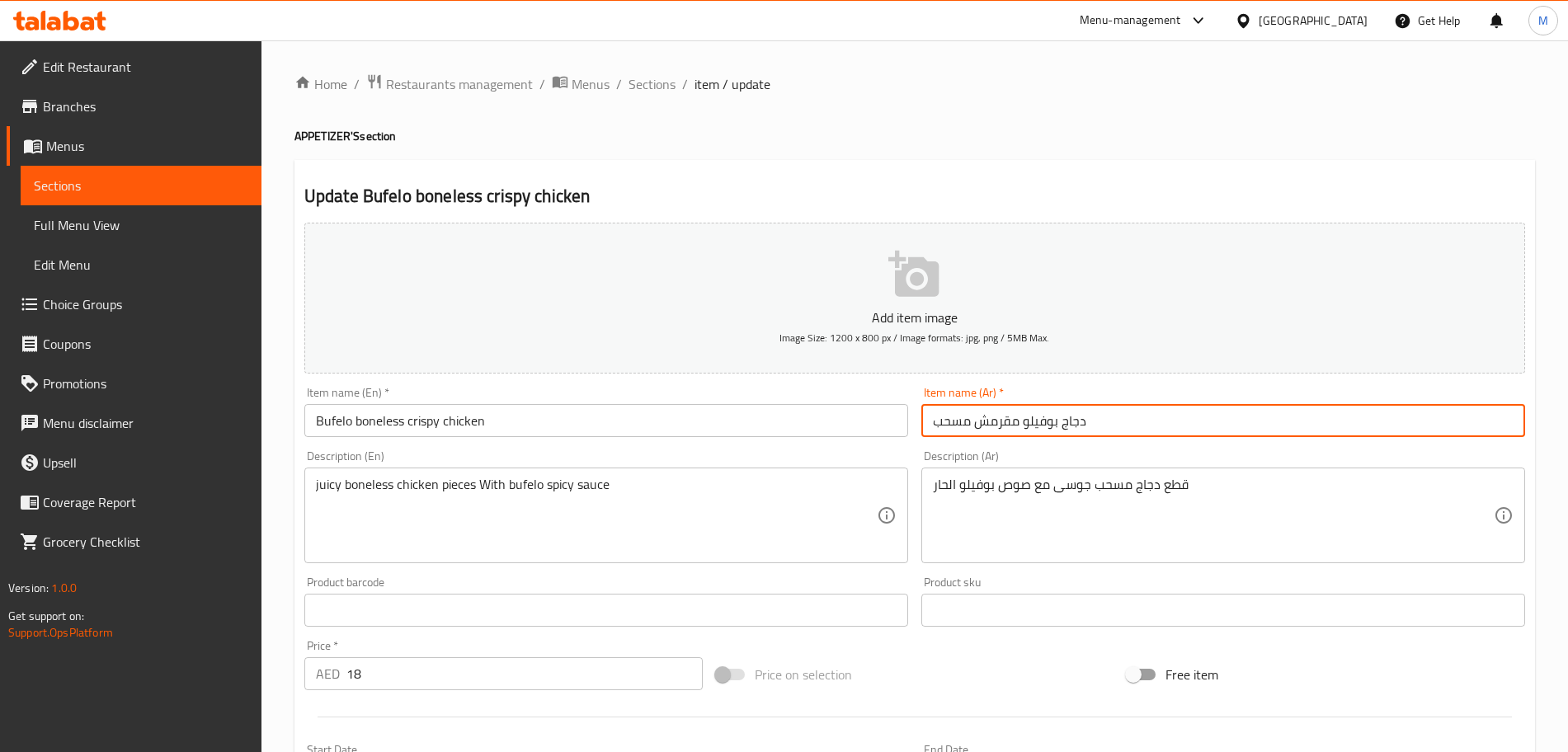
click at [1040, 426] on input "دجاج بوفيلو مقرمش مسحب" at bounding box center [1223, 421] width 604 height 33
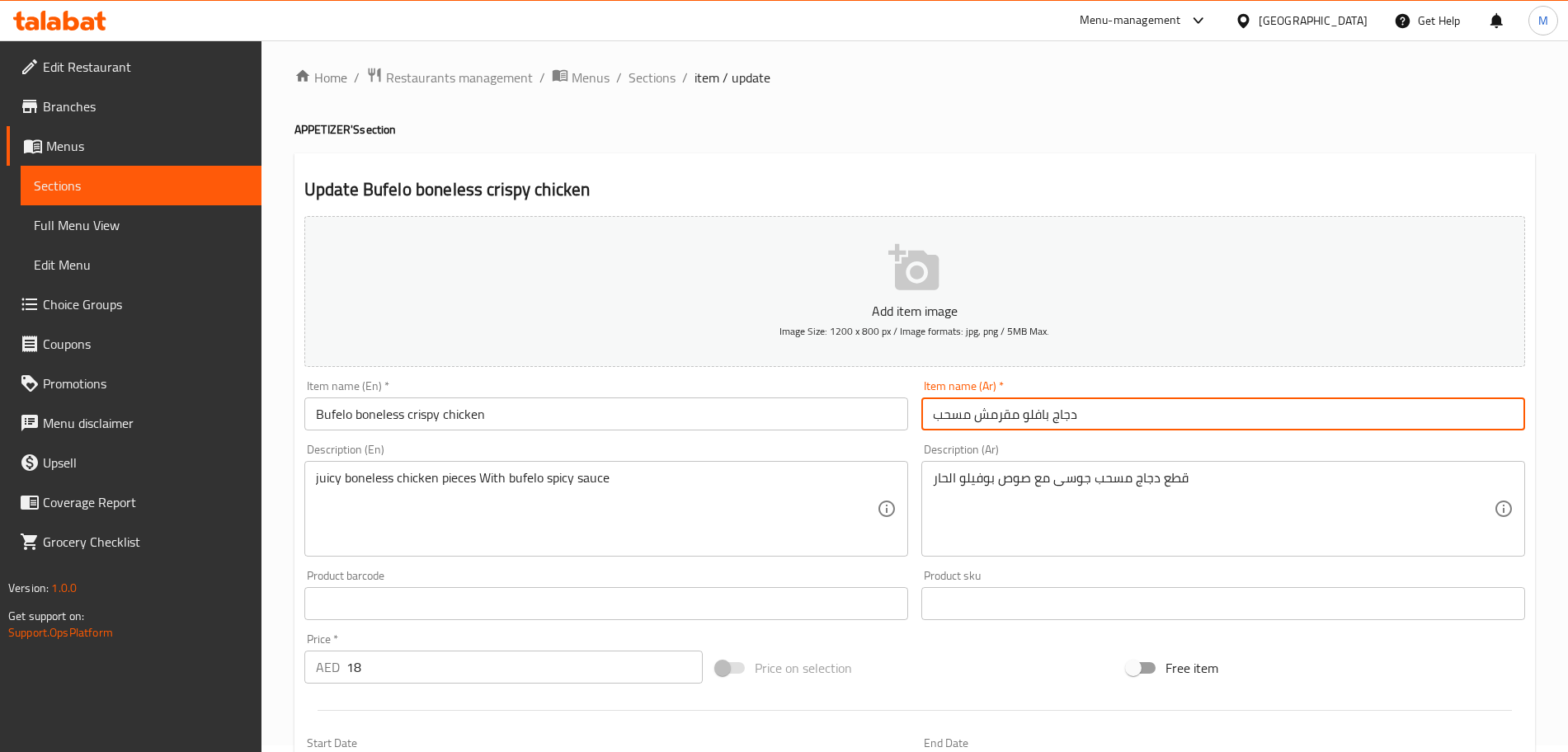
scroll to position [441, 0]
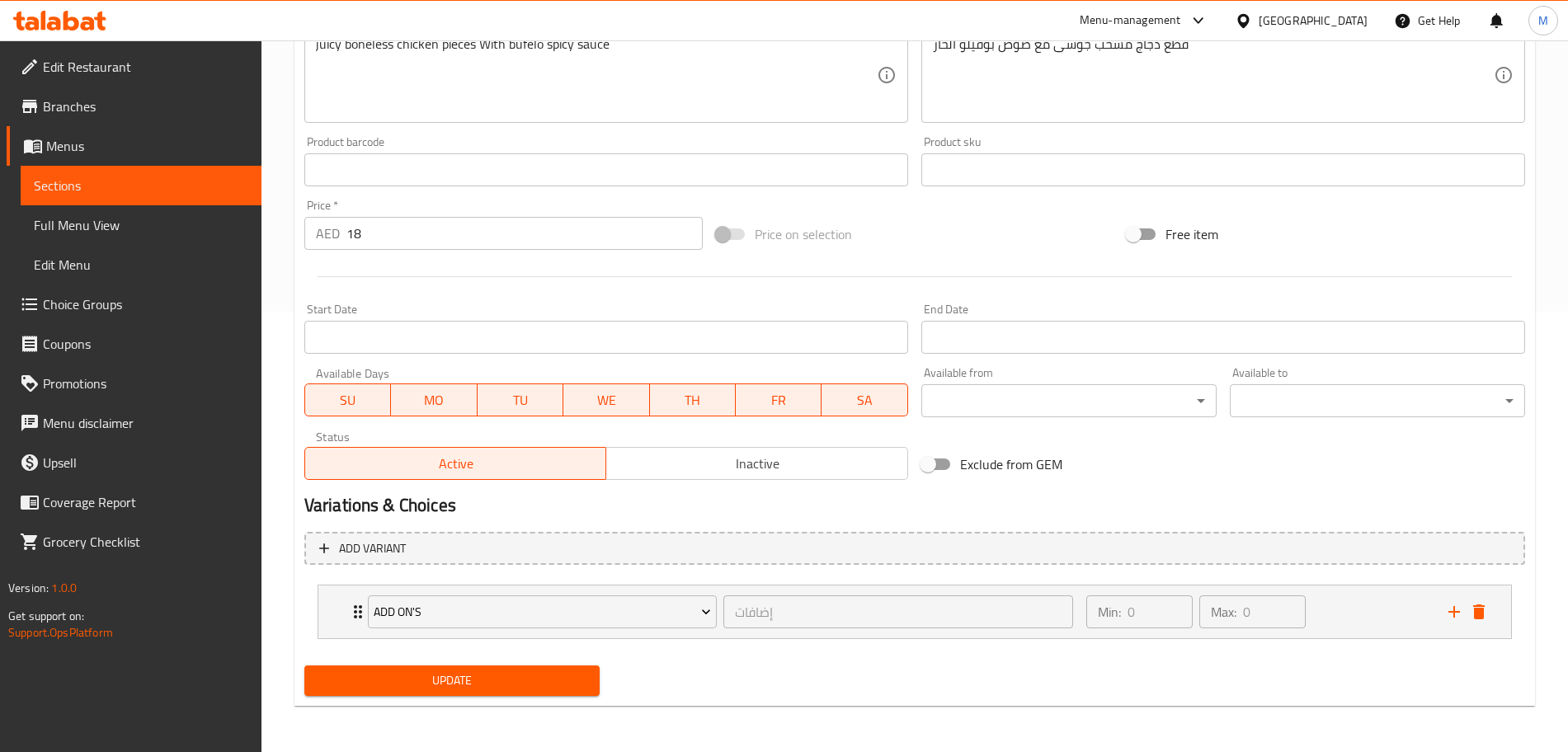
type input "دجاج بافلو مقرمش مسحب"
click at [410, 693] on button "Update" at bounding box center [453, 680] width 296 height 31
click at [410, 693] on div at bounding box center [784, 376] width 1568 height 752
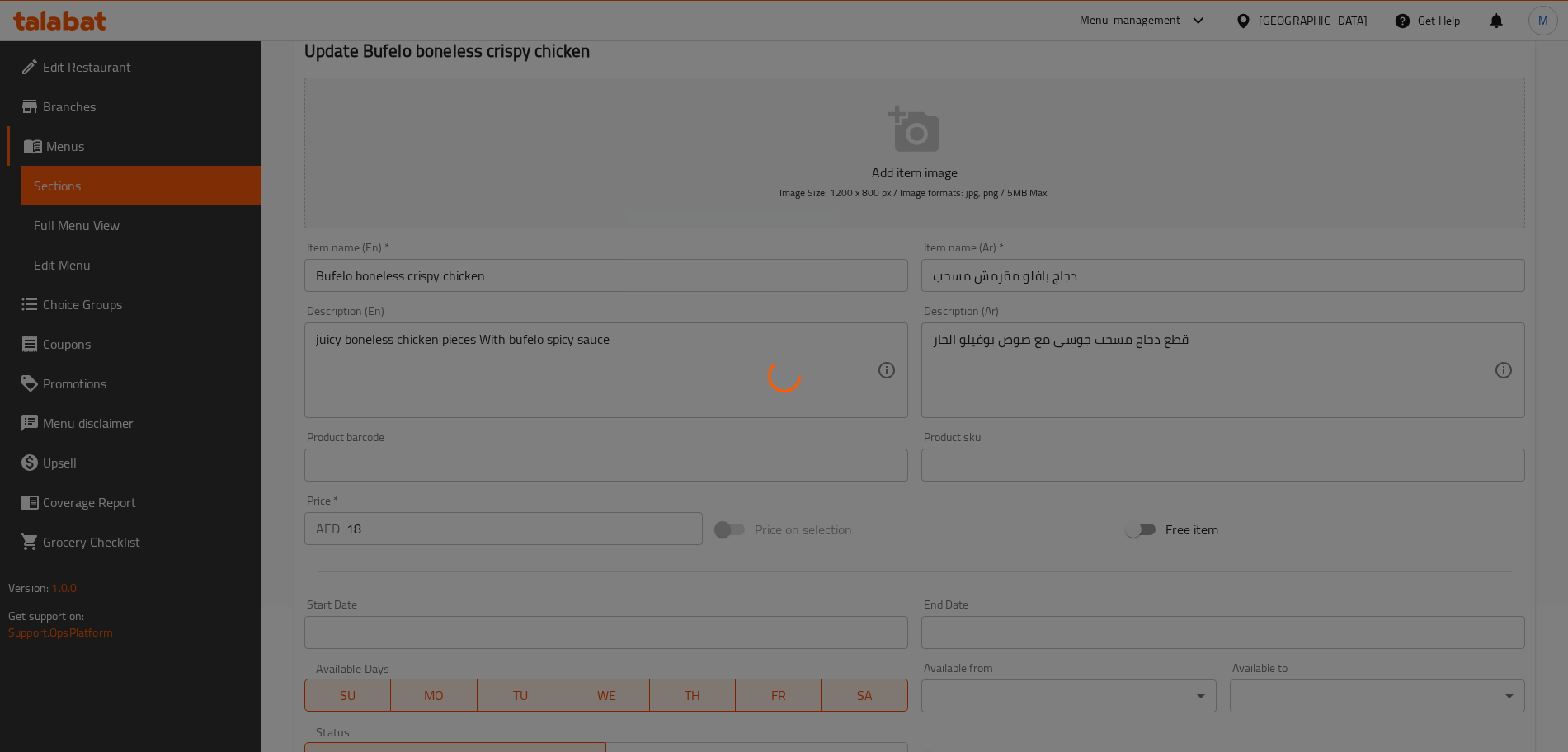
scroll to position [0, 0]
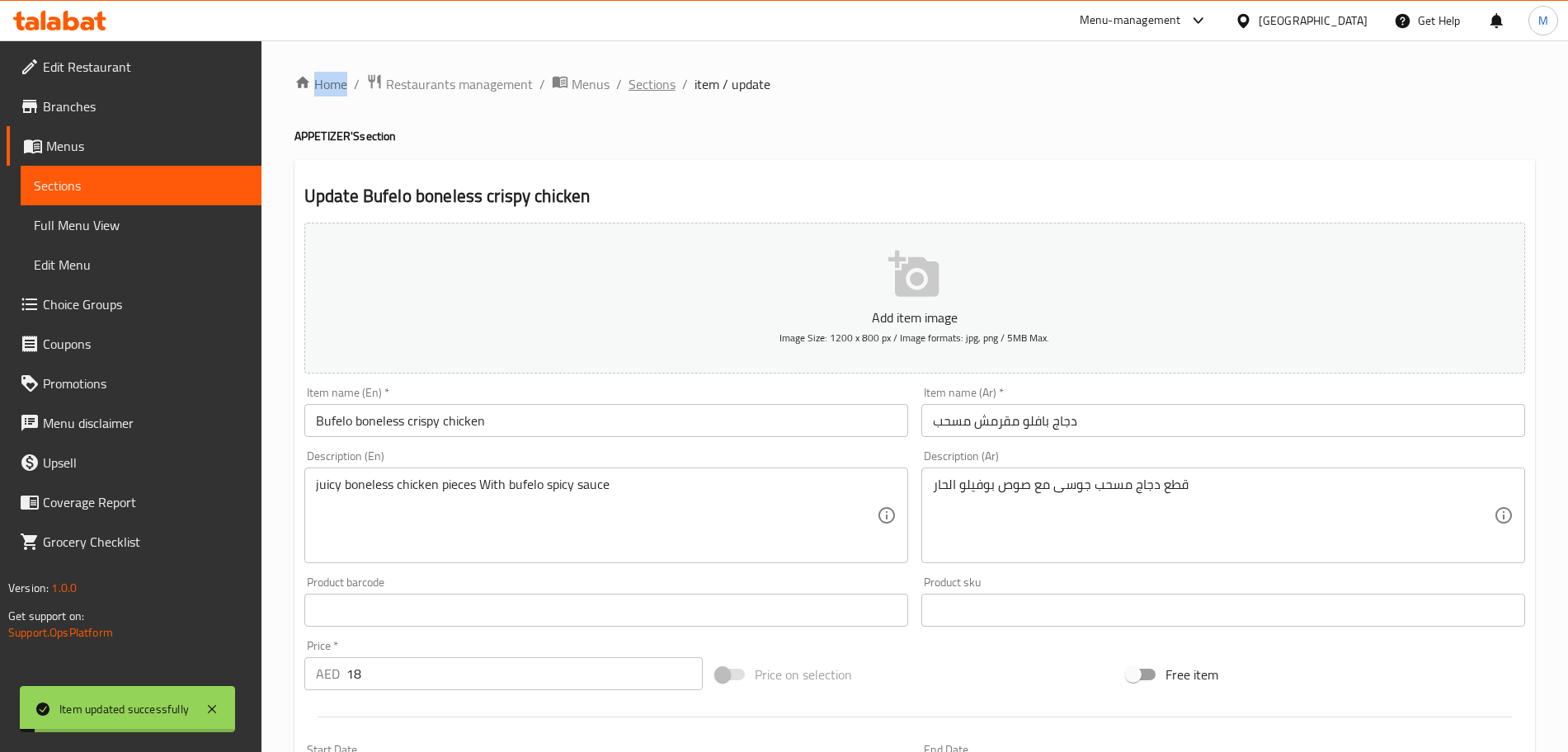
click at [665, 77] on span "Sections" at bounding box center [652, 84] width 47 height 20
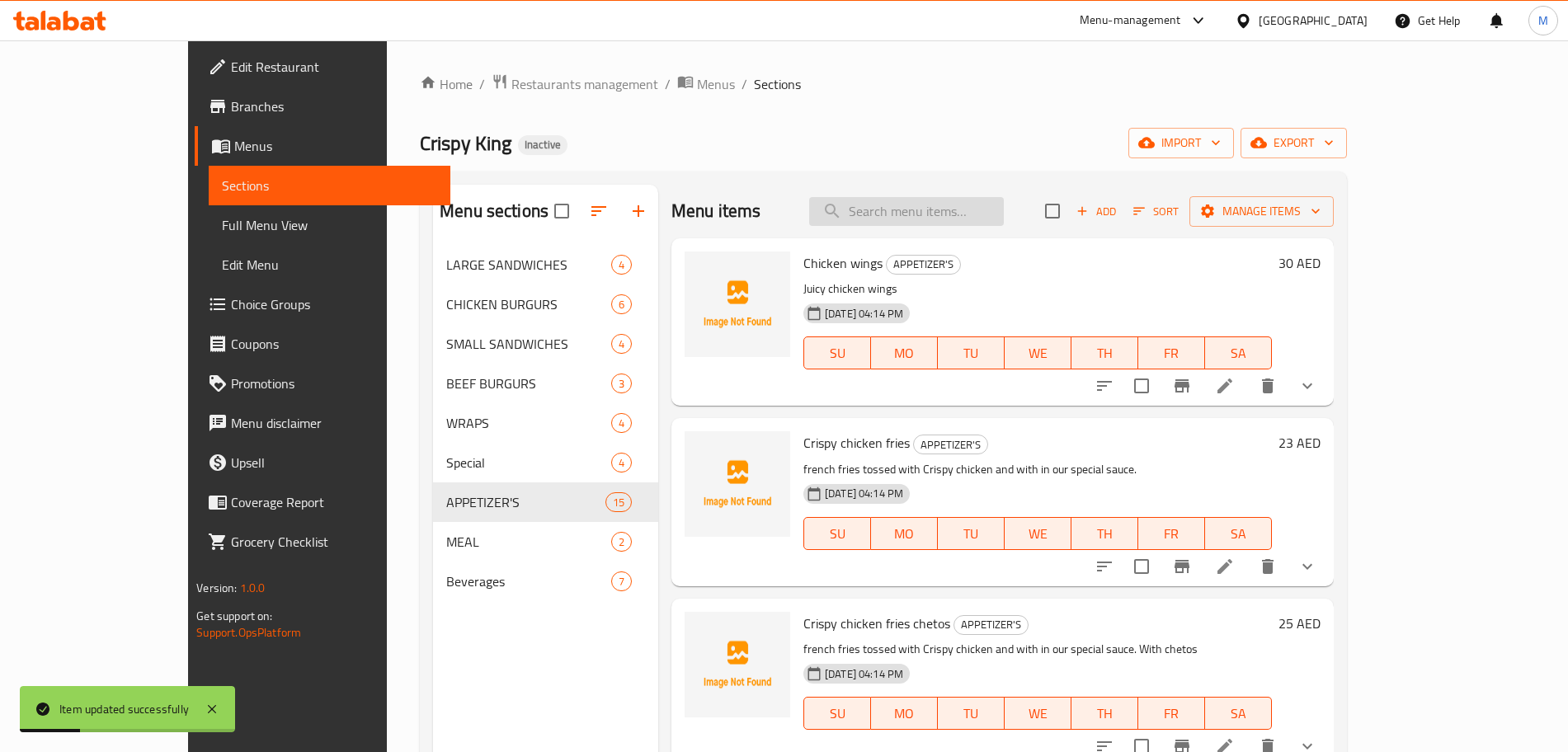
click at [954, 220] on input "search" at bounding box center [906, 211] width 195 height 29
paste input "Bufelo boneless crispy chicken"
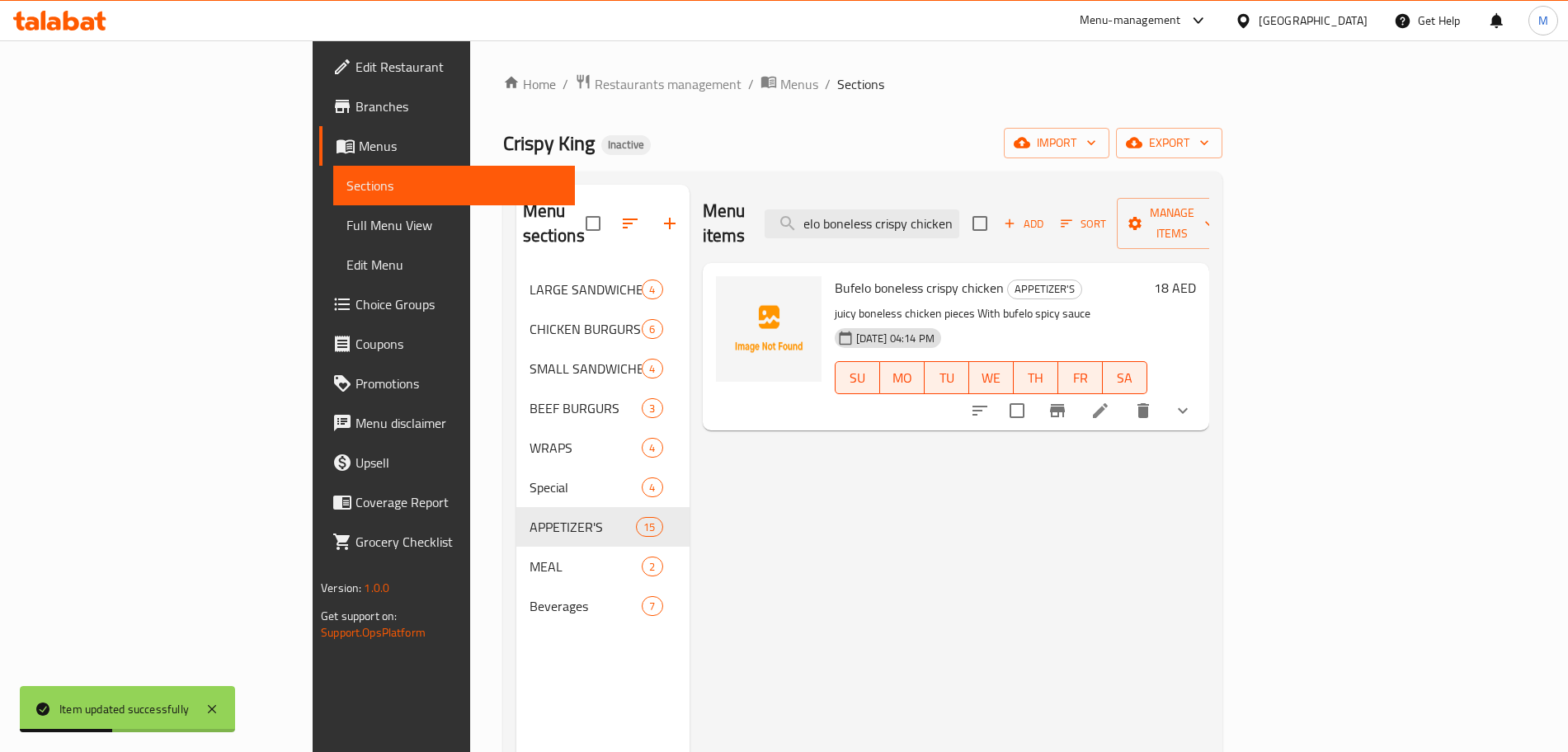
type input "Bufelo boneless crispy chicken"
click at [1203, 406] on div at bounding box center [1081, 410] width 242 height 39
click at [1147, 366] on button "SA" at bounding box center [1125, 378] width 44 height 33
click at [1110, 401] on icon at bounding box center [1100, 411] width 20 height 20
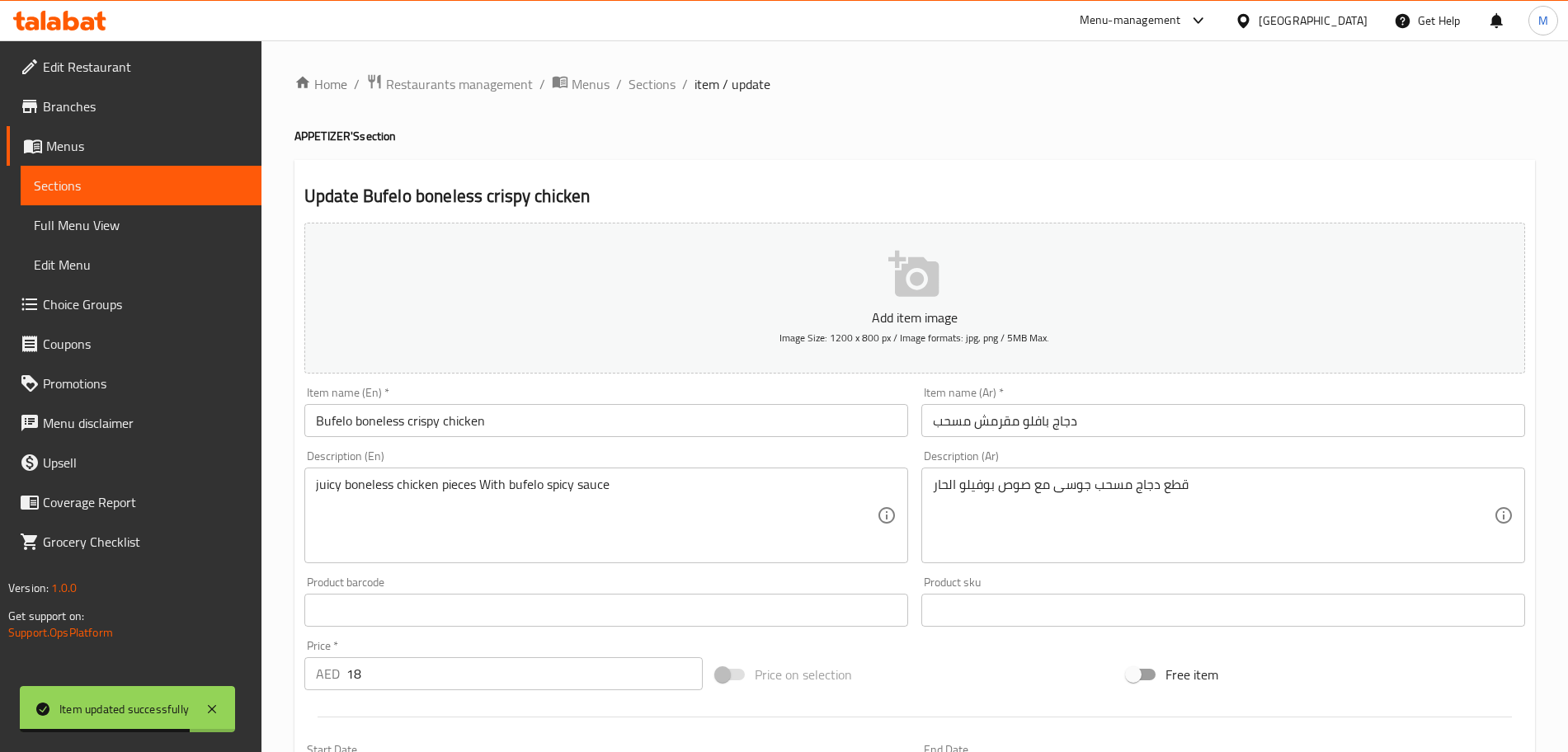
click at [1031, 423] on input "دجاج بافلو مقرمش مسحب" at bounding box center [1223, 421] width 604 height 33
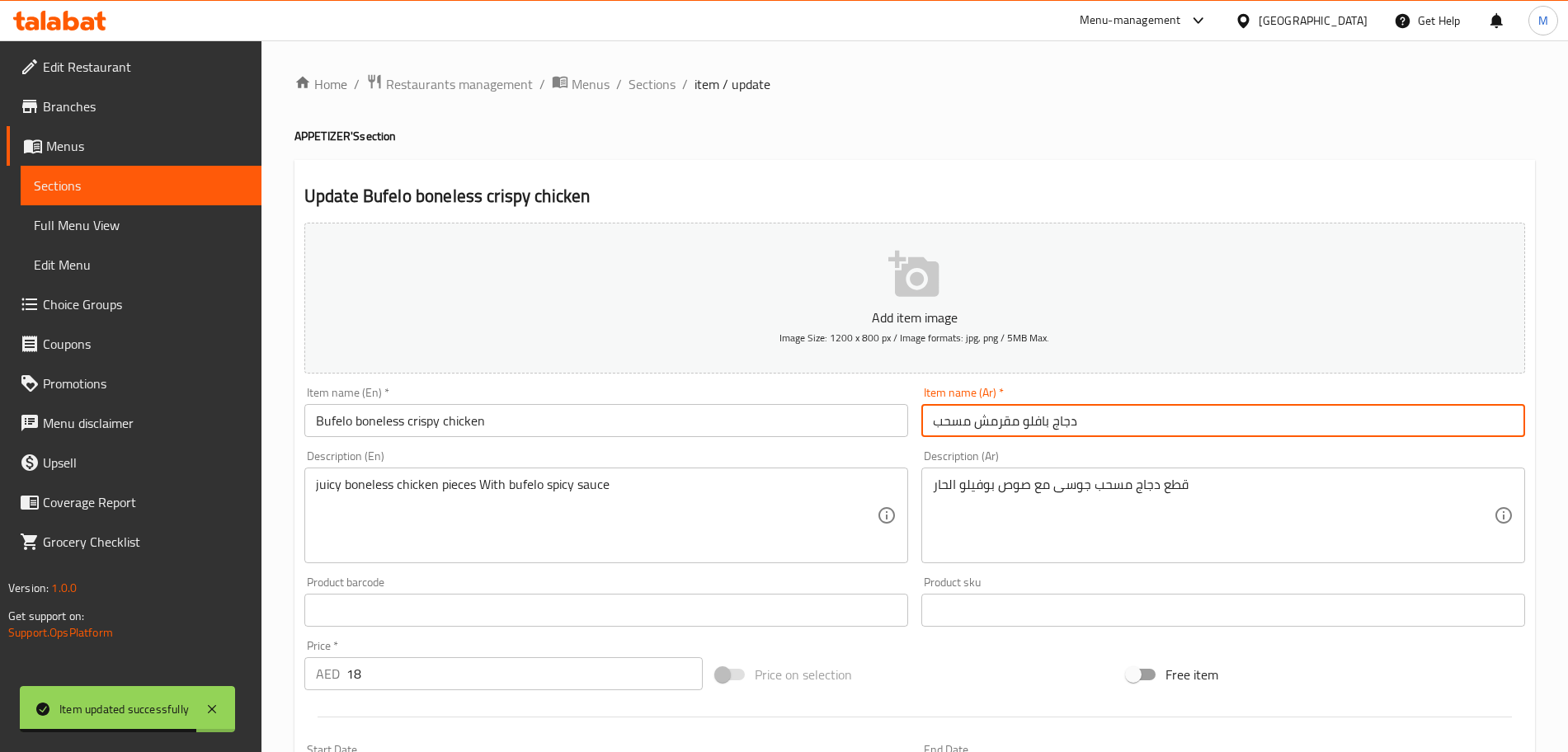
click at [1031, 423] on input "دجاج بافلو مقرمش مسحب" at bounding box center [1223, 421] width 604 height 33
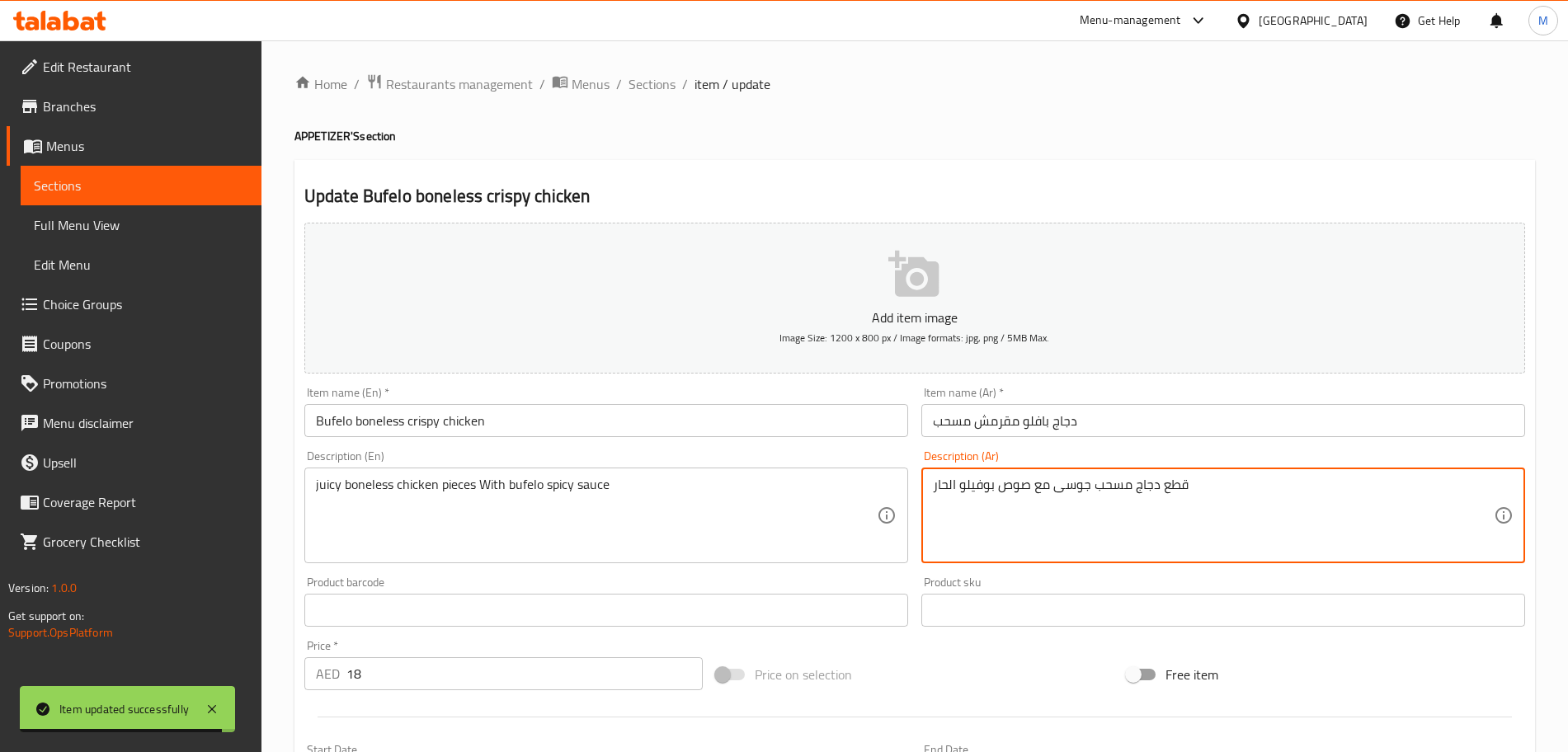
click at [980, 489] on textarea "قطع دجاج مسحب جوسى مع صوص بوفيلو الحار" at bounding box center [1213, 516] width 561 height 78
paste textarea "بافلو"
click at [976, 490] on textarea "قطع دجاج مسحب جوسى مع صوص بوفيلو الحار" at bounding box center [1213, 516] width 561 height 78
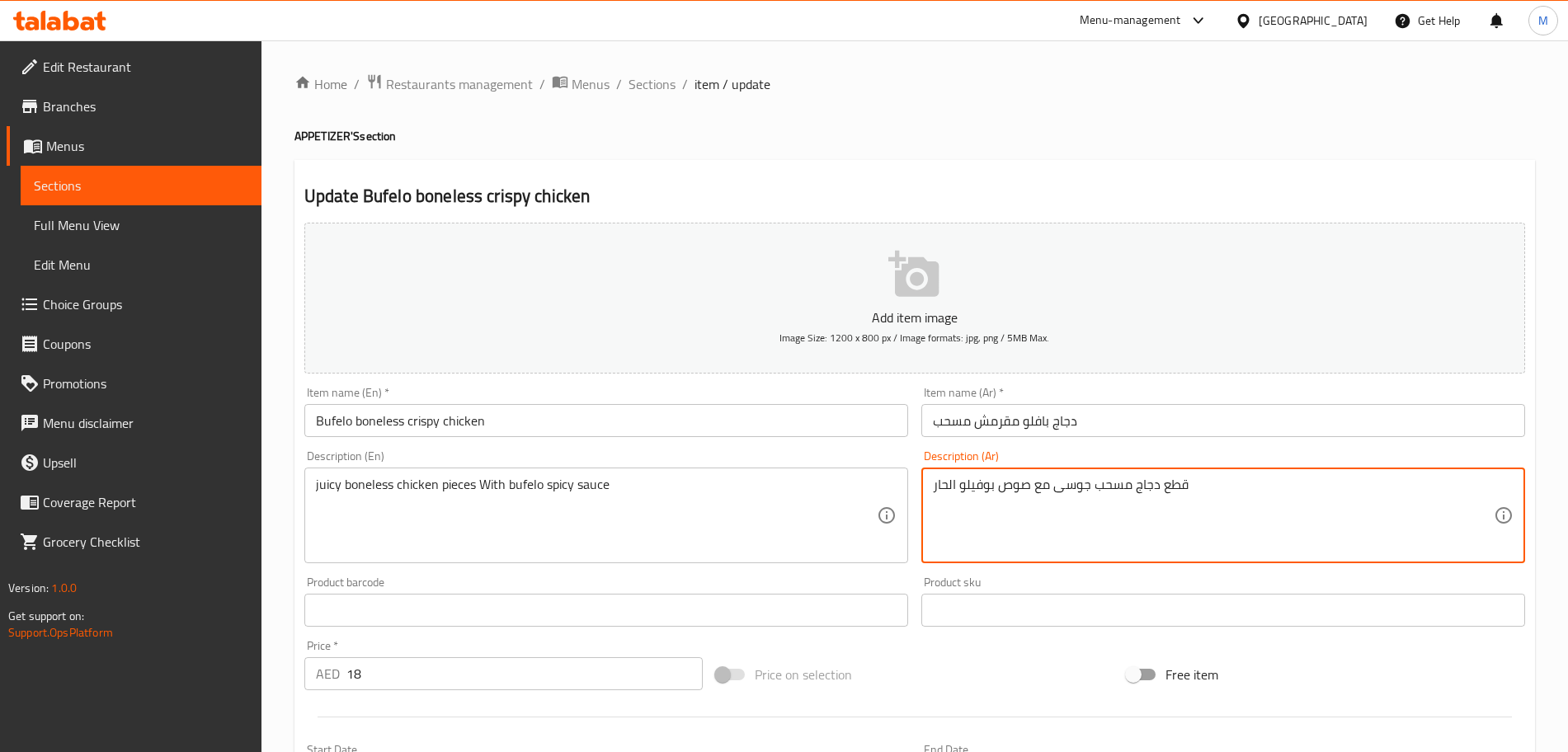
paste textarea "اف"
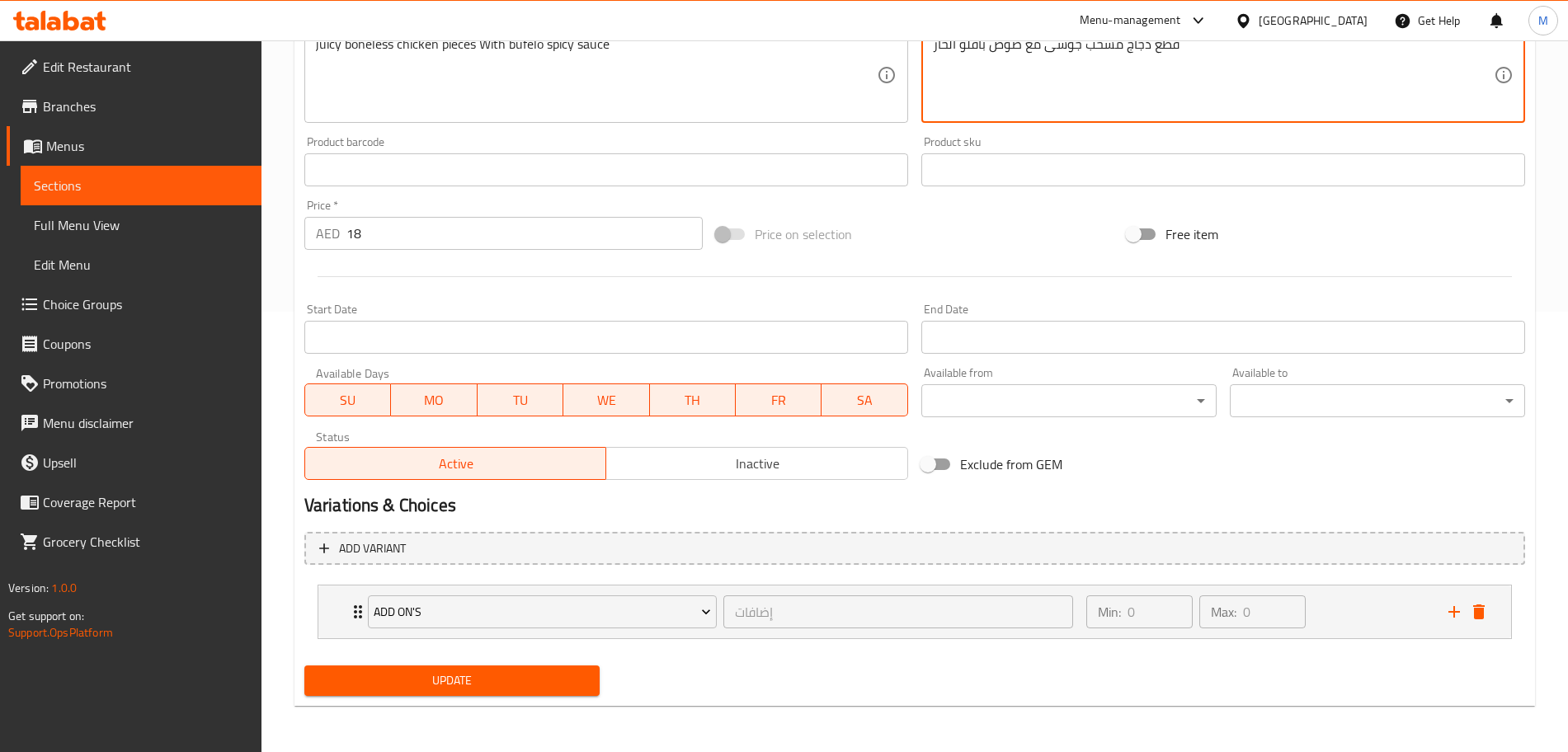
type textarea "قطع دجاج مسحب جوسى مع صوص بافلو الحار"
click at [397, 682] on span "Update" at bounding box center [452, 680] width 269 height 21
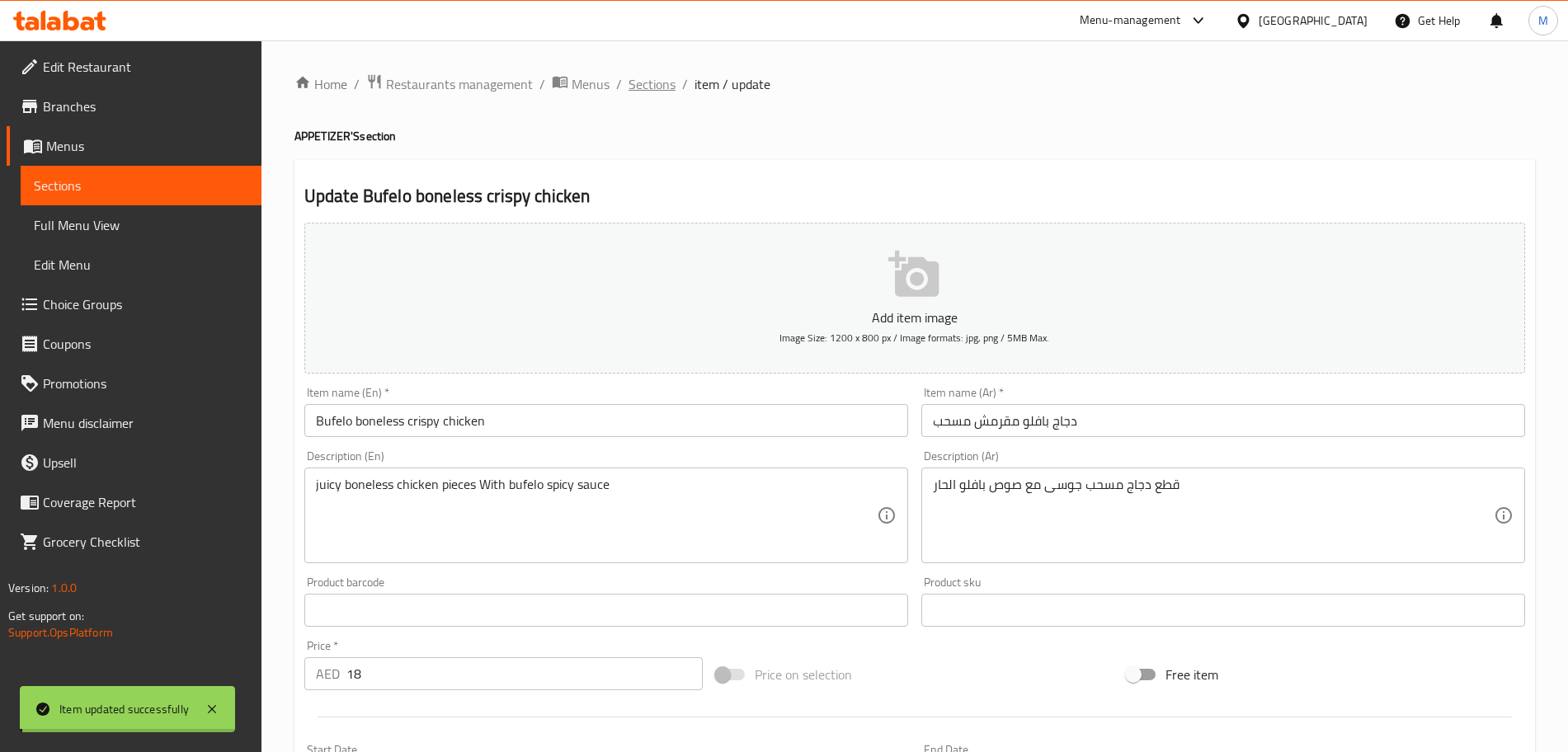
click at [635, 94] on span "Sections" at bounding box center [652, 84] width 47 height 20
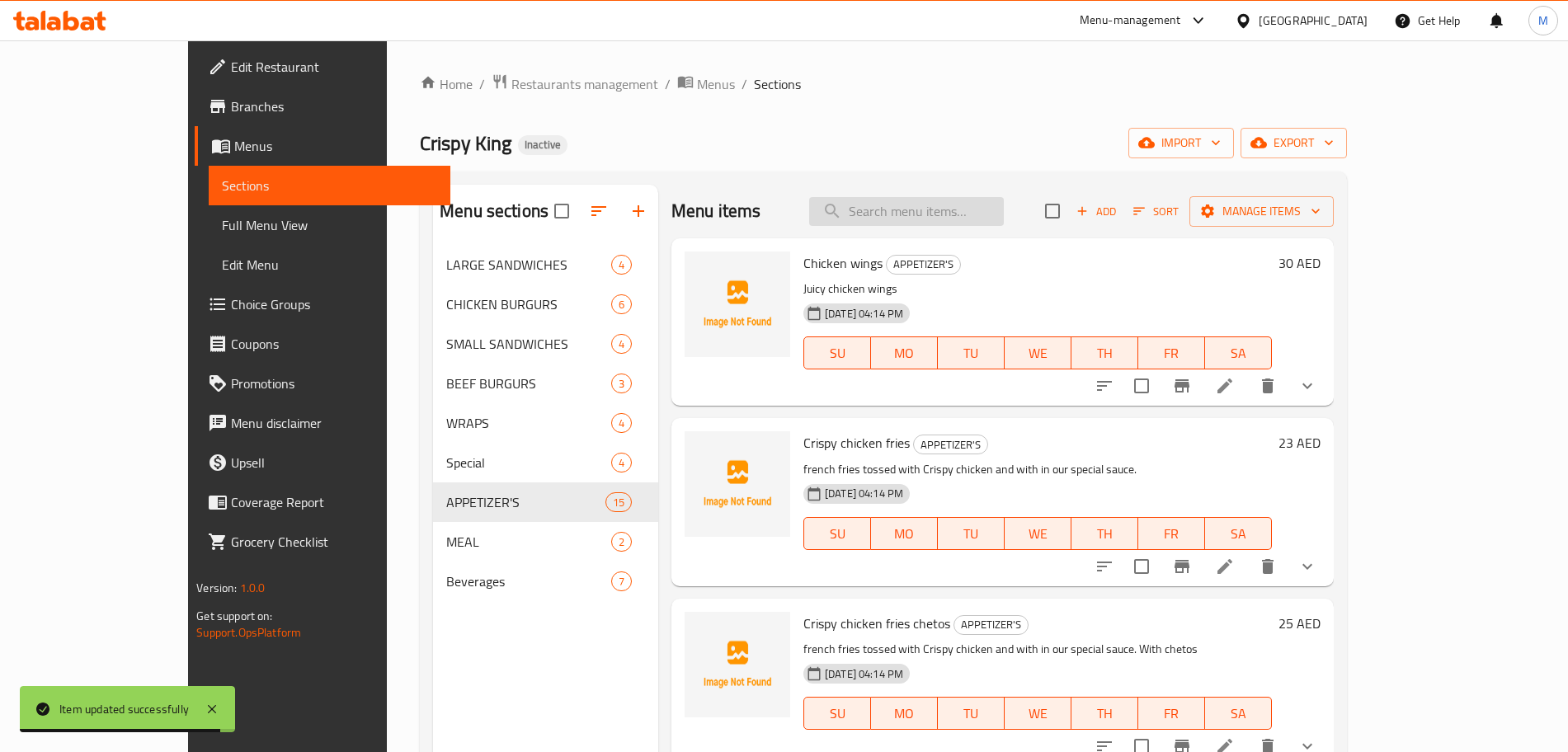
click at [916, 201] on input "search" at bounding box center [906, 211] width 195 height 29
paste input "Chicken nuggets"
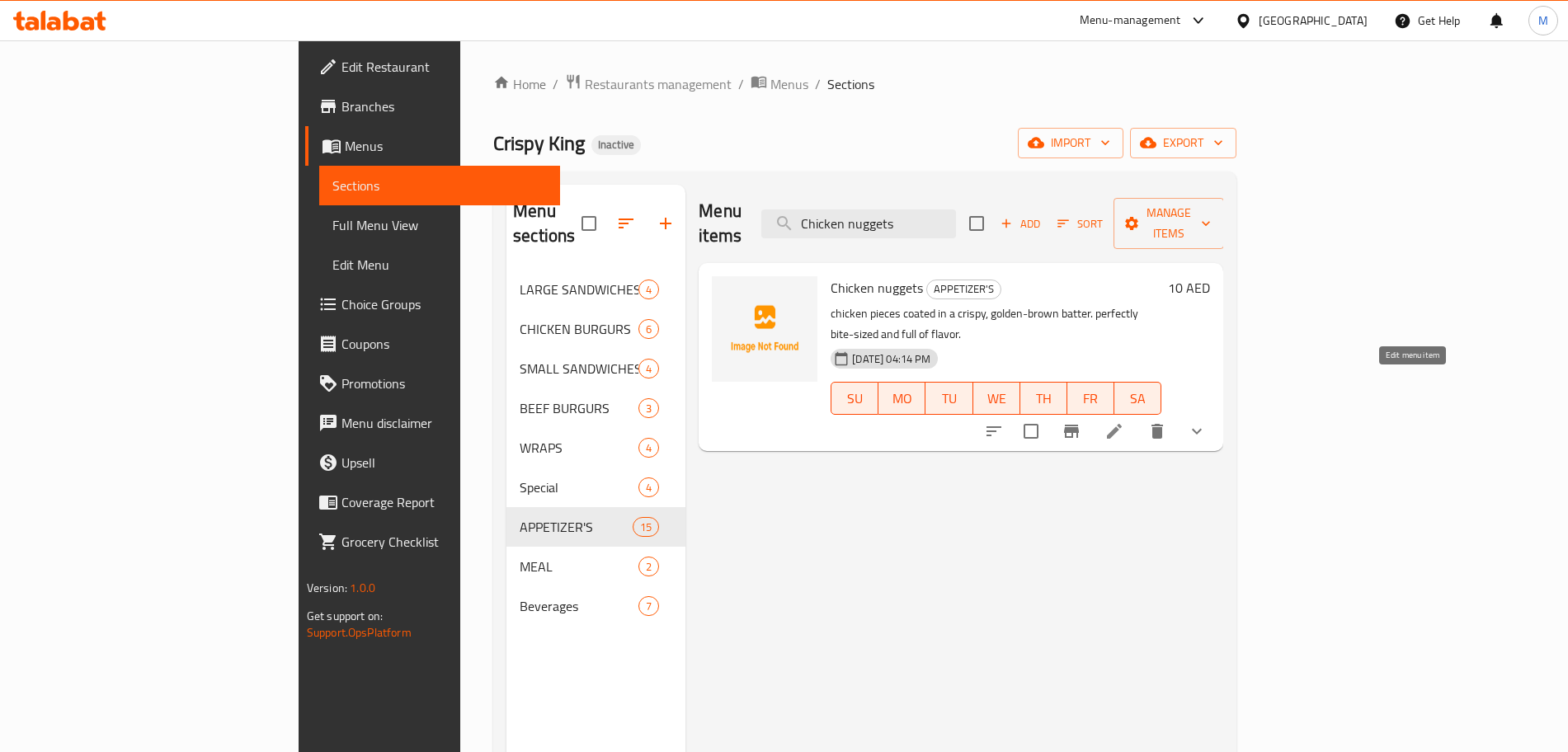
type input "Chicken nuggets"
click at [1125, 421] on icon at bounding box center [1115, 432] width 20 height 20
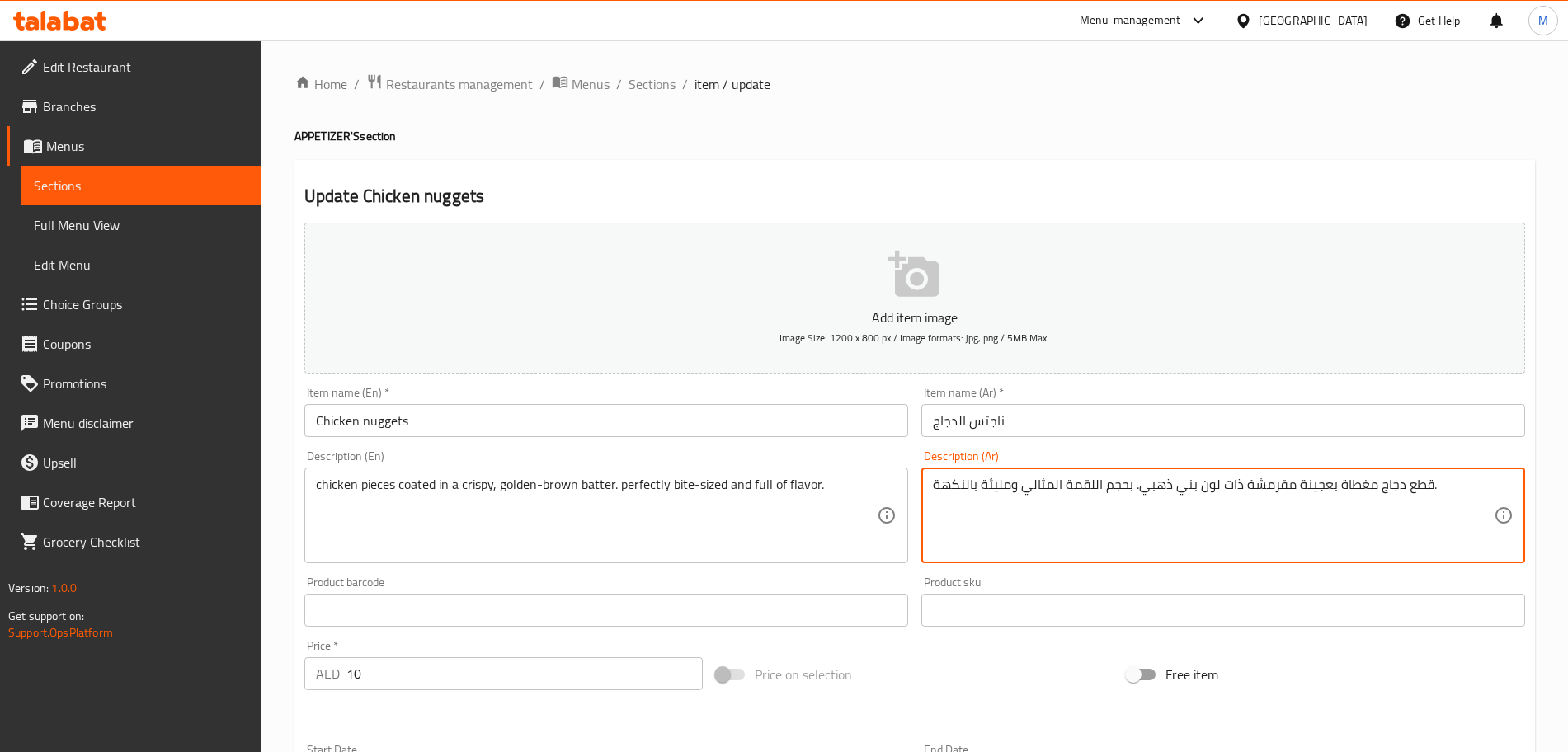
click at [1310, 490] on textarea "قطع دجاج مغطاة بعجينة مقرمشة ذات لون بني ذهبي. بحجم اللقمة المثالي ومليئة بالنك…" at bounding box center [1213, 516] width 561 height 78
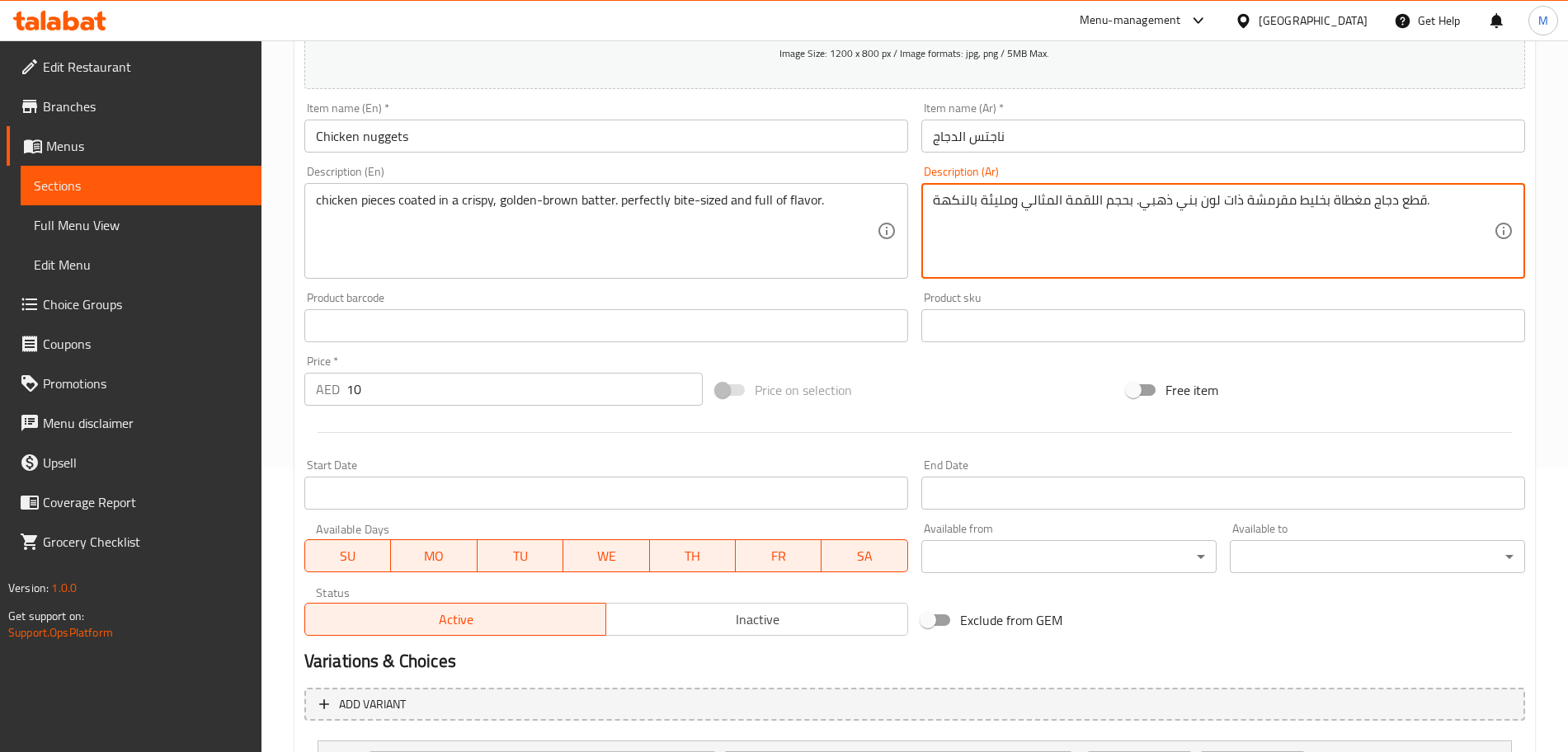
scroll to position [412, 0]
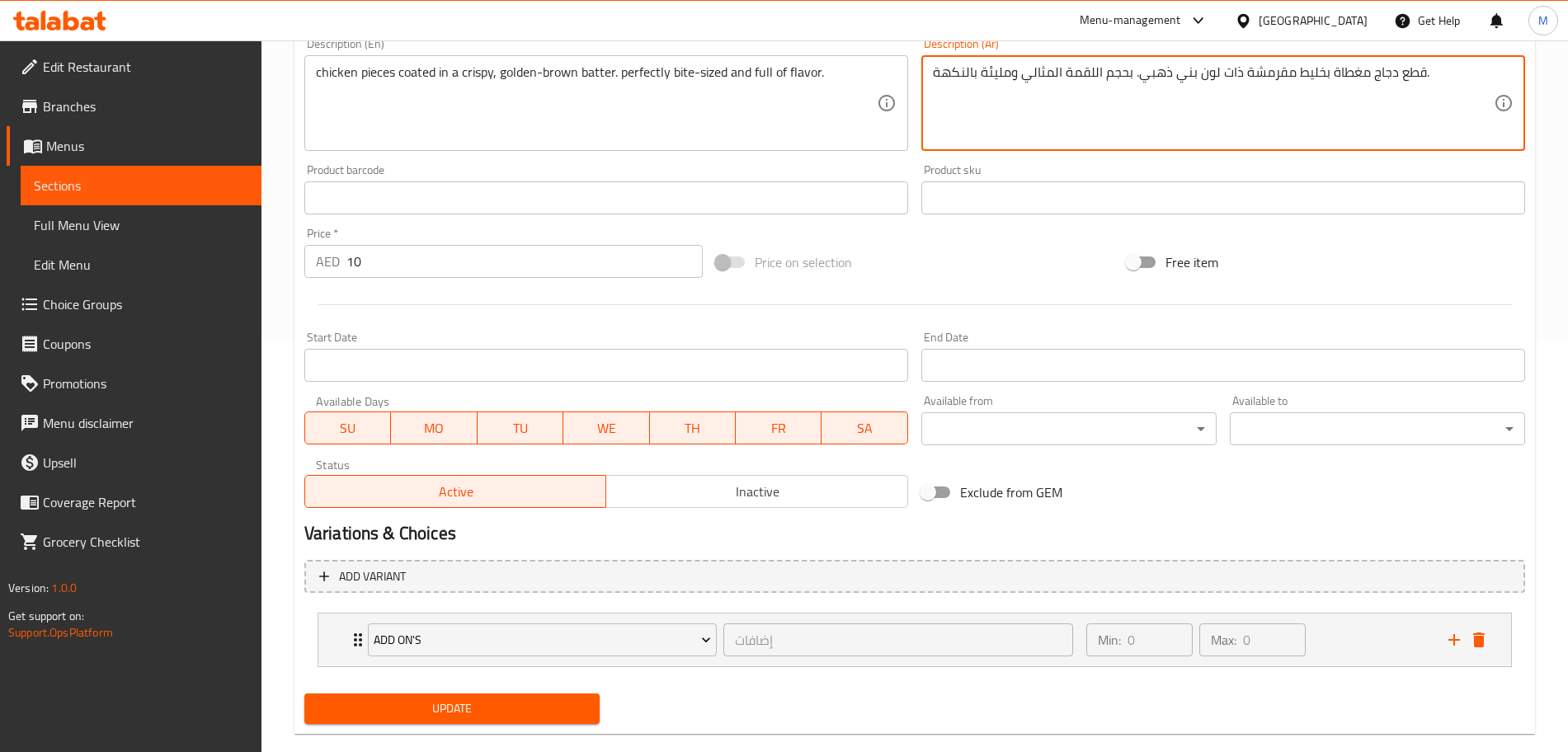
type textarea "قطع دجاج مغطاة بخليط مقرمشة ذات لون بني ذهبي. بحجم اللقمة المثالي ومليئة بالنكه…"
click at [408, 709] on span "Update" at bounding box center [452, 709] width 269 height 21
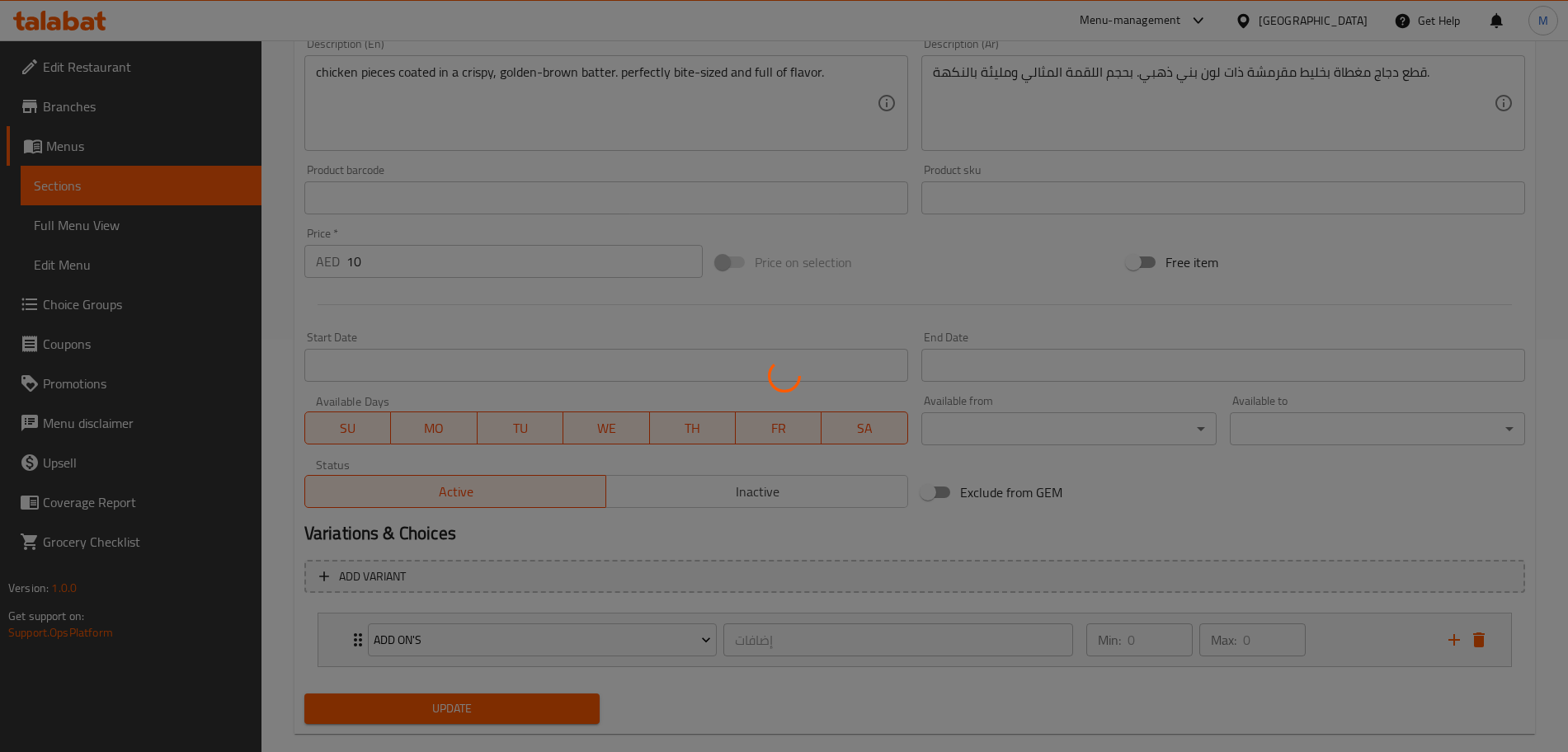
scroll to position [0, 0]
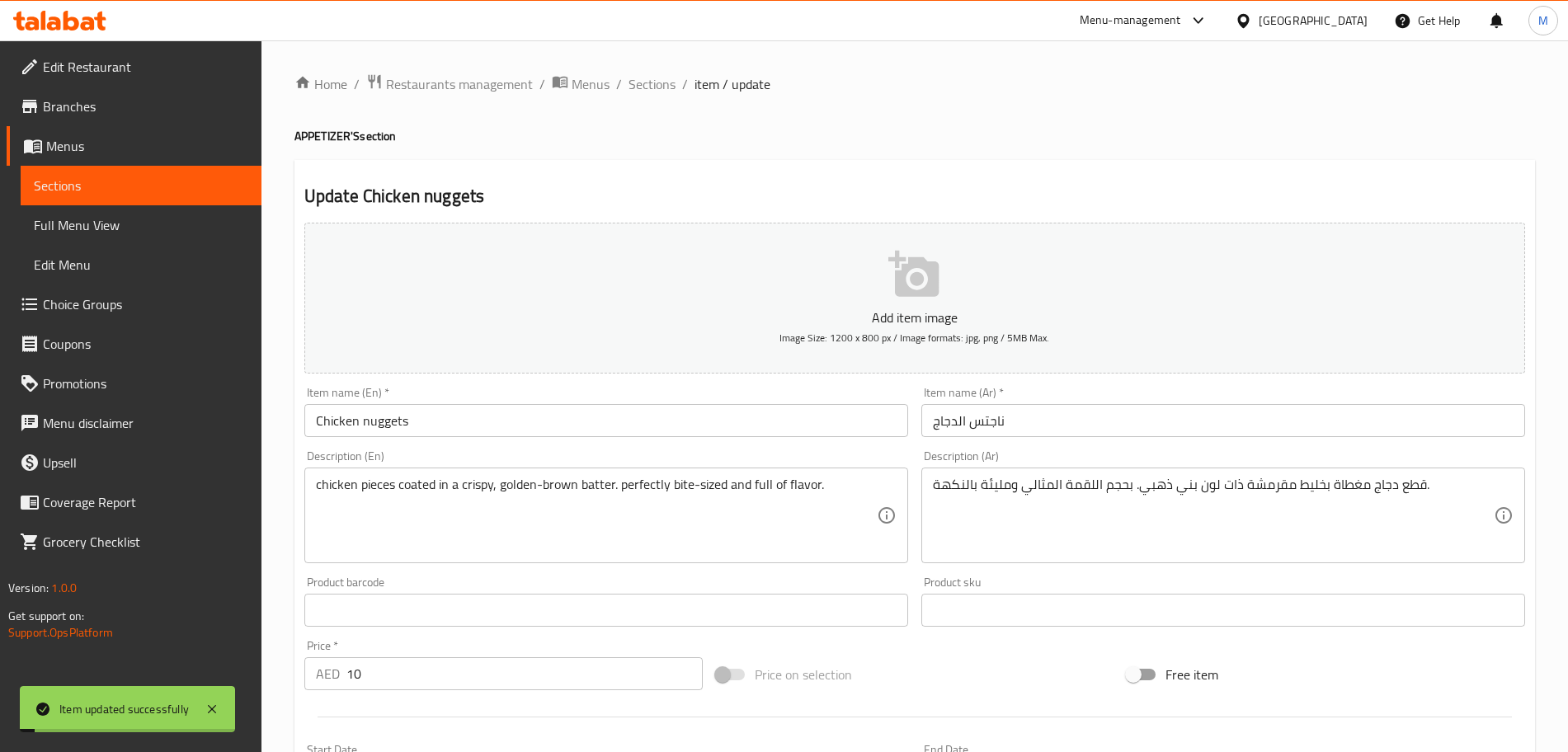
drag, startPoint x: 663, startPoint y: 72, endPoint x: 558, endPoint y: 36, distance: 111.0
click at [663, 74] on span "Sections" at bounding box center [652, 84] width 47 height 20
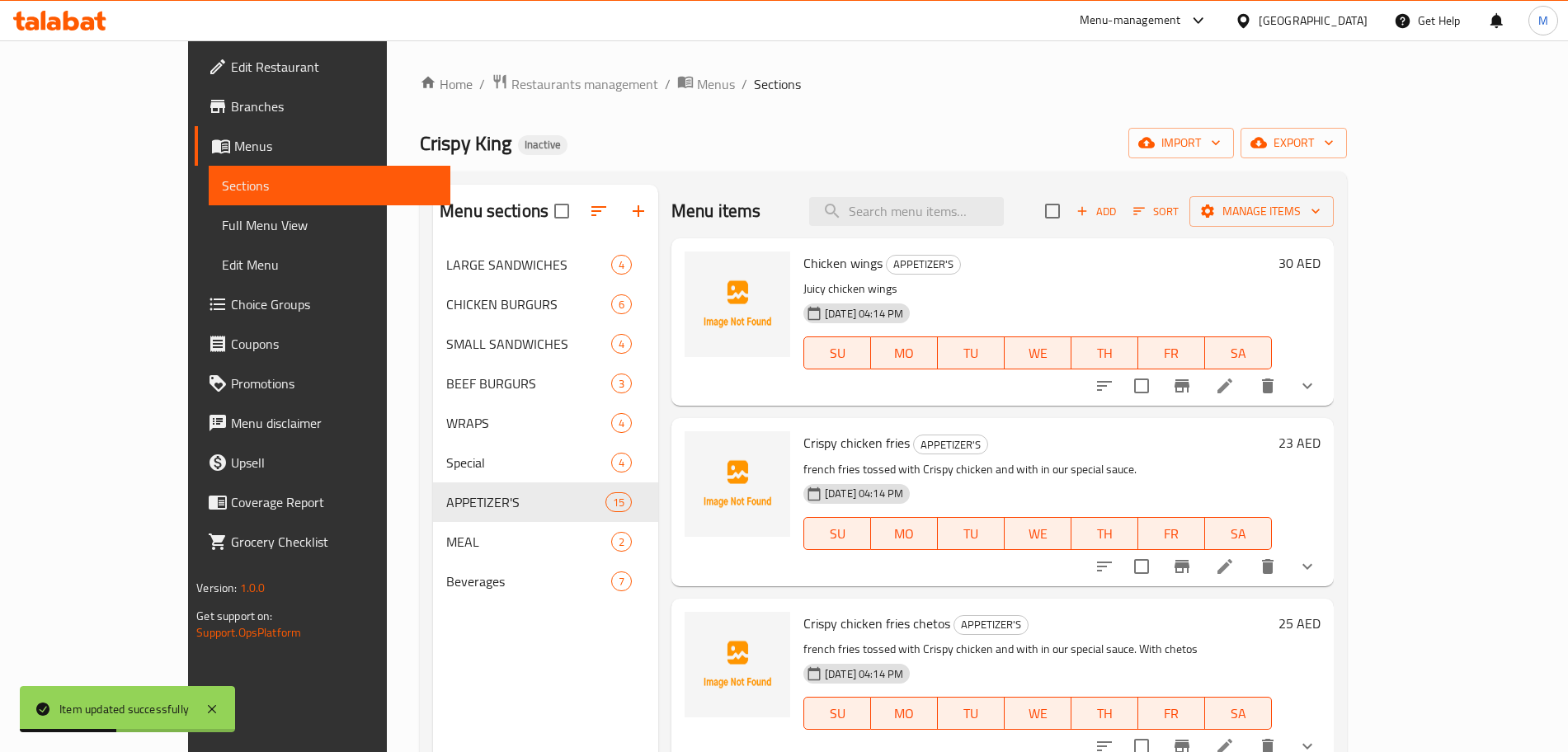
click at [923, 236] on div "Menu items Add Sort Manage items" at bounding box center [1002, 211] width 662 height 53
click at [934, 220] on input "search" at bounding box center [906, 211] width 195 height 29
paste input "Chicken popcorn"
type input "Chicken popcorn"
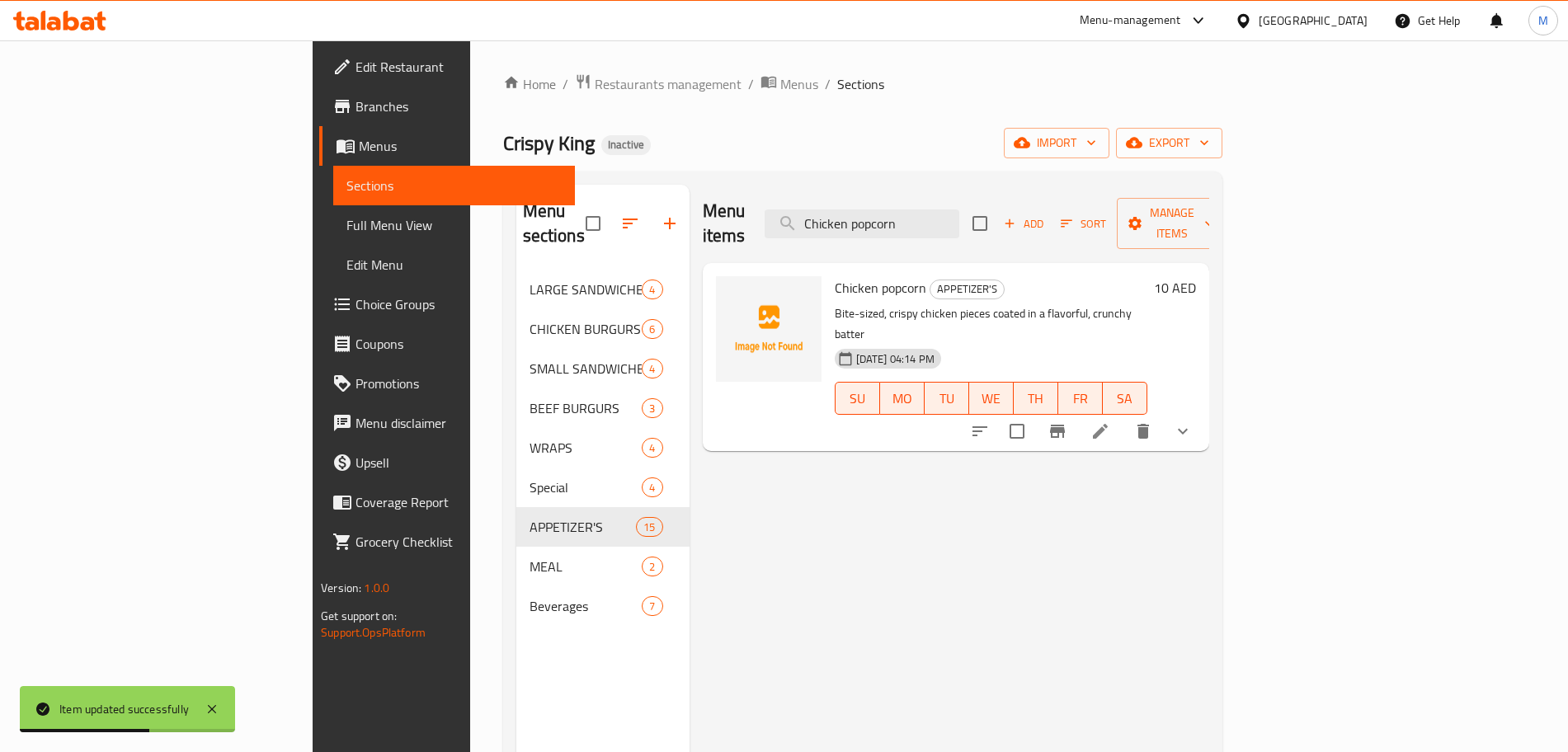
click at [1110, 421] on icon at bounding box center [1100, 432] width 20 height 20
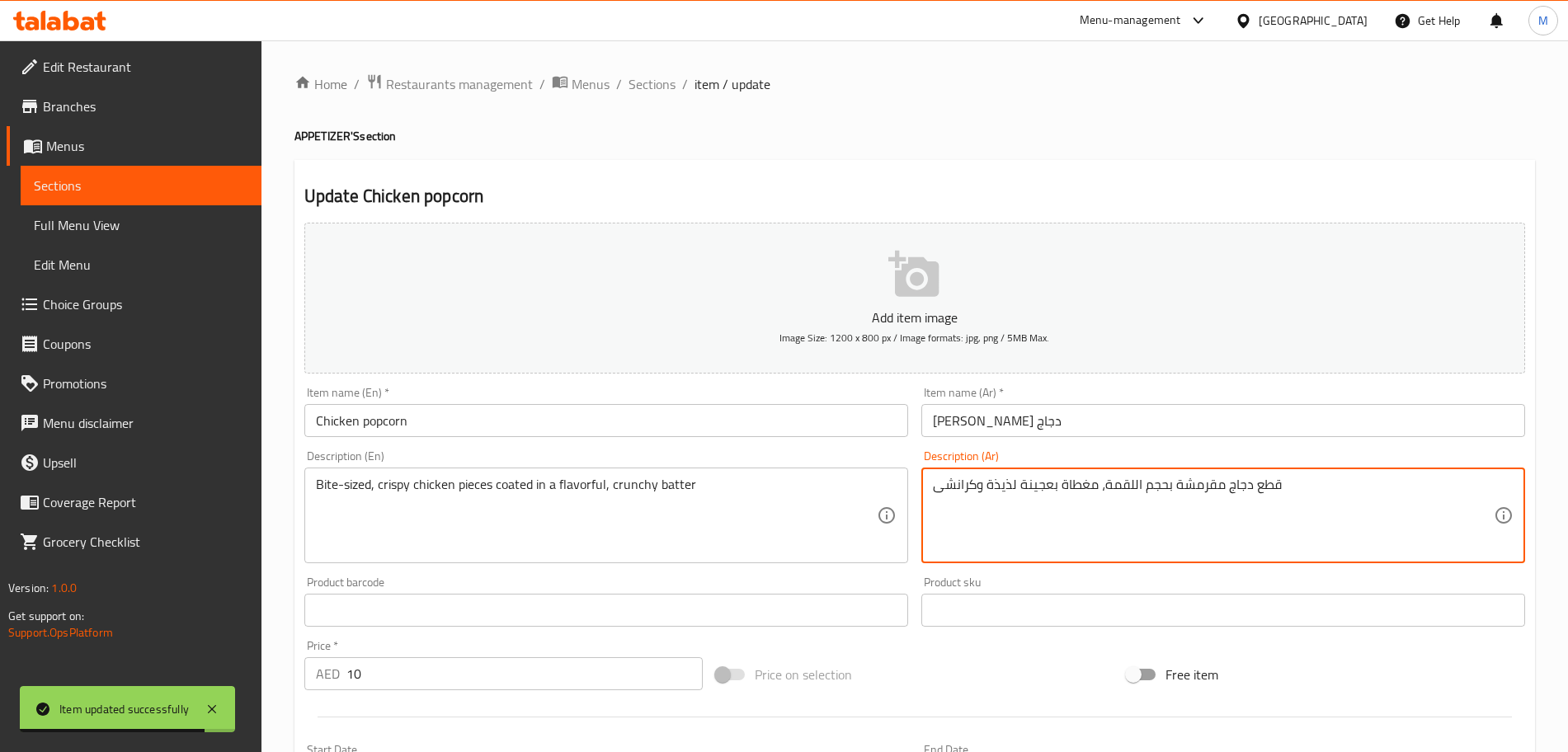
click at [1039, 484] on textarea "قطع دجاج مقرمشة بحجم اللقمة، مغطاة بعجينة لذيذة وكرانشى" at bounding box center [1213, 516] width 561 height 78
click at [989, 491] on textarea "قطع دجاج مقرمشة بحجم اللقمة، مغطاة بخليط لذيذة وكرانشى" at bounding box center [1213, 516] width 561 height 78
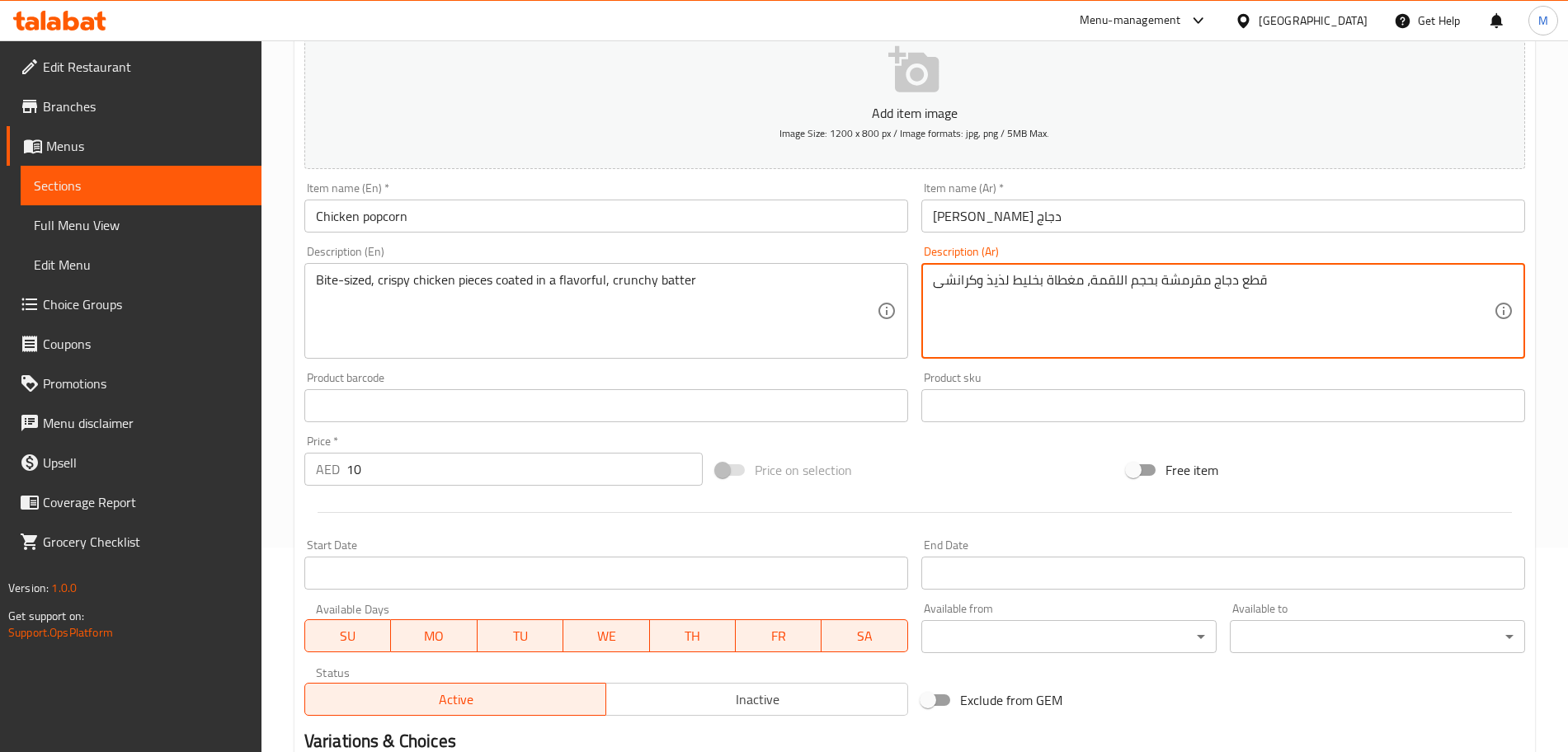
scroll to position [441, 0]
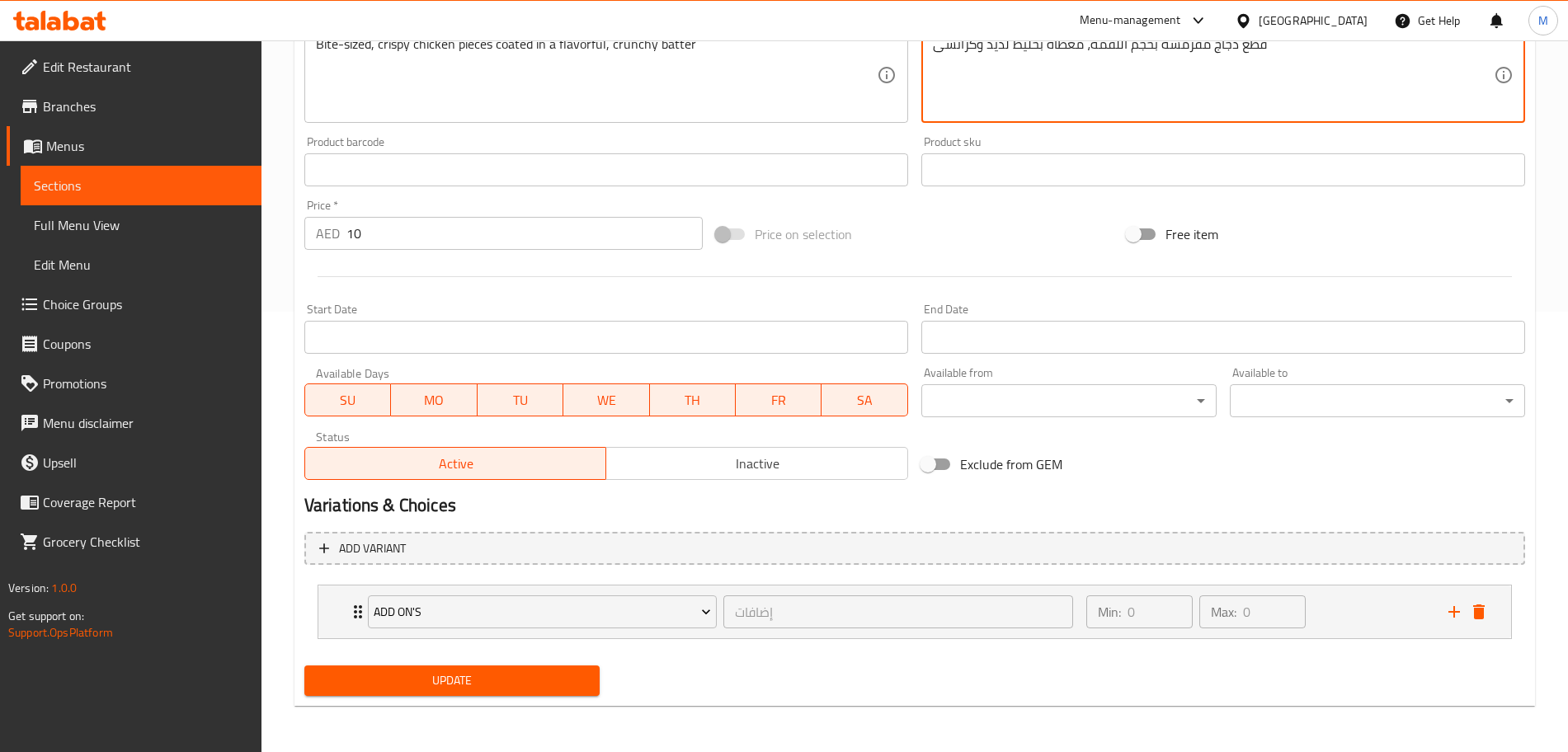
type textarea "قطع دجاج مقرمشة بحجم اللقمة، مغطاة بخليط لذيذ وكرانشى"
click at [540, 698] on div "Update" at bounding box center [453, 680] width 309 height 43
click at [535, 675] on span "Update" at bounding box center [452, 680] width 269 height 21
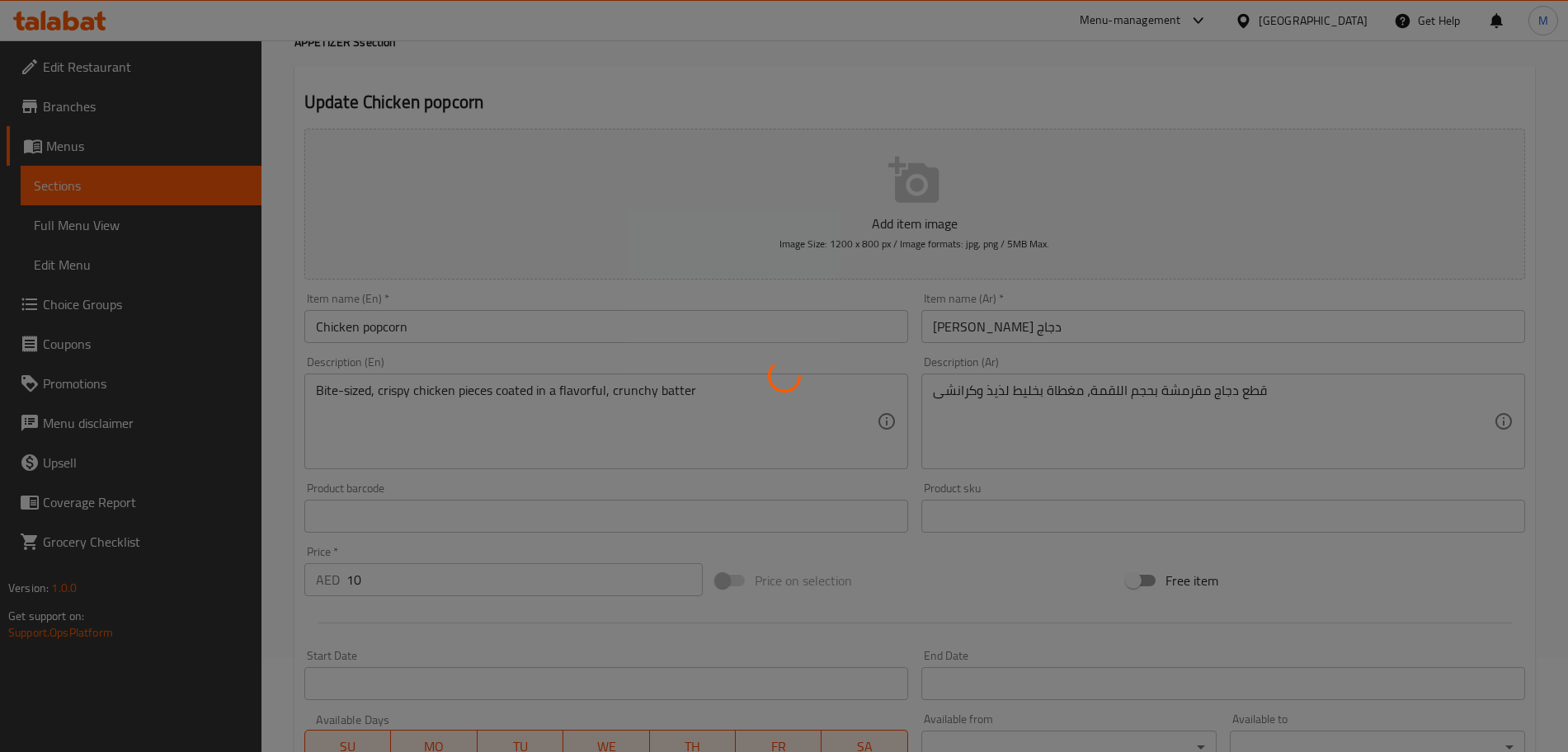
scroll to position [0, 0]
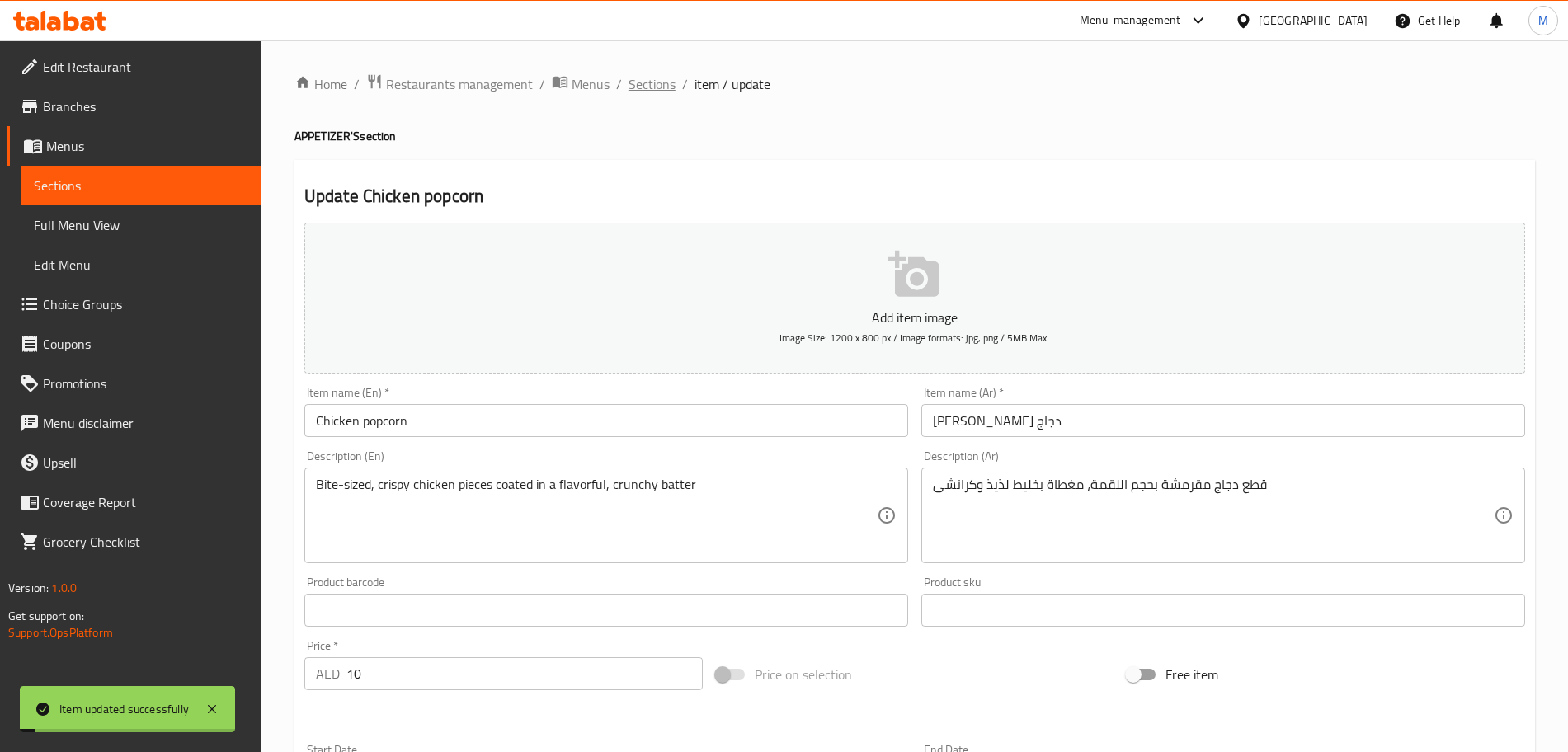
click at [654, 86] on span "Sections" at bounding box center [652, 84] width 47 height 20
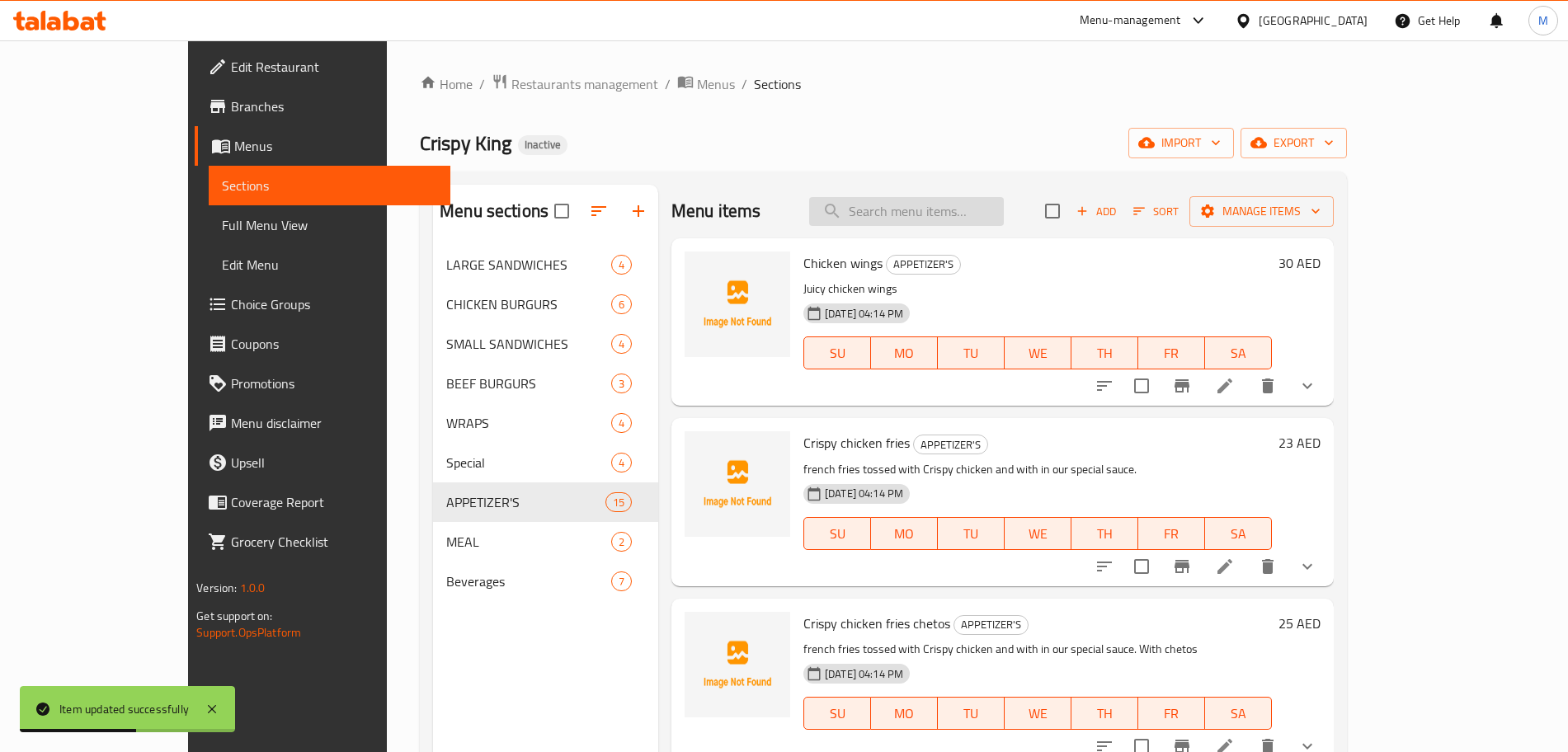
click at [933, 216] on input "search" at bounding box center [906, 211] width 195 height 29
paste input "Coleslaw"
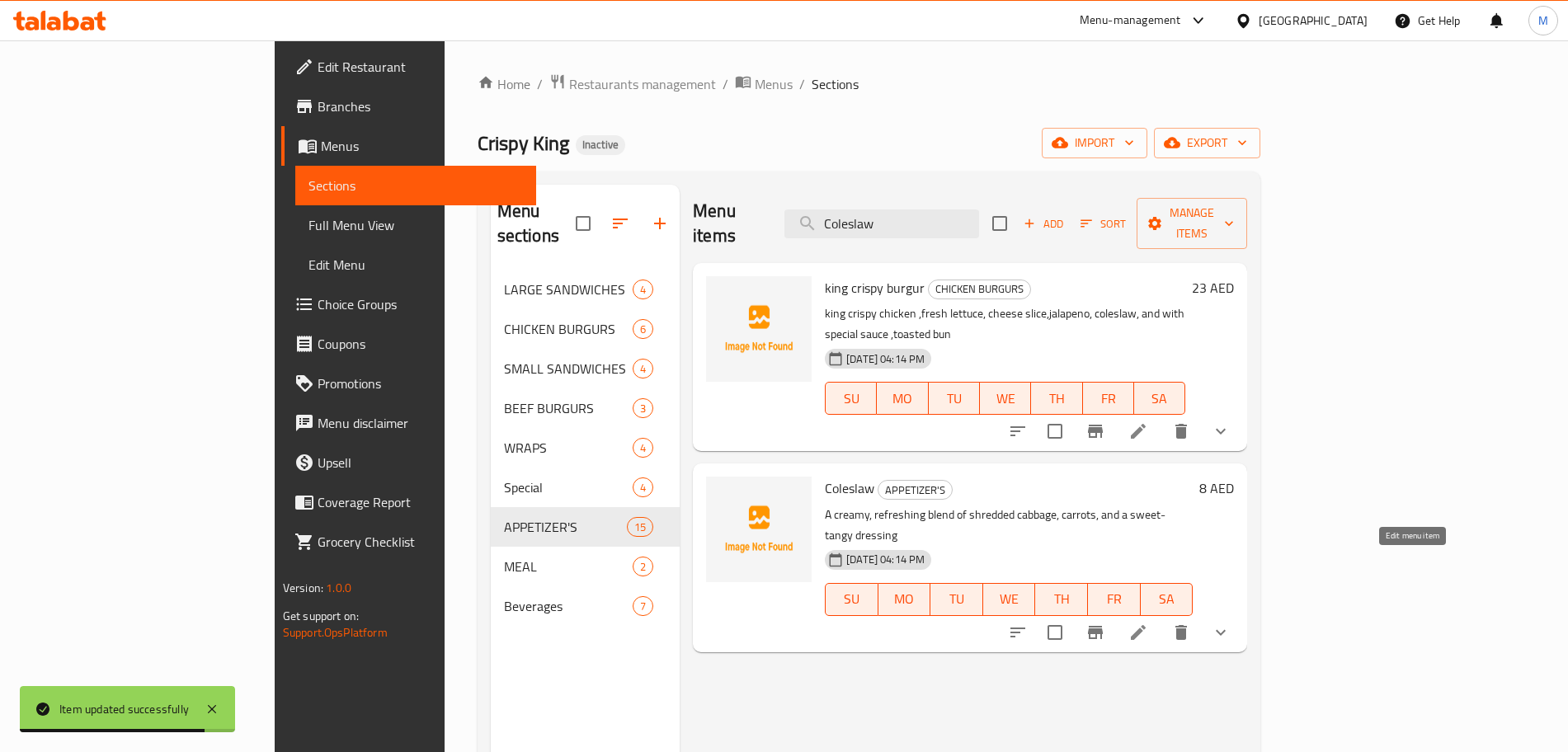
type input "Coleslaw"
click at [1146, 625] on icon at bounding box center [1139, 633] width 15 height 15
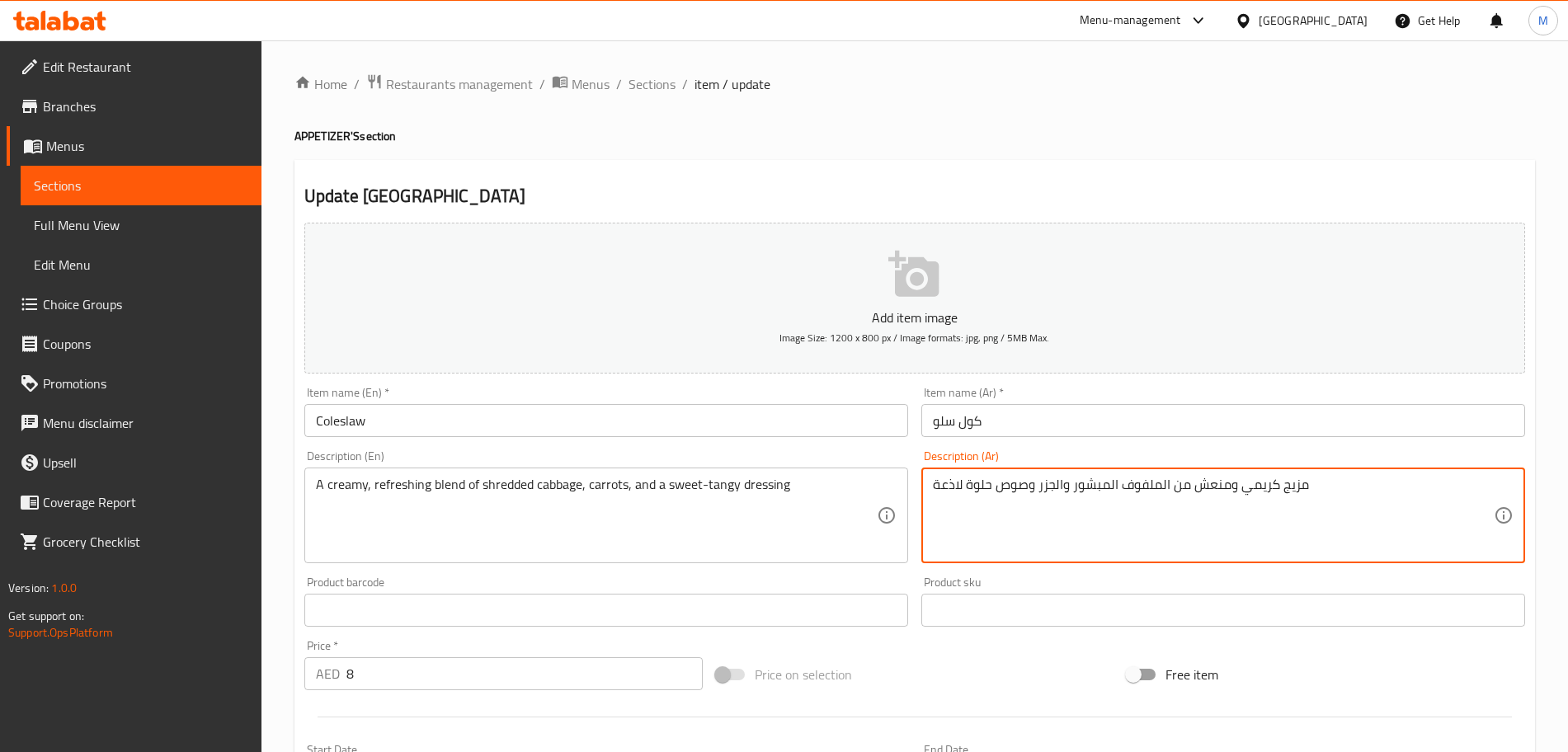
click at [941, 482] on textarea "مزيج كريمي ومنعش من الملفوف المبشور والجزر وصوص حلوة لاذعة" at bounding box center [1213, 516] width 561 height 78
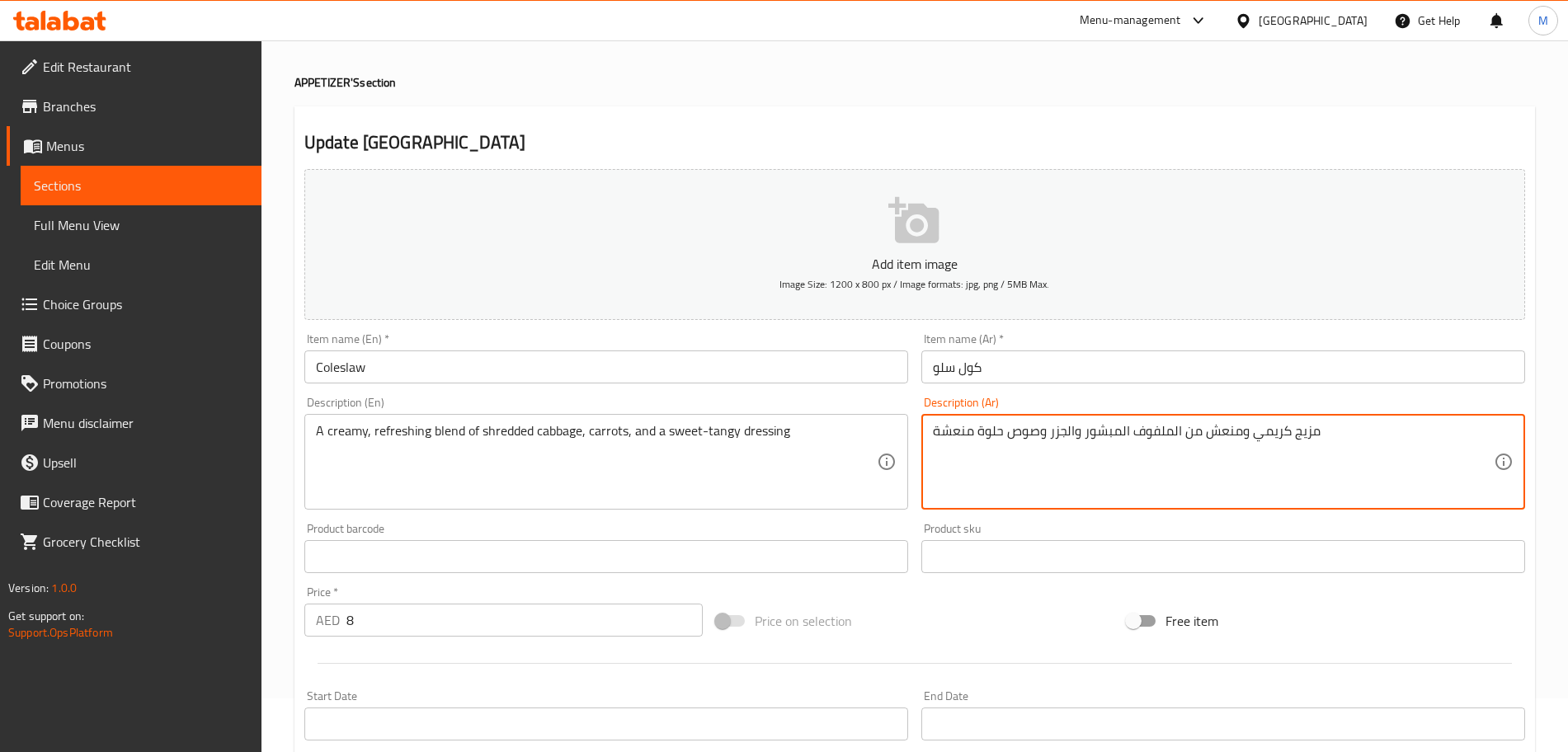
scroll to position [412, 0]
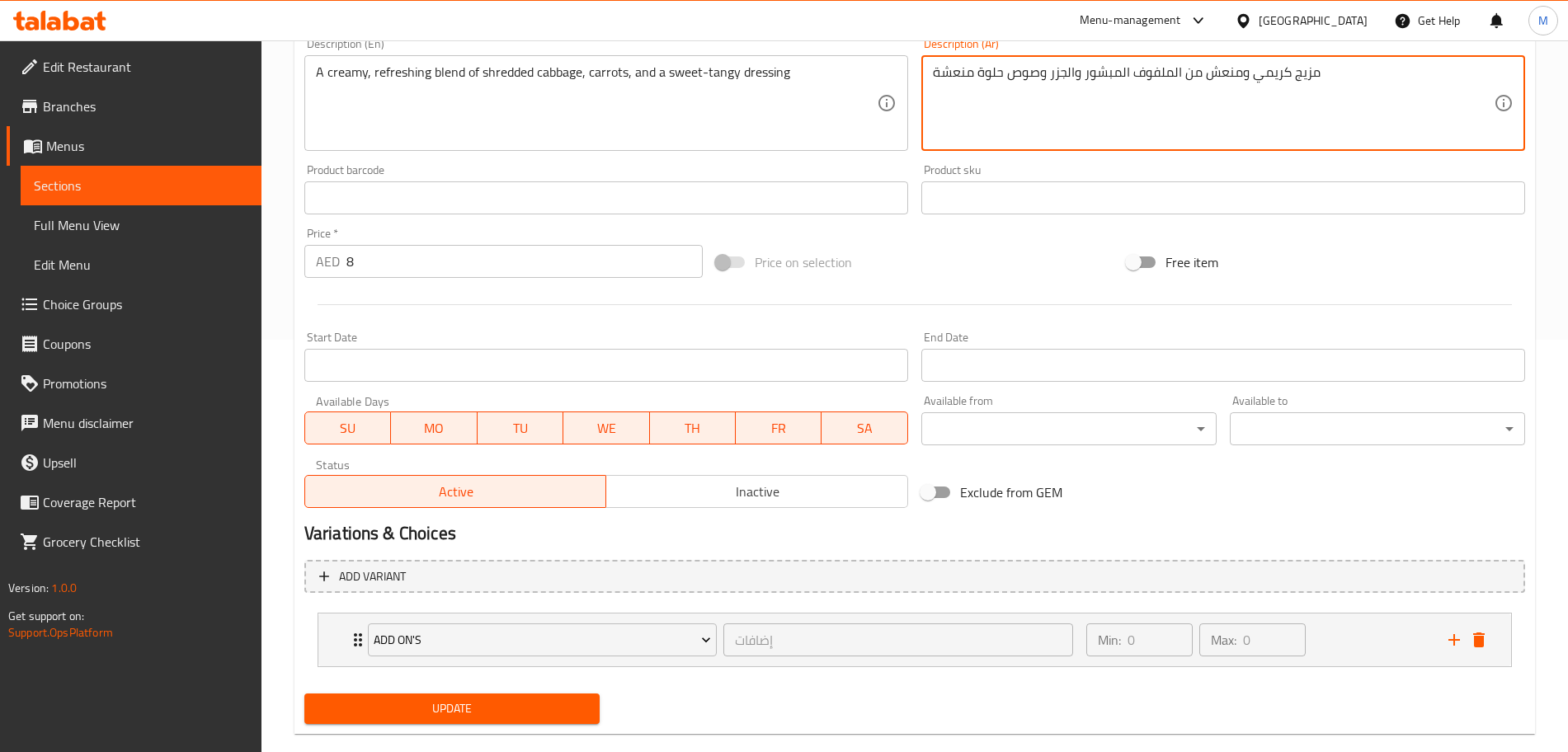
type textarea "مزيج كريمي ومنعش من الملفوف المبشور والجزر وصوص حلوة منعشة"
drag, startPoint x: 476, startPoint y: 702, endPoint x: 465, endPoint y: 666, distance: 37.6
click at [476, 703] on span "Update" at bounding box center [452, 709] width 269 height 21
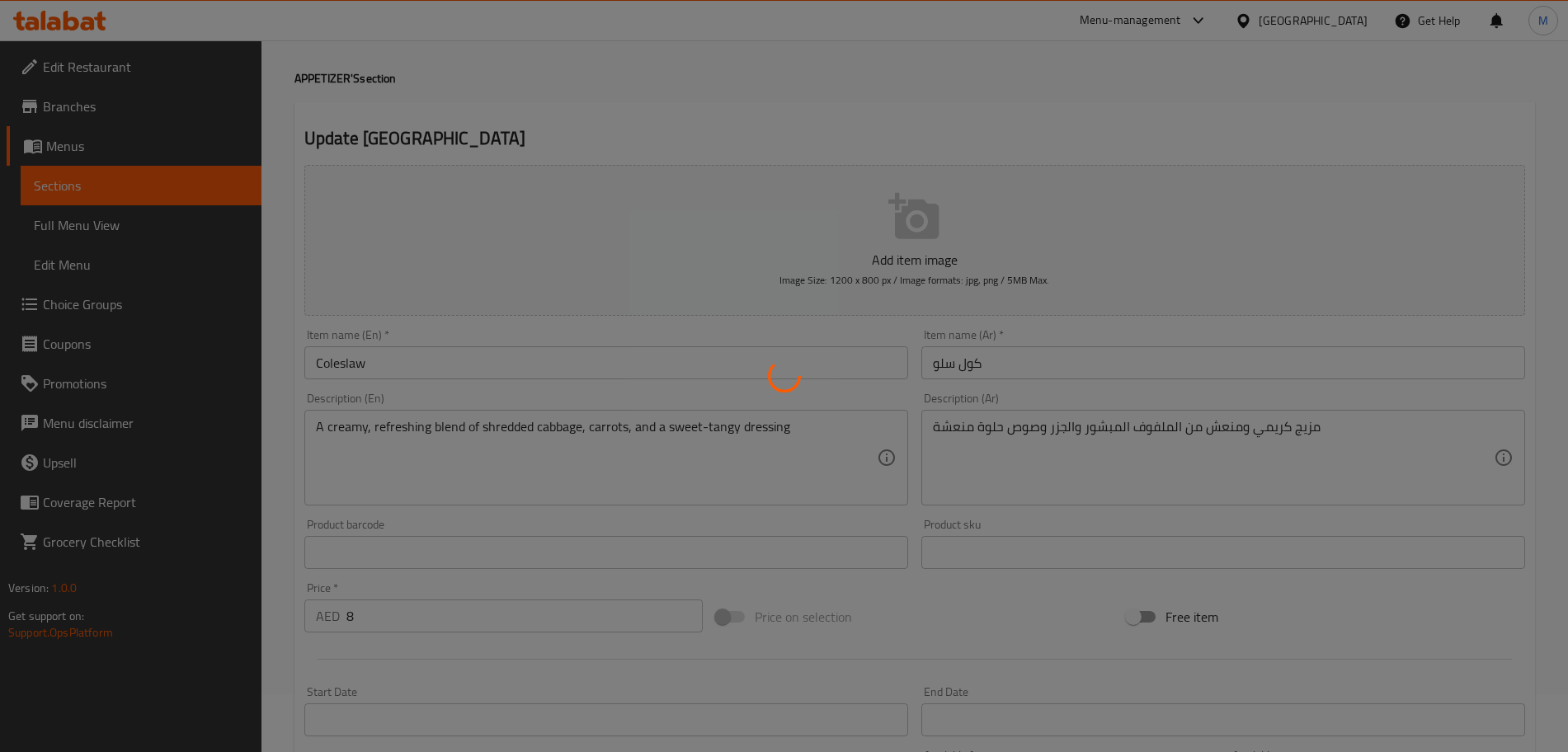
scroll to position [0, 0]
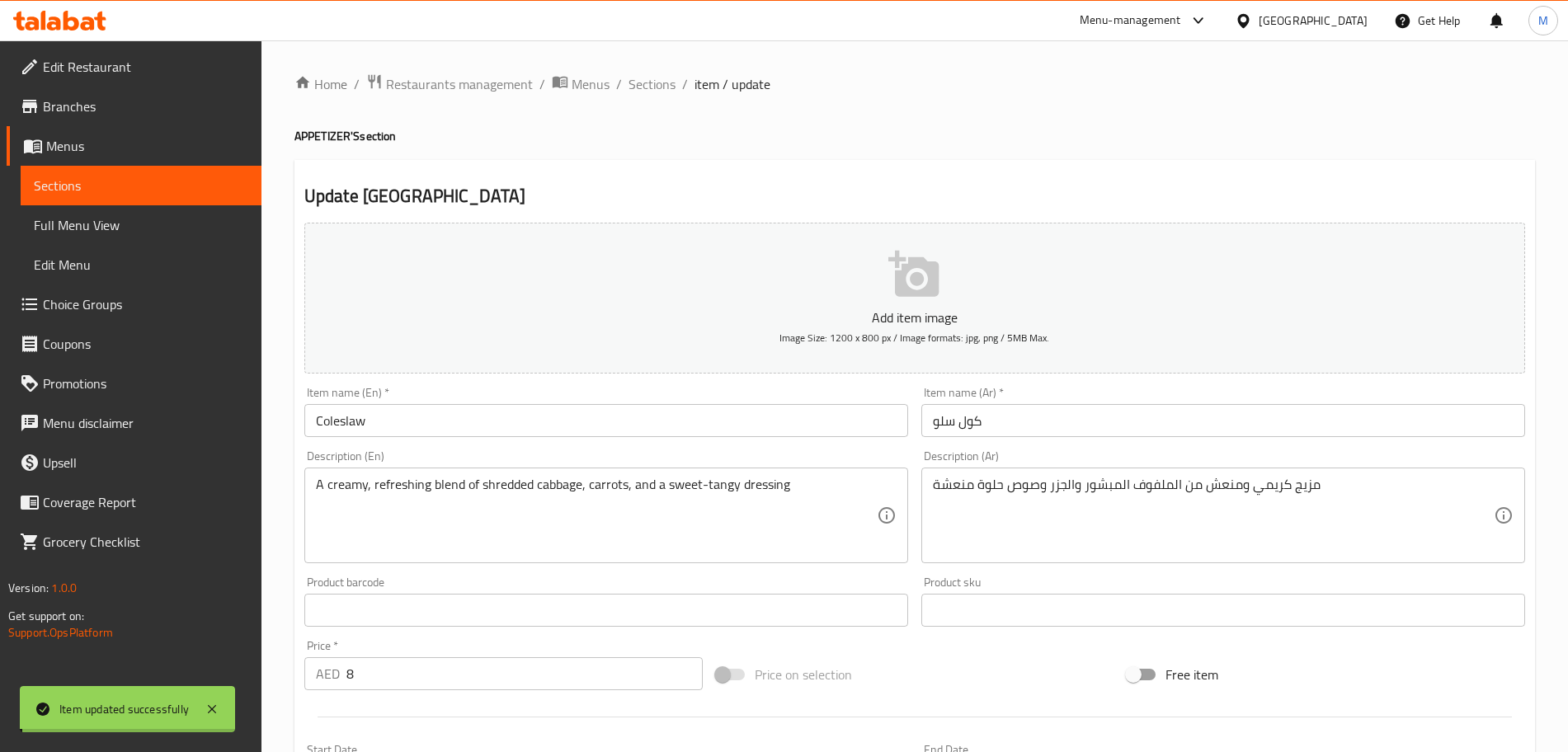
click at [650, 83] on span "Sections" at bounding box center [652, 84] width 47 height 20
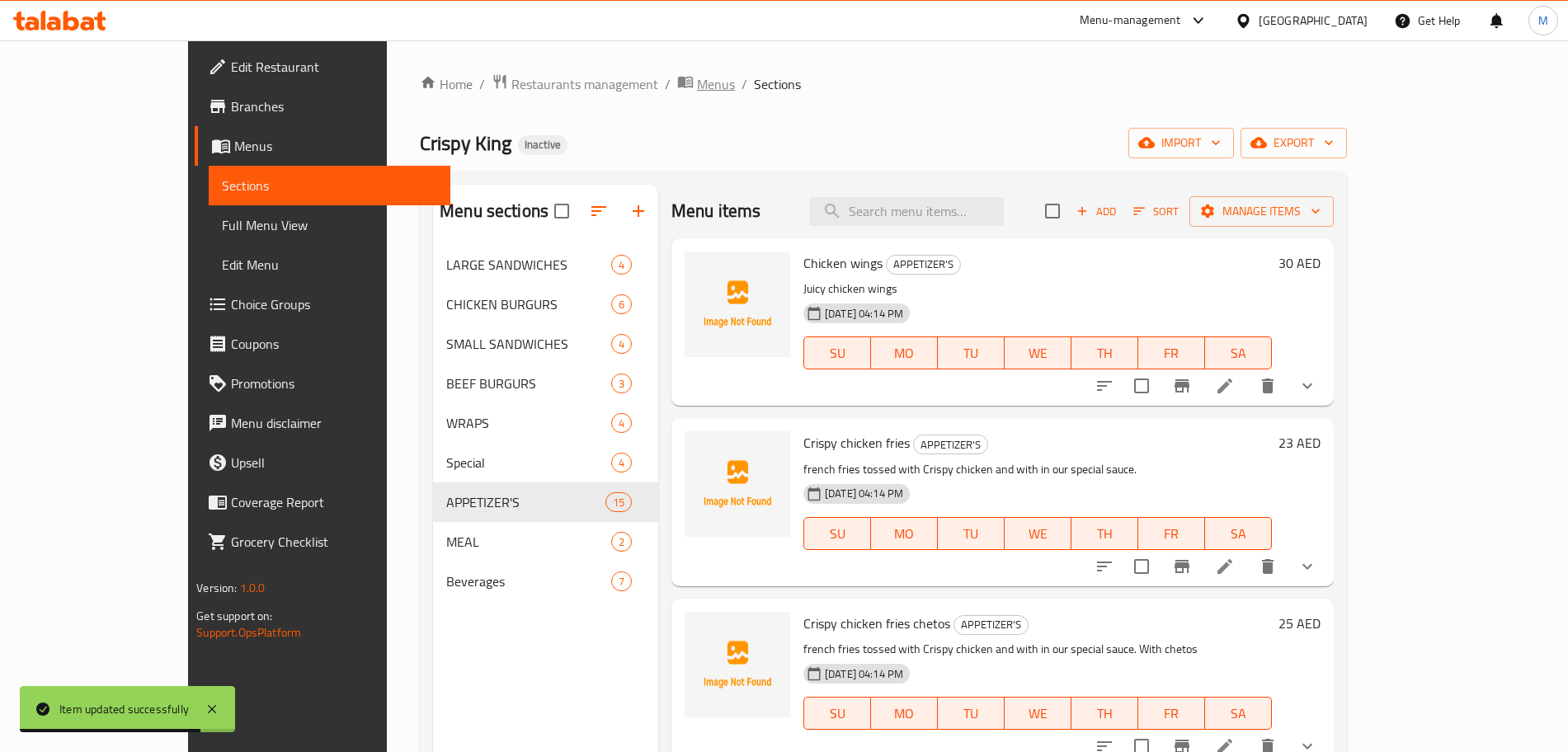
click at [697, 93] on span "Menus" at bounding box center [716, 84] width 38 height 20
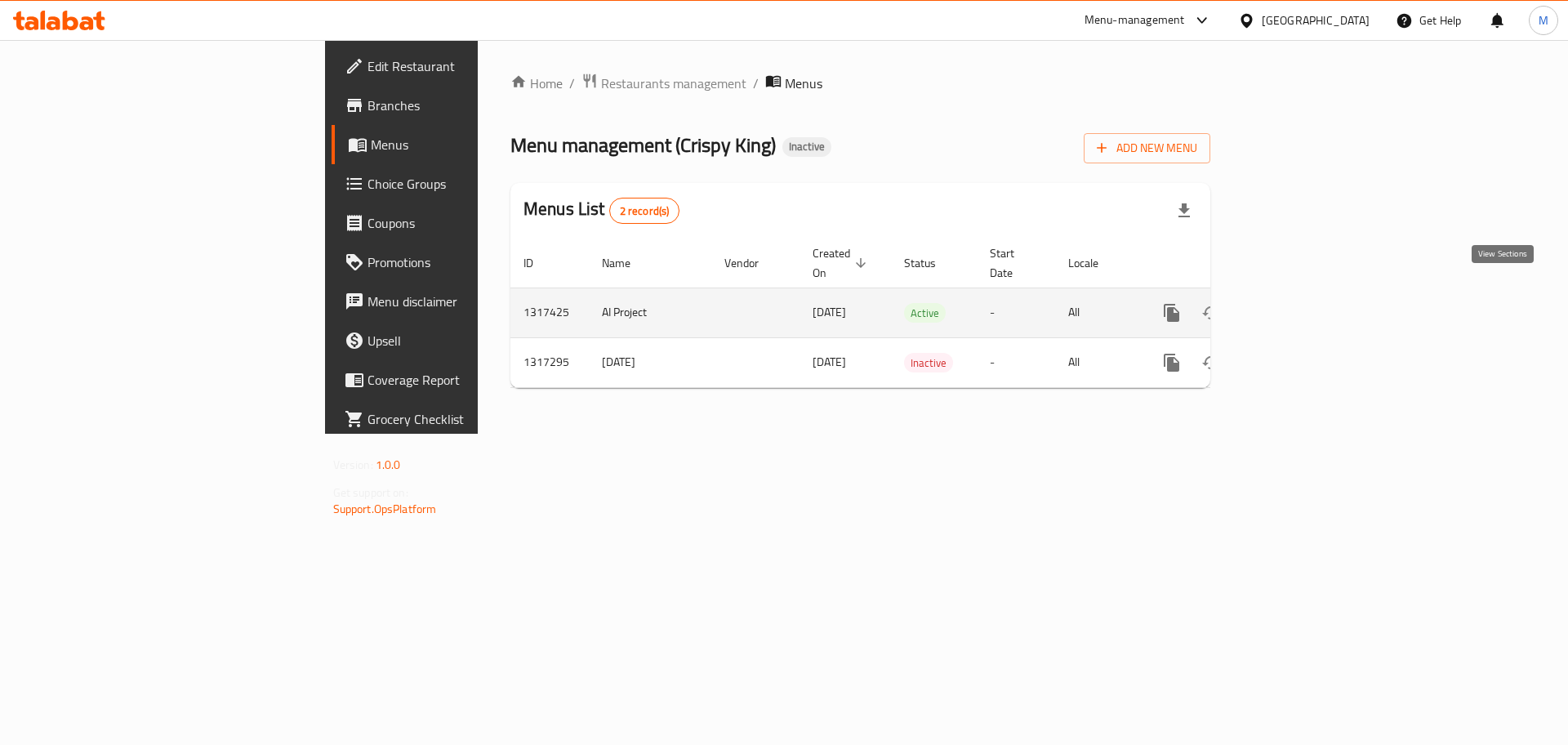
click at [1299, 303] on icon "enhanced table" at bounding box center [1289, 313] width 20 height 20
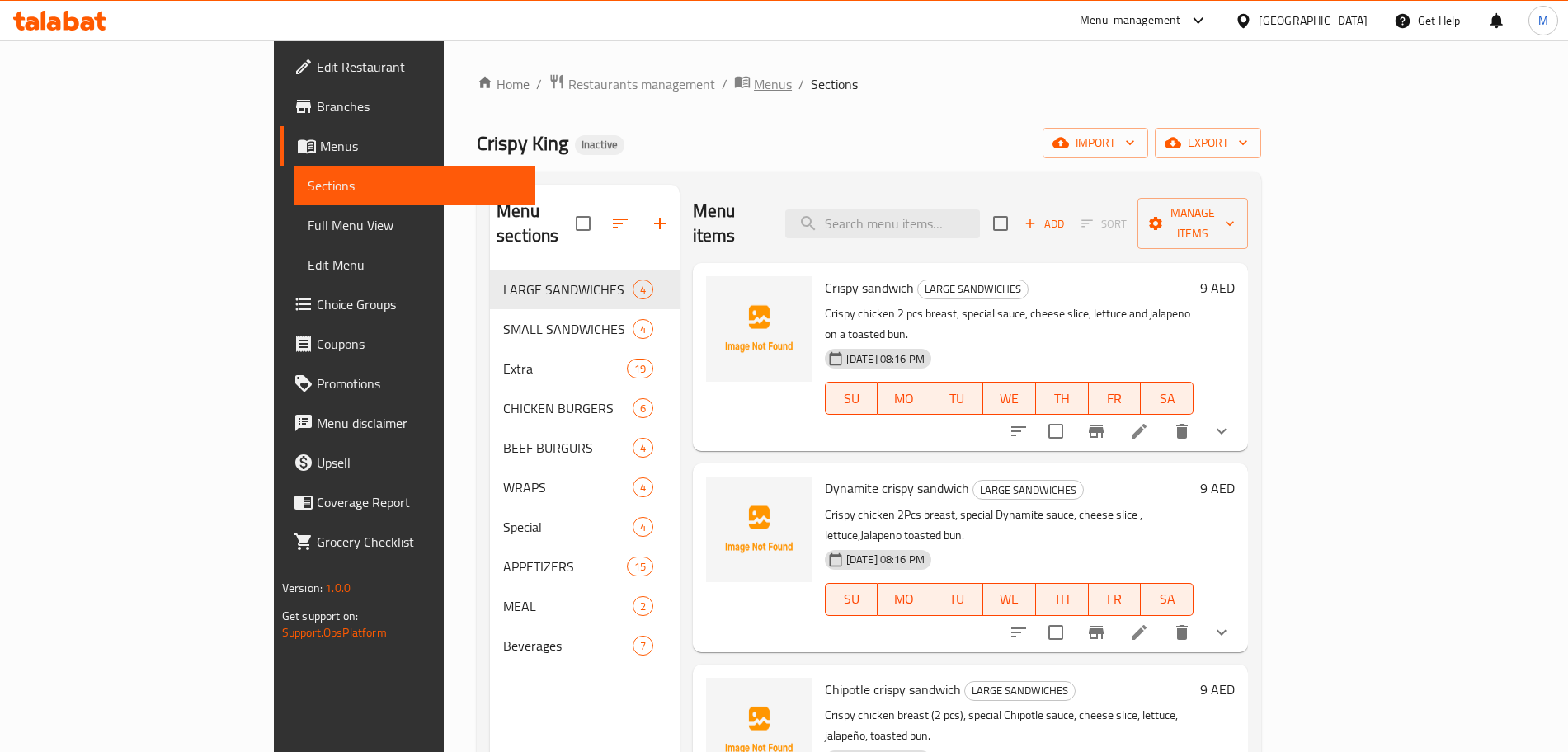
click at [754, 93] on span "Menus" at bounding box center [772, 84] width 38 height 20
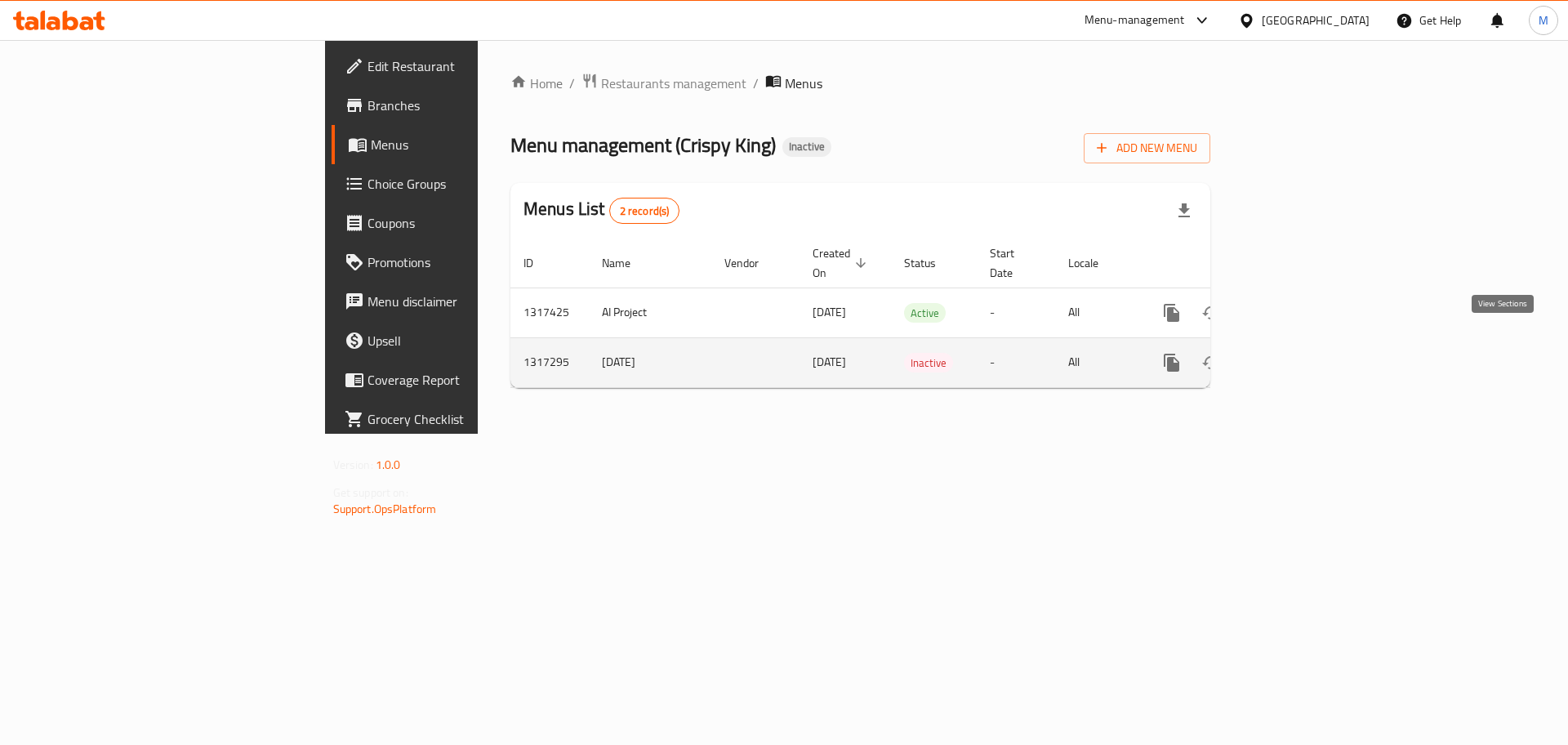
click at [1309, 355] on link "enhanced table" at bounding box center [1289, 362] width 39 height 39
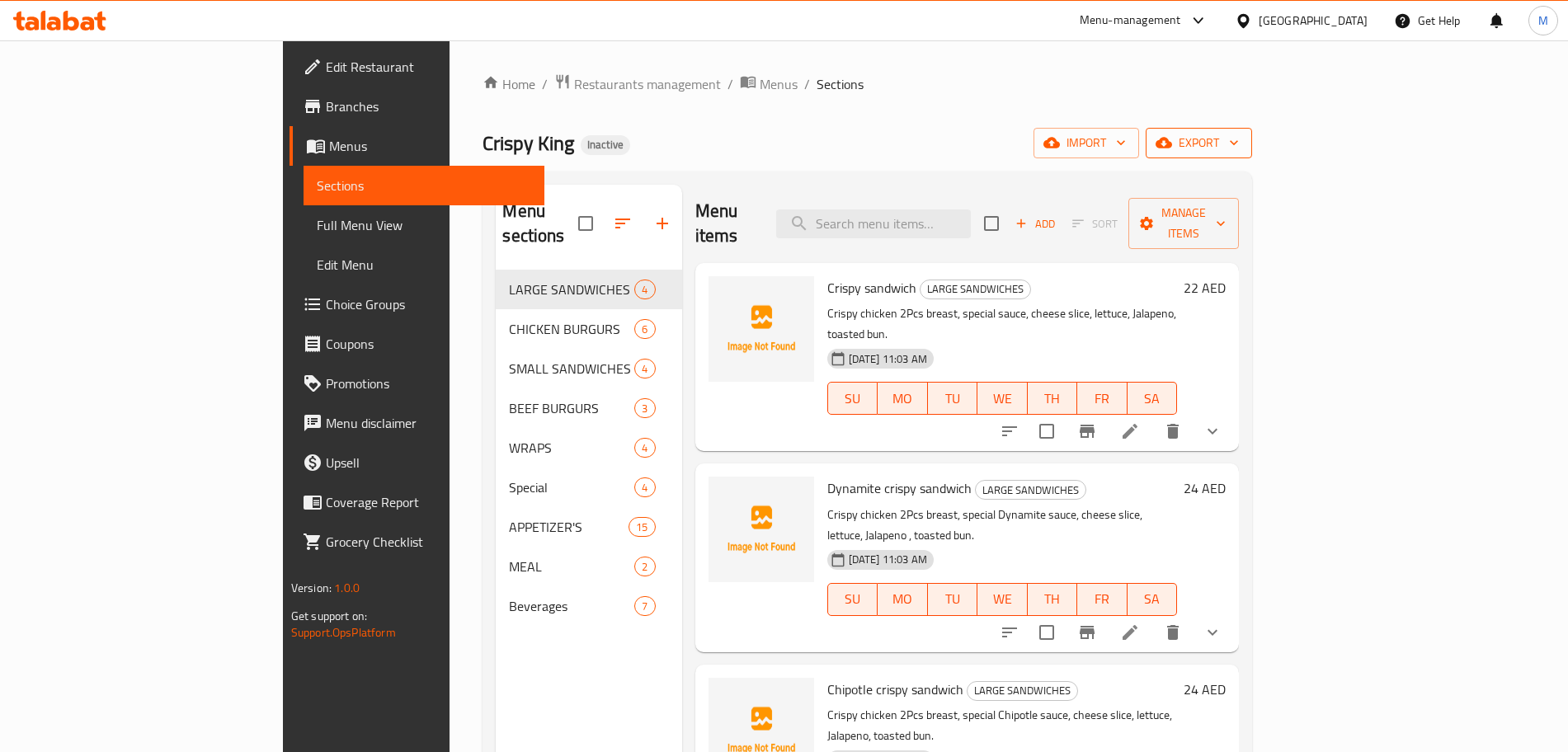
click at [1239, 144] on span "export" at bounding box center [1199, 143] width 80 height 21
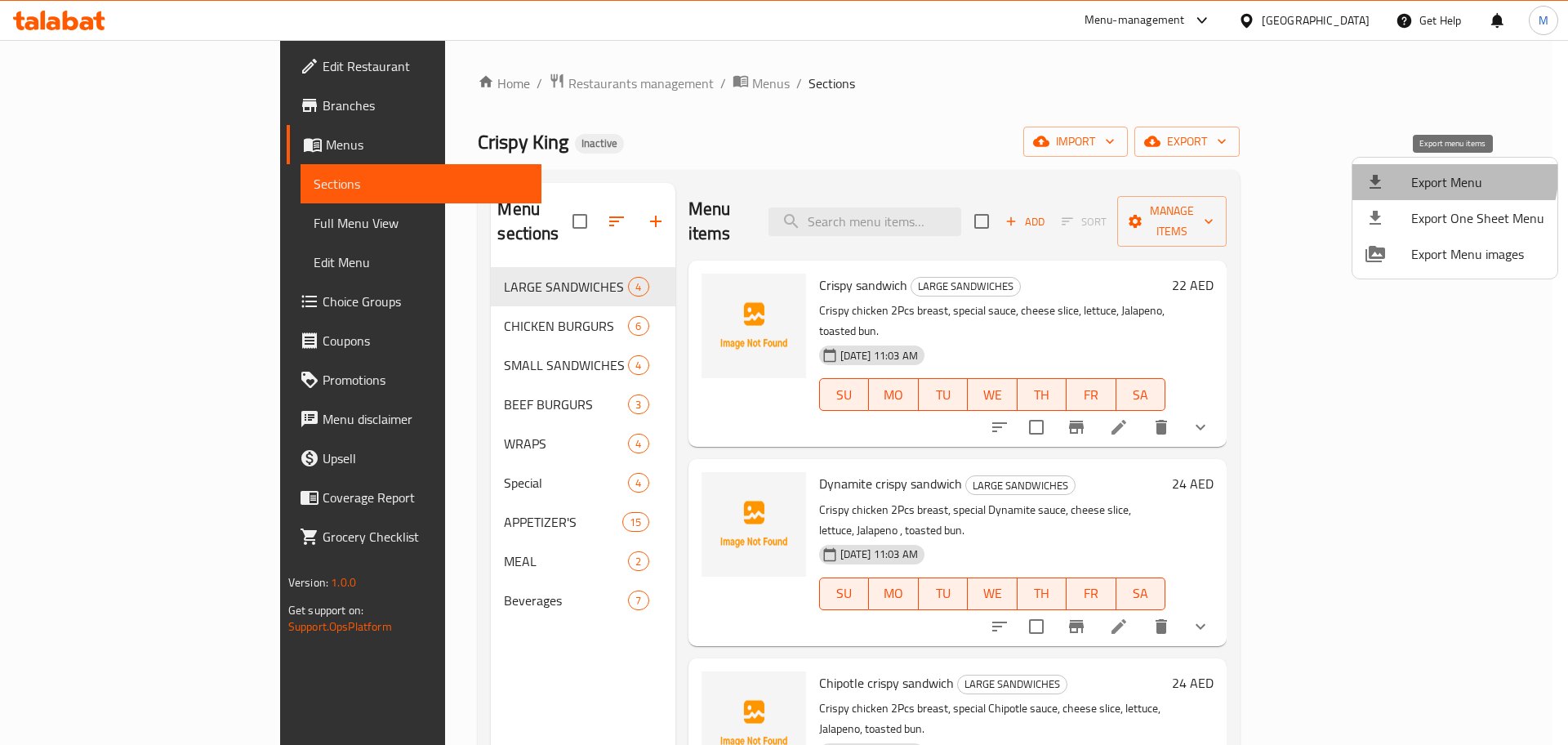
click at [1451, 175] on span "Export Menu" at bounding box center [1477, 182] width 133 height 20
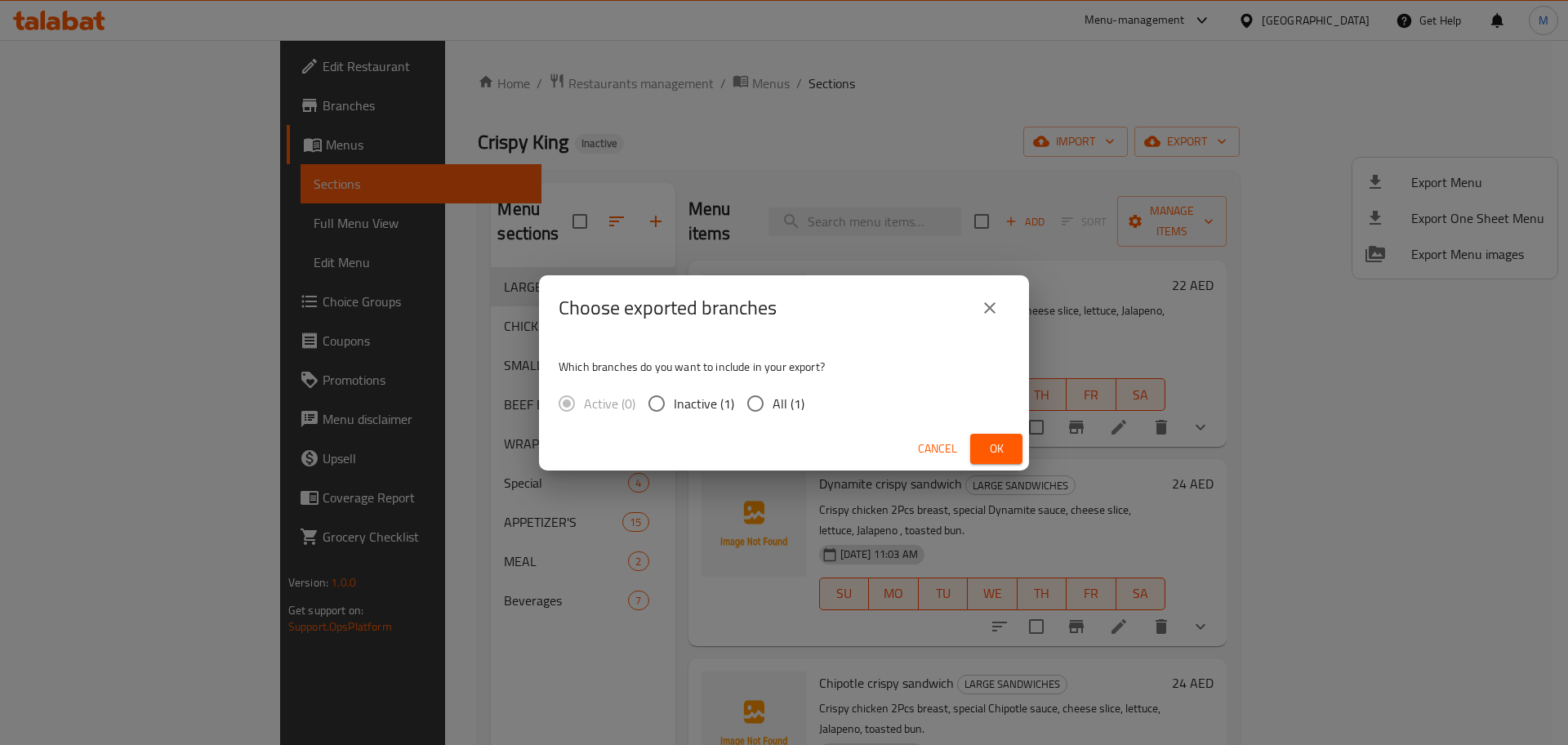
click at [760, 410] on input "All (1)" at bounding box center [755, 403] width 34 height 34
radio input "true"
click at [1004, 451] on span "Ok" at bounding box center [997, 449] width 26 height 21
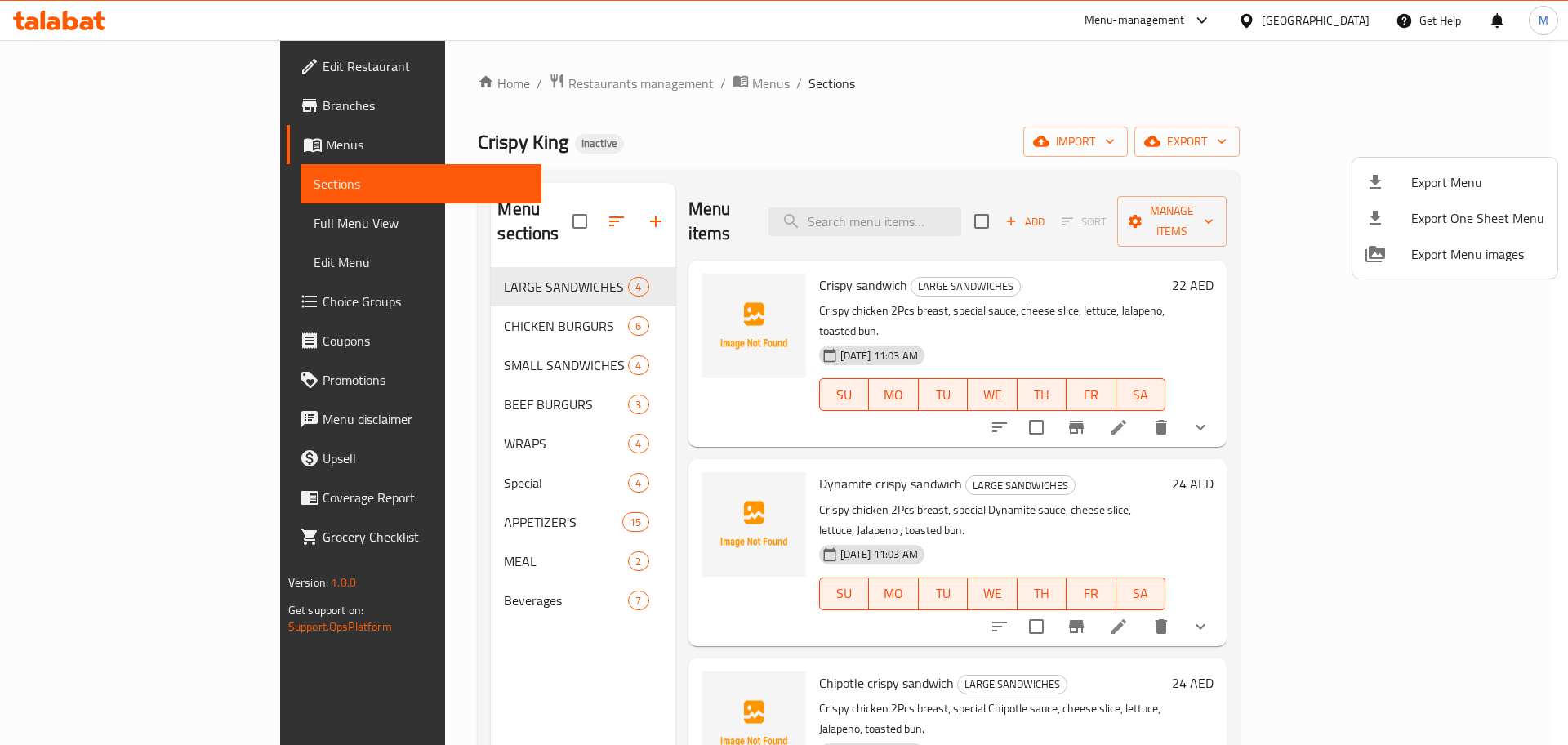
click at [794, 147] on div at bounding box center [784, 372] width 1568 height 745
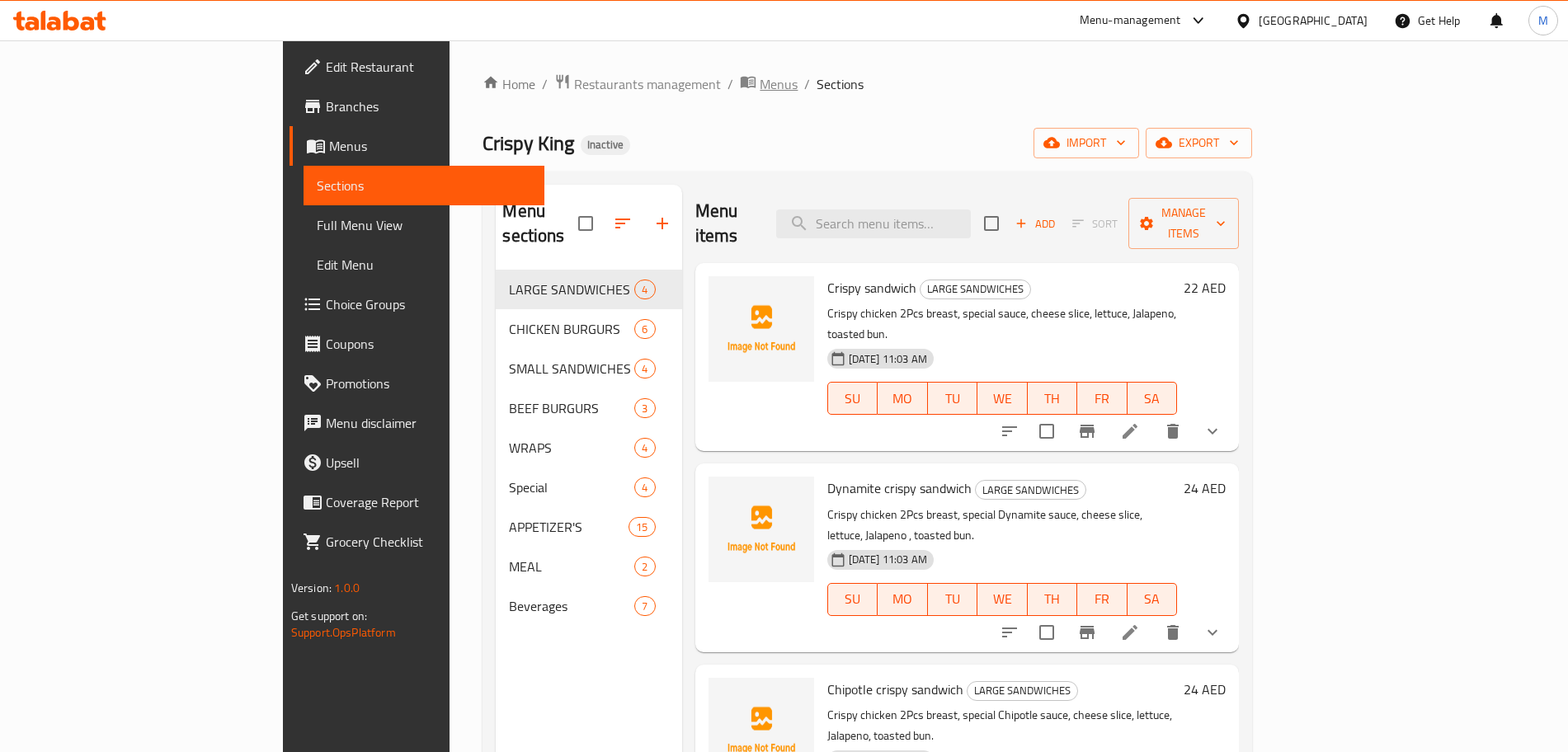
click at [760, 81] on span "Menus" at bounding box center [778, 84] width 38 height 20
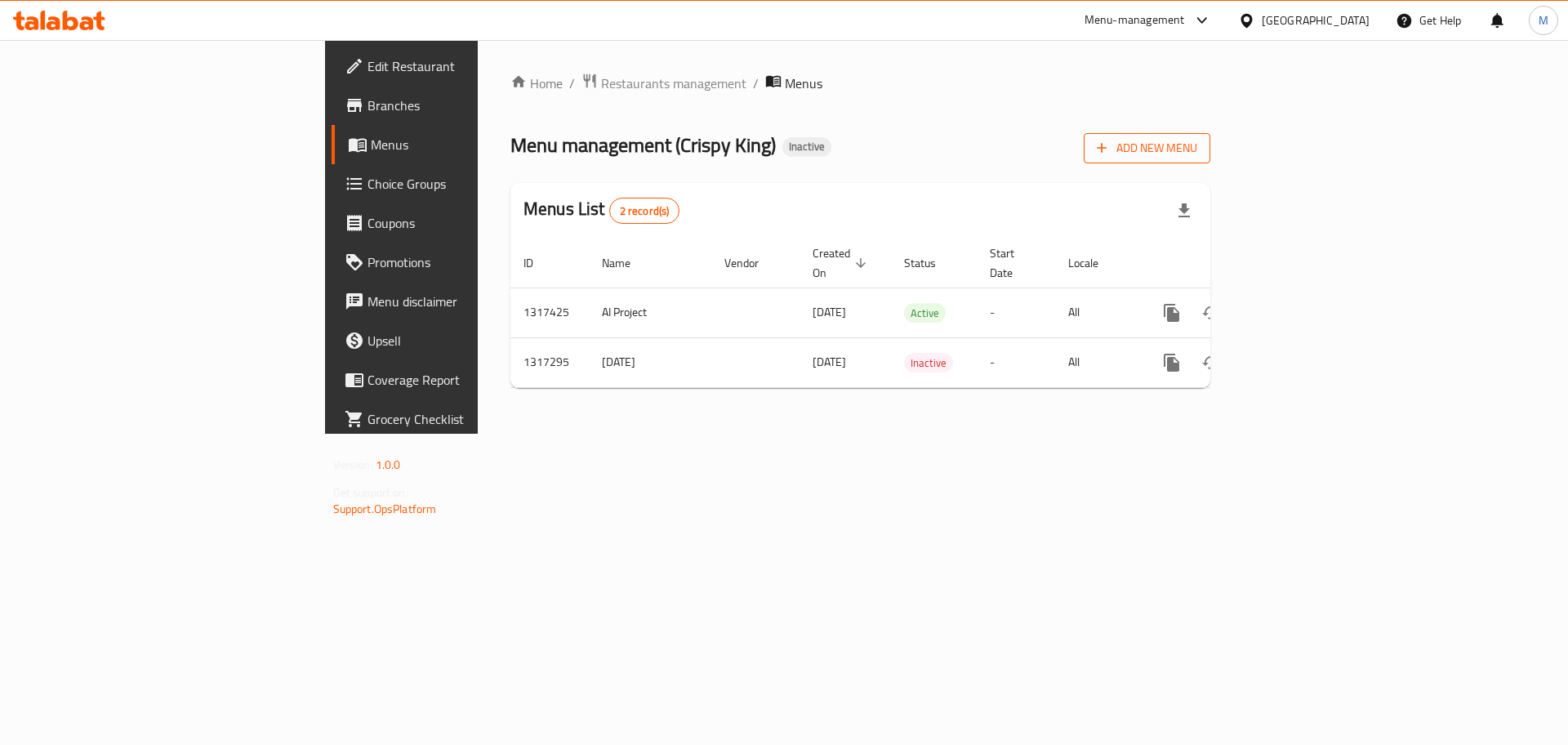
click at [1197, 150] on span "Add New Menu" at bounding box center [1147, 148] width 101 height 21
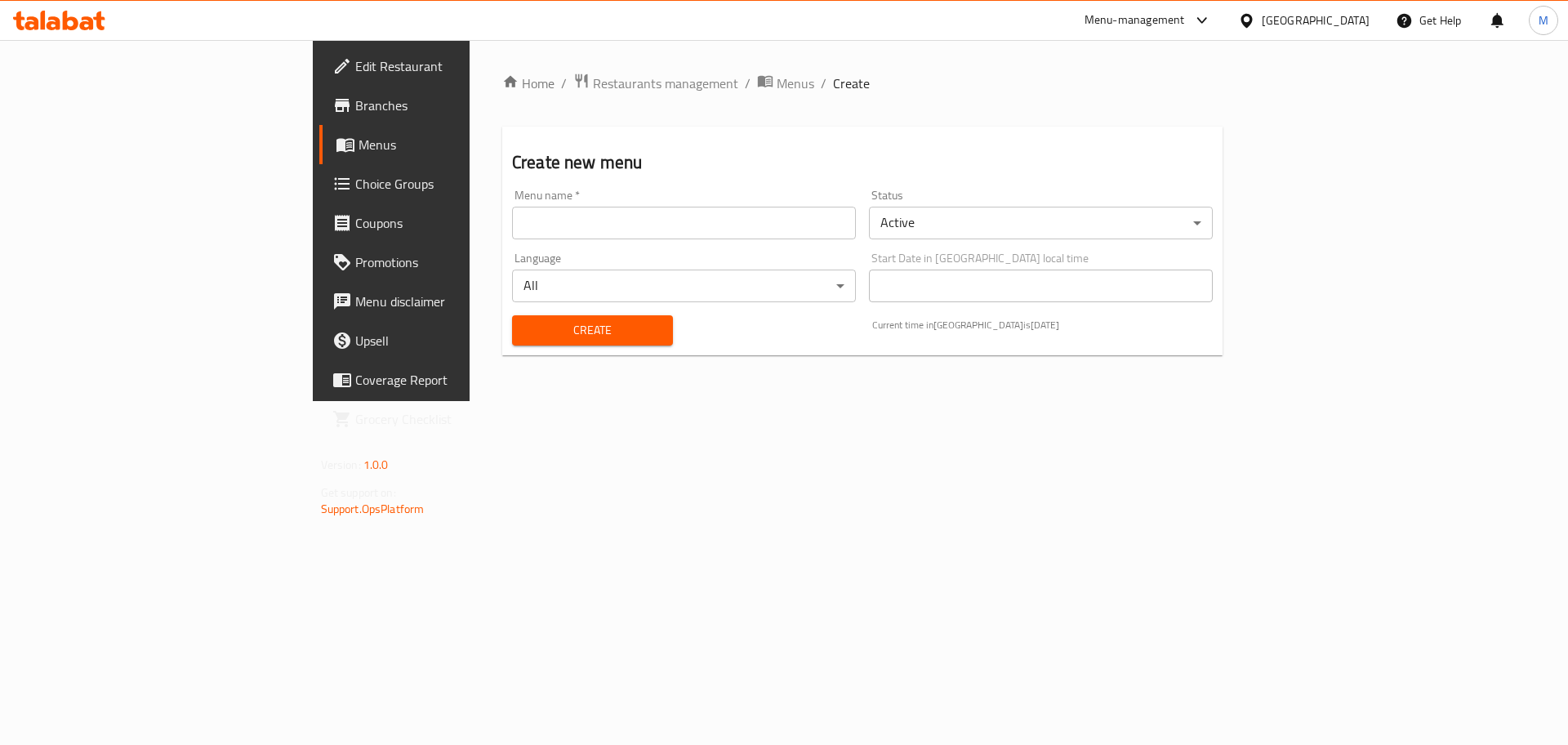
click at [512, 204] on div "Menu name   * Menu name *" at bounding box center [684, 214] width 344 height 50
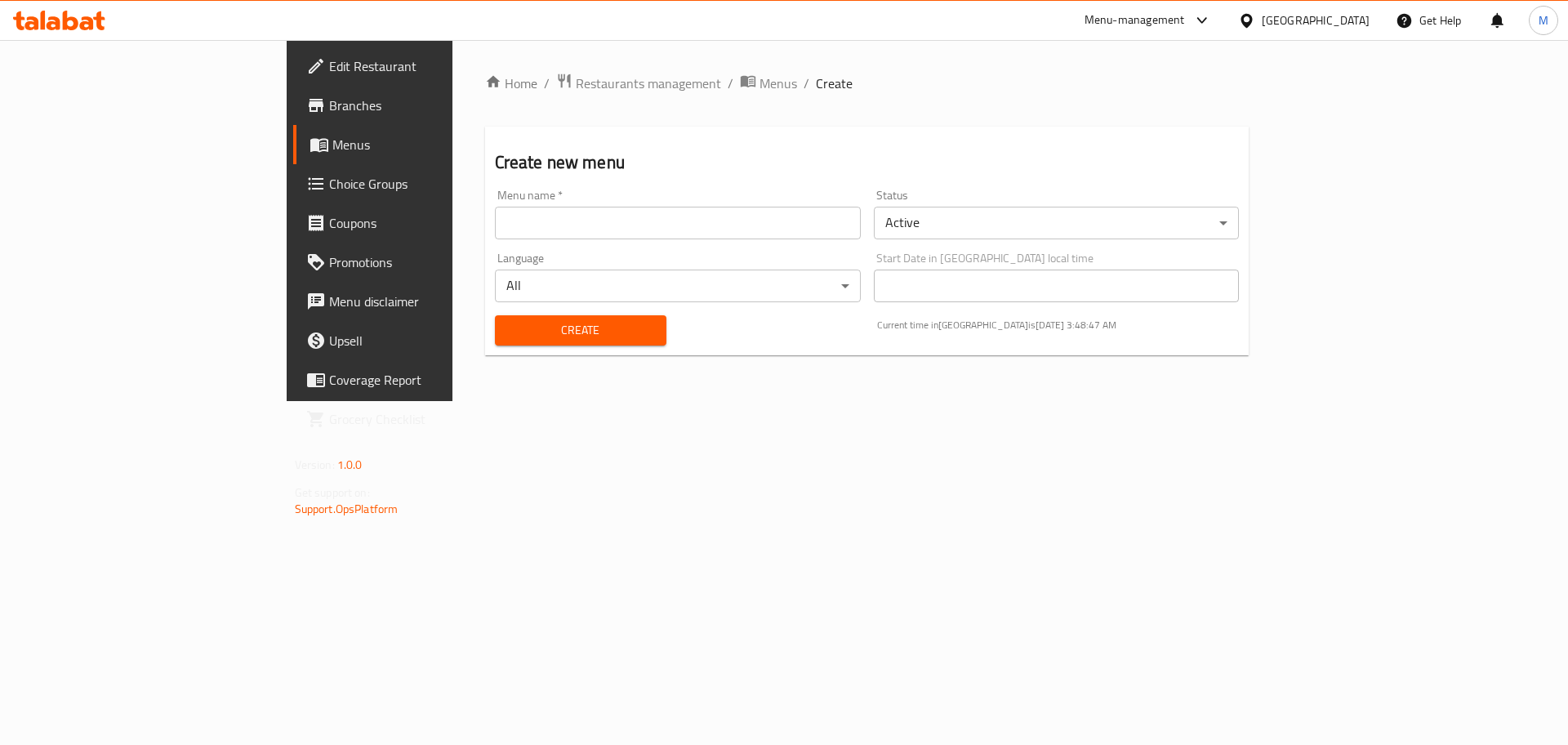
click at [495, 210] on input "text" at bounding box center [678, 223] width 366 height 33
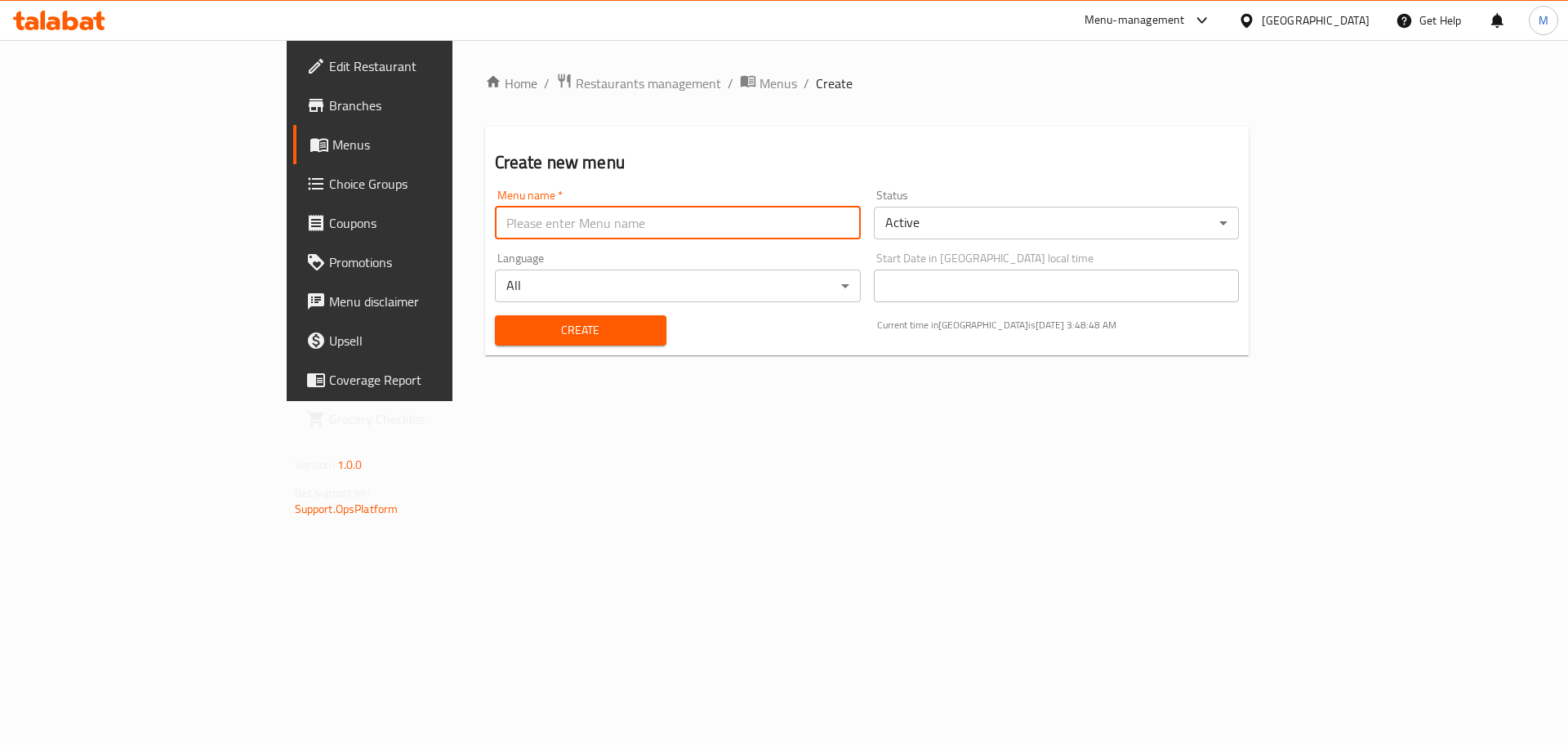
type input "new menu"
click at [485, 313] on div "Create" at bounding box center [580, 331] width 191 height 50
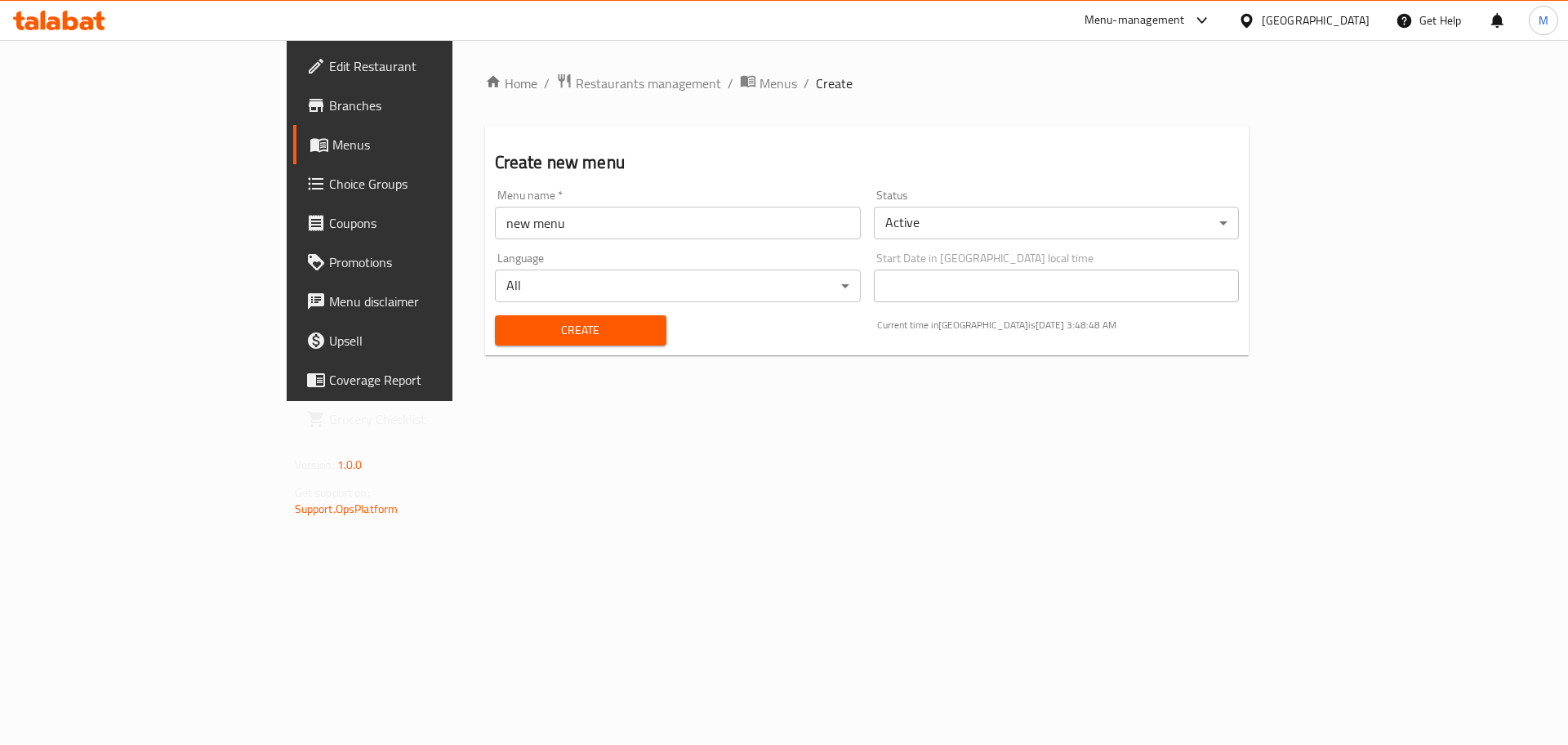
click at [508, 327] on span "Create" at bounding box center [581, 330] width 145 height 21
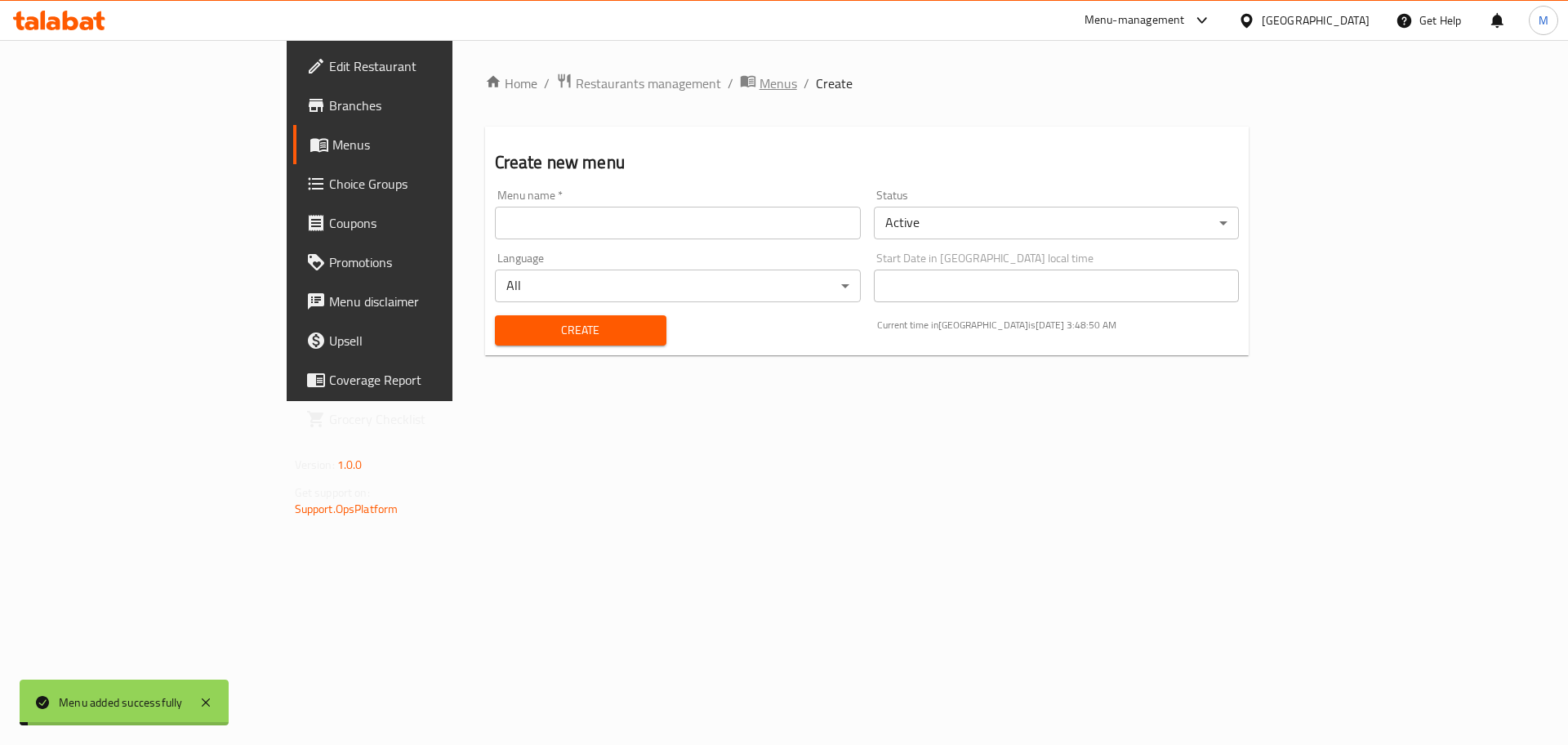
click at [760, 84] on span "Menus" at bounding box center [778, 84] width 37 height 20
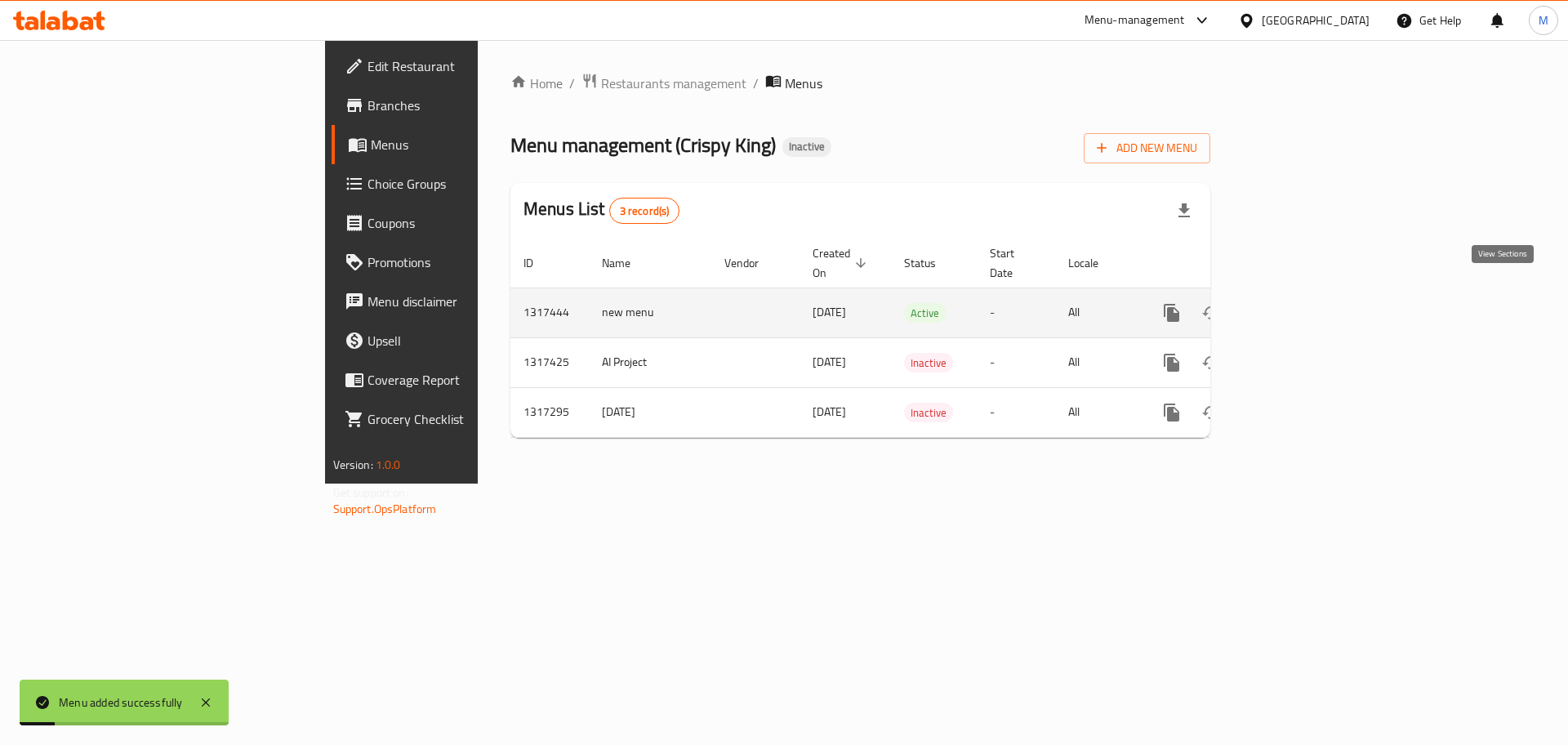
click at [1309, 296] on link "enhanced table" at bounding box center [1289, 313] width 39 height 39
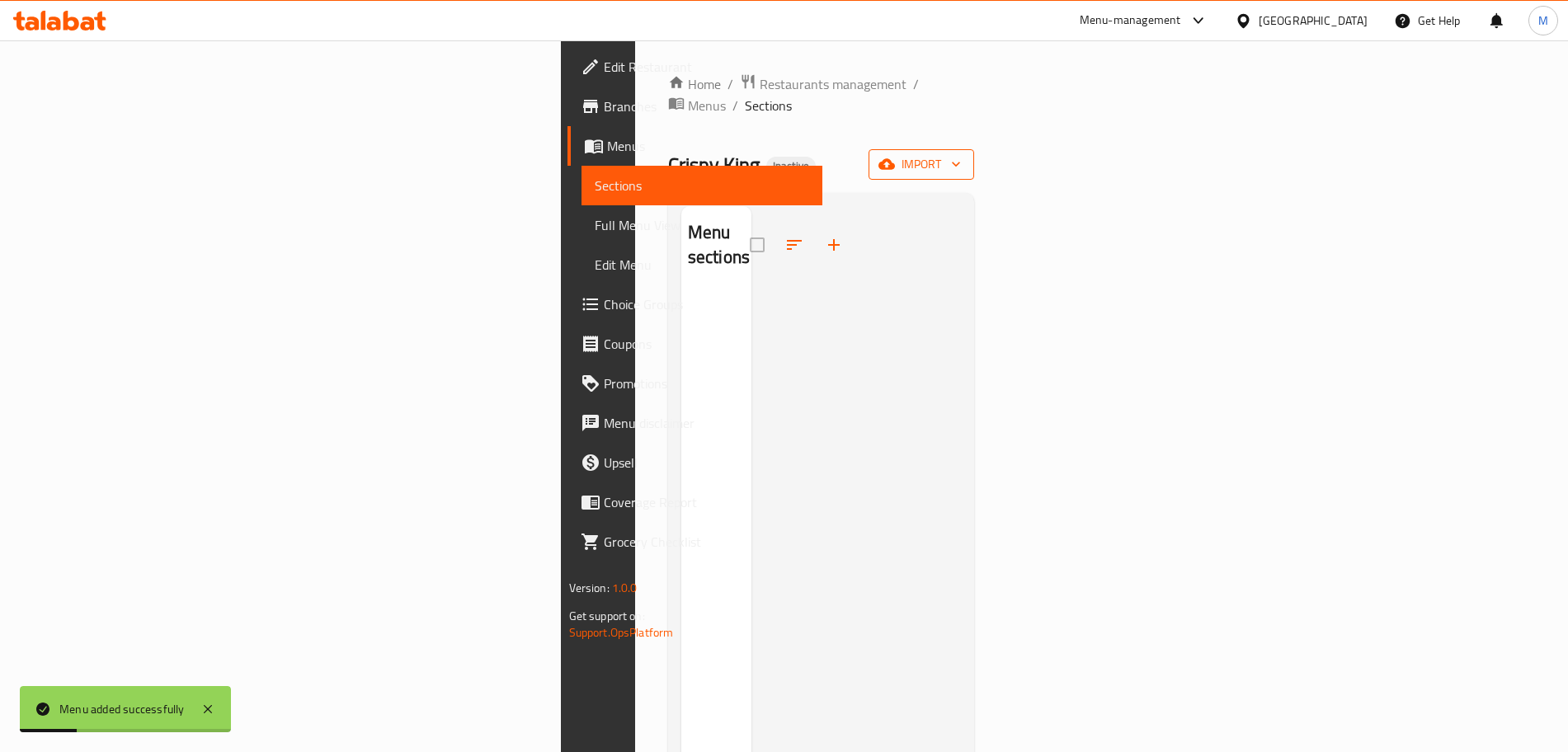
click at [961, 154] on span "import" at bounding box center [921, 164] width 79 height 21
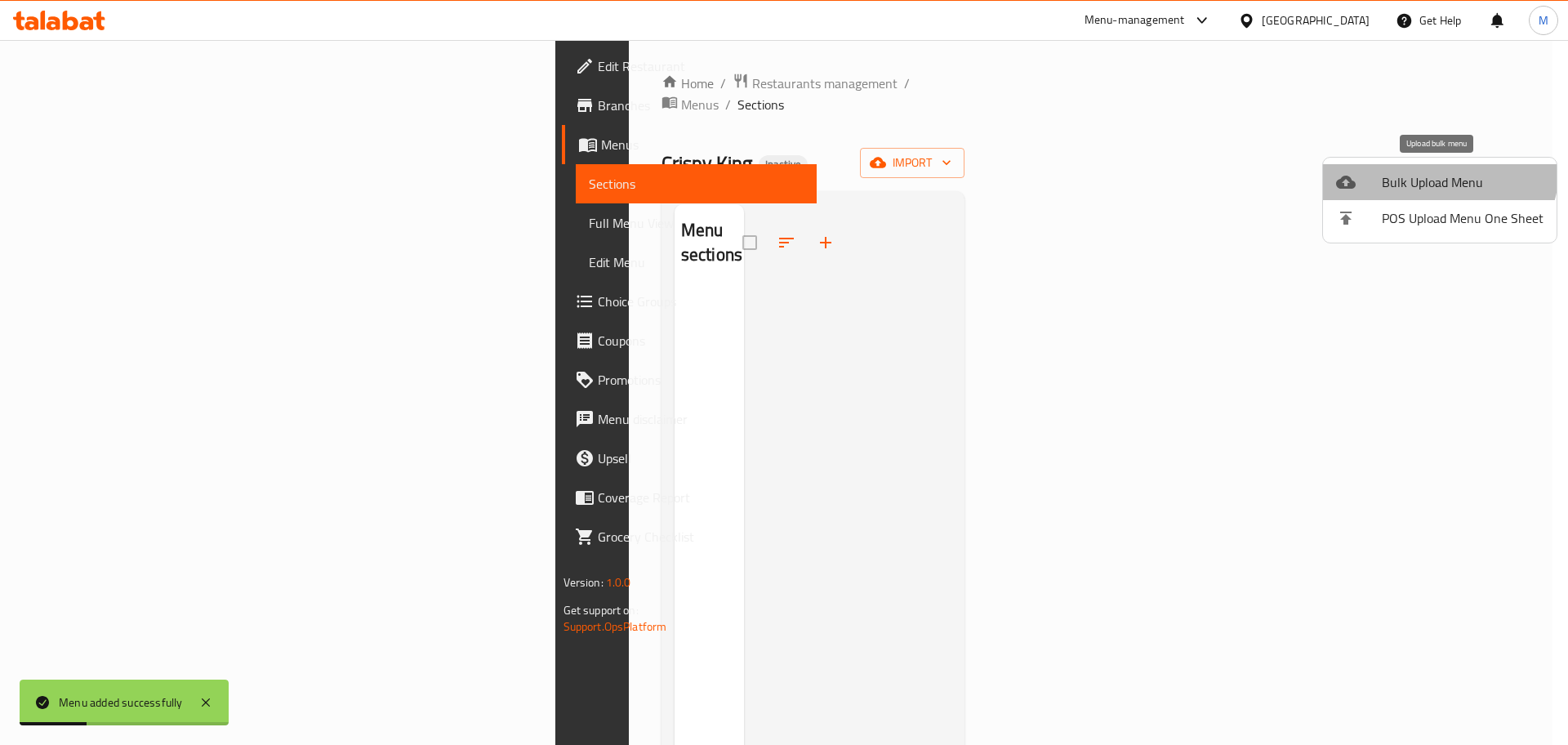
click at [1437, 169] on li "Bulk Upload Menu" at bounding box center [1440, 182] width 234 height 36
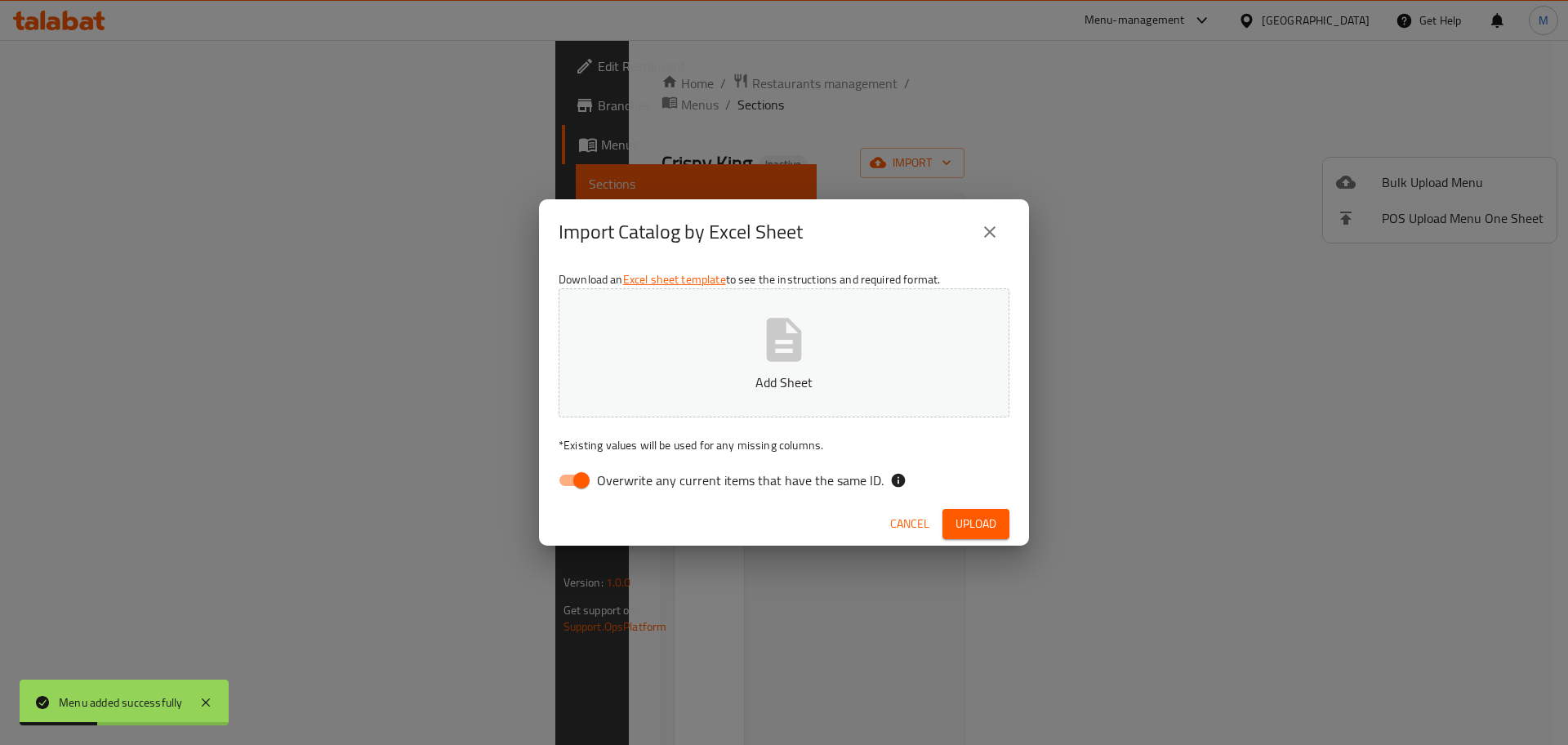
click at [715, 380] on p "Add Sheet" at bounding box center [784, 383] width 400 height 20
click at [668, 482] on span "Overwrite any current items that have the same ID." at bounding box center [740, 480] width 287 height 20
click at [628, 482] on input "Overwrite any current items that have the same ID." at bounding box center [581, 480] width 93 height 31
checkbox input "false"
click at [999, 521] on button "Upload" at bounding box center [975, 524] width 67 height 31
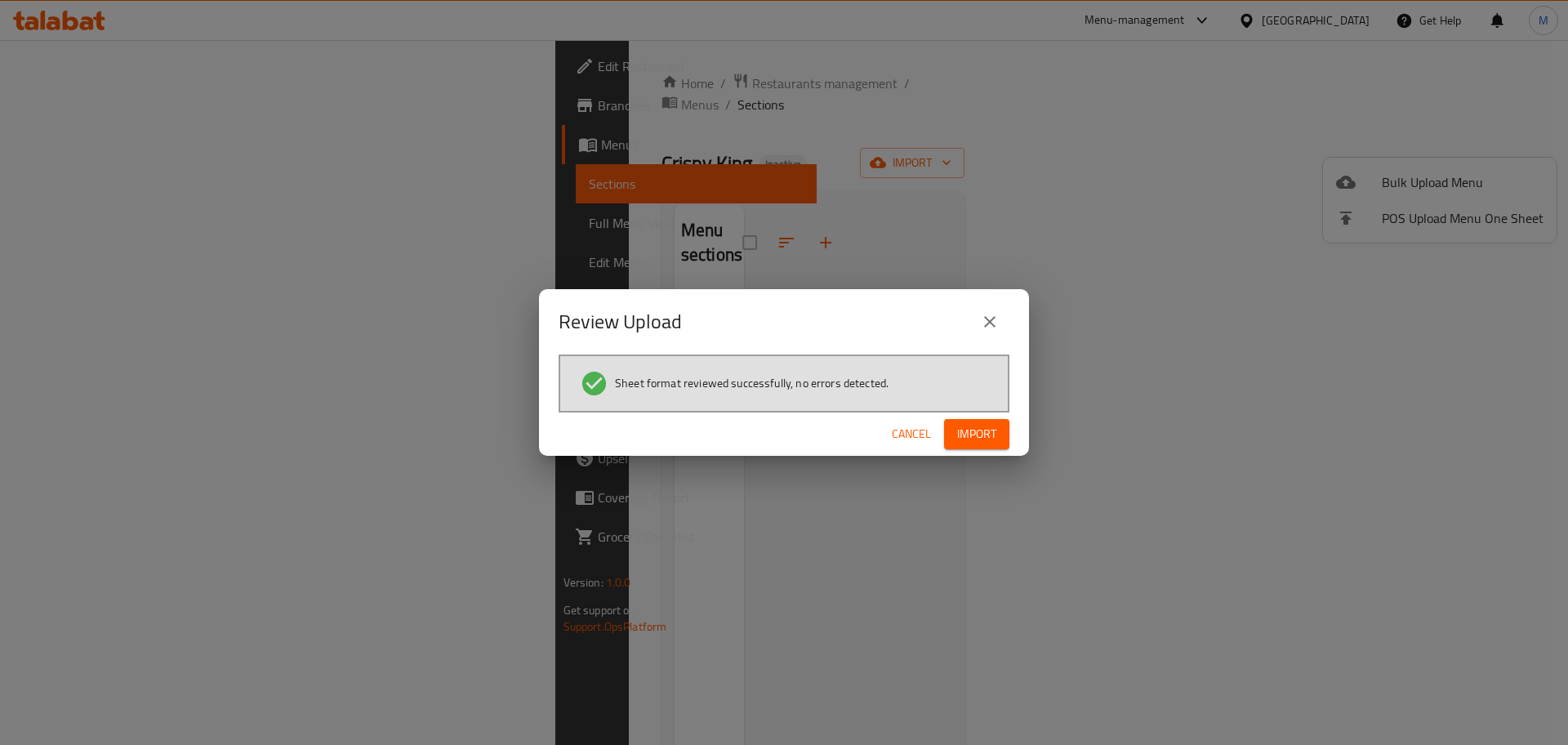
click at [960, 427] on span "Import" at bounding box center [976, 434] width 39 height 21
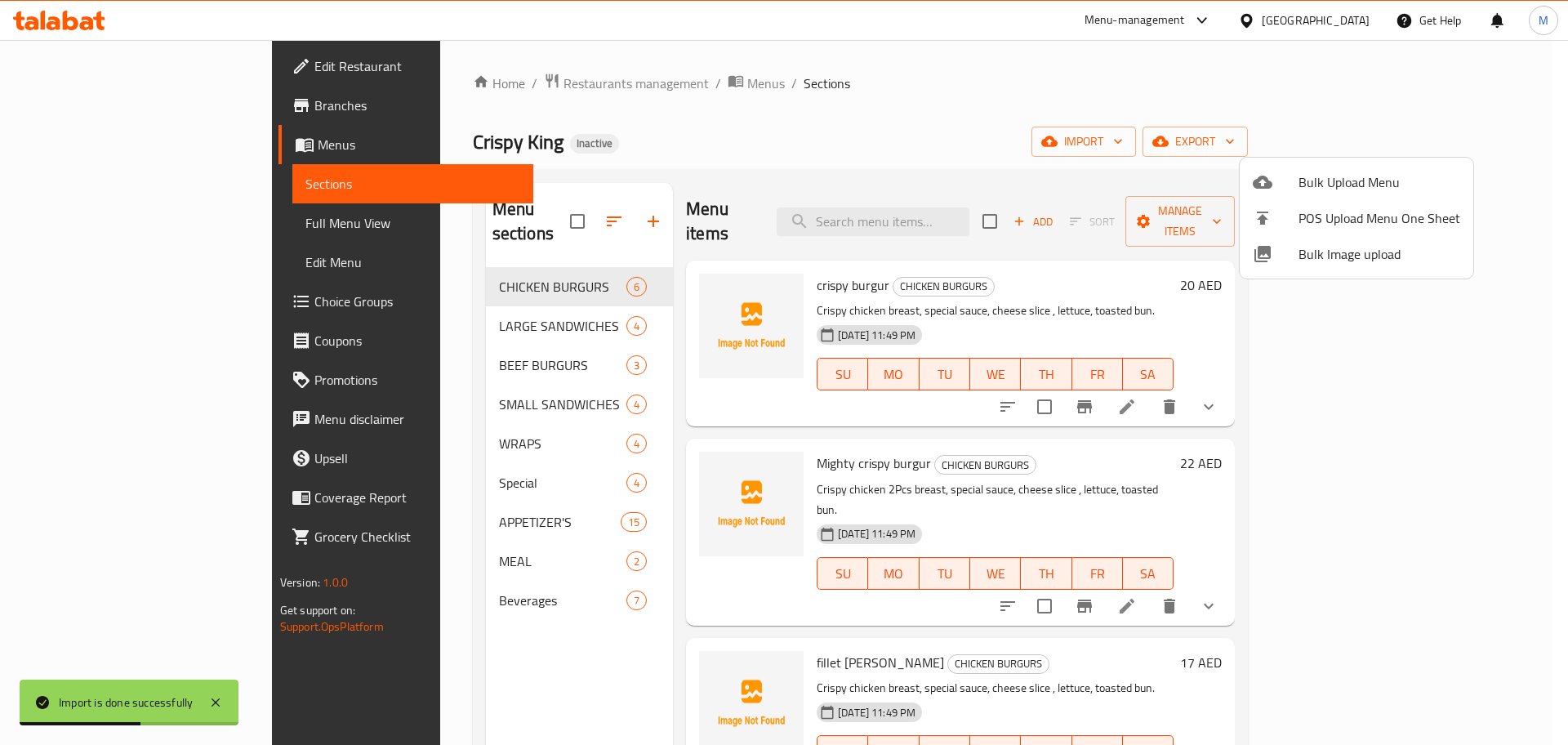
click at [795, 122] on div at bounding box center [784, 372] width 1568 height 745
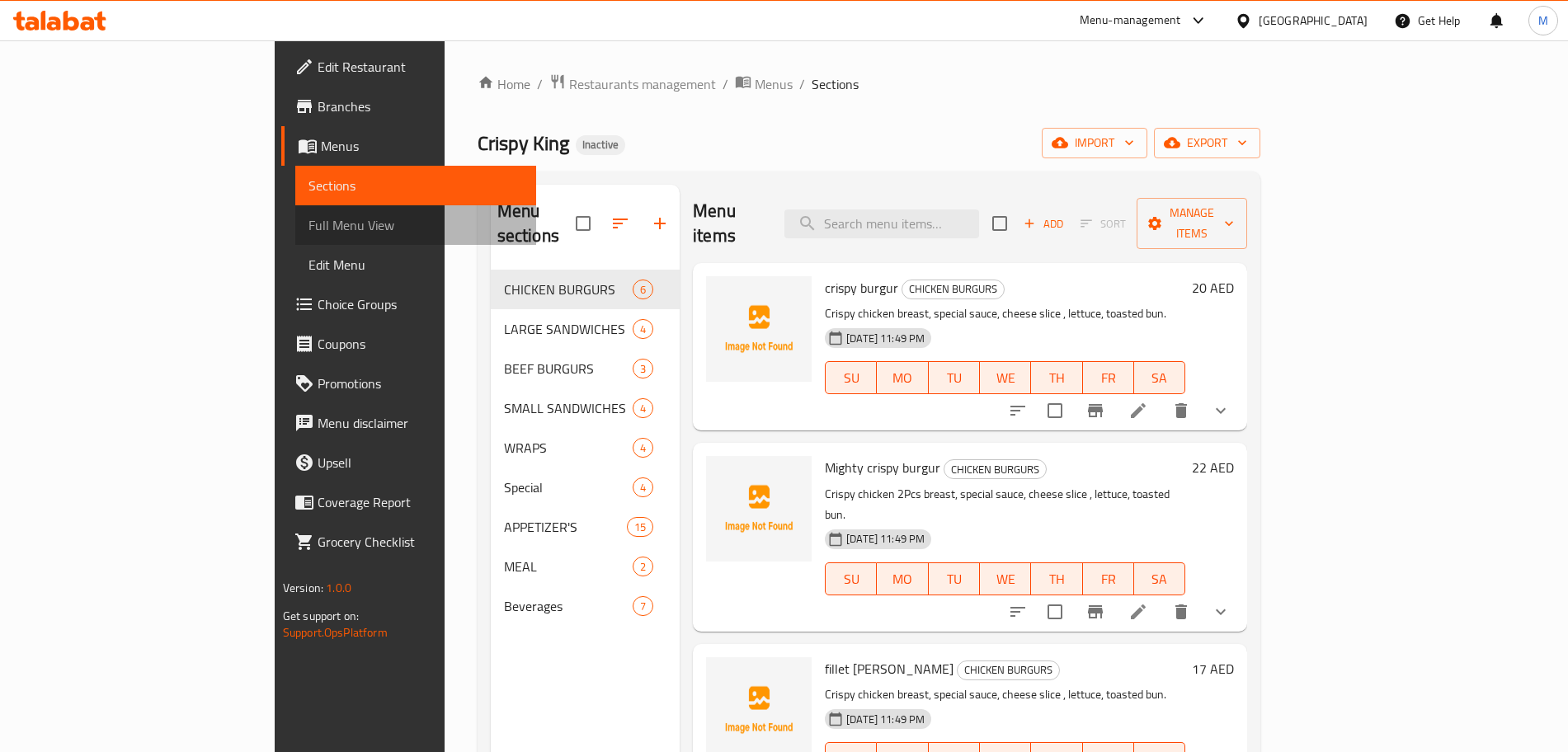
click at [296, 212] on link "Full Menu View" at bounding box center [416, 225] width 241 height 39
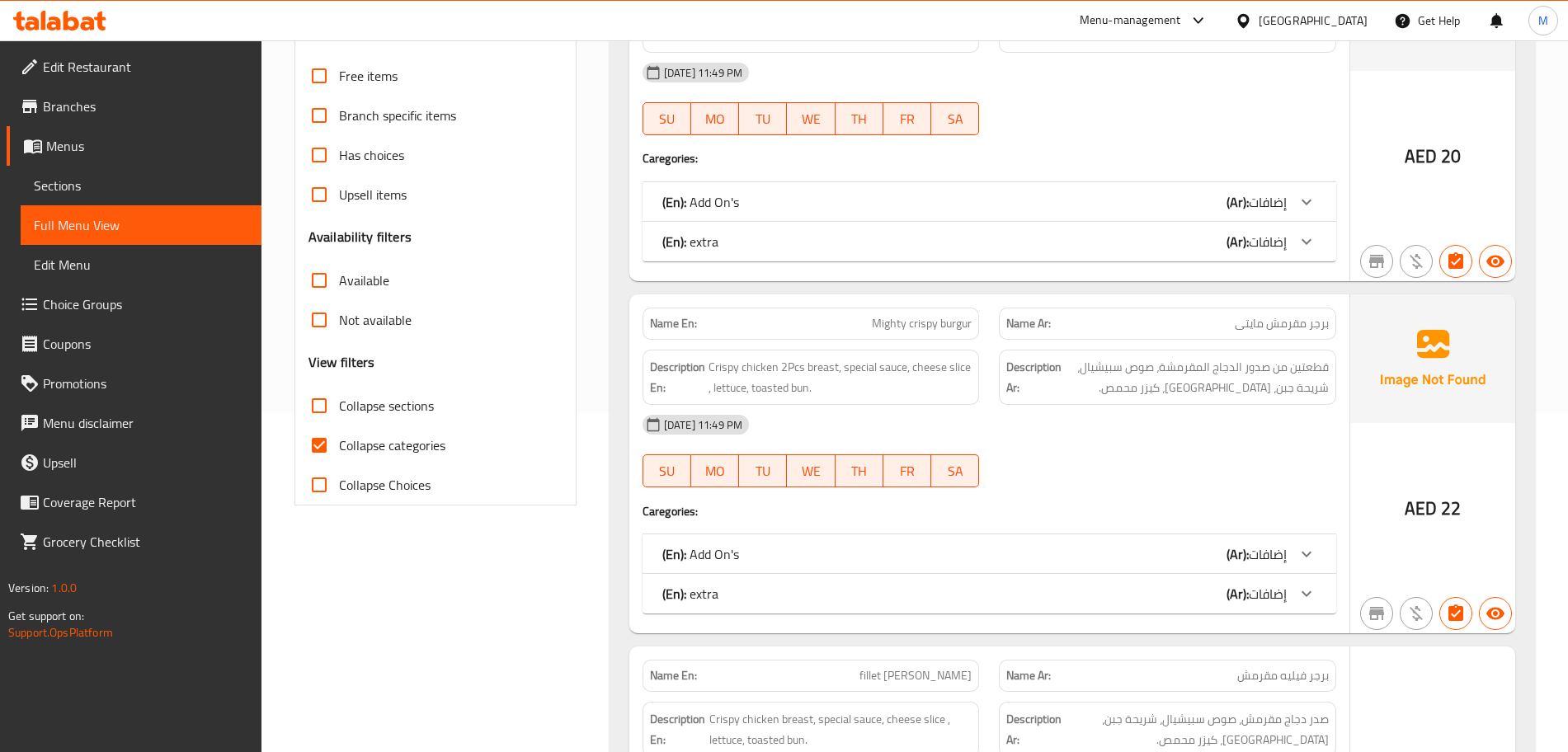
scroll to position [516, 0]
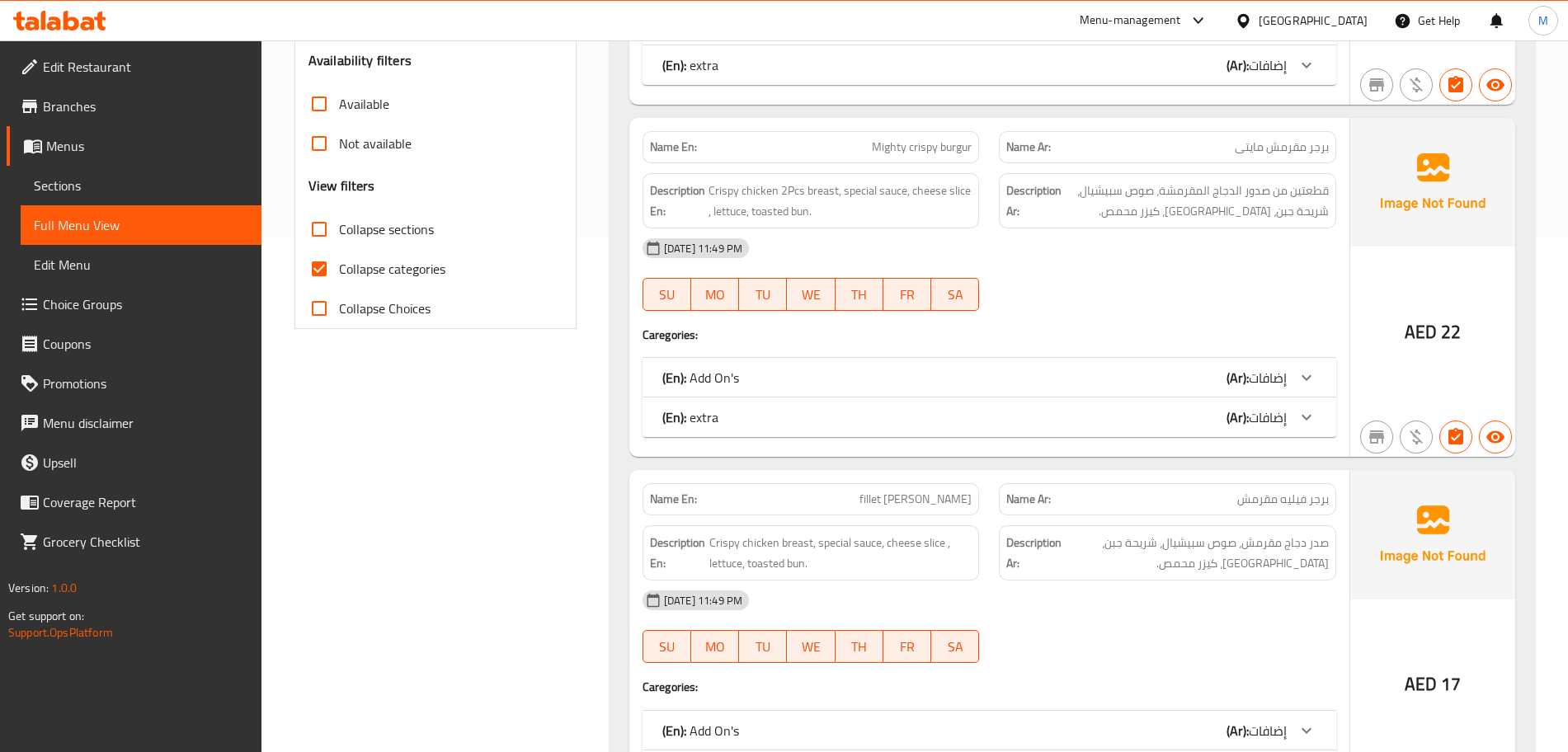
click at [336, 278] on input "Collapse categories" at bounding box center [319, 268] width 39 height 39
checkbox input "false"
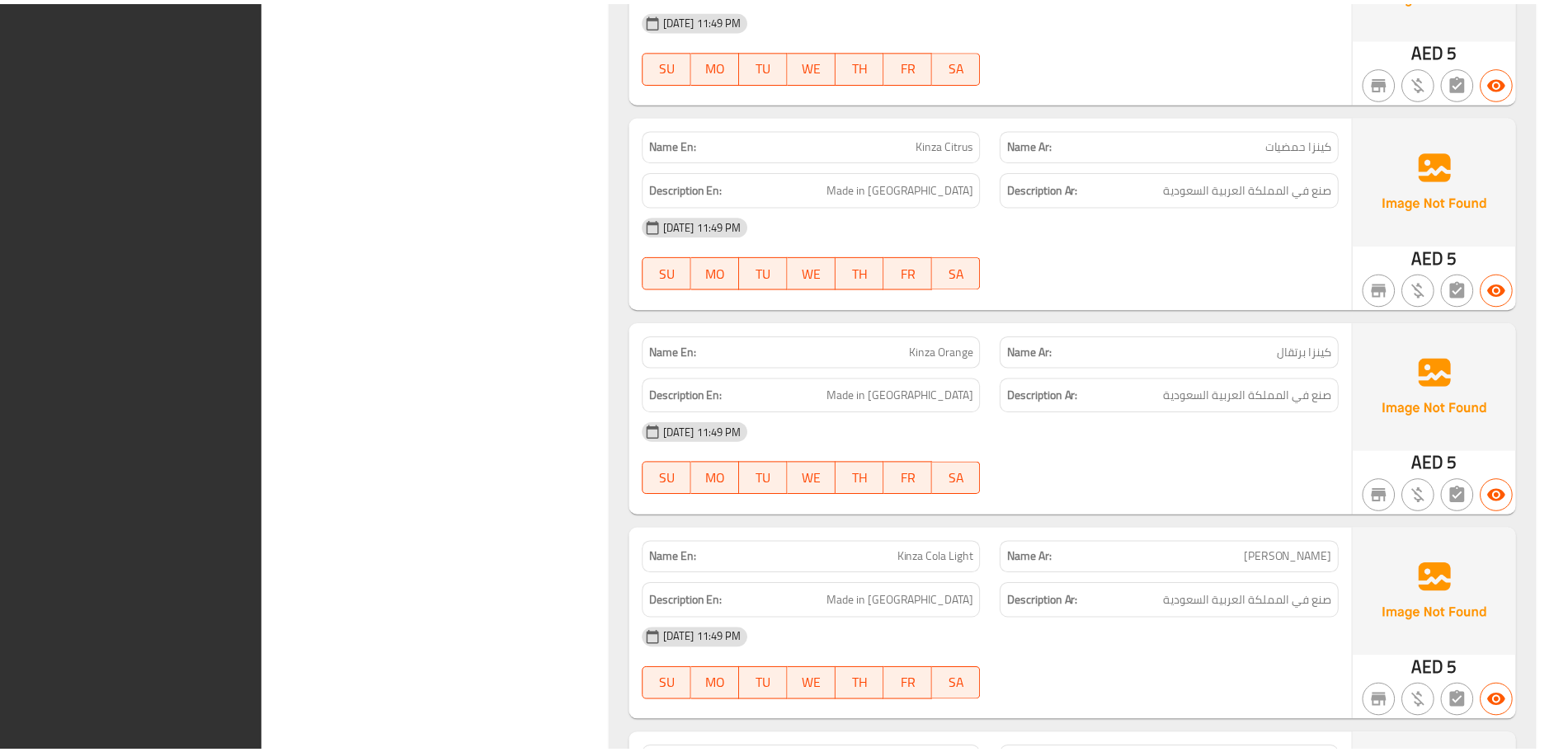
scroll to position [33828, 0]
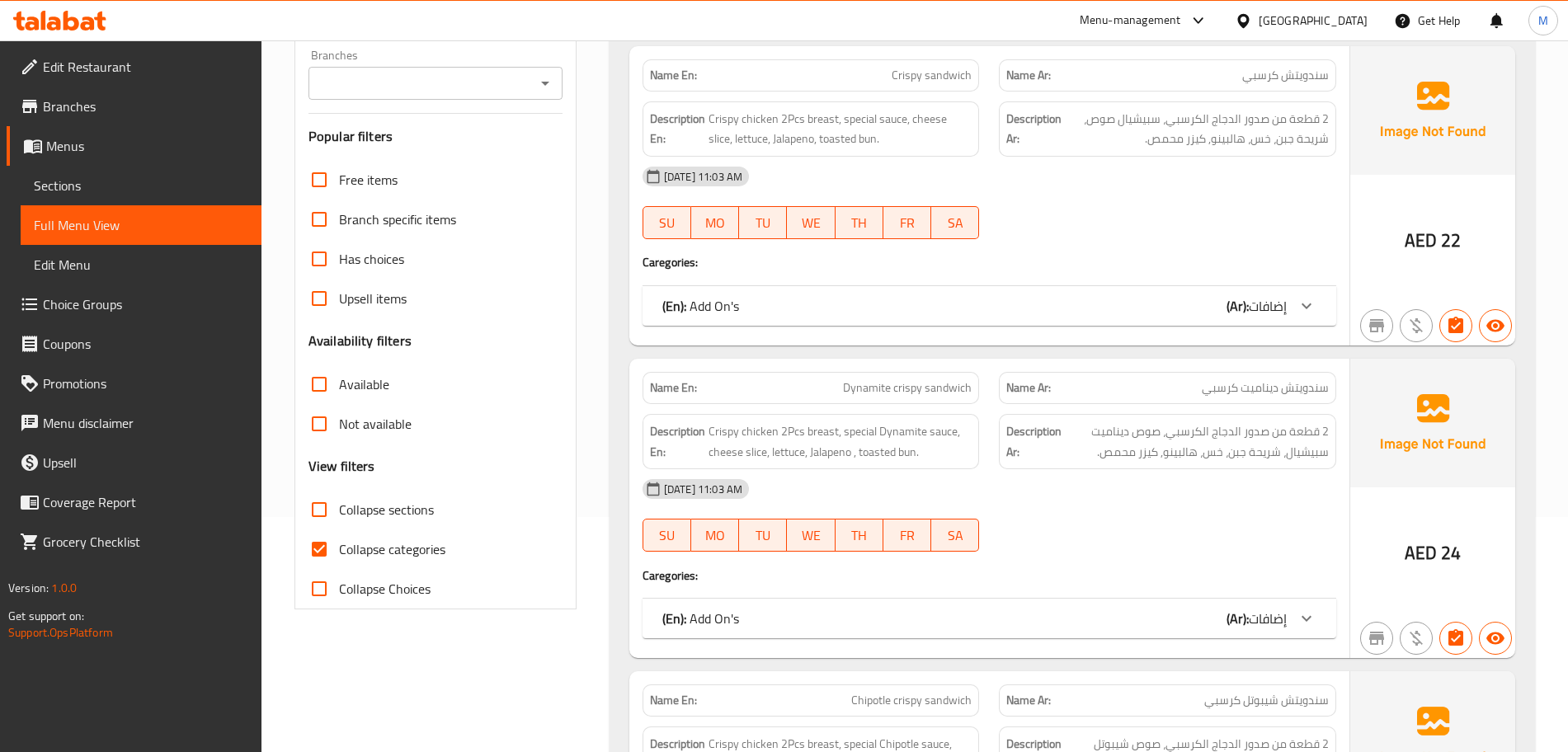
scroll to position [310, 0]
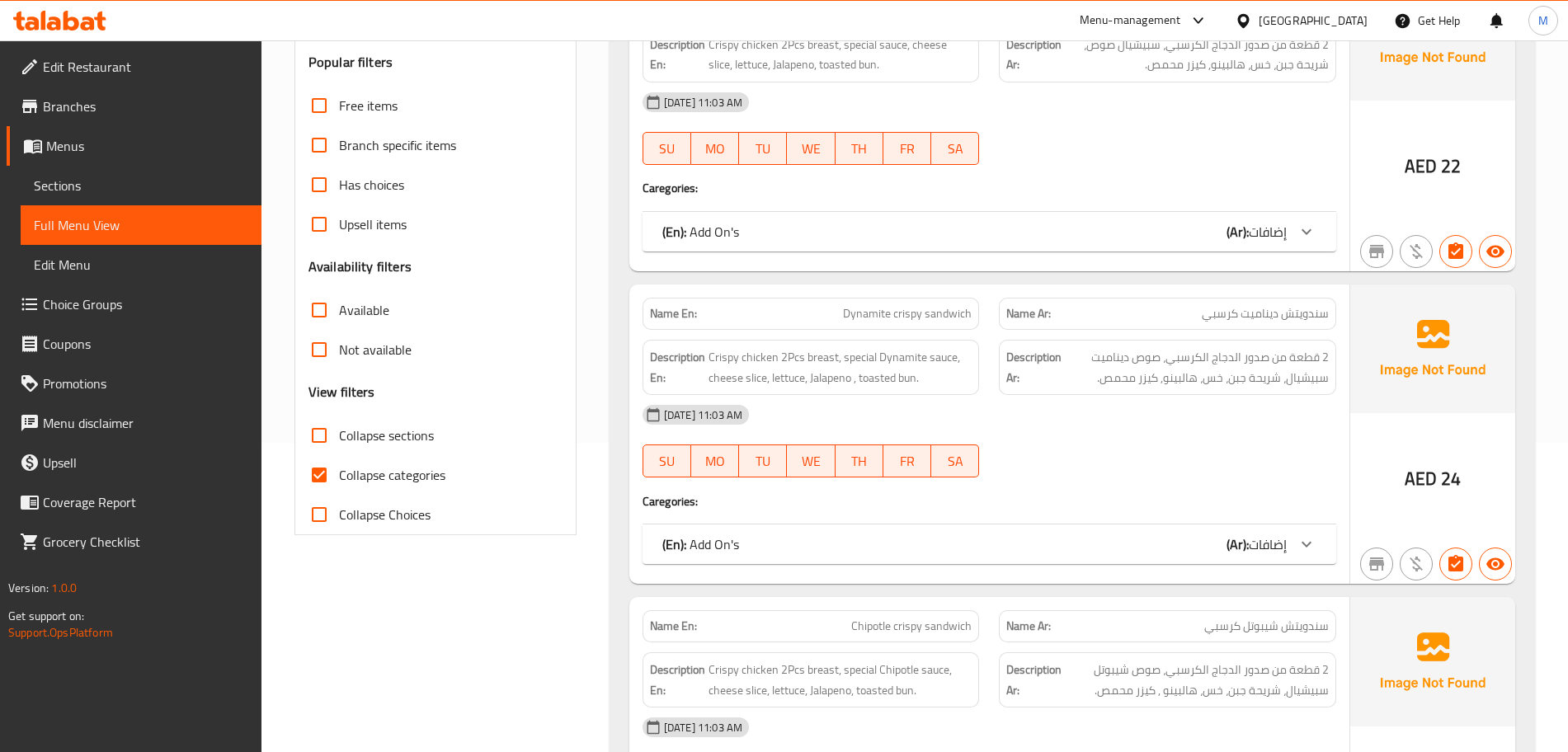
drag, startPoint x: 319, startPoint y: 474, endPoint x: 837, endPoint y: 527, distance: 520.7
click at [319, 474] on input "Collapse categories" at bounding box center [319, 474] width 39 height 39
checkbox input "false"
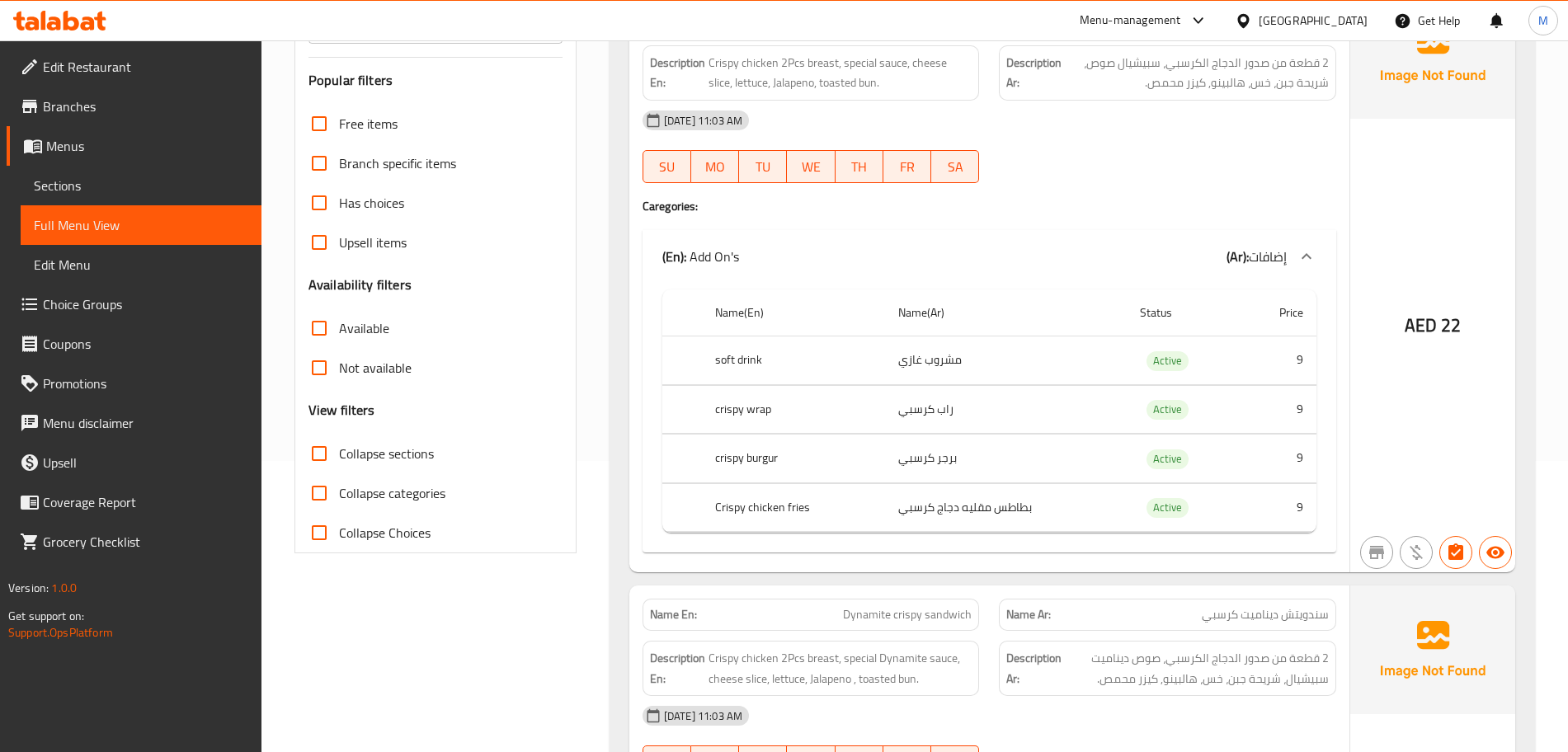
scroll to position [0, 0]
